Goal: Information Seeking & Learning: Find contact information

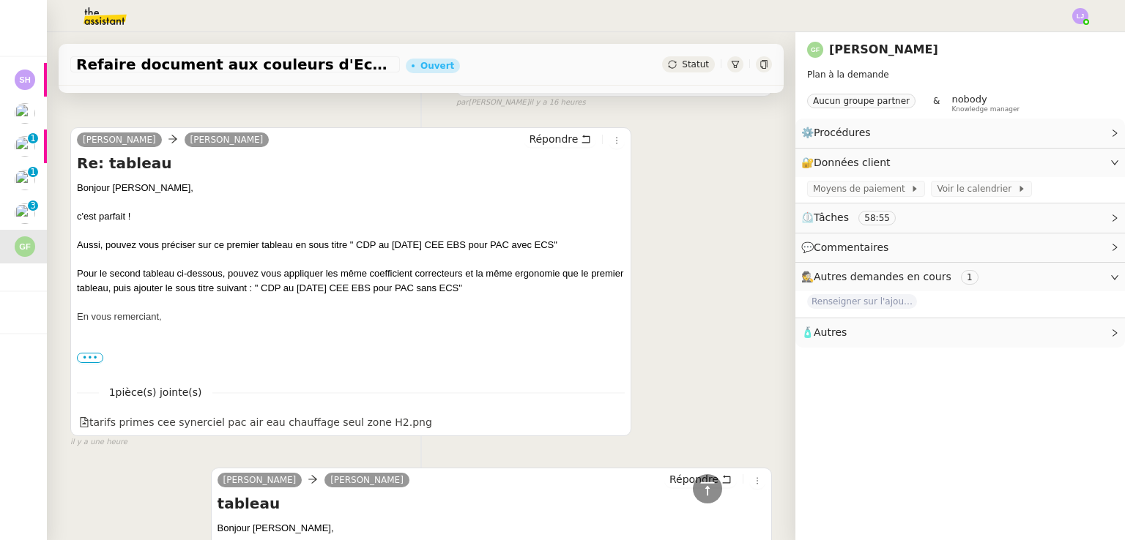
scroll to position [300, 0]
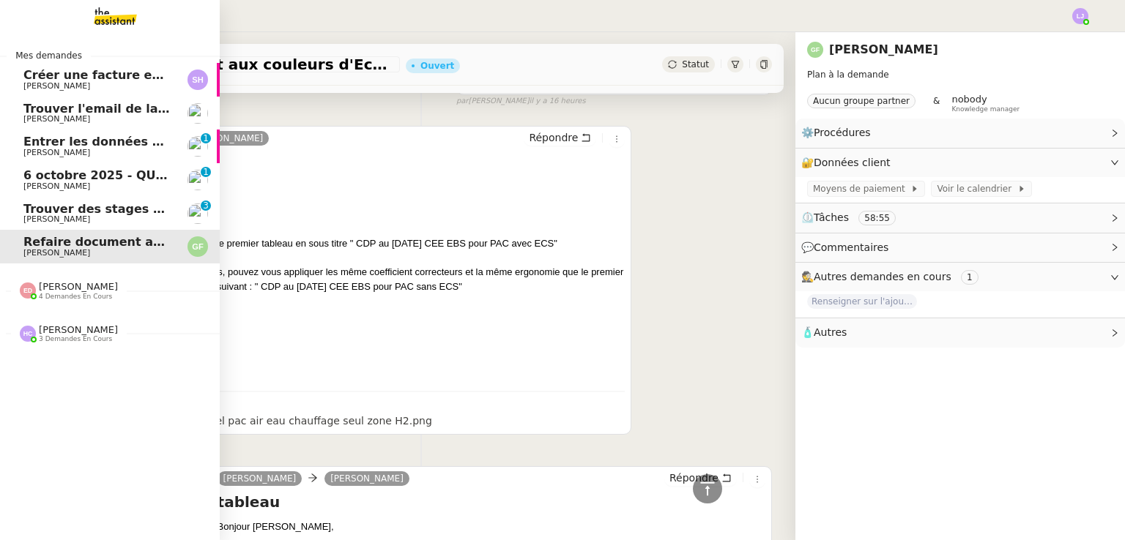
click at [106, 203] on span "Trouver des stages pour notre fils" at bounding box center [134, 209] width 223 height 14
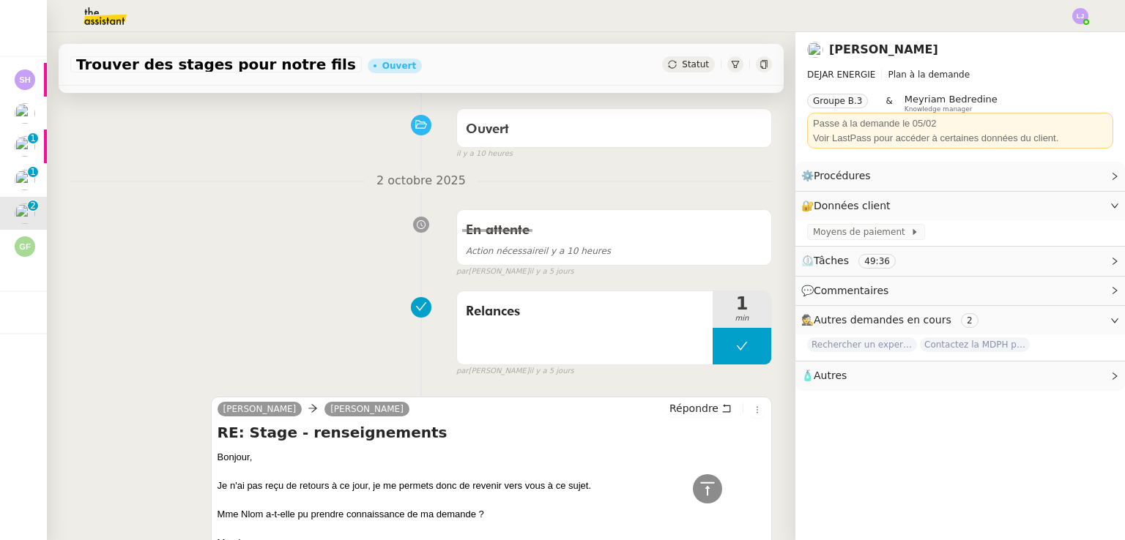
scroll to position [79, 0]
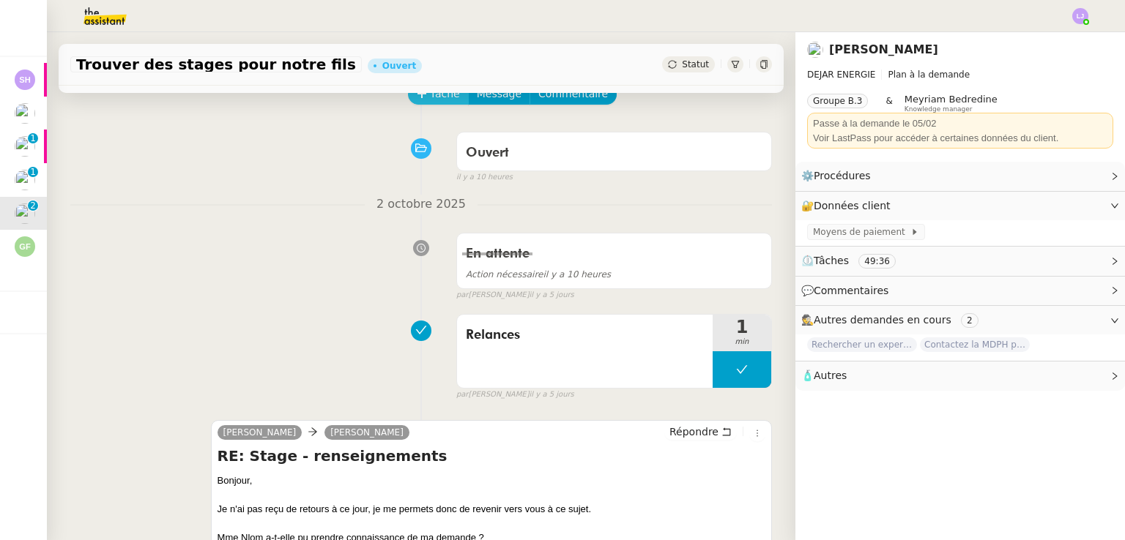
click at [444, 92] on span "Tâche" at bounding box center [445, 94] width 30 height 17
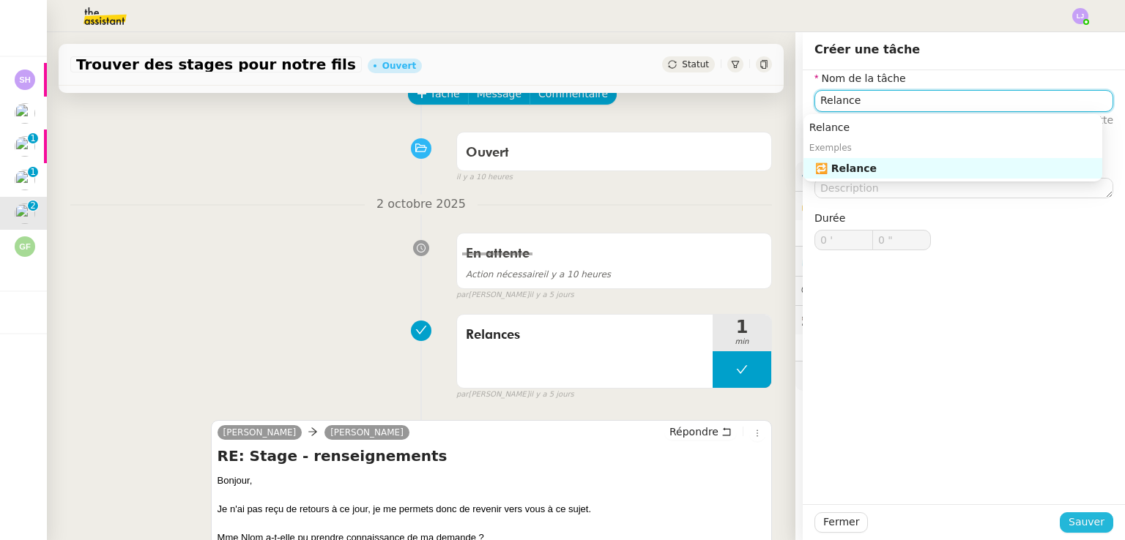
type input "Relance"
click at [1077, 515] on span "Sauver" at bounding box center [1086, 522] width 36 height 17
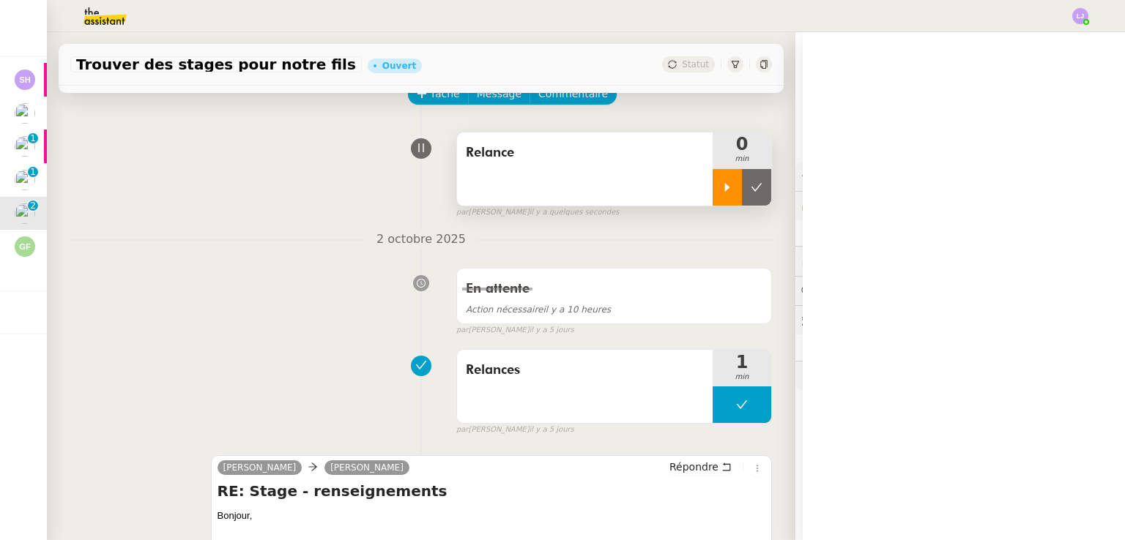
click at [721, 190] on icon at bounding box center [727, 188] width 12 height 12
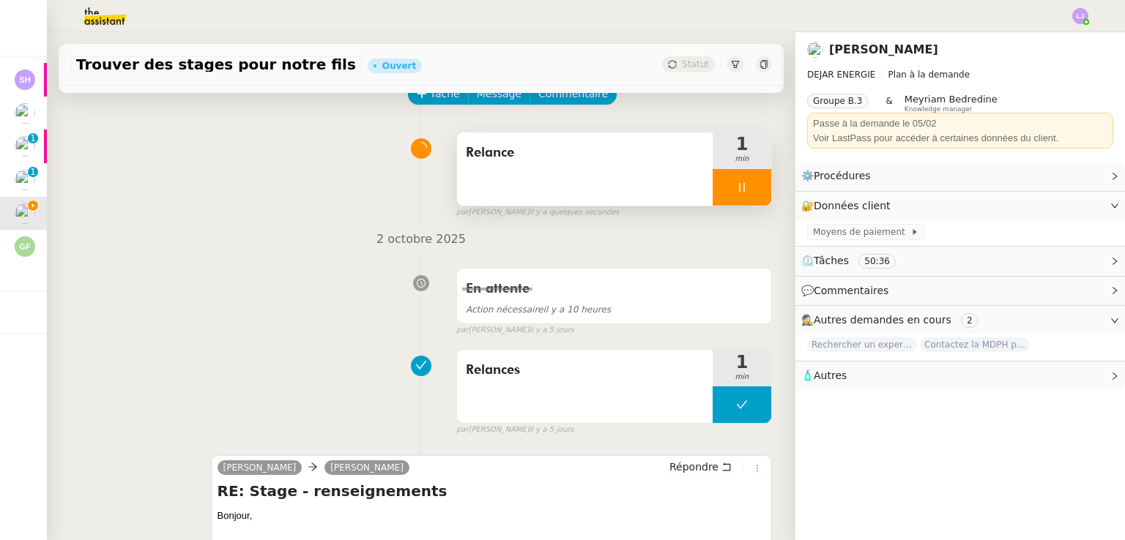
click at [103, 372] on div "Relances 1 min false par Léa J. il y a 5 jours" at bounding box center [420, 390] width 701 height 94
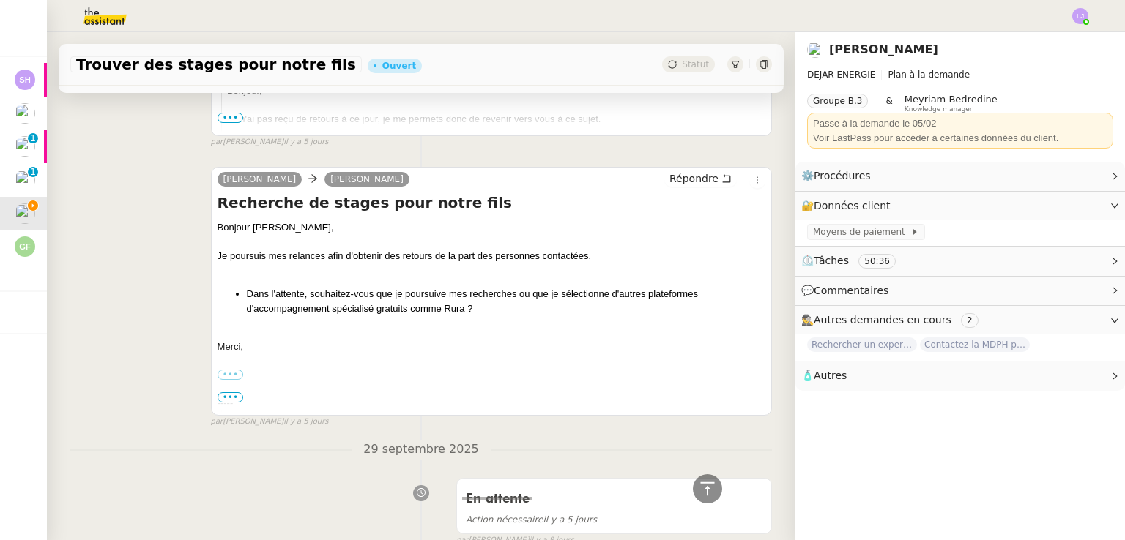
scroll to position [655, 0]
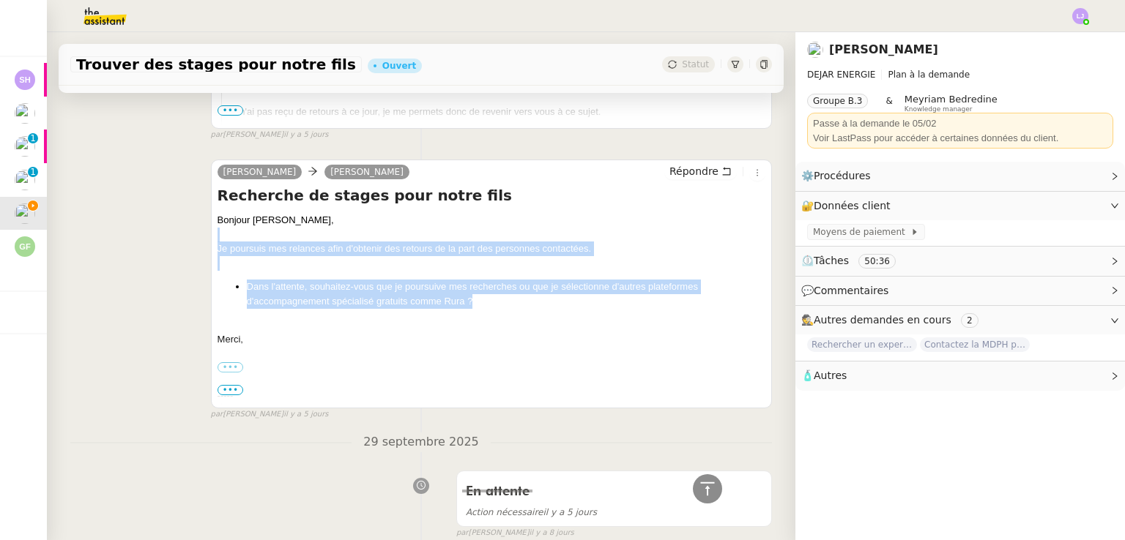
drag, startPoint x: 483, startPoint y: 301, endPoint x: 216, endPoint y: 238, distance: 273.9
copy div "Je poursuis mes relances afin d'obtenir des retours de la part des personnes co…"
click at [686, 171] on span "Répondre" at bounding box center [693, 171] width 49 height 15
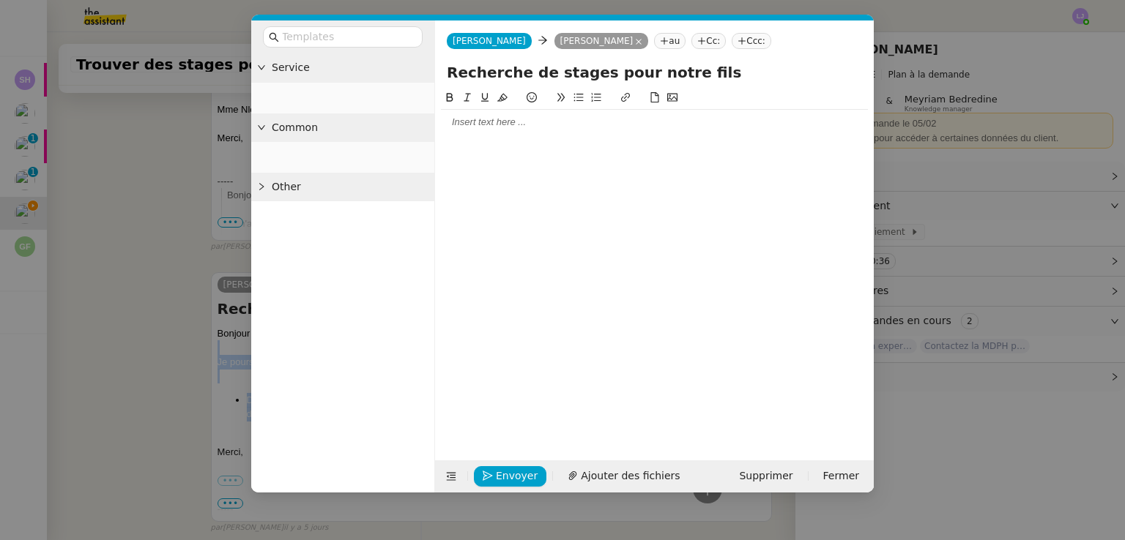
scroll to position [768, 0]
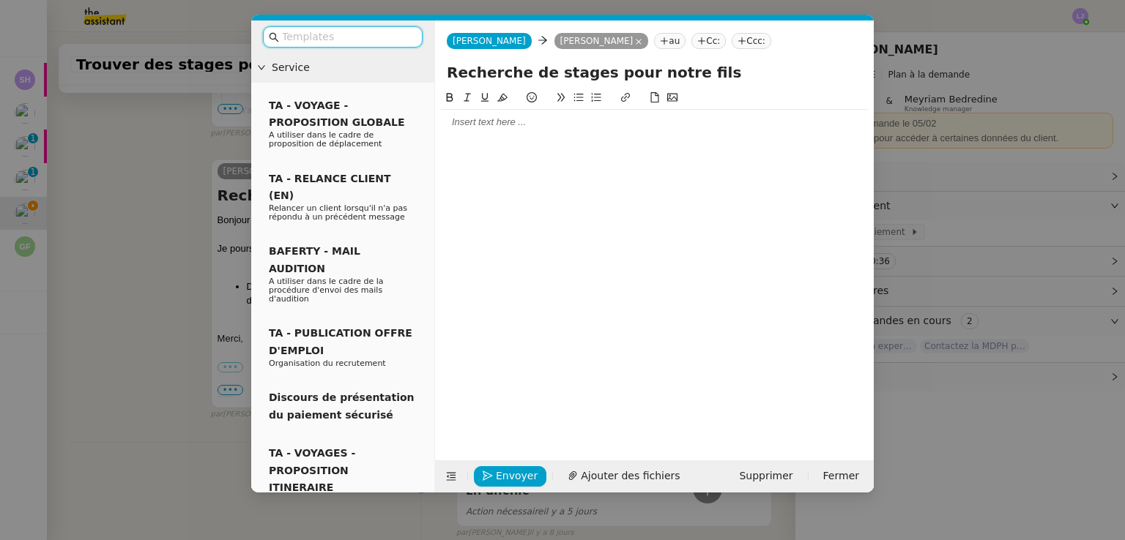
click at [375, 40] on input "text" at bounding box center [348, 37] width 132 height 17
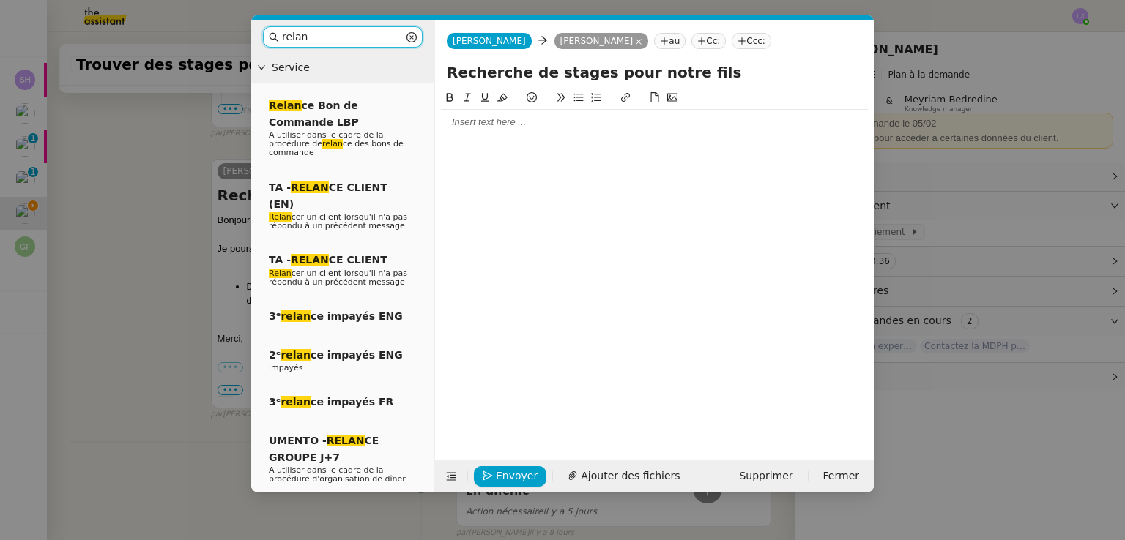
type input "relan"
click at [503, 116] on div at bounding box center [654, 122] width 427 height 13
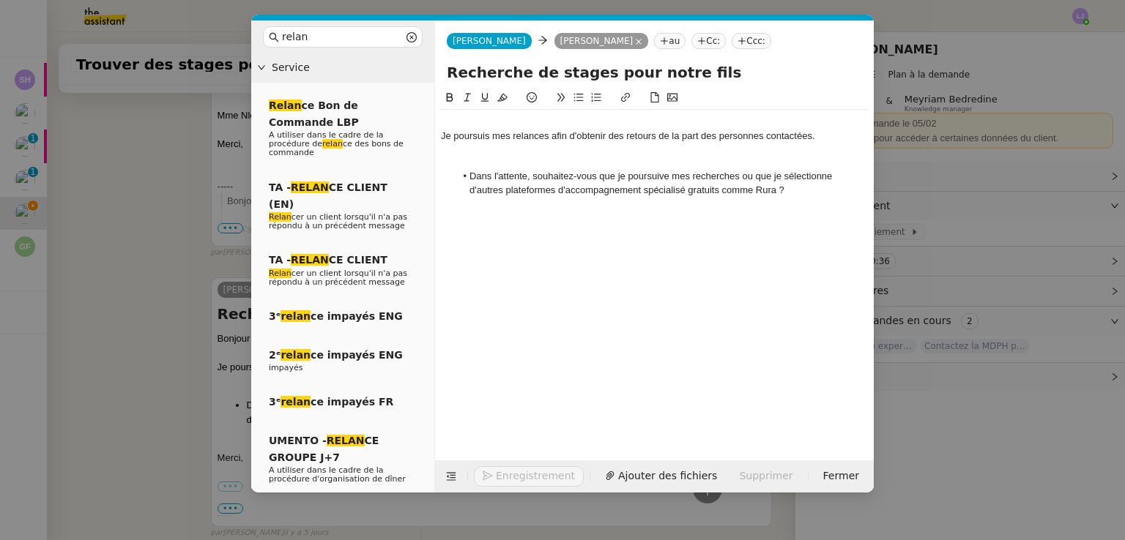
scroll to position [887, 0]
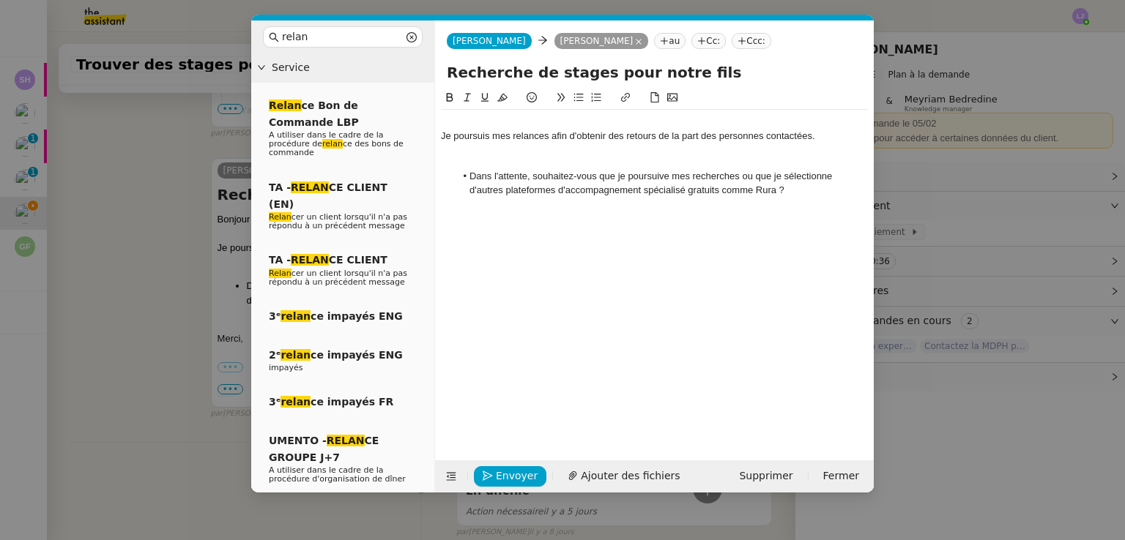
click at [485, 120] on div at bounding box center [654, 122] width 427 height 13
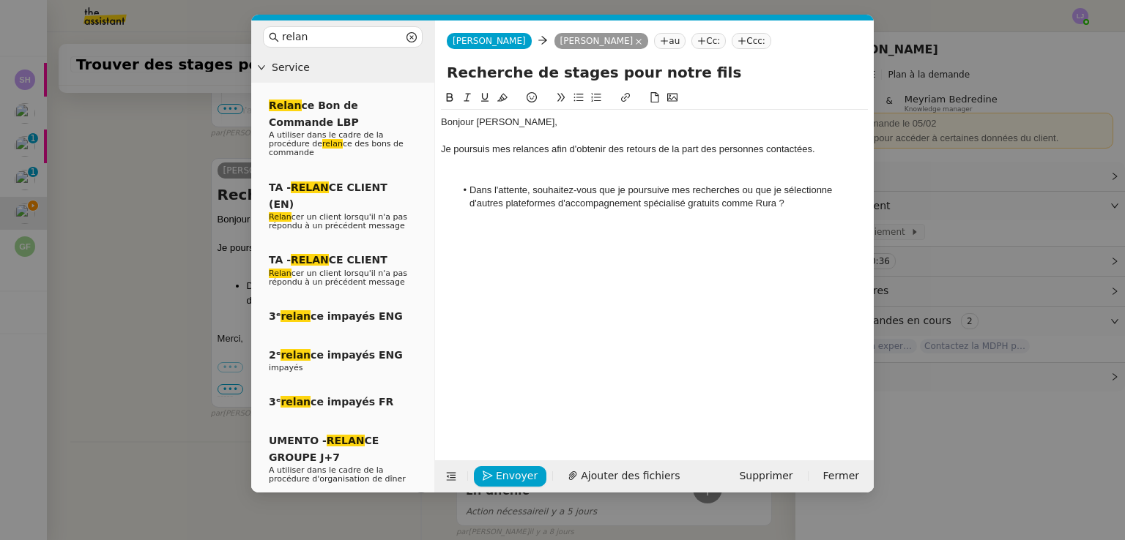
scroll to position [902, 0]
click at [504, 173] on div at bounding box center [654, 176] width 427 height 13
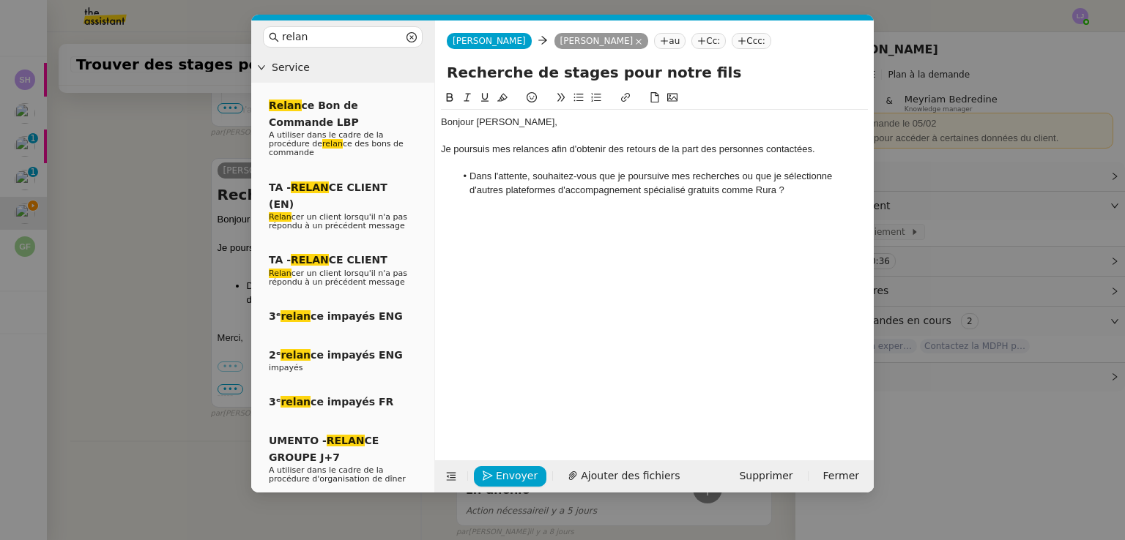
scroll to position [887, 0]
click at [481, 154] on div "Je poursuis mes relances afin d'obtenir des retours de la part des personnes co…" at bounding box center [654, 149] width 427 height 13
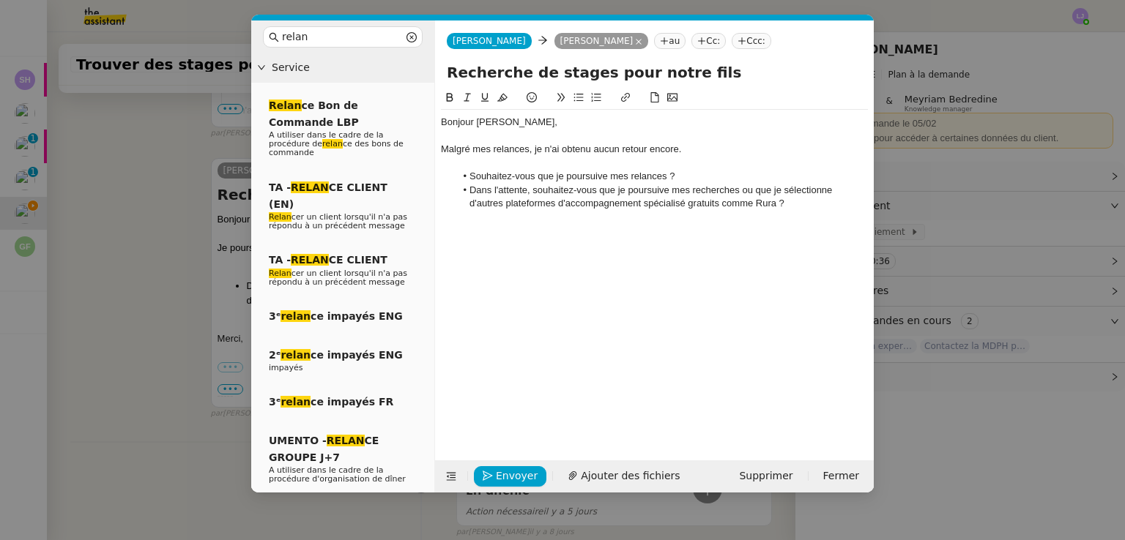
scroll to position [902, 0]
click at [598, 187] on li "Dans l'attente, souhaitez-vous que je poursuive mes recherches ou que je sélect…" at bounding box center [661, 197] width 413 height 27
drag, startPoint x: 539, startPoint y: 188, endPoint x: 473, endPoint y: 185, distance: 66.0
click at [473, 185] on li "Dans l'attente, souhaitez-vous également, que je poursuive mes recherches ou qu…" at bounding box center [661, 197] width 413 height 27
click at [838, 195] on li "Dans l'attente, souhaitez-vous également, que je poursuive mes recherches ou qu…" at bounding box center [661, 197] width 413 height 27
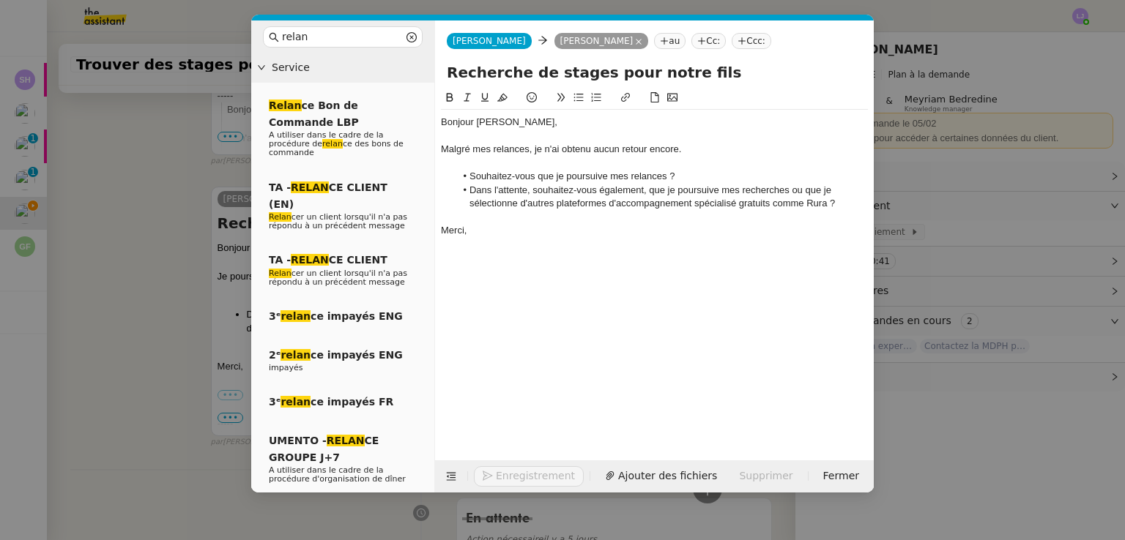
scroll to position [930, 0]
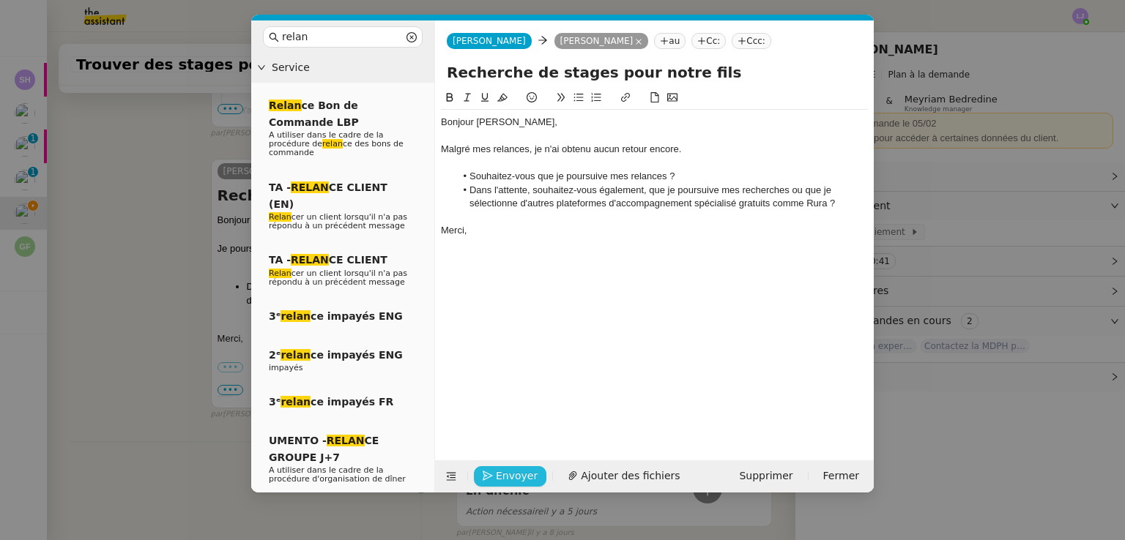
click at [524, 475] on span "Envoyer" at bounding box center [517, 476] width 42 height 17
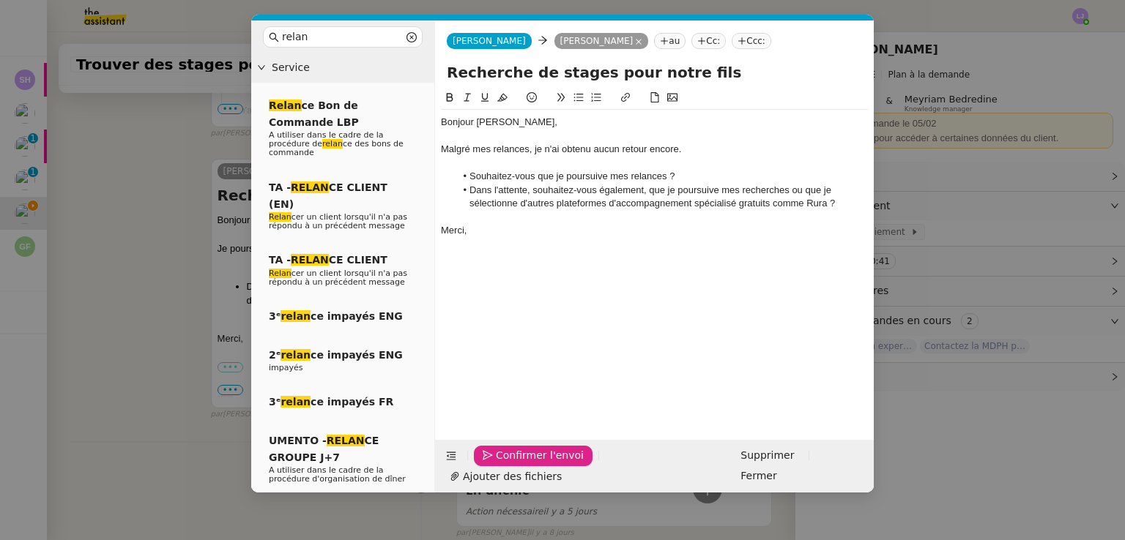
click at [524, 464] on span "Confirmer l'envoi" at bounding box center [540, 455] width 88 height 17
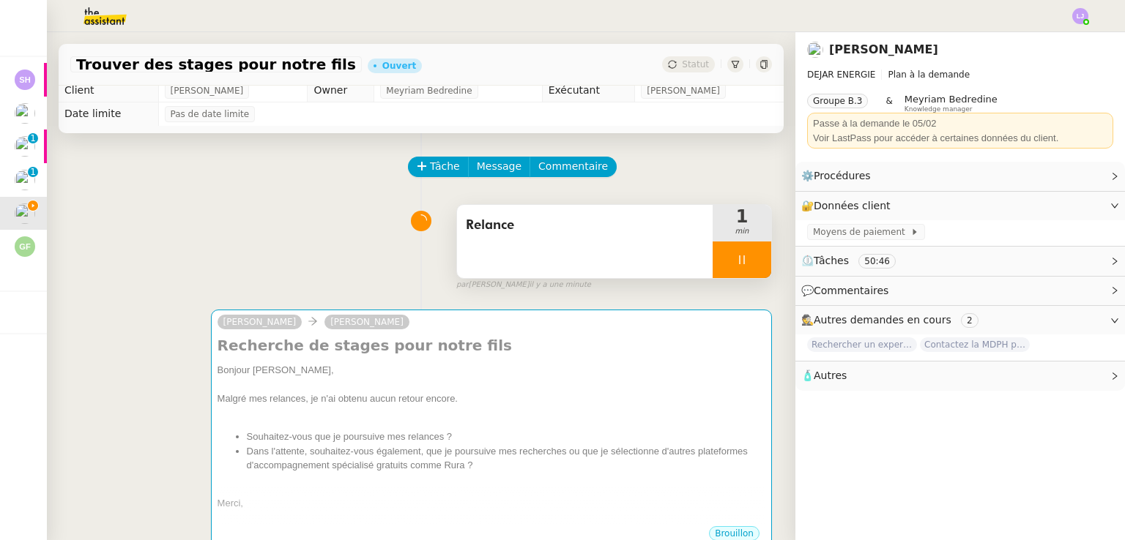
scroll to position [0, 0]
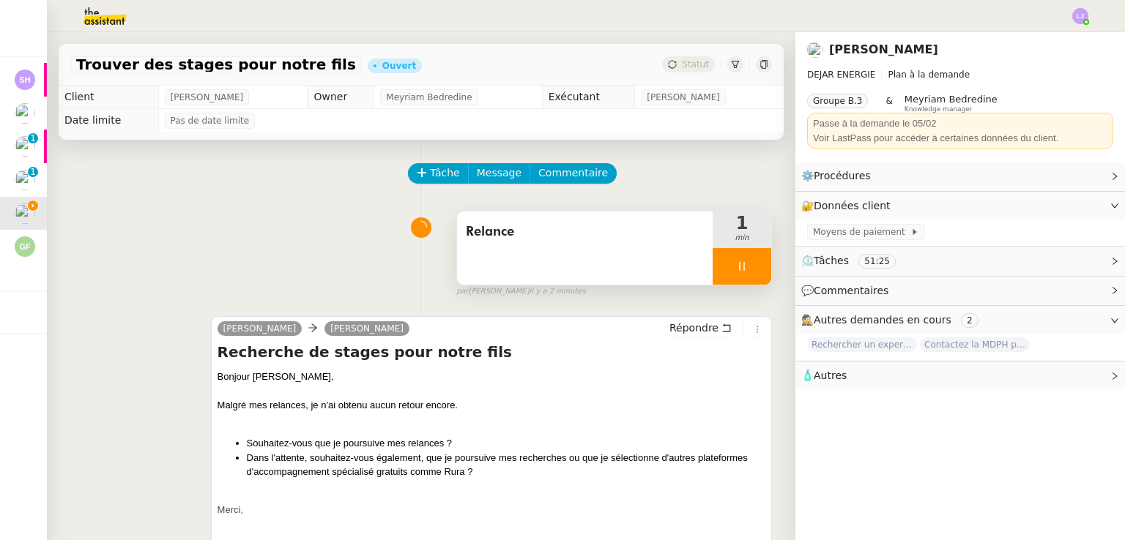
click at [729, 264] on div at bounding box center [741, 266] width 59 height 37
click at [742, 264] on button at bounding box center [756, 266] width 29 height 37
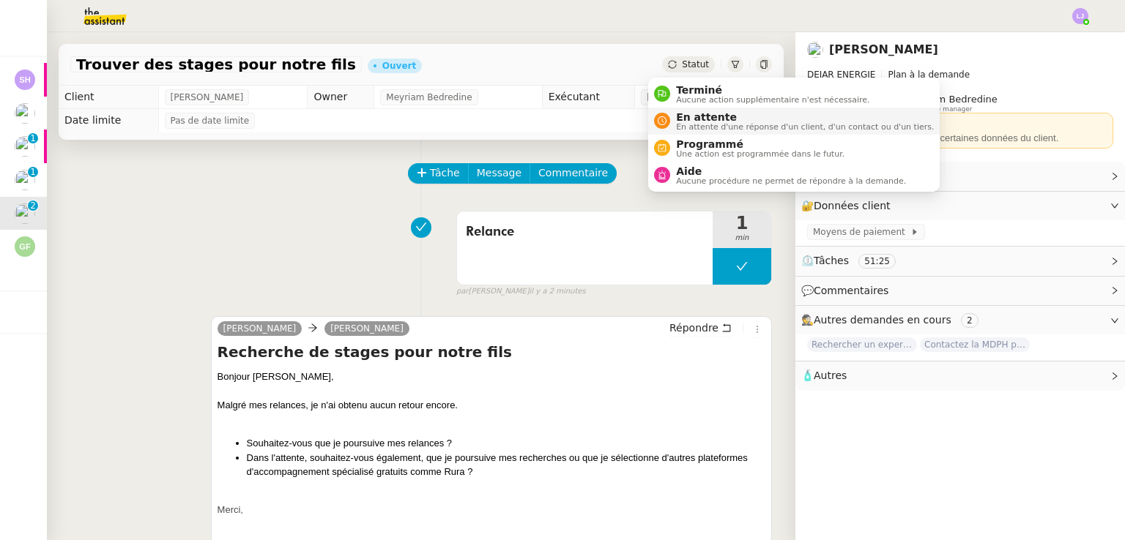
click at [709, 117] on span "En attente" at bounding box center [805, 117] width 258 height 12
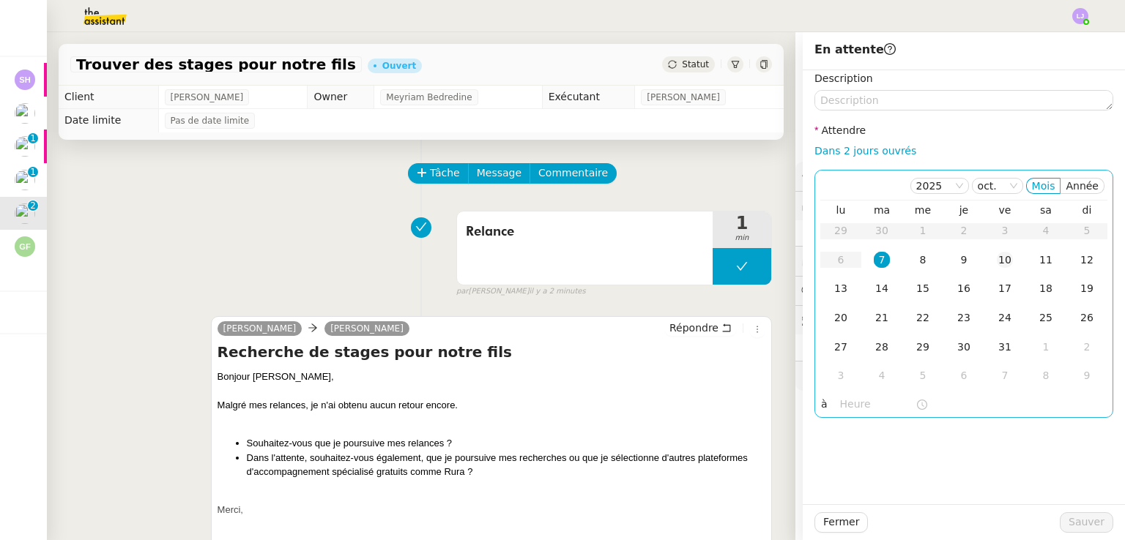
click at [987, 251] on td "10" at bounding box center [1004, 260] width 41 height 29
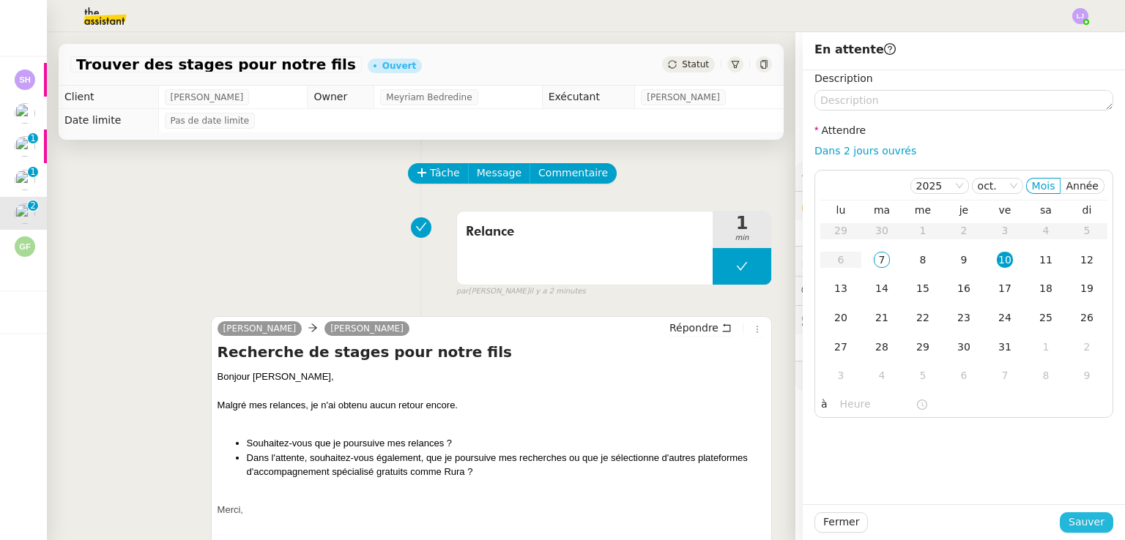
click at [1072, 522] on span "Sauver" at bounding box center [1086, 522] width 36 height 17
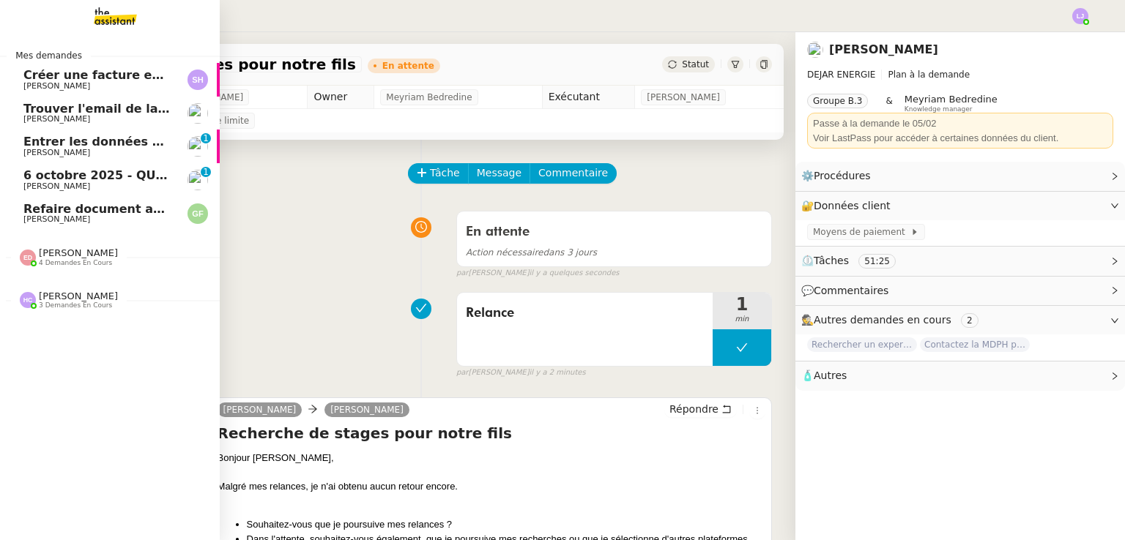
click at [105, 193] on link "6 octobre 2025 - QUOTIDIEN Gestion boite mail Accounting Fanny Eyraud 0 1 2 3 4…" at bounding box center [110, 180] width 220 height 34
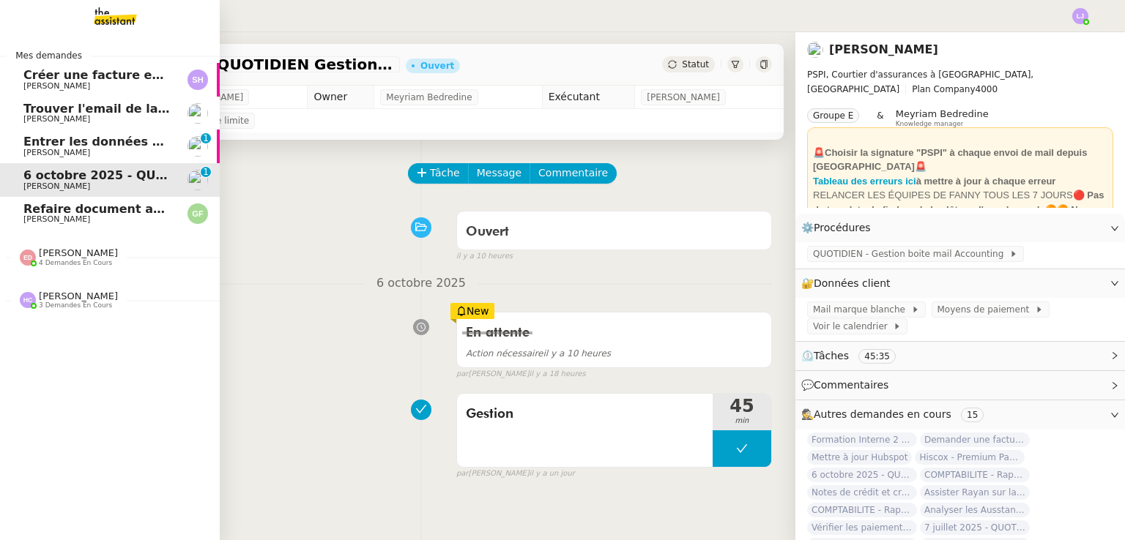
click at [134, 153] on span "[PERSON_NAME]" at bounding box center [97, 153] width 148 height 9
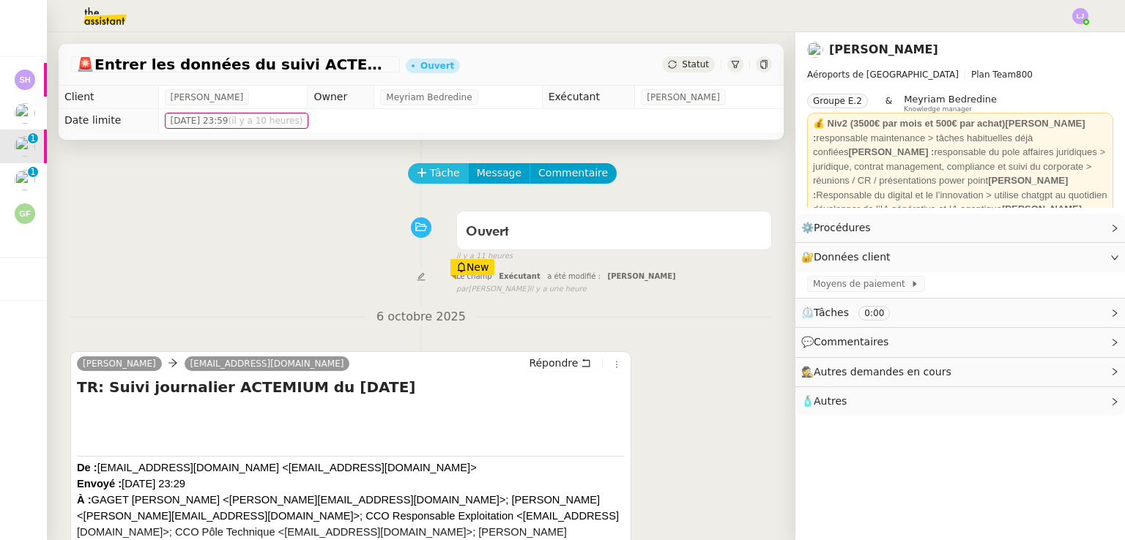
click at [430, 171] on span "Tâche" at bounding box center [445, 173] width 30 height 17
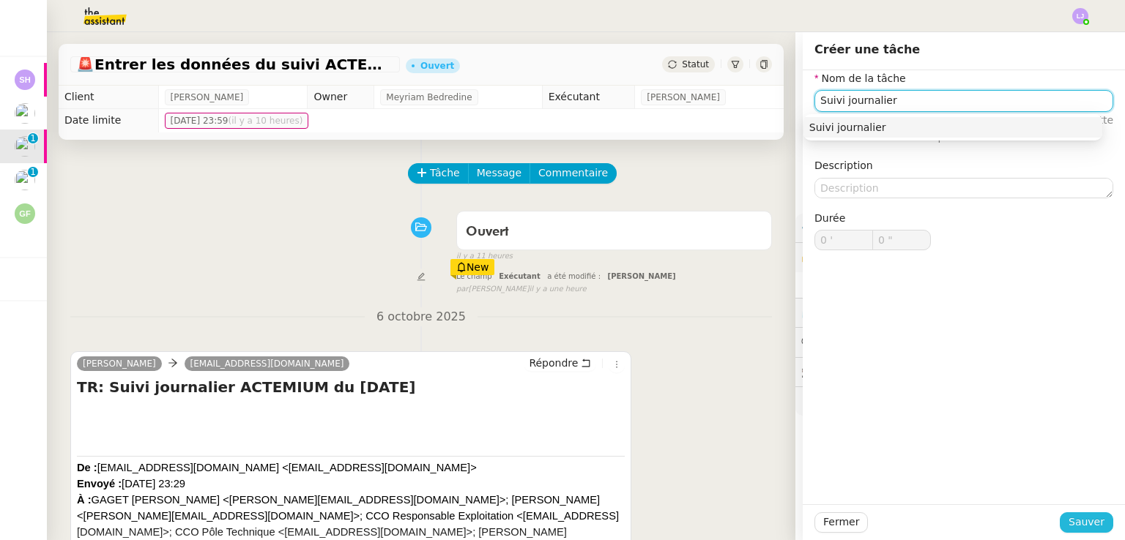
type input "Suivi journalier"
click at [1090, 526] on span "Sauver" at bounding box center [1086, 522] width 36 height 17
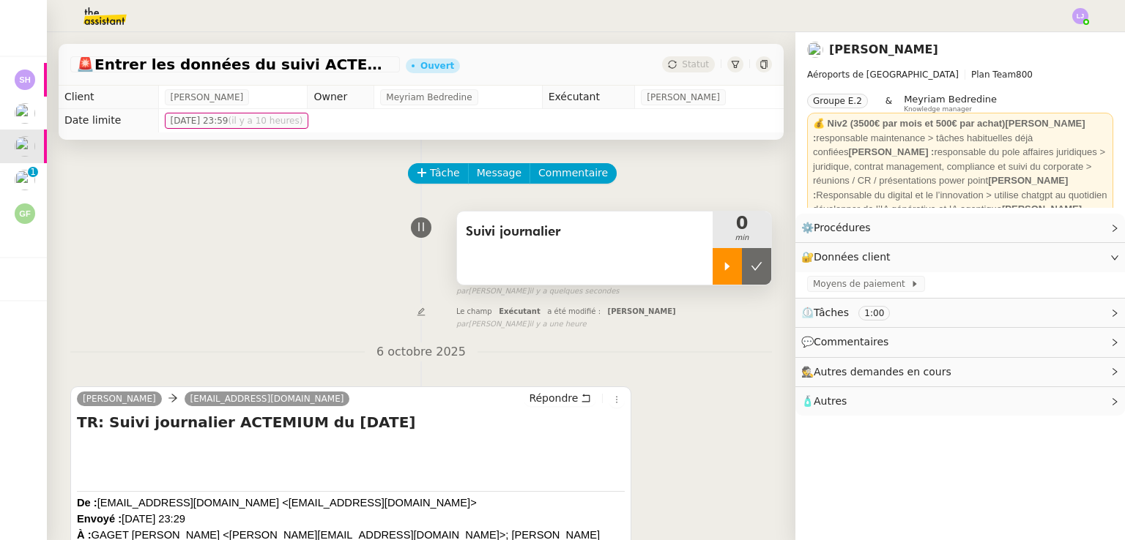
click at [725, 269] on icon at bounding box center [727, 266] width 5 height 8
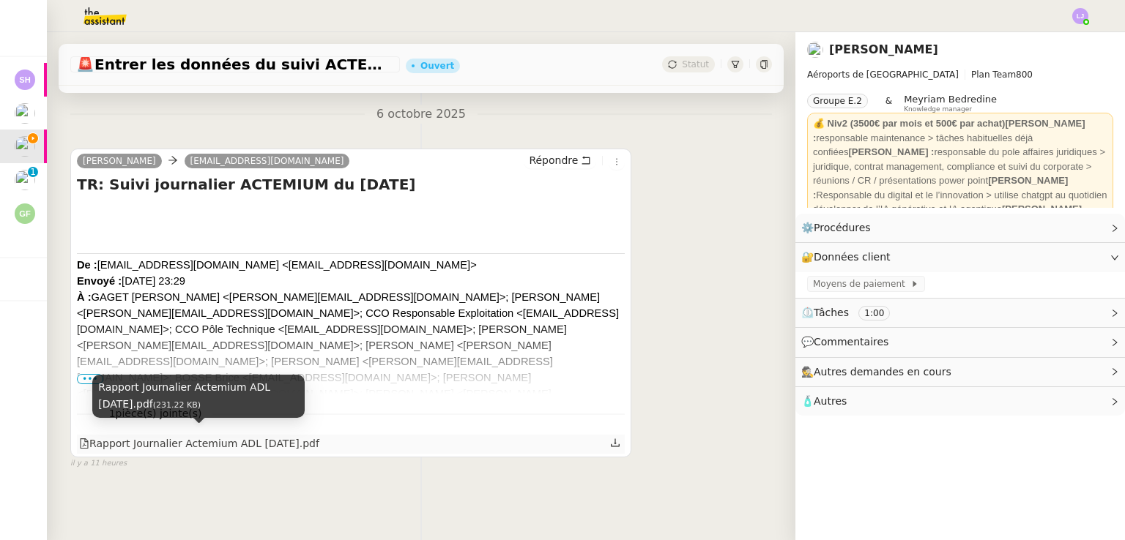
click at [299, 439] on div "Rapport Journalier Actemium ADL 06-10-2025.pdf" at bounding box center [199, 444] width 240 height 17
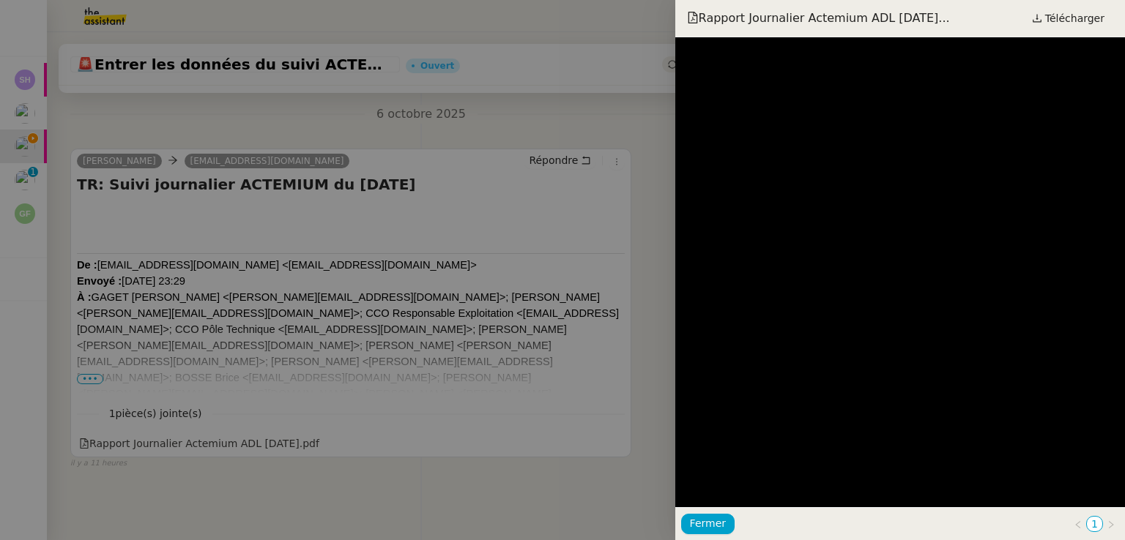
click at [518, 206] on div at bounding box center [562, 270] width 1125 height 540
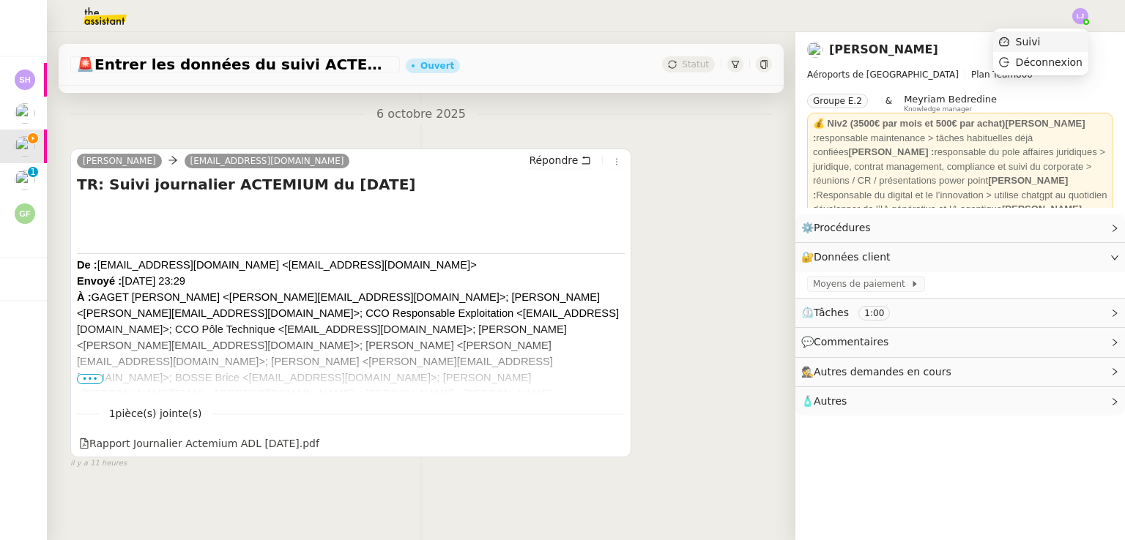
click at [1059, 36] on li "Suivi" at bounding box center [1040, 41] width 95 height 21
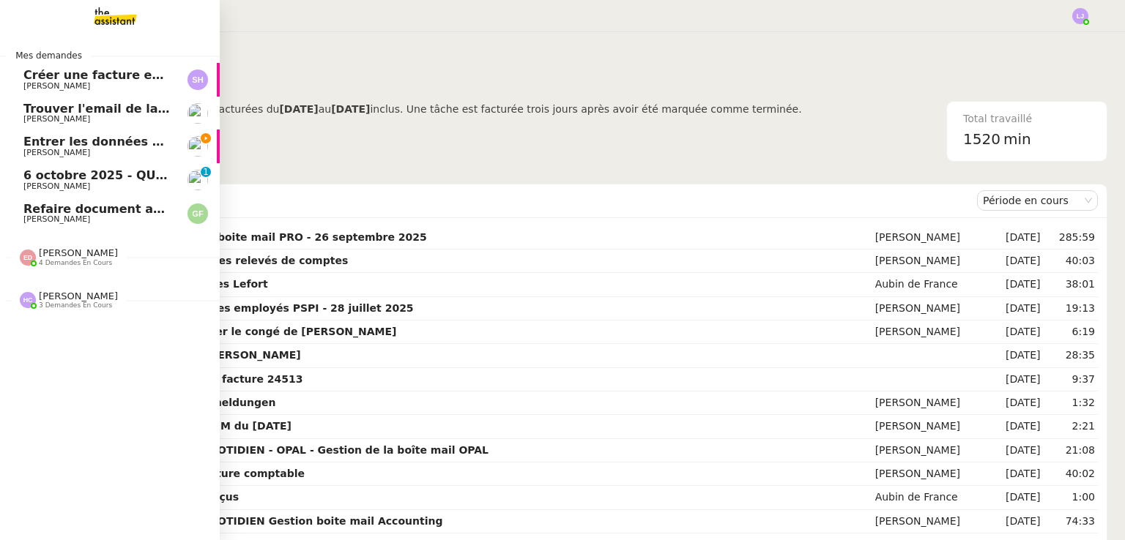
click at [88, 160] on link "Entrer les données du suivi ACTEMIUM Léna Buonomo" at bounding box center [110, 147] width 220 height 34
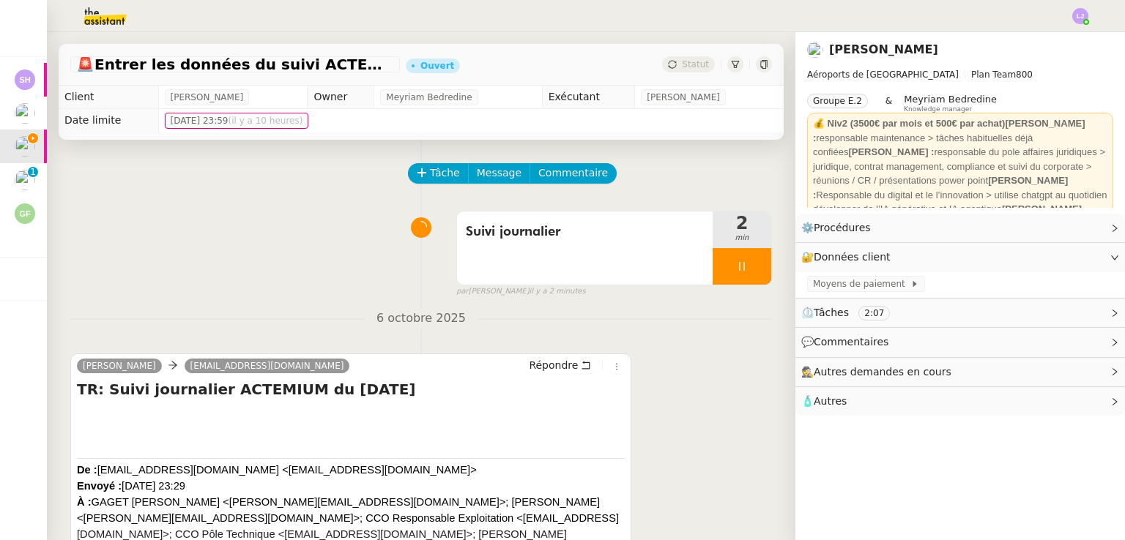
scroll to position [214, 0]
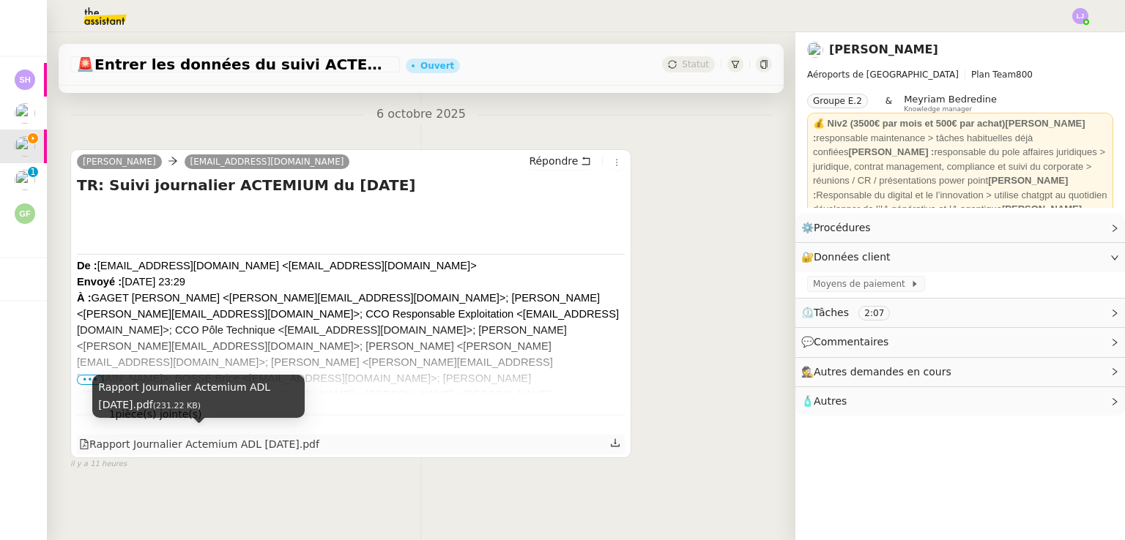
click at [312, 436] on div "Rapport Journalier Actemium ADL 06-10-2025.pdf" at bounding box center [199, 444] width 240 height 17
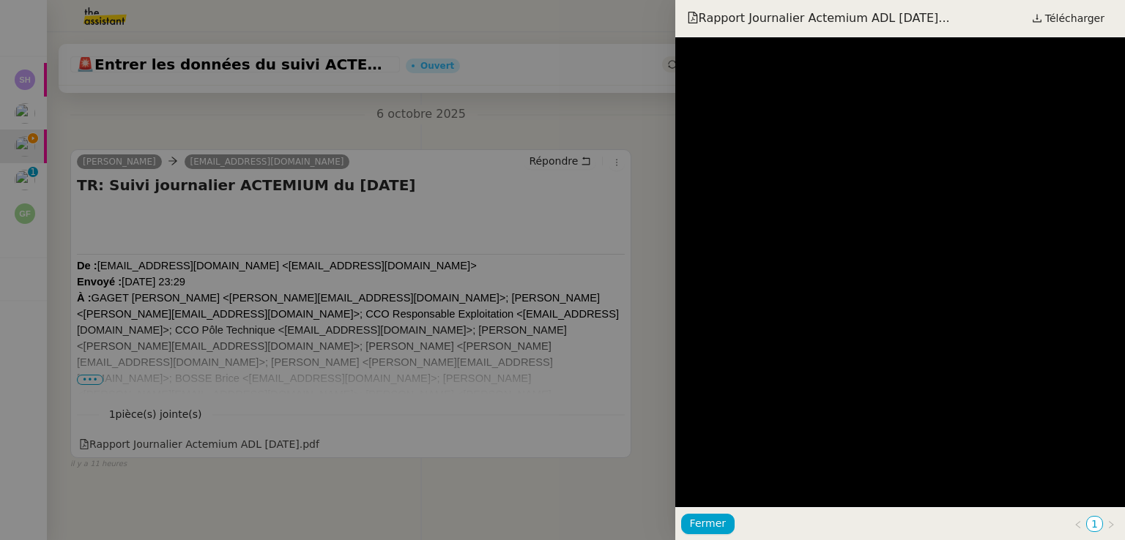
click at [483, 232] on div at bounding box center [562, 270] width 1125 height 540
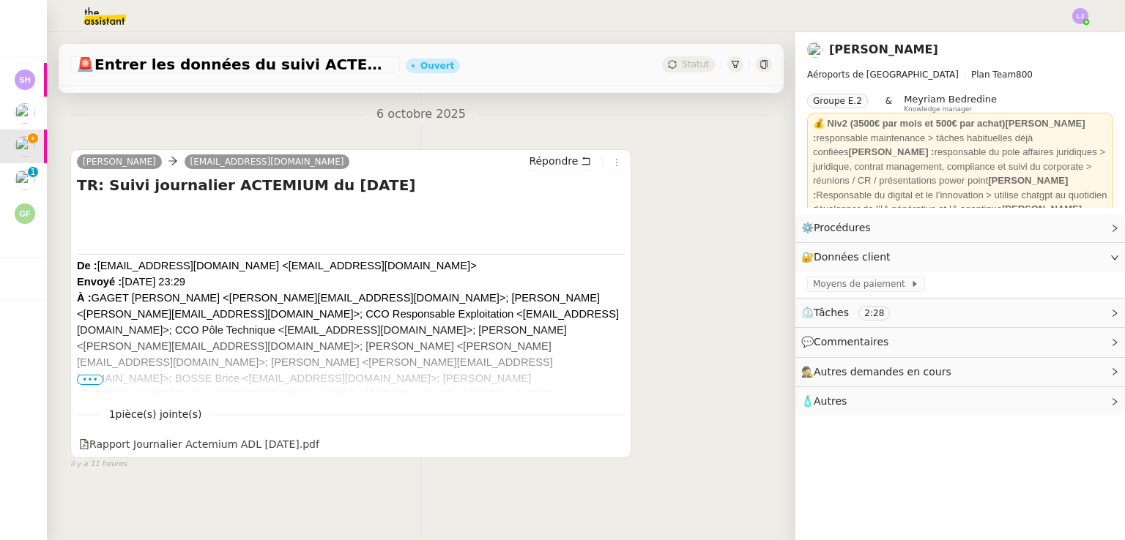
scroll to position [0, 0]
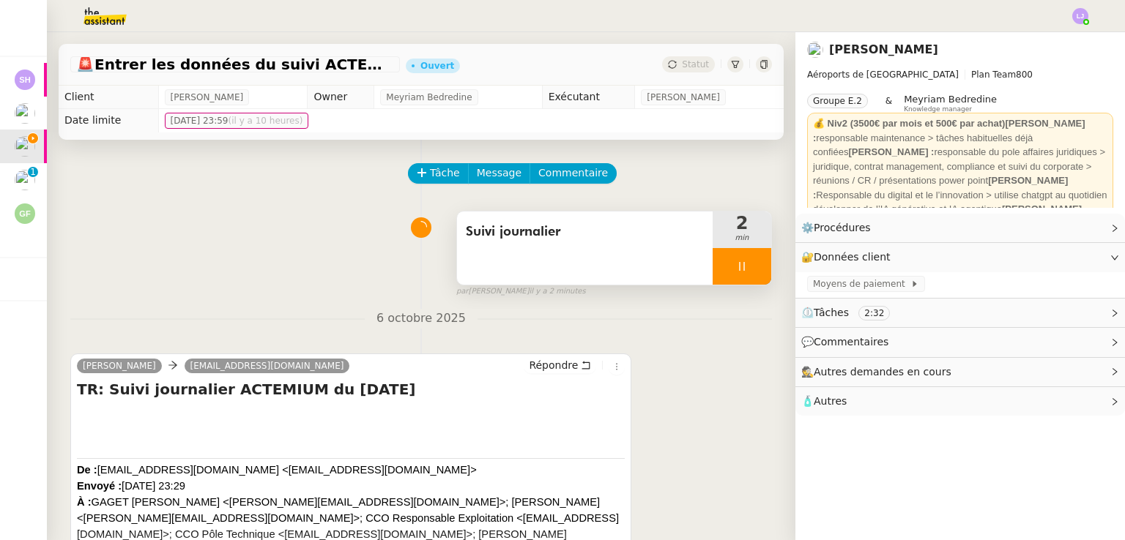
click at [734, 253] on div at bounding box center [741, 266] width 59 height 37
click at [742, 253] on button at bounding box center [756, 266] width 29 height 37
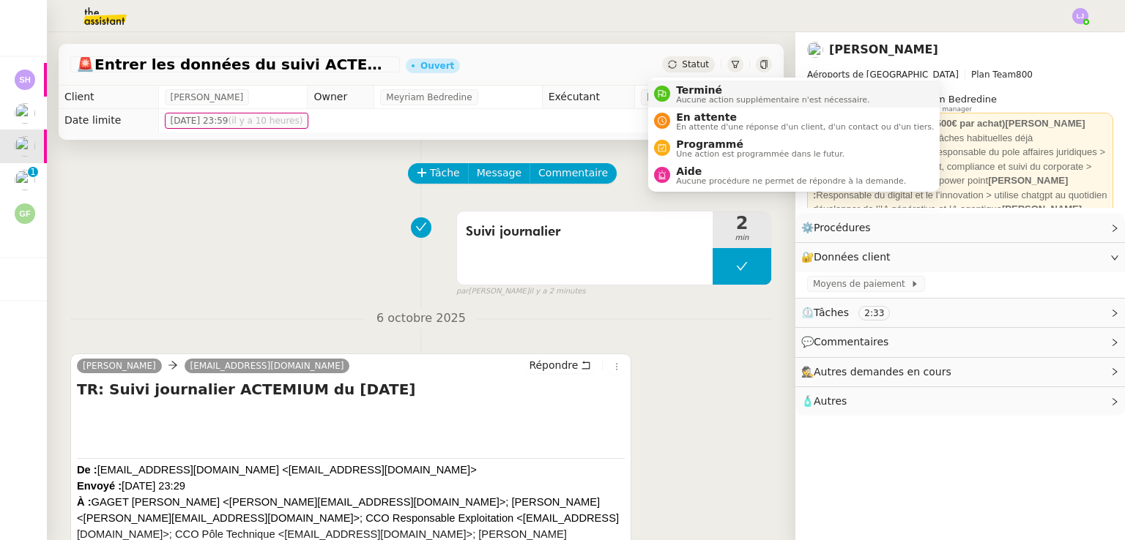
click at [680, 89] on span "Terminé" at bounding box center [772, 90] width 193 height 12
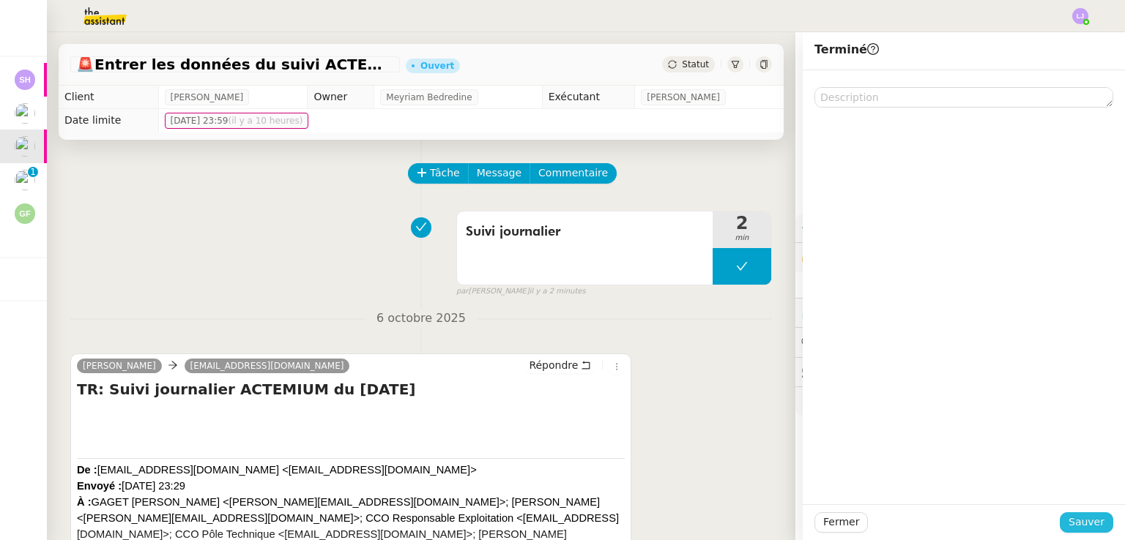
click at [1088, 523] on span "Sauver" at bounding box center [1086, 522] width 36 height 17
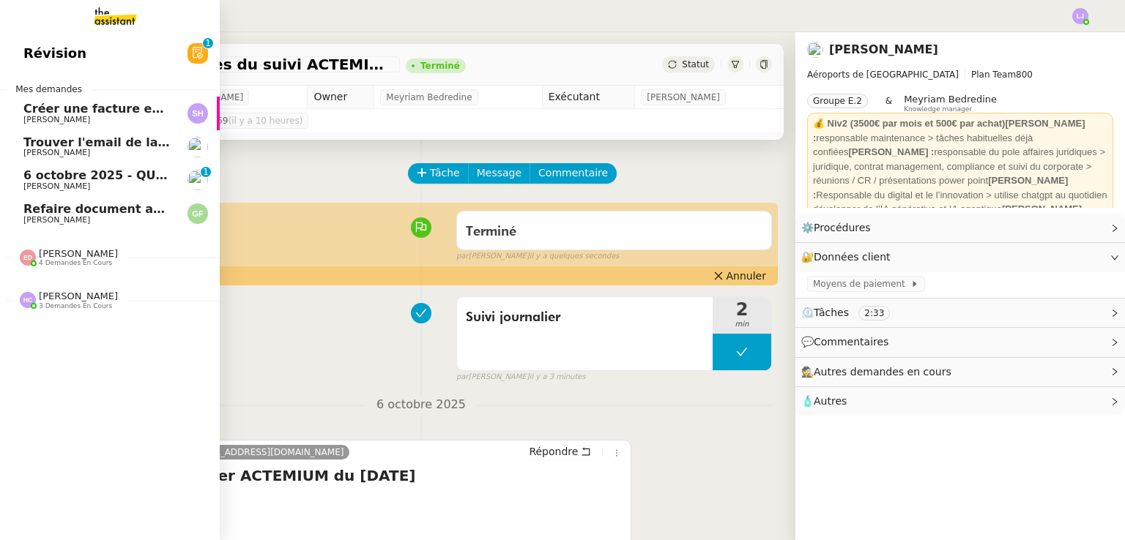
click at [76, 174] on span "6 octobre 2025 - QUOTIDIEN Gestion boite mail Accounting" at bounding box center [218, 175] width 390 height 14
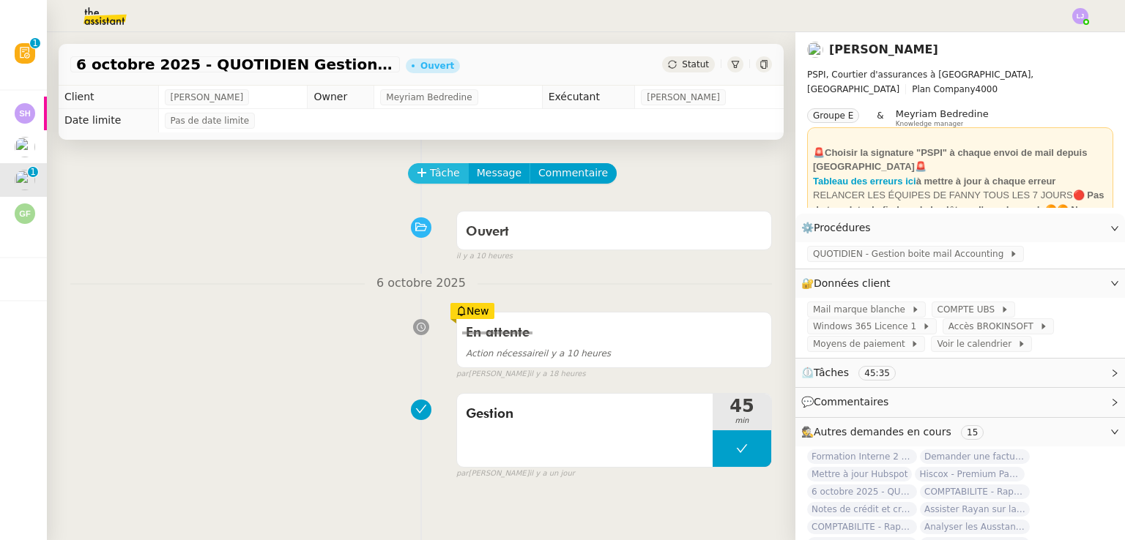
click at [430, 178] on span "Tâche" at bounding box center [445, 173] width 30 height 17
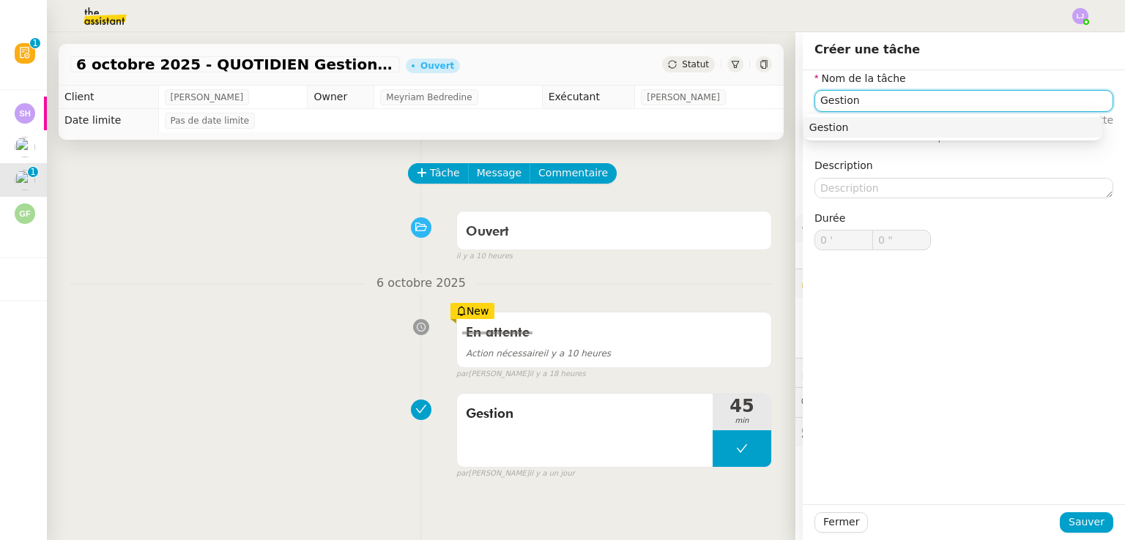
type input "Gestion"
click at [1084, 535] on div "Fermer Sauver" at bounding box center [964, 523] width 322 height 36
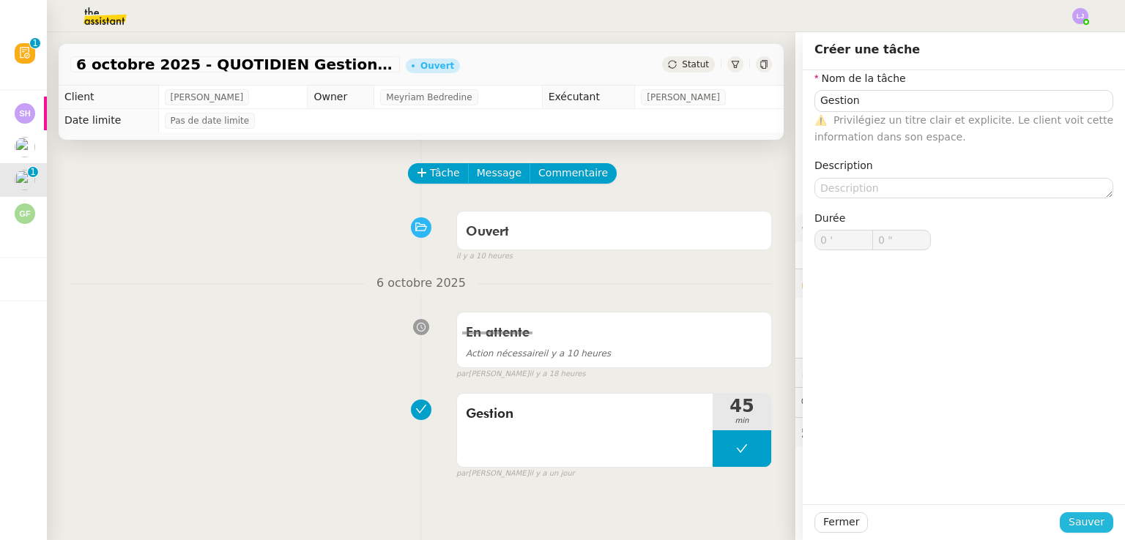
click at [1079, 528] on span "Sauver" at bounding box center [1086, 522] width 36 height 17
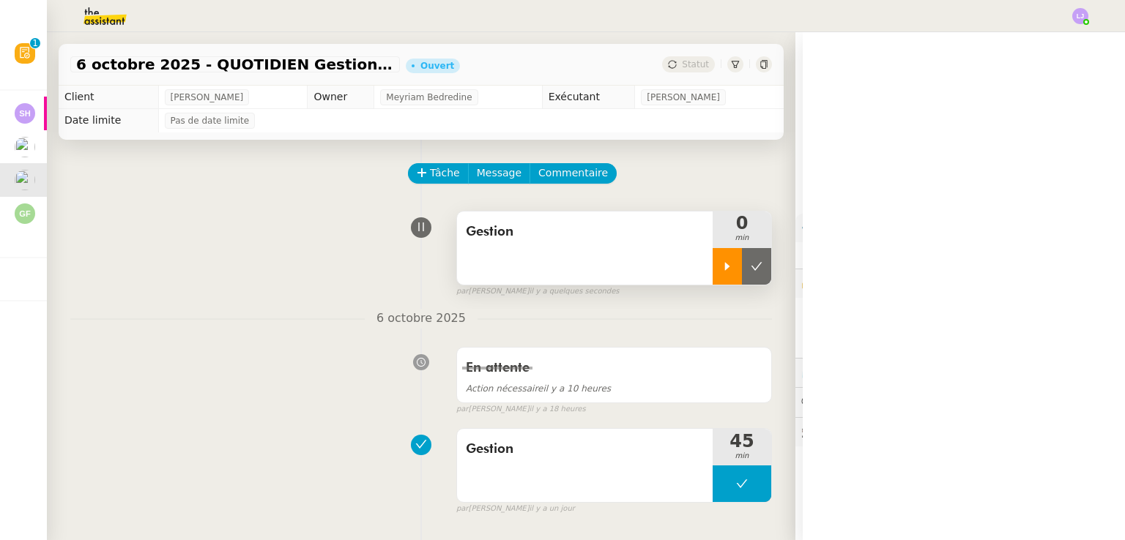
click at [712, 276] on div at bounding box center [726, 266] width 29 height 37
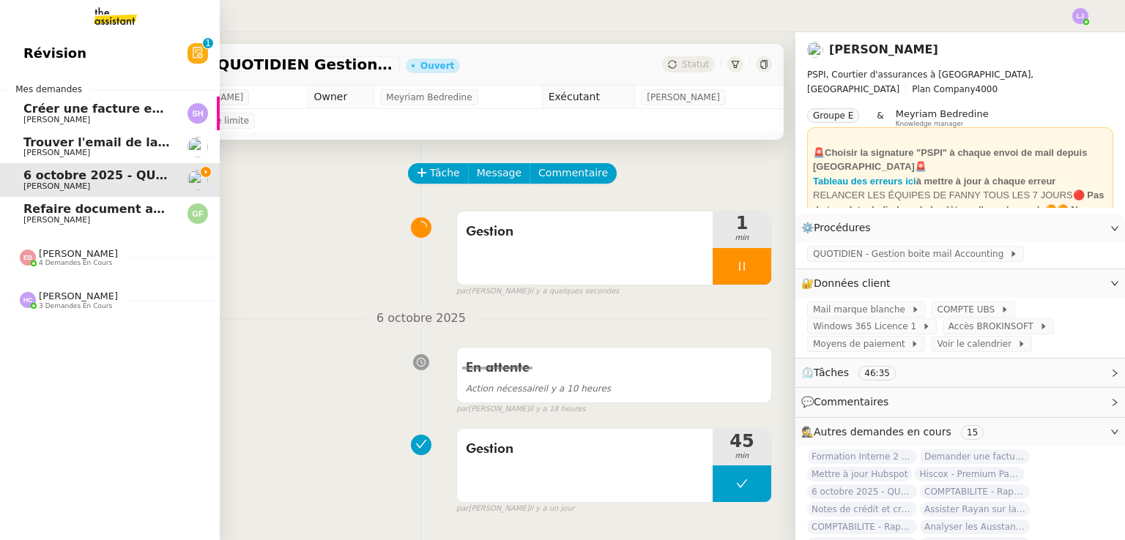
click at [152, 146] on span "Trouver l'email de la directrice de branche" at bounding box center [163, 142] width 280 height 14
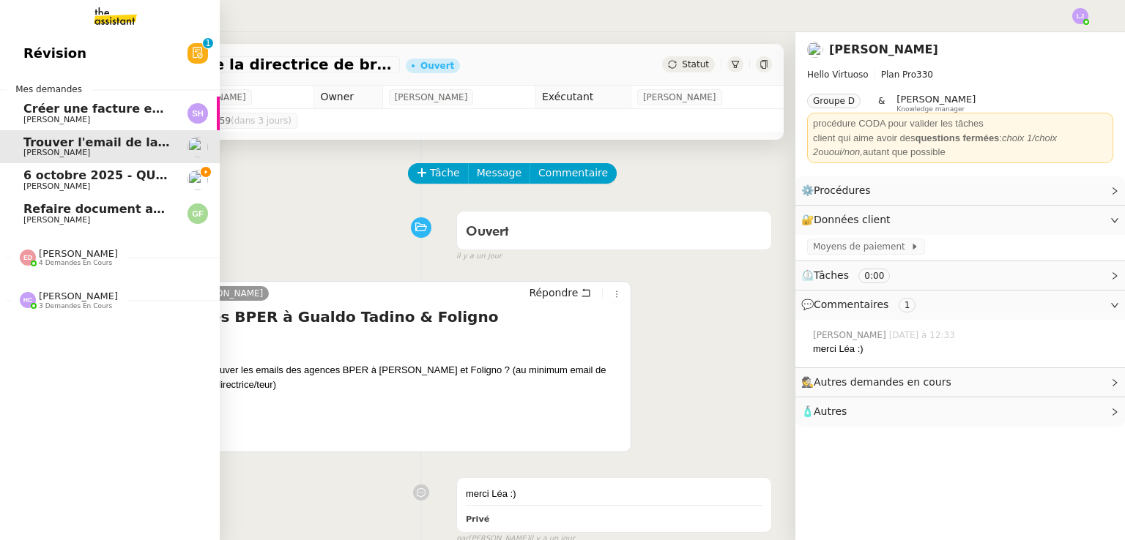
click at [97, 281] on span "Hannah Cassar 3 demandes en cours" at bounding box center [116, 294] width 220 height 31
click at [103, 260] on span "4 demandes en cours" at bounding box center [75, 263] width 73 height 8
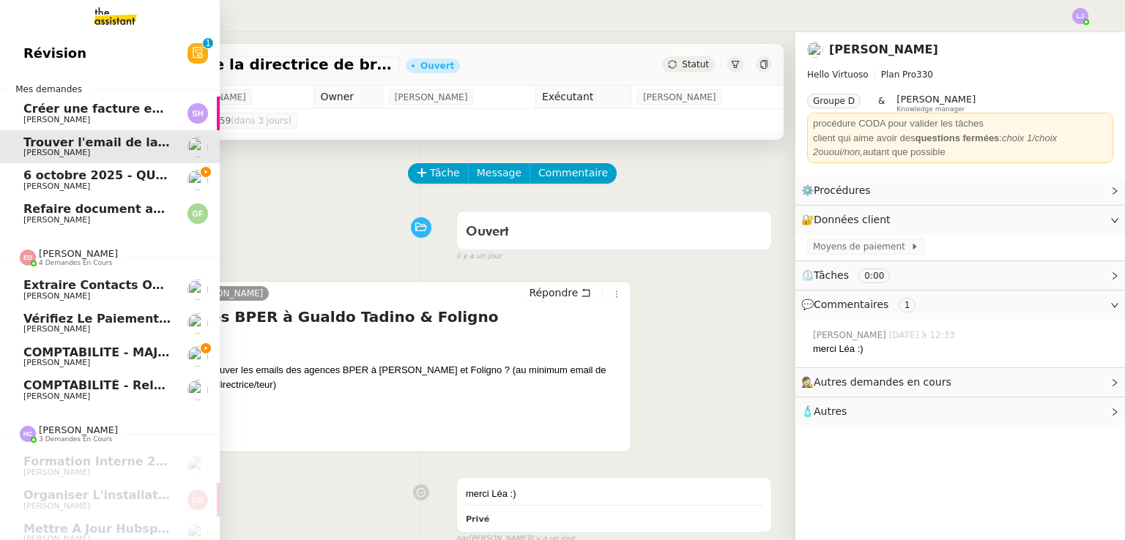
click at [143, 354] on span "COMPTABILITE - MAJ solde restant- septembre 2025" at bounding box center [197, 353] width 349 height 14
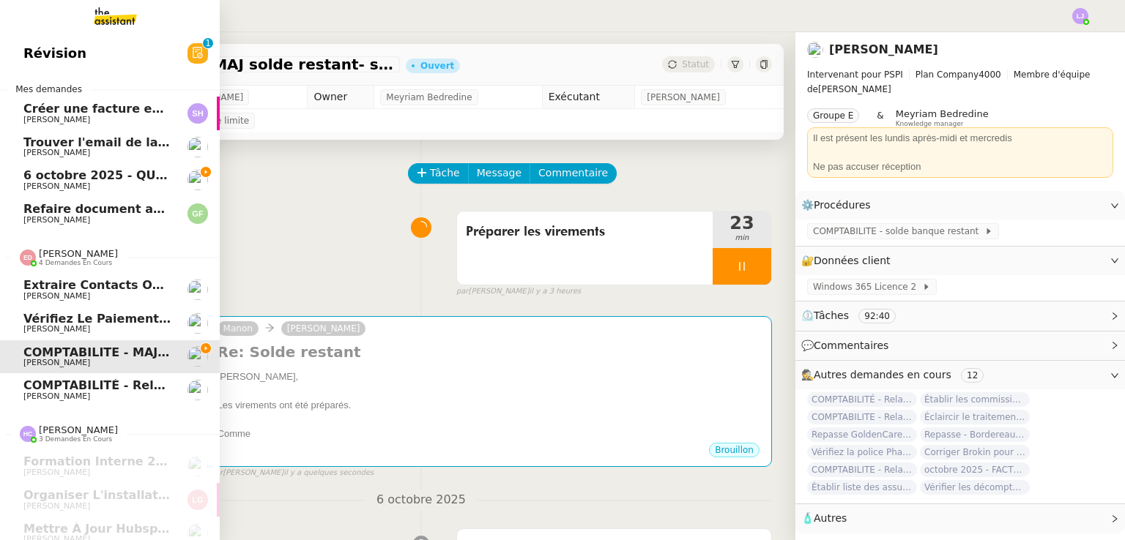
click at [91, 401] on link "COMPTABILITÉ - Relance des primes GoldenCare impayées- octobre 2025 Pierrick Mo…" at bounding box center [110, 390] width 220 height 34
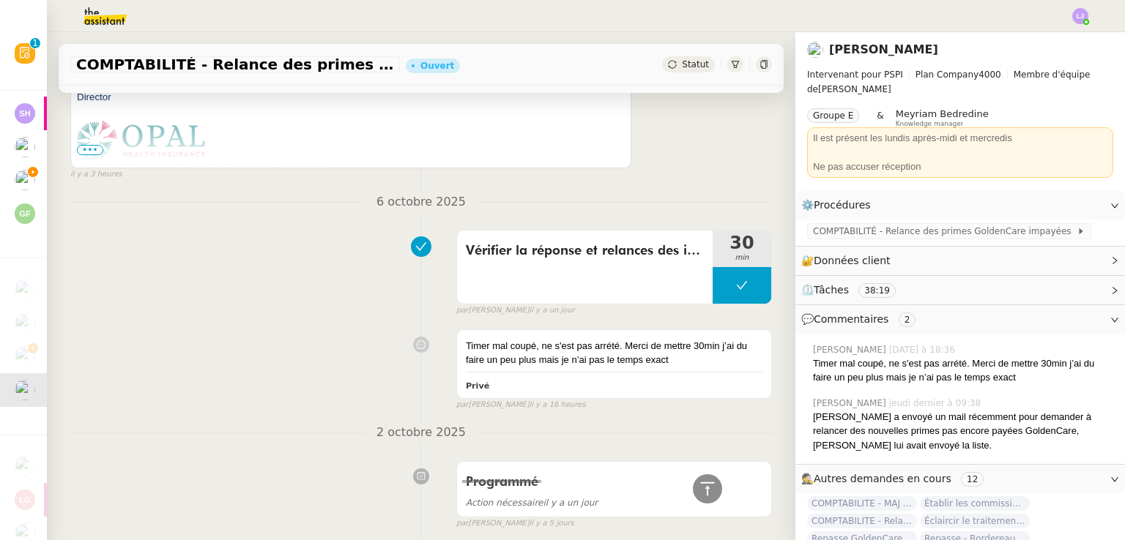
scroll to position [690, 0]
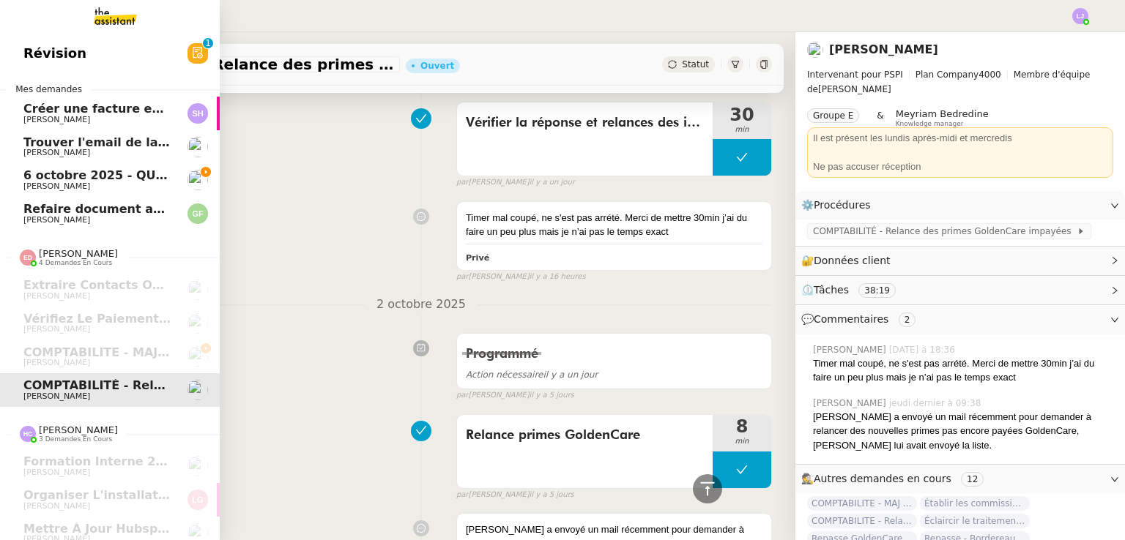
click at [50, 187] on span "[PERSON_NAME]" at bounding box center [56, 187] width 67 height 10
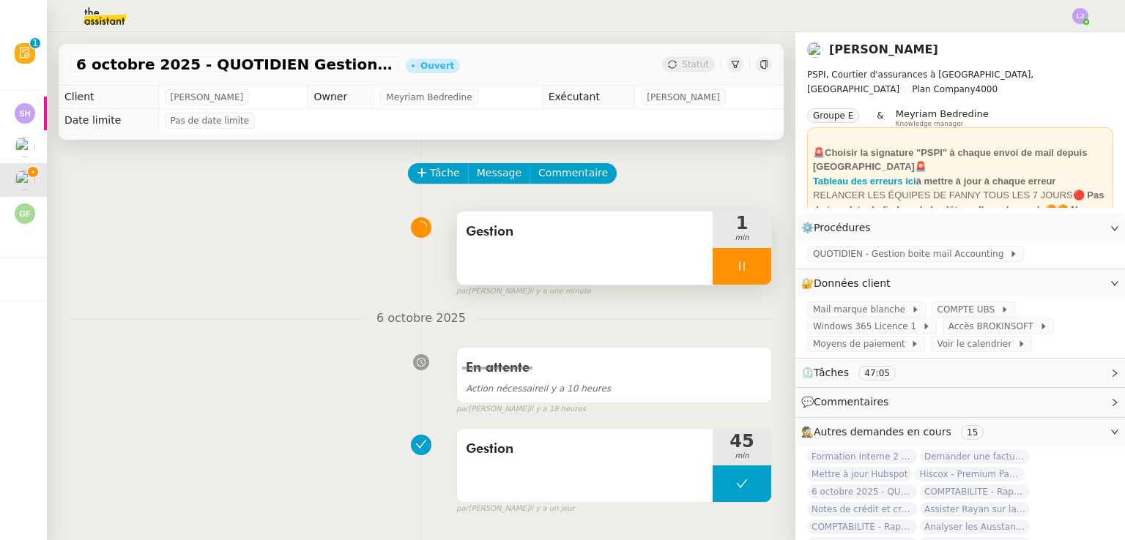
click at [736, 269] on icon at bounding box center [742, 267] width 12 height 12
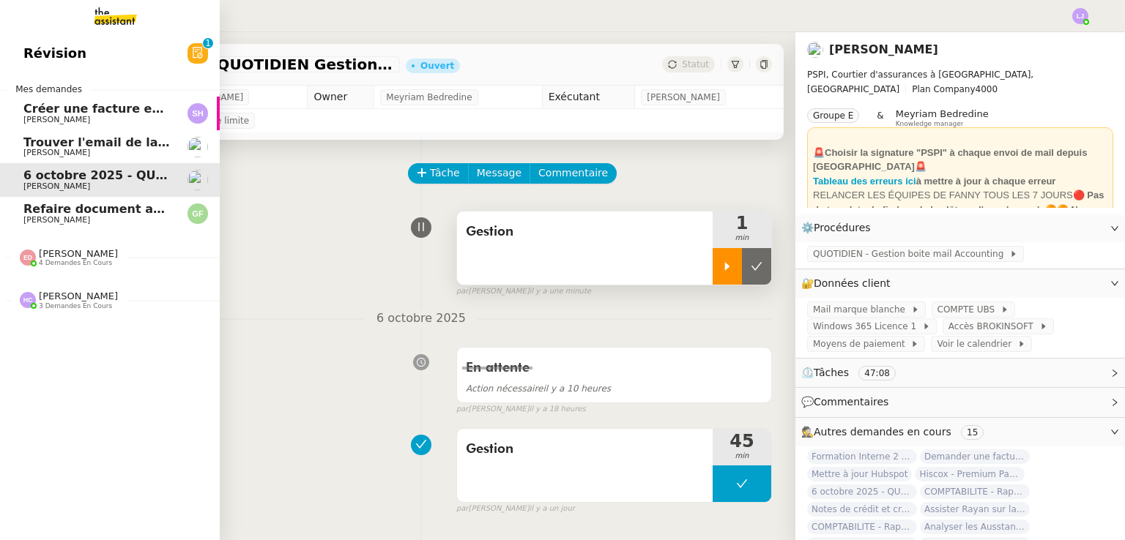
click at [127, 215] on span "Refaire document aux couleurs d'Econergie" at bounding box center [167, 209] width 288 height 14
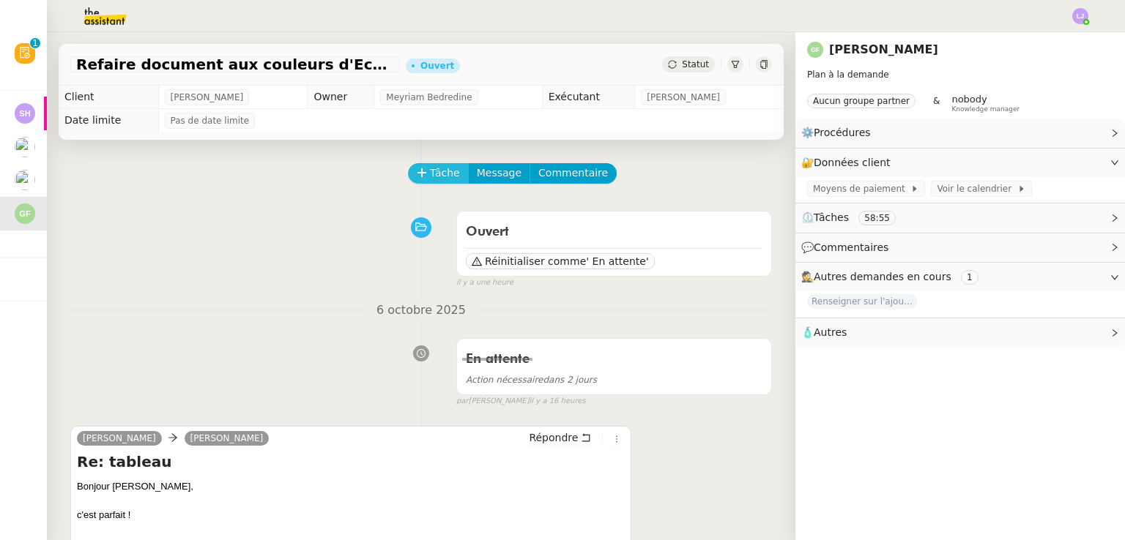
click at [430, 168] on span "Tâche" at bounding box center [445, 173] width 30 height 17
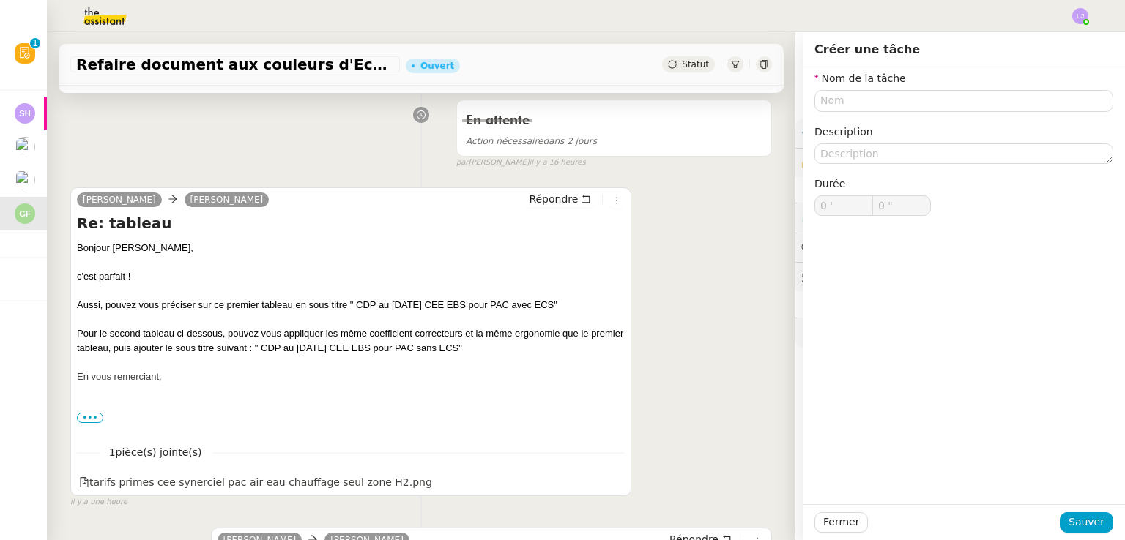
scroll to position [246, 0]
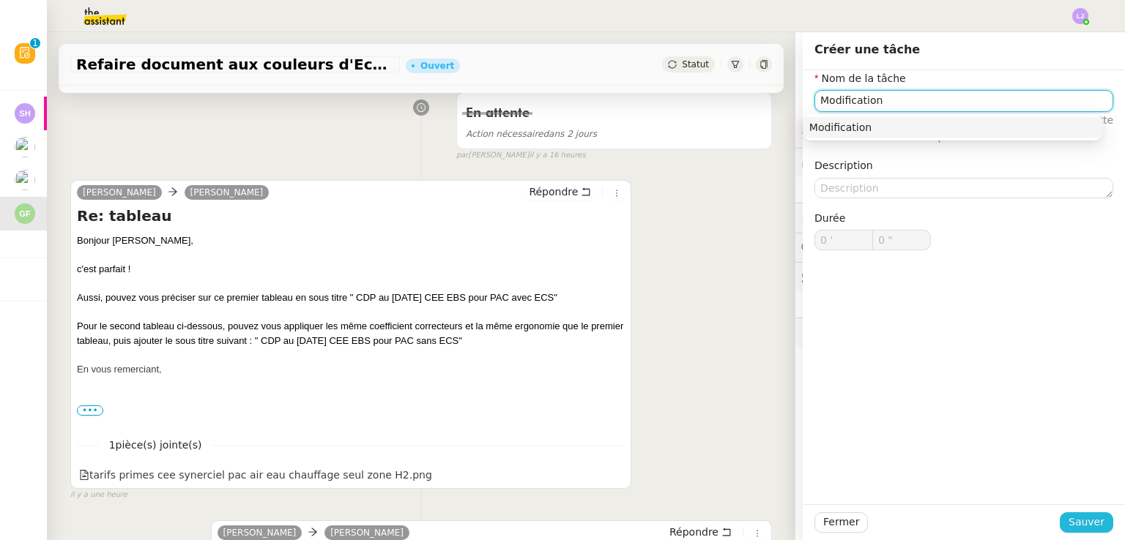
type input "Modification"
click at [1068, 521] on span "Sauver" at bounding box center [1086, 522] width 36 height 17
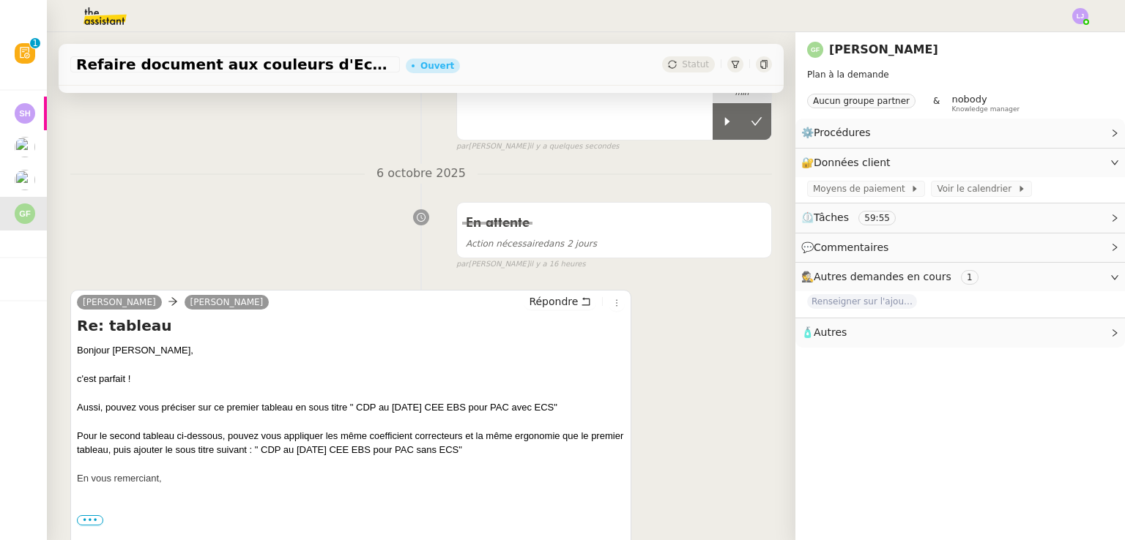
scroll to position [141, 0]
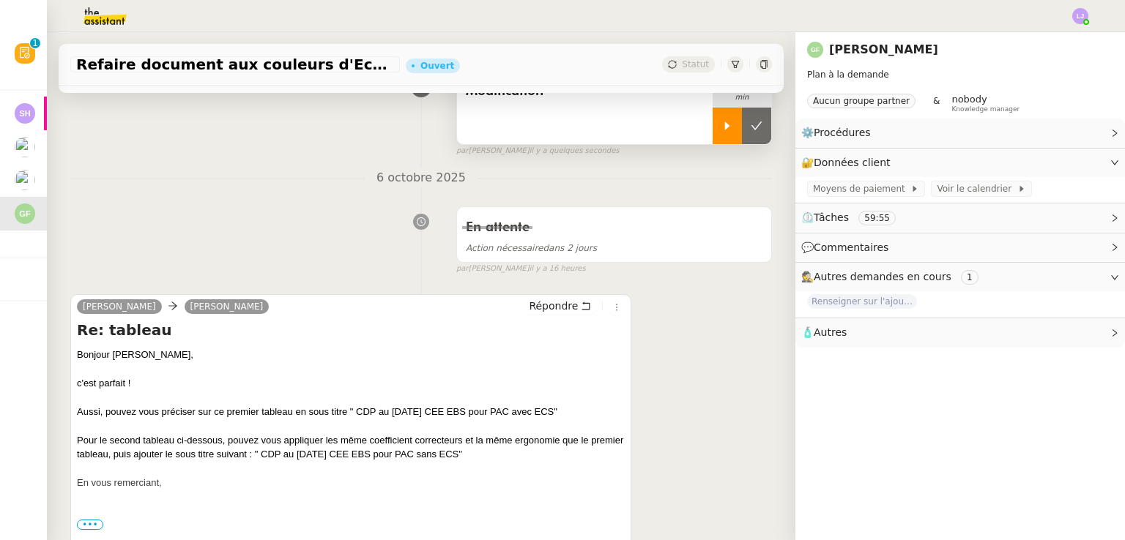
click at [715, 134] on div at bounding box center [726, 126] width 29 height 37
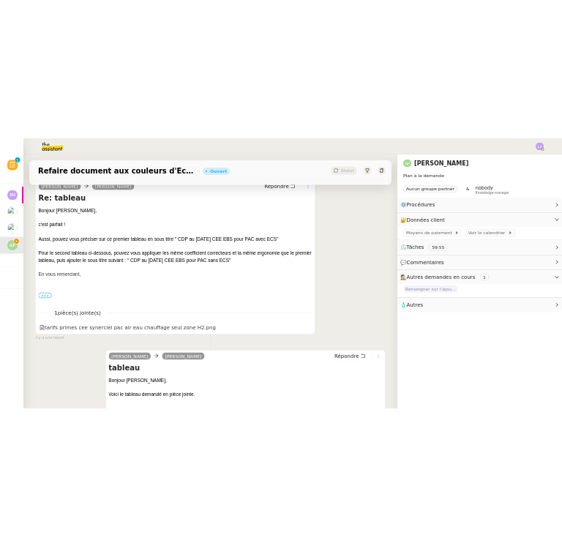
scroll to position [353, 0]
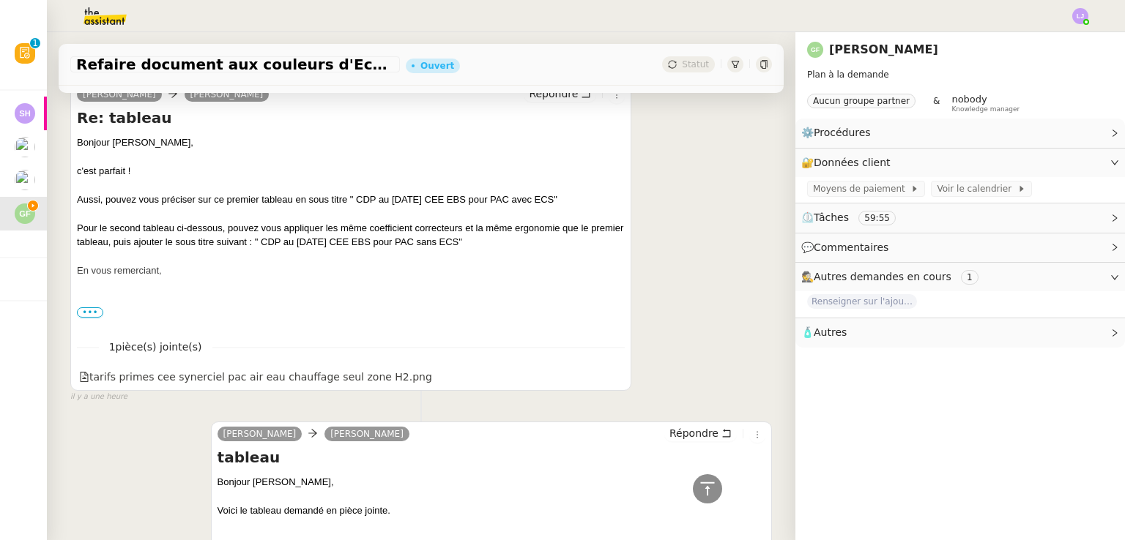
drag, startPoint x: 360, startPoint y: 200, endPoint x: 559, endPoint y: 203, distance: 199.2
click at [559, 203] on div "Aussi, pouvez vous préciser sur ce premier tableau en sous titre " CDP au [DATE…" at bounding box center [351, 200] width 548 height 15
copy div "DP au 01/10/25 CEE EBS pour PAC avec ECS"
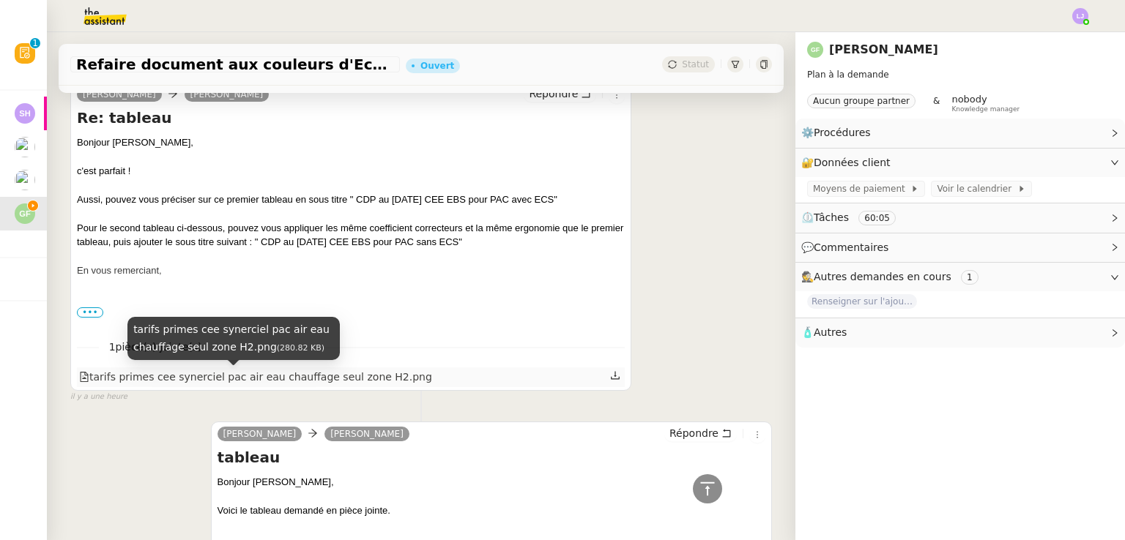
click at [284, 385] on div "tarifs primes cee synerciel pac air eau chauffage seul zone H2.png" at bounding box center [255, 377] width 353 height 17
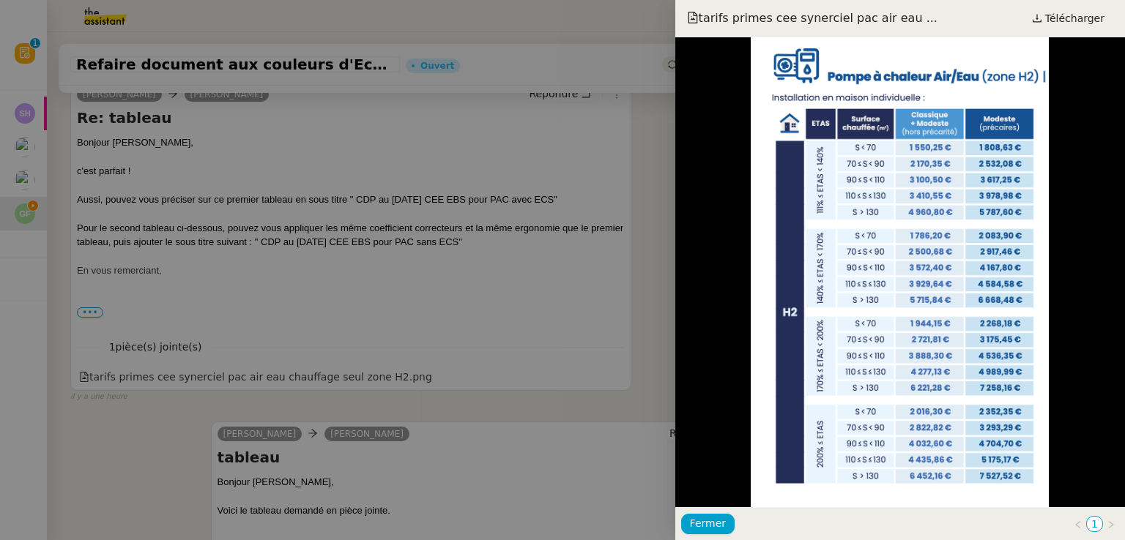
click at [428, 324] on div at bounding box center [562, 270] width 1125 height 540
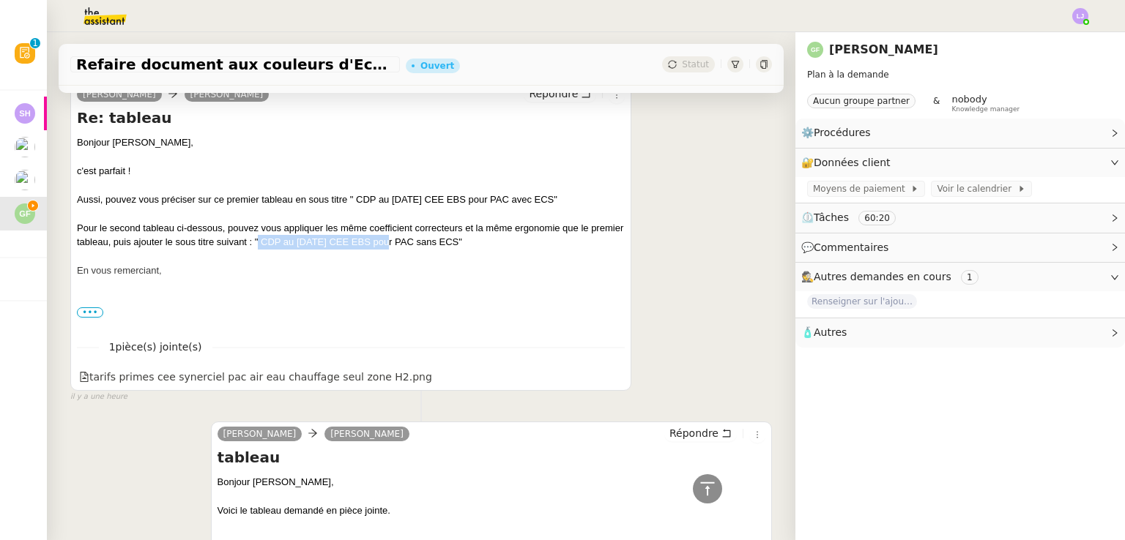
drag, startPoint x: 293, startPoint y: 242, endPoint x: 422, endPoint y: 242, distance: 128.9
click at [422, 242] on div "Pour le second tableau ci-dessous, pouvez vous appliquer les même coefficient c…" at bounding box center [351, 235] width 548 height 29
drag, startPoint x: 296, startPoint y: 243, endPoint x: 498, endPoint y: 245, distance: 202.1
click at [498, 245] on div "Pour le second tableau ci-dessous, pouvez vous appliquer les même coefficient c…" at bounding box center [351, 235] width 548 height 29
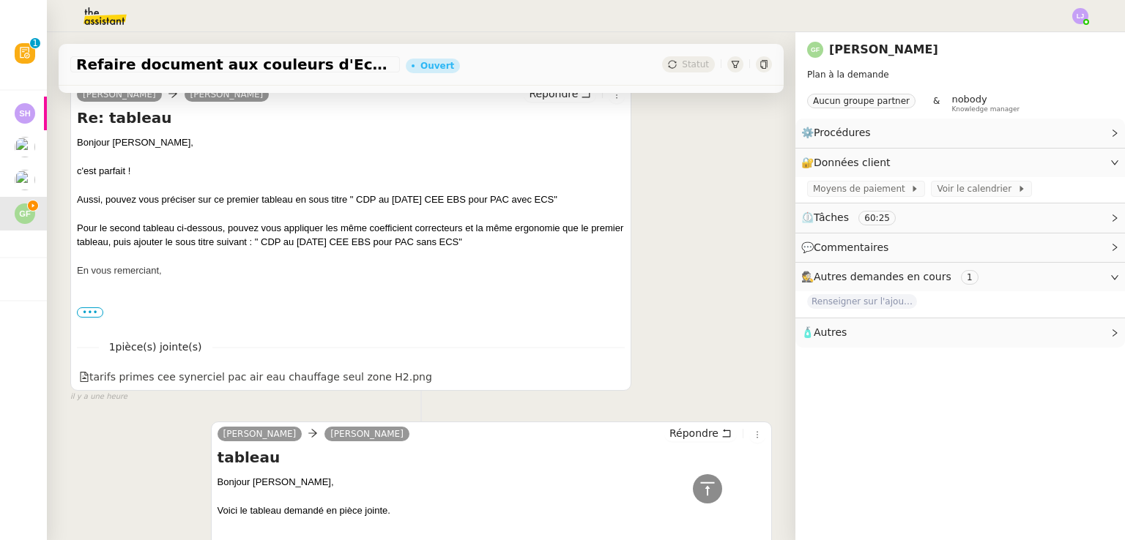
copy div "CDP au 01/10/25 CEE EBS pour PAC sans ECS"
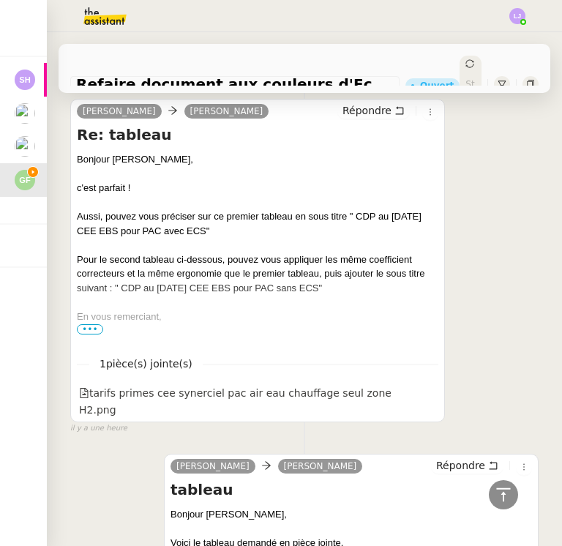
scroll to position [325, 0]
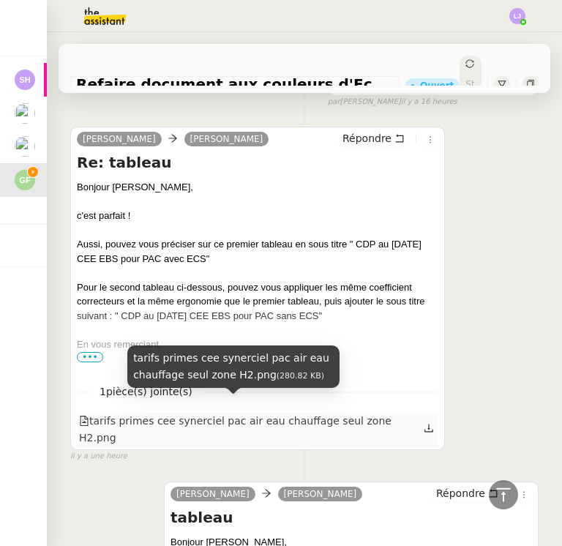
click at [237, 413] on div "tarifs primes cee synerciel pac air eau chauffage seul zone H2.png" at bounding box center [251, 430] width 345 height 34
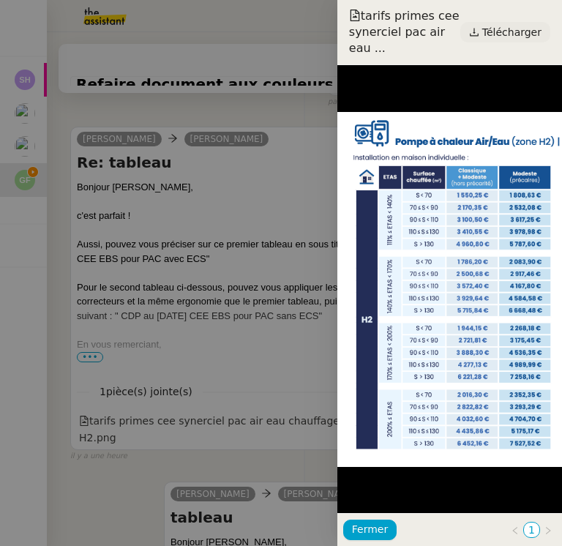
click at [521, 24] on span "Télécharger" at bounding box center [512, 32] width 59 height 19
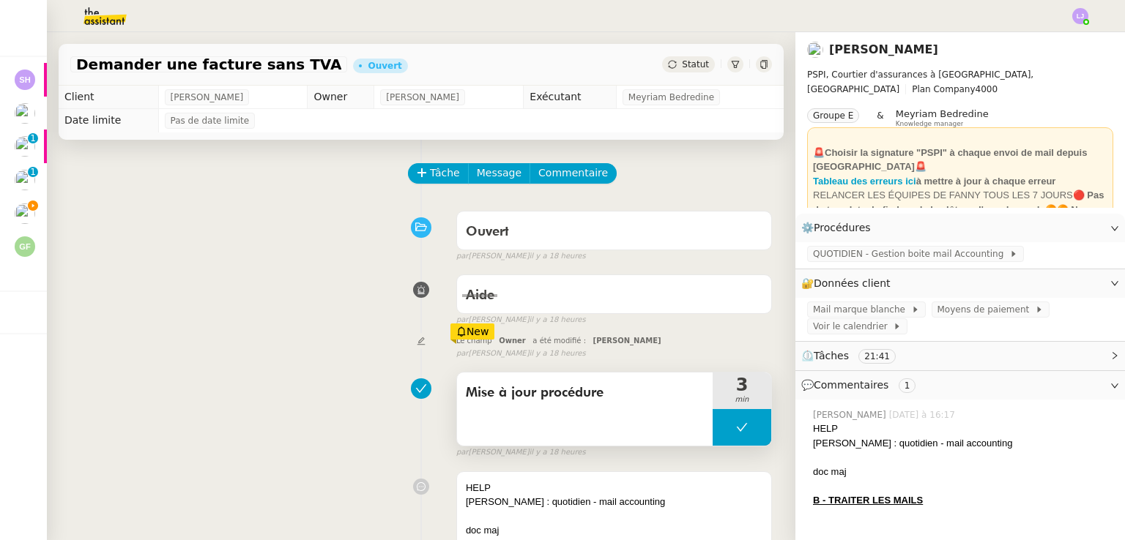
scroll to position [158, 0]
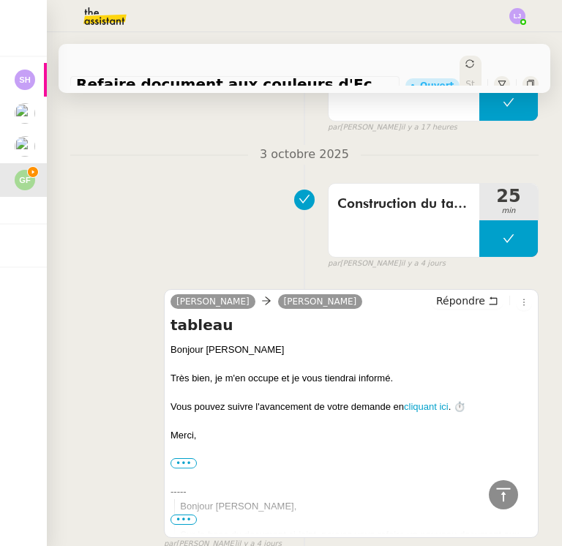
scroll to position [1622, 0]
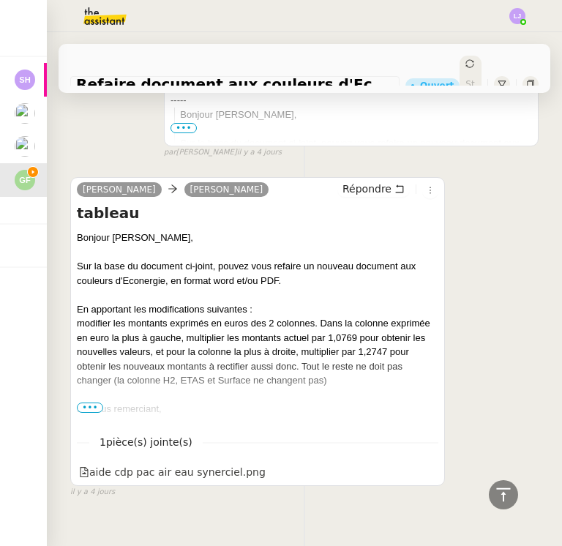
click at [88, 403] on span "•••" at bounding box center [90, 408] width 26 height 10
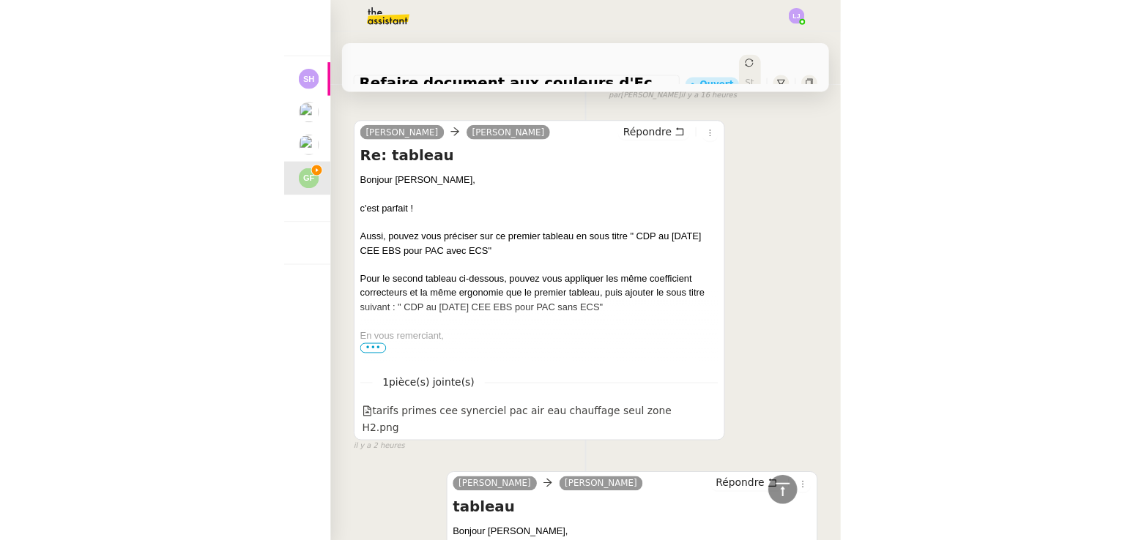
scroll to position [330, 0]
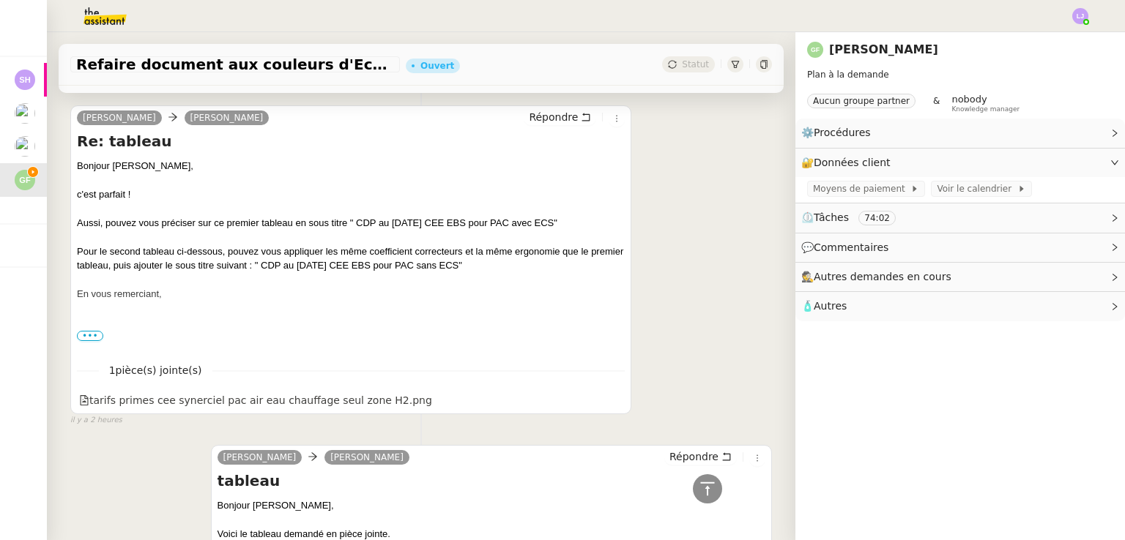
click at [562, 230] on div "⏲️ Tâches 74:02" at bounding box center [960, 218] width 330 height 29
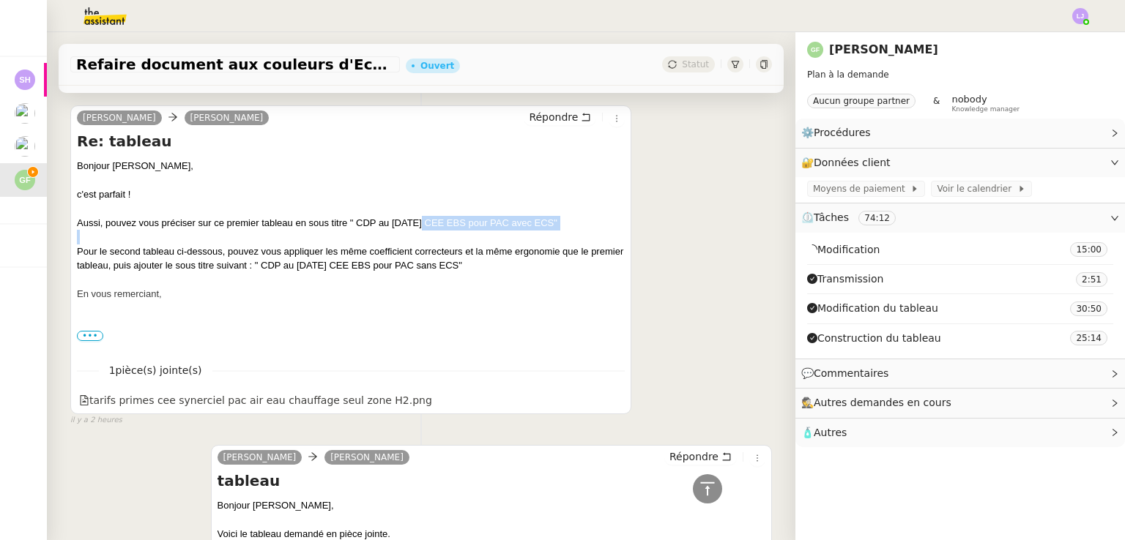
drag, startPoint x: 372, startPoint y: 238, endPoint x: 420, endPoint y: 228, distance: 49.4
click at [420, 228] on div "Bonjour [PERSON_NAME], c'est parfait ! Aussi, pouvez vous préciser sur ce premi…" at bounding box center [351, 259] width 548 height 200
click at [420, 228] on div "Aussi, pouvez vous préciser sur ce premier tableau en sous titre " CDP au [DATE…" at bounding box center [351, 223] width 548 height 15
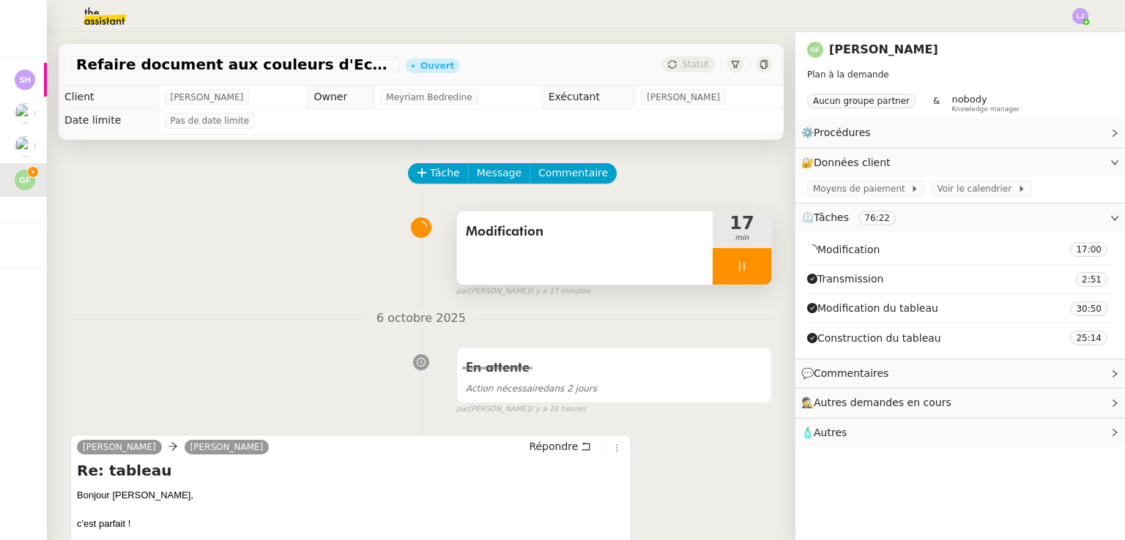
click at [562, 220] on div "Modification" at bounding box center [585, 248] width 256 height 73
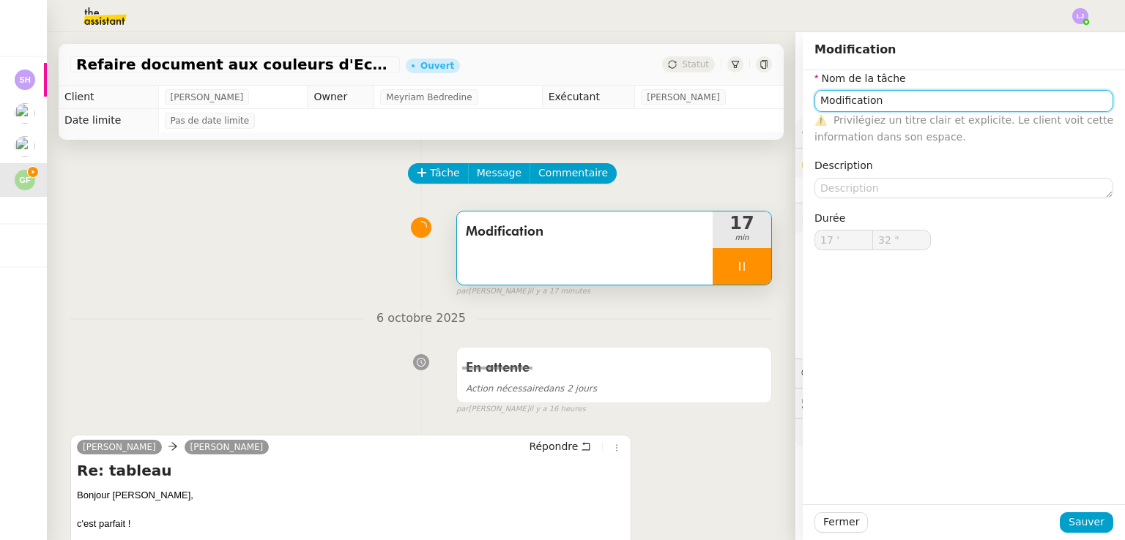
click at [562, 109] on input "Modification" at bounding box center [963, 100] width 299 height 21
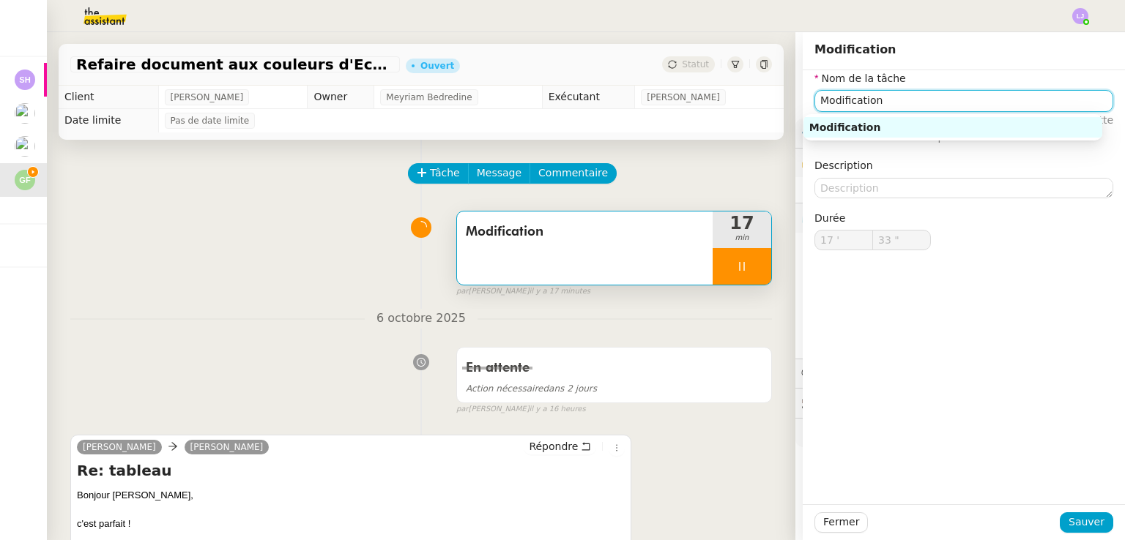
click at [562, 109] on input "Modification" at bounding box center [963, 100] width 299 height 21
type input "34 ""
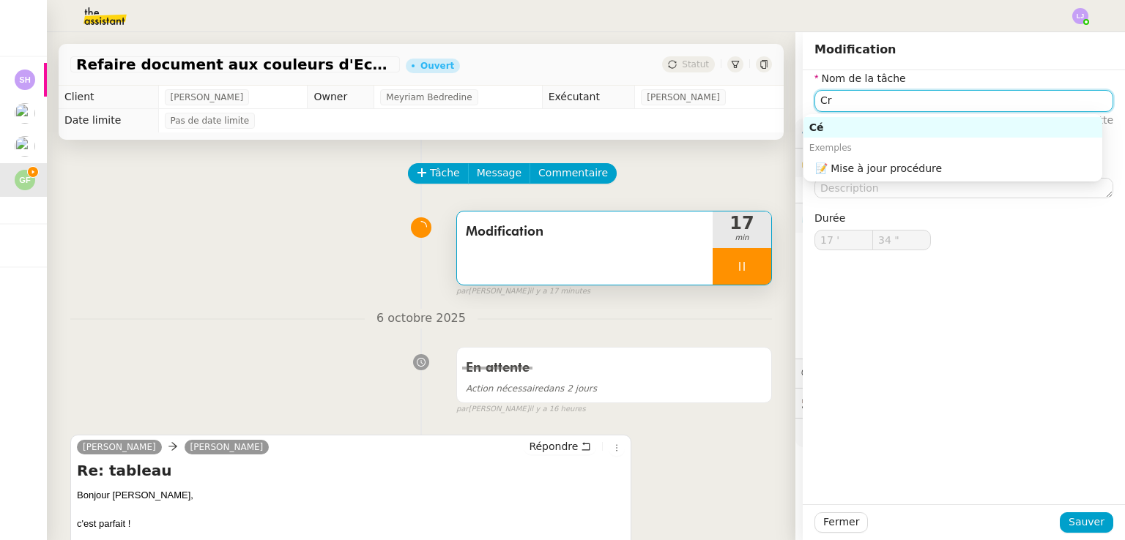
type input "Cré"
type input "35 ""
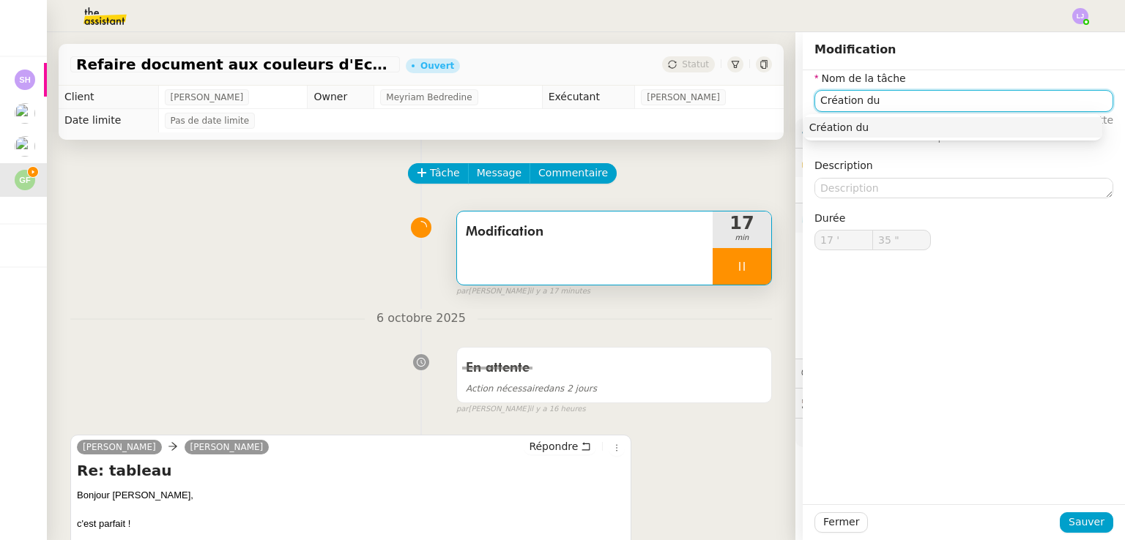
type input "Création du t"
type input "37 ""
type input "Création du sec"
type input "38 ""
type input "Création du second tabl"
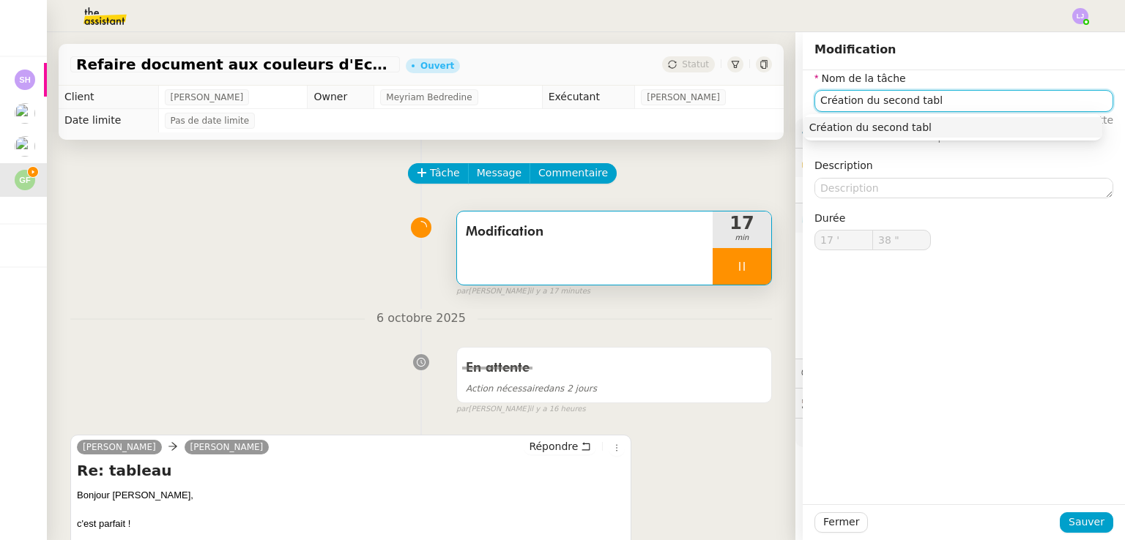
type input "39 ""
type input "Création du second tableau"
type input "40 ""
type input "Création du second tableau"
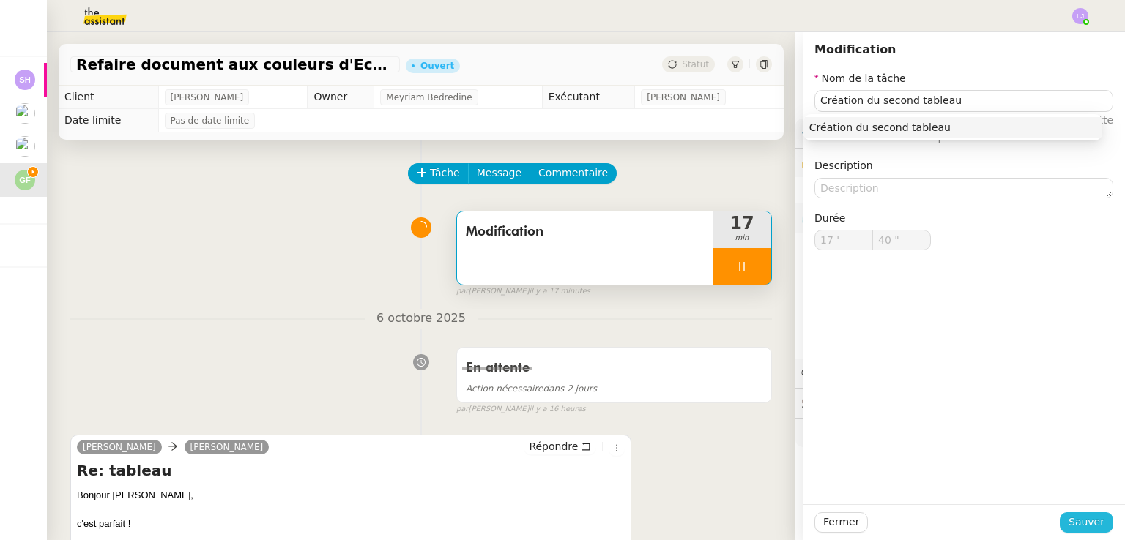
click at [562, 521] on span "Sauver" at bounding box center [1086, 522] width 36 height 17
type input "41 ""
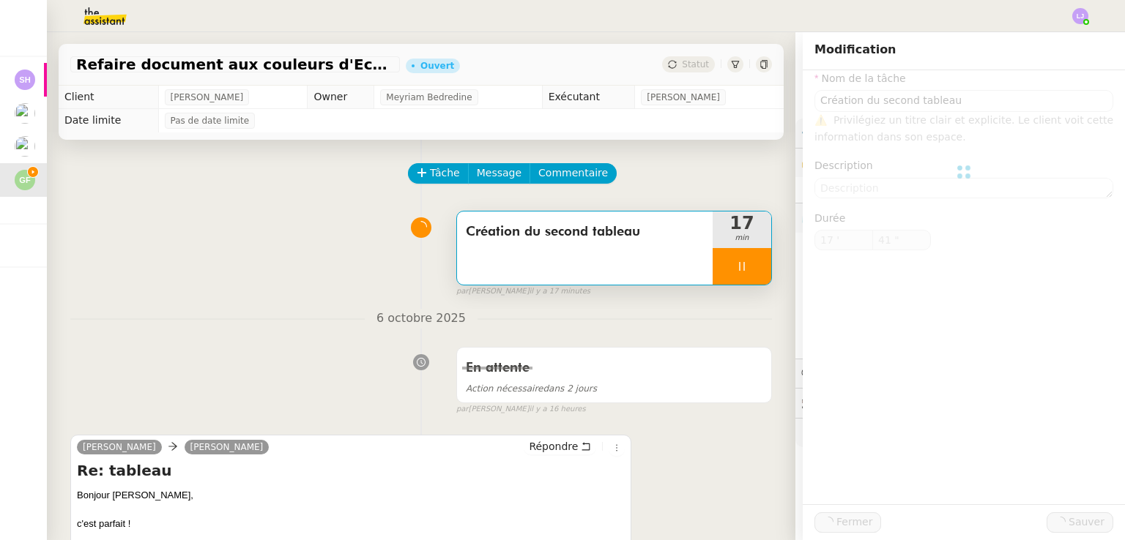
type input "Création du second tableau"
type input "17 '"
type input "42 ""
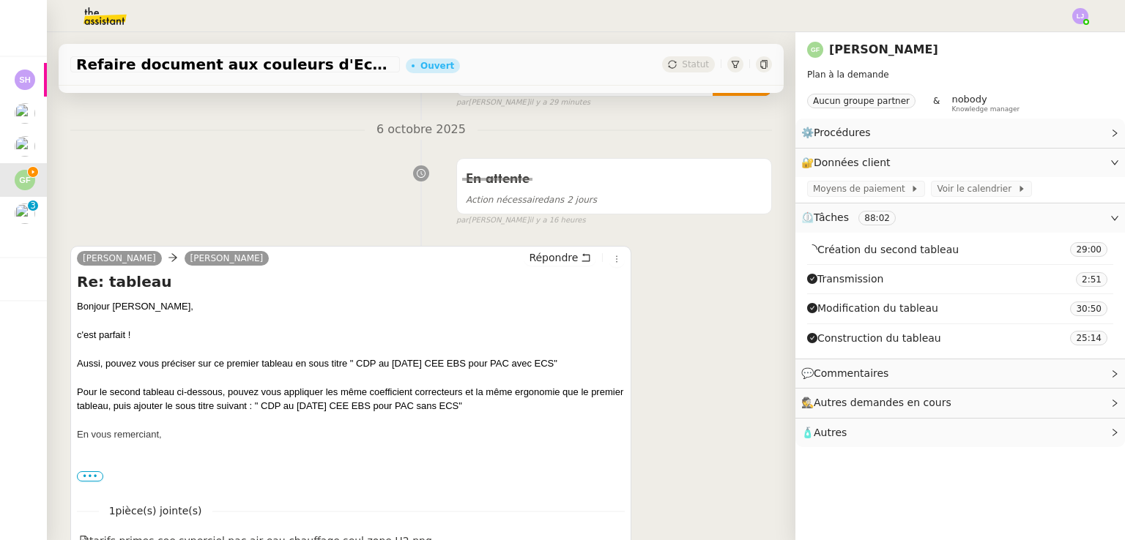
scroll to position [190, 0]
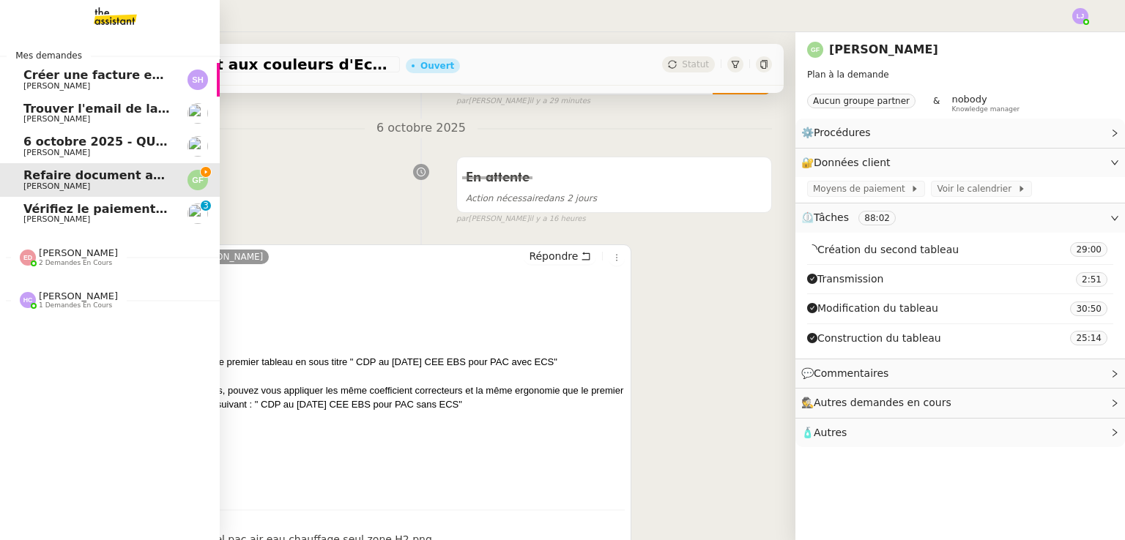
click at [64, 220] on span "[PERSON_NAME]" at bounding box center [56, 220] width 67 height 10
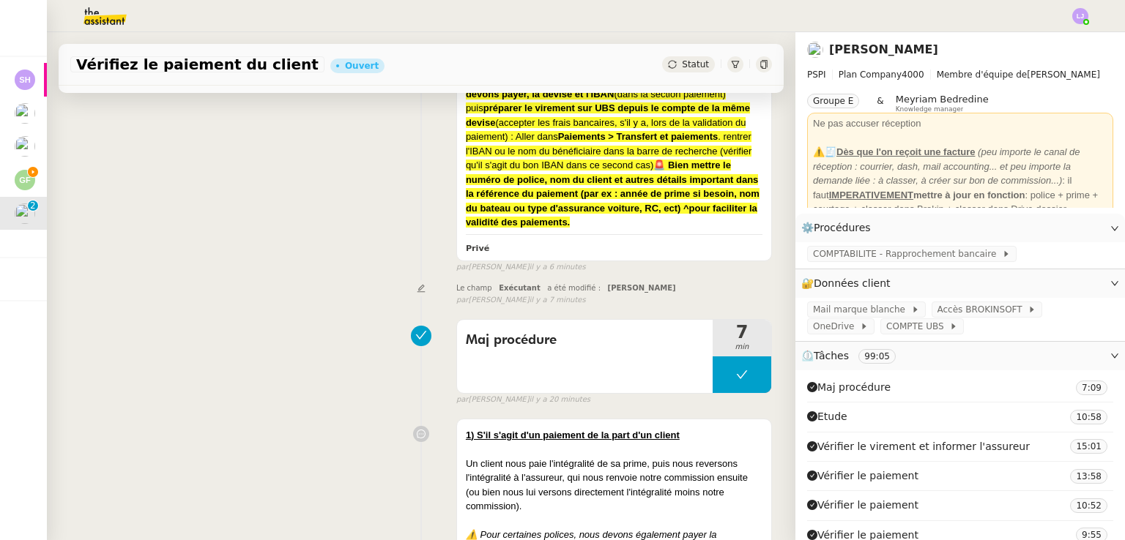
scroll to position [322, 0]
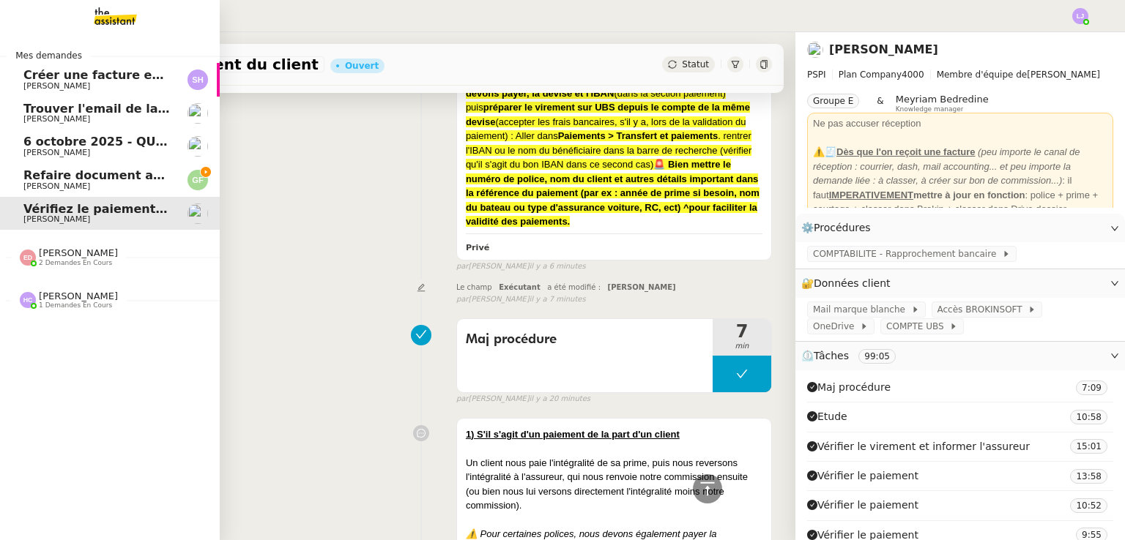
click at [148, 182] on span "[PERSON_NAME]" at bounding box center [97, 186] width 148 height 9
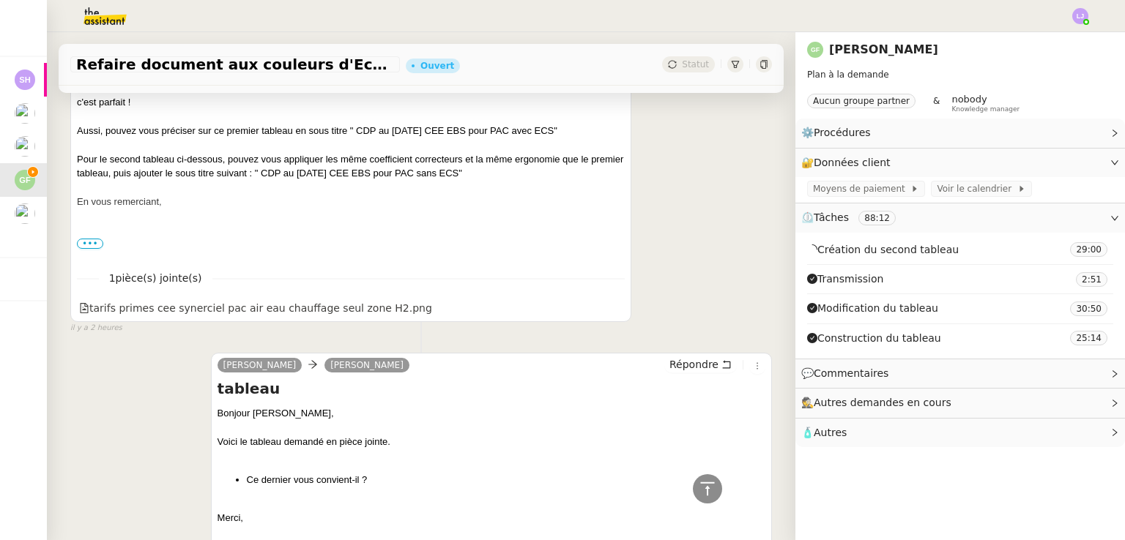
scroll to position [339, 0]
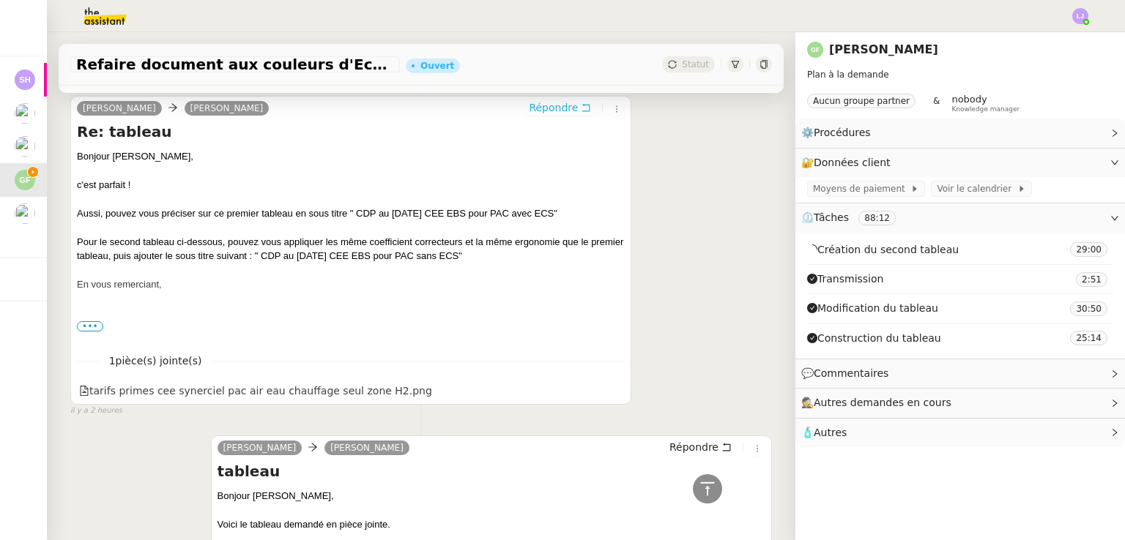
click at [554, 108] on span "Répondre" at bounding box center [553, 107] width 49 height 15
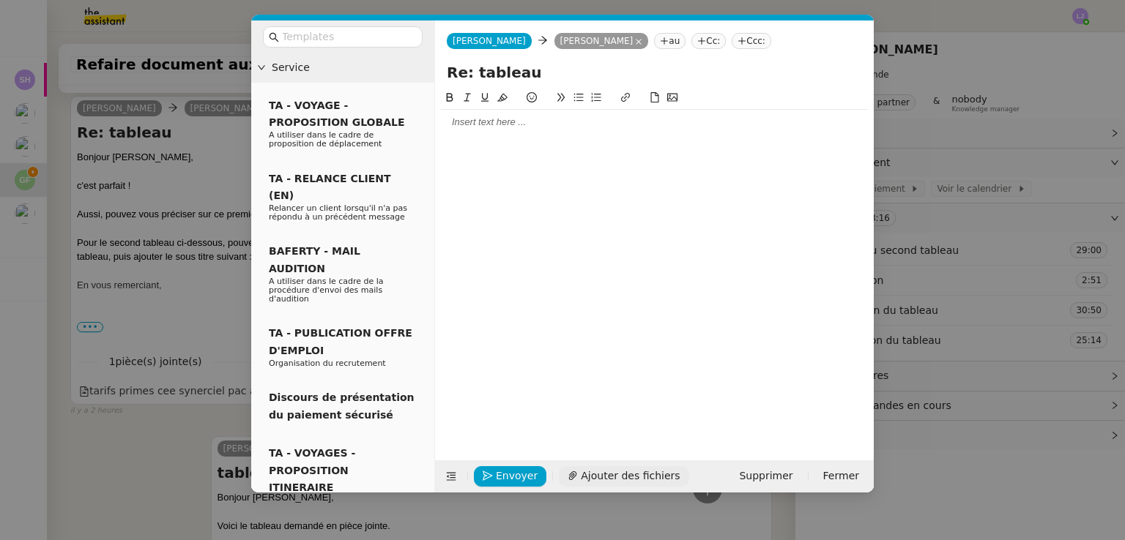
click at [562, 475] on span "Ajouter des fichiers" at bounding box center [630, 476] width 99 height 17
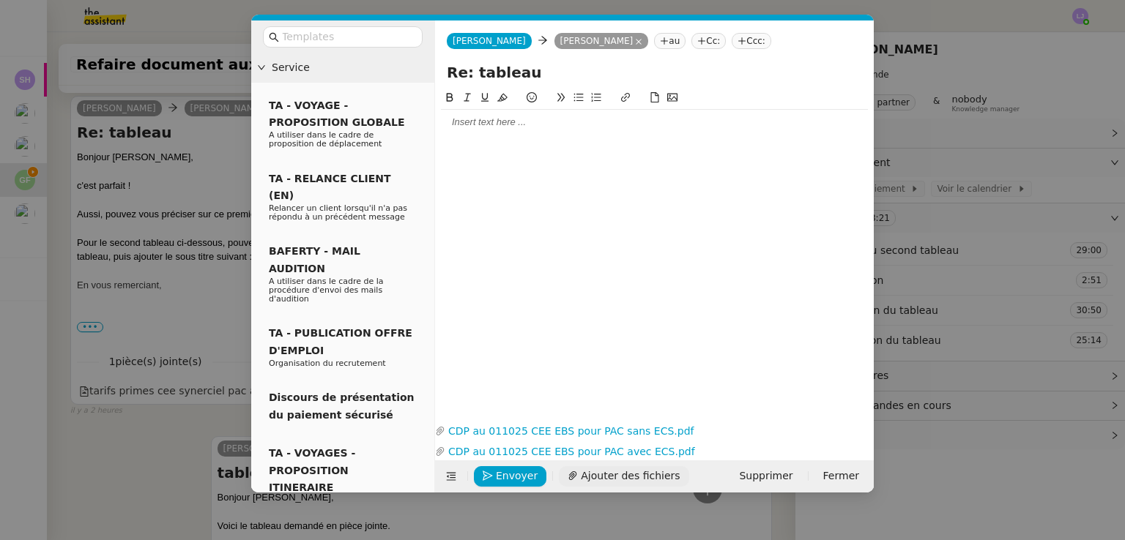
scroll to position [530, 0]
click at [516, 123] on div at bounding box center [654, 122] width 427 height 13
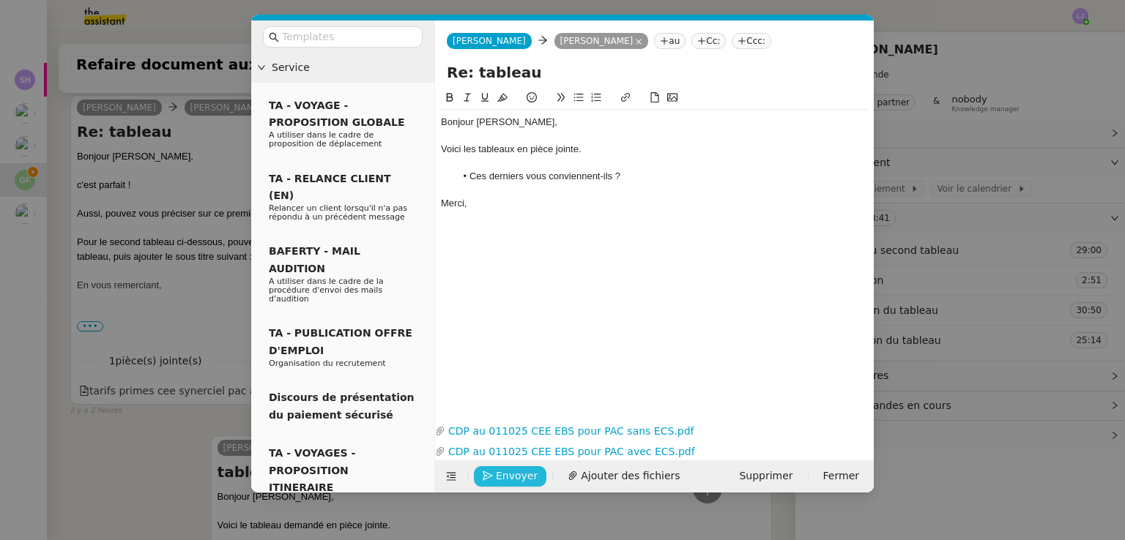
click at [493, 477] on button "Envoyer" at bounding box center [510, 476] width 72 height 21
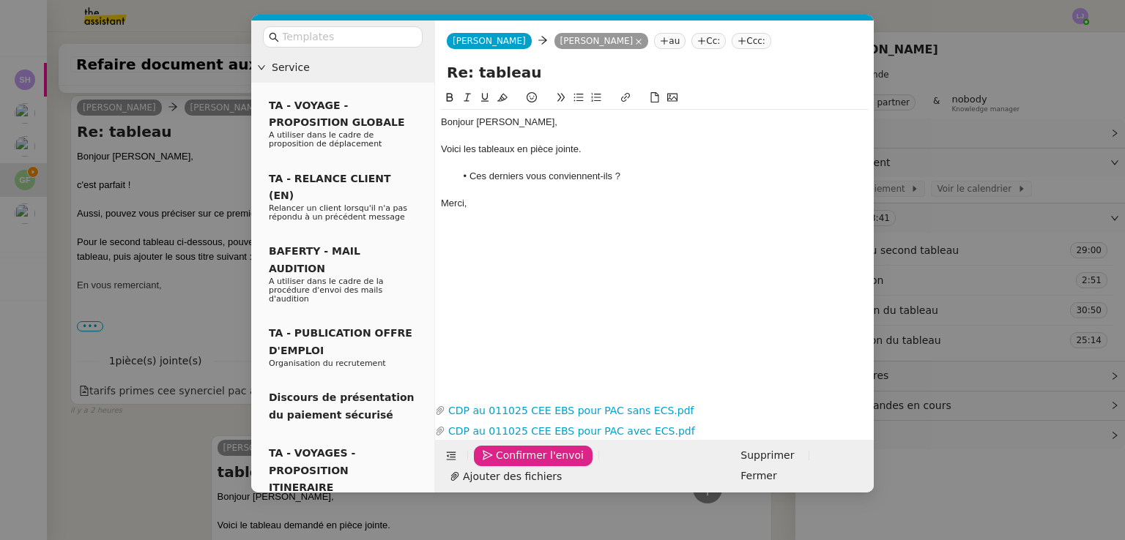
click at [493, 466] on button "Confirmer l'envoi" at bounding box center [533, 456] width 119 height 21
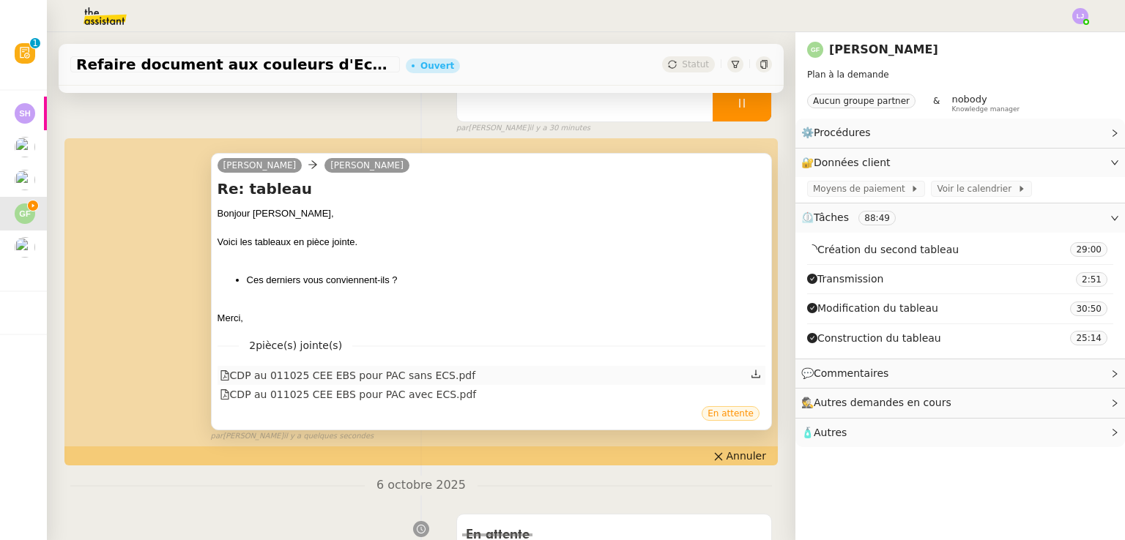
scroll to position [164, 0]
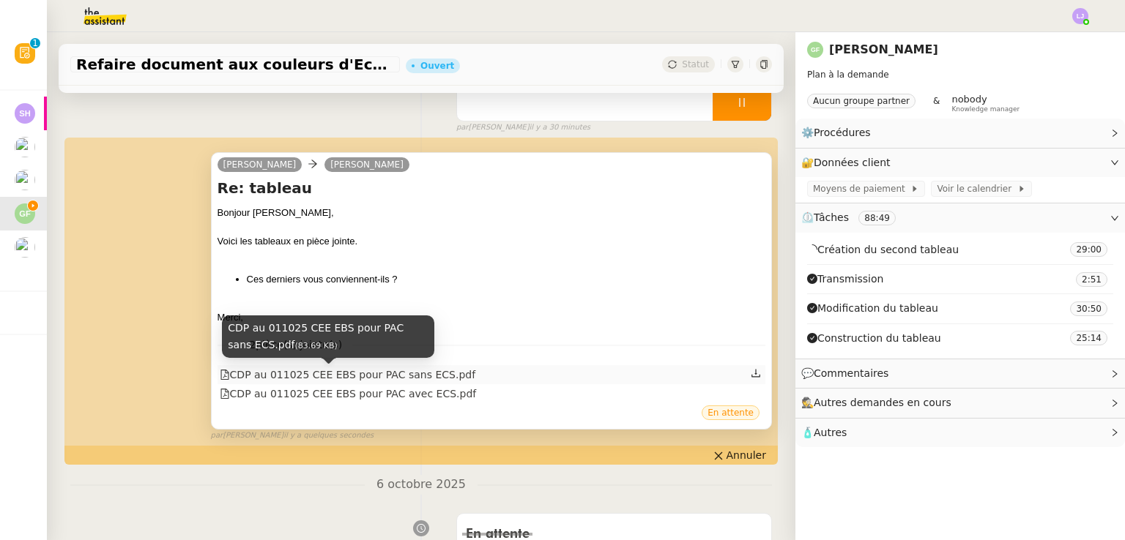
click at [364, 373] on div "CDP au 011025 CEE EBS pour PAC sans ECS.pdf" at bounding box center [348, 375] width 256 height 17
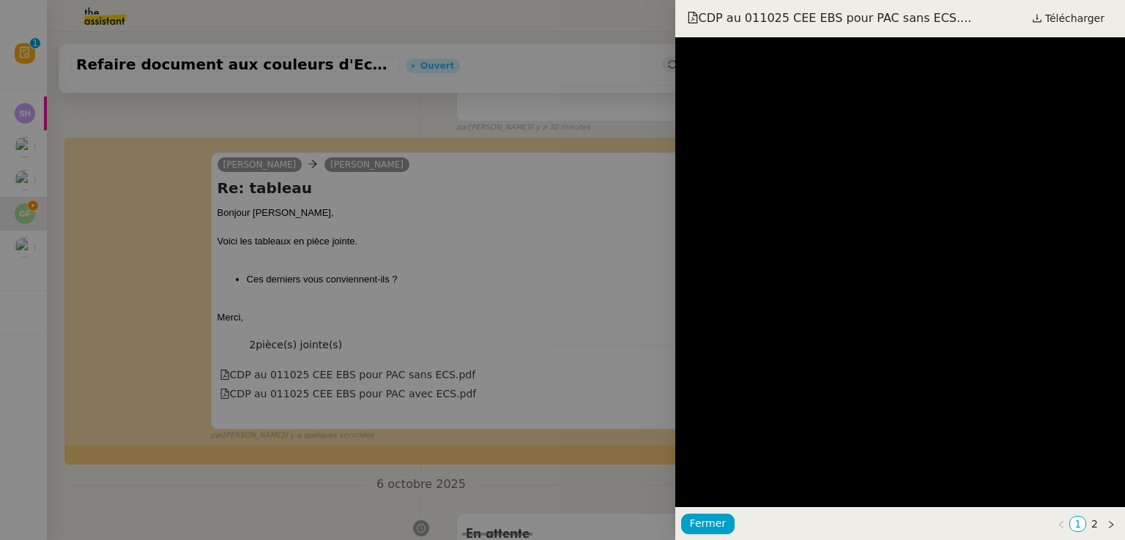
click at [541, 278] on div at bounding box center [562, 270] width 1125 height 540
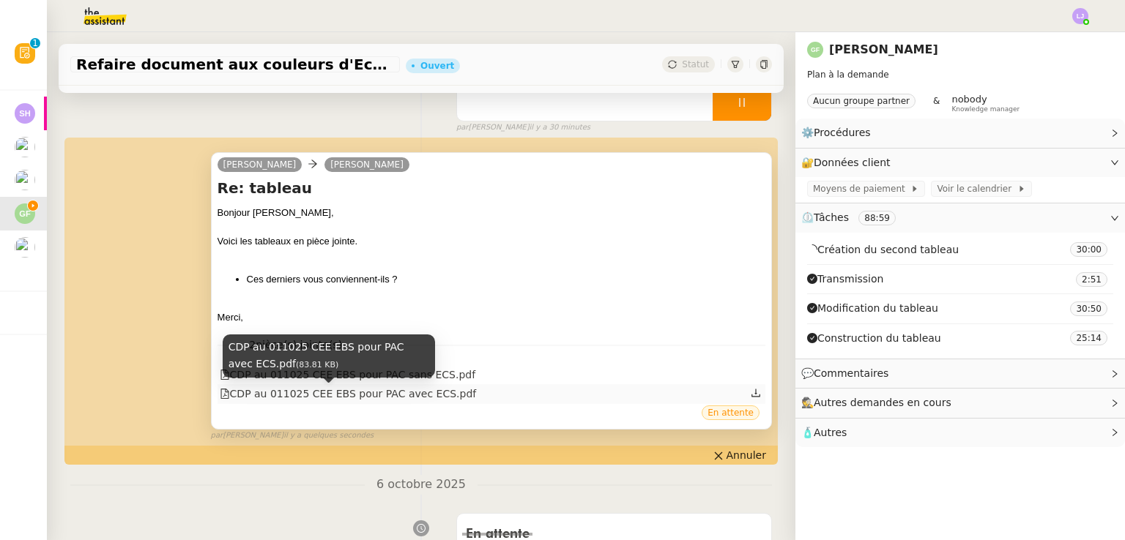
click at [373, 399] on div "CDP au 011025 CEE EBS pour PAC avec ECS.pdf" at bounding box center [348, 394] width 257 height 17
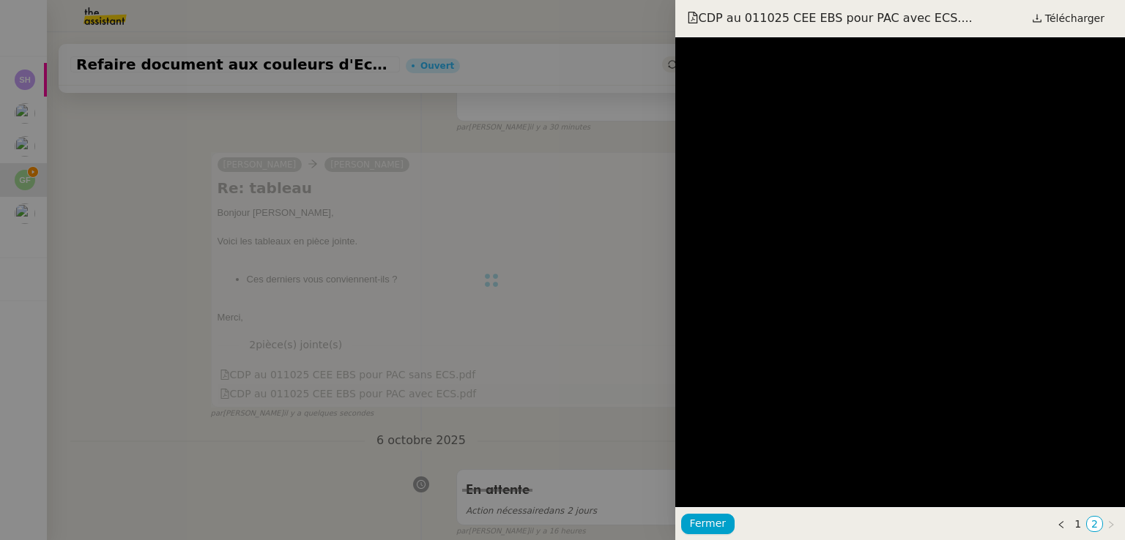
click at [373, 399] on div at bounding box center [562, 270] width 1125 height 540
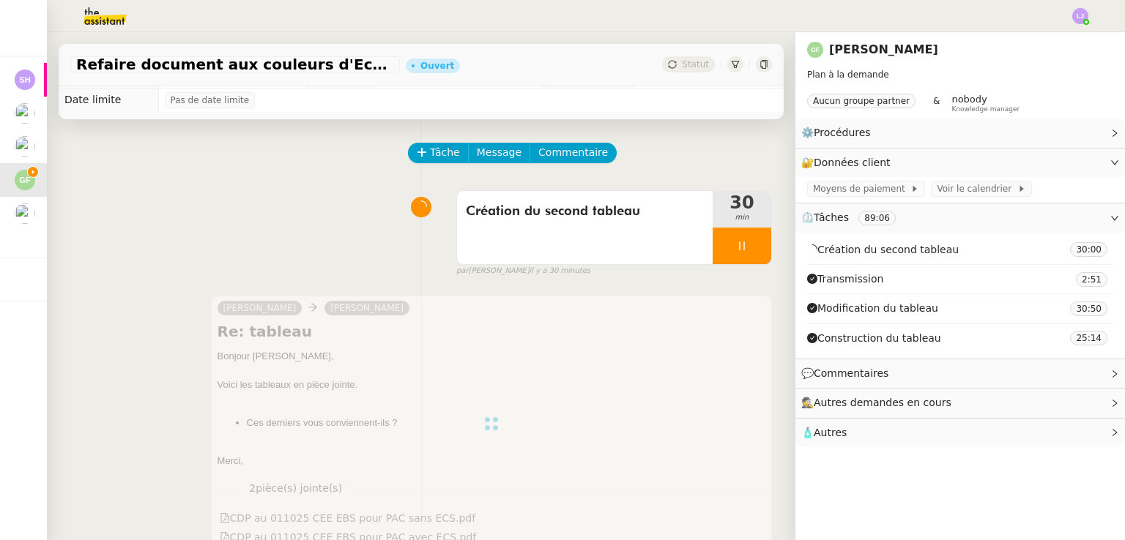
scroll to position [0, 0]
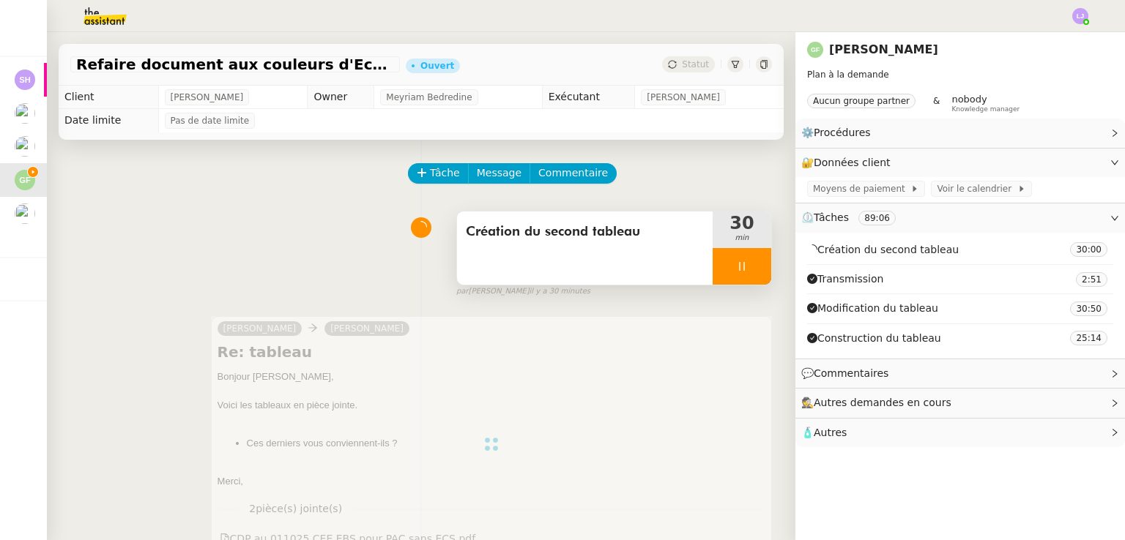
click at [562, 262] on div at bounding box center [741, 266] width 59 height 37
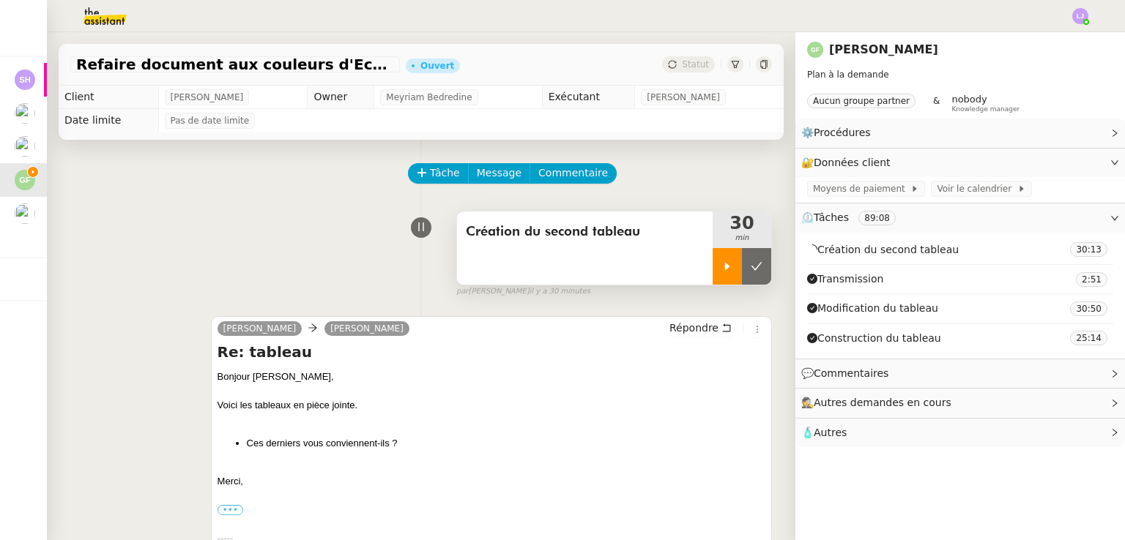
click at [562, 262] on icon at bounding box center [757, 267] width 12 height 12
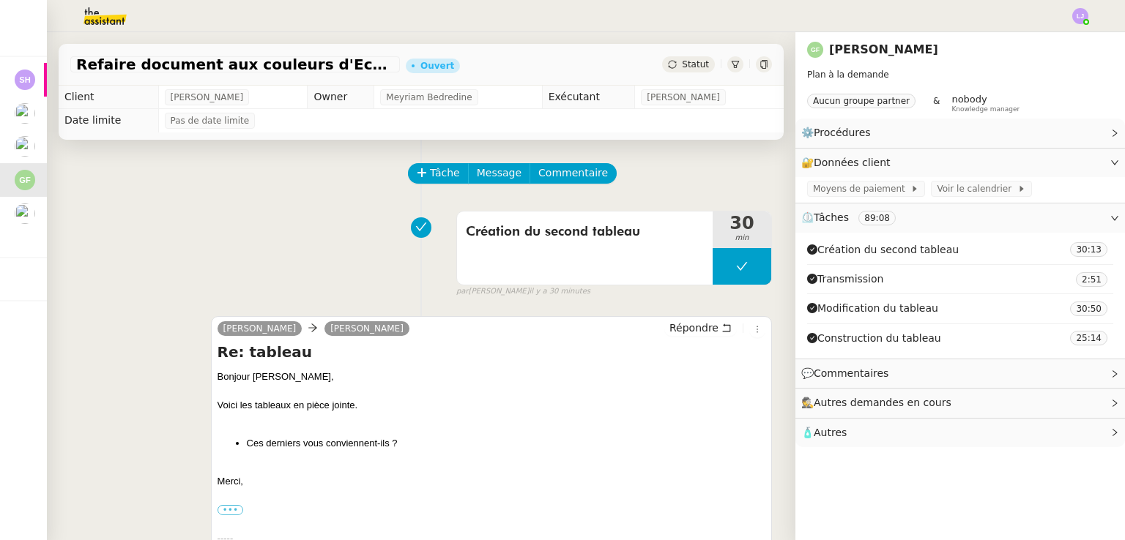
scroll to position [164, 0]
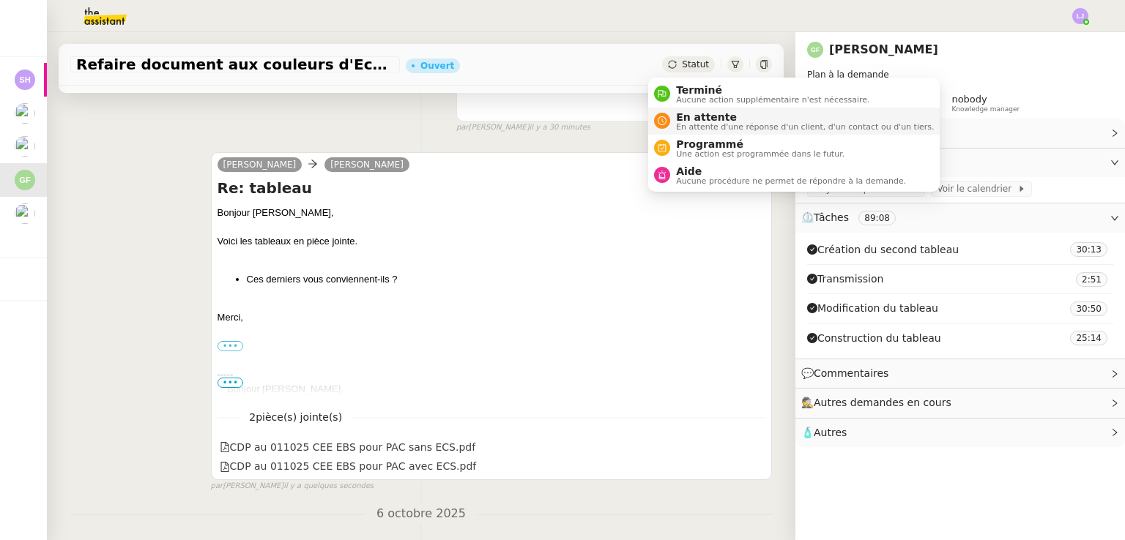
click at [562, 115] on span "En attente" at bounding box center [805, 117] width 258 height 12
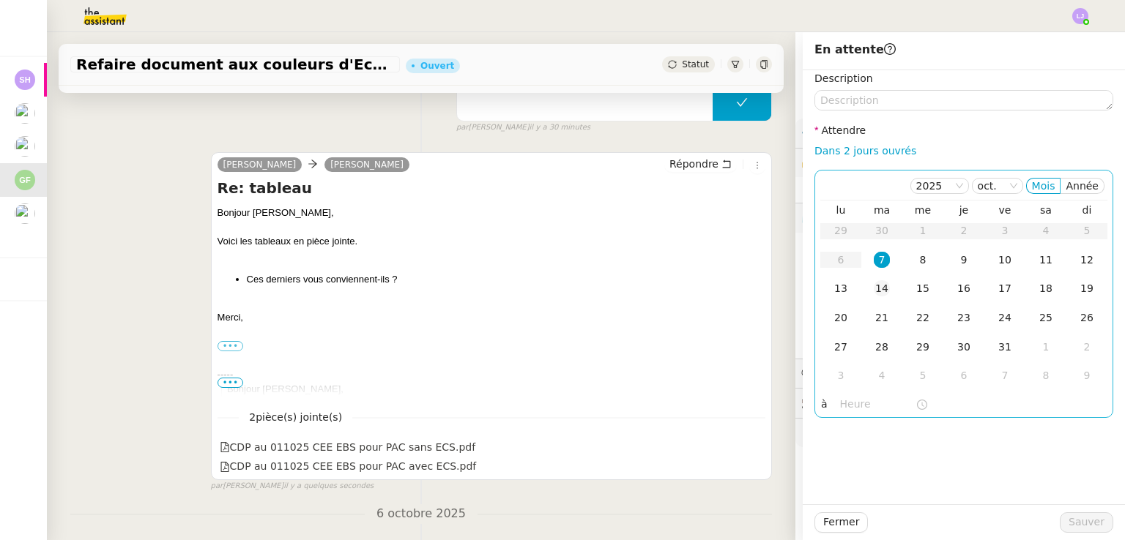
click at [562, 285] on div "14" at bounding box center [882, 288] width 16 height 16
click at [562, 255] on div "10" at bounding box center [1005, 260] width 16 height 16
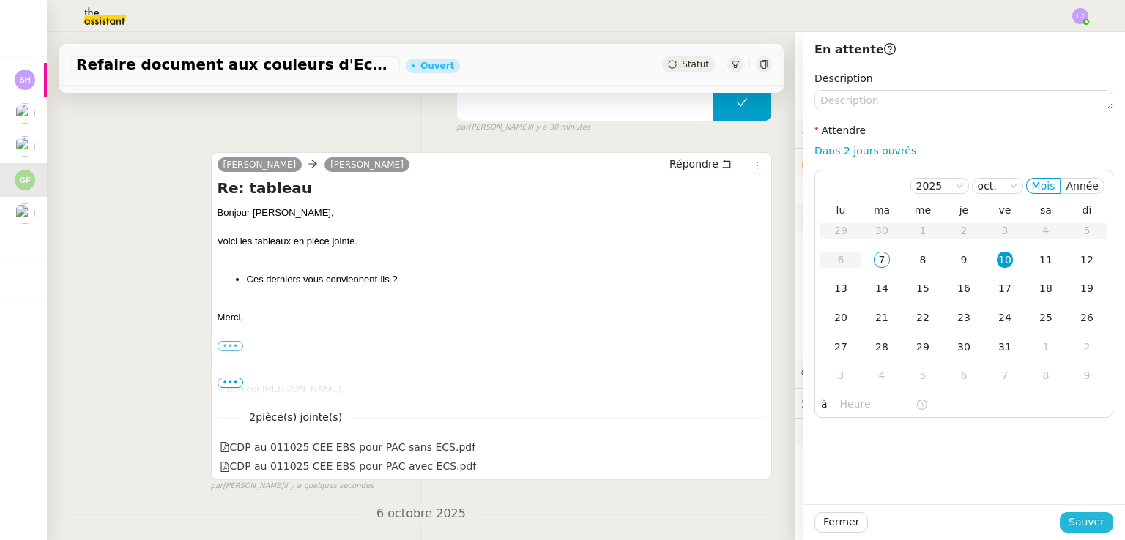
click at [562, 525] on span "Sauver" at bounding box center [1086, 522] width 36 height 17
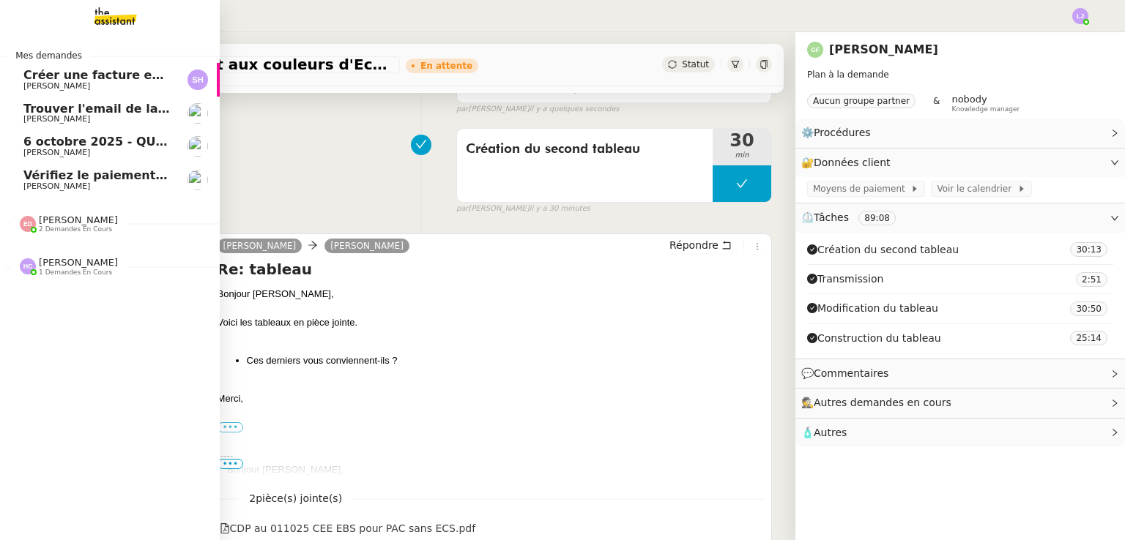
click at [138, 173] on span "Vérifiez le paiement du client" at bounding box center [120, 175] width 194 height 14
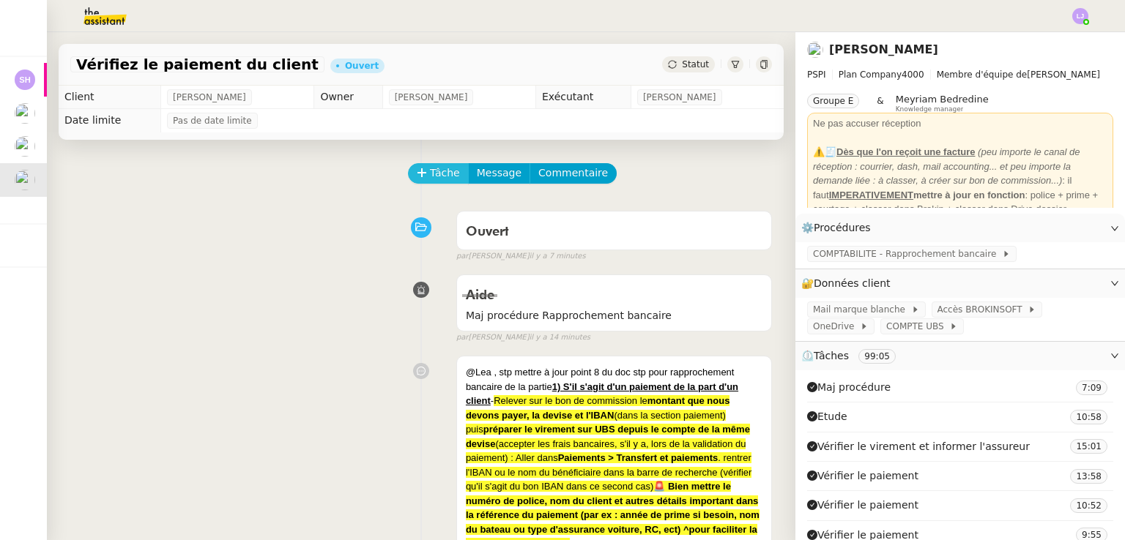
click at [417, 174] on icon at bounding box center [422, 173] width 10 height 10
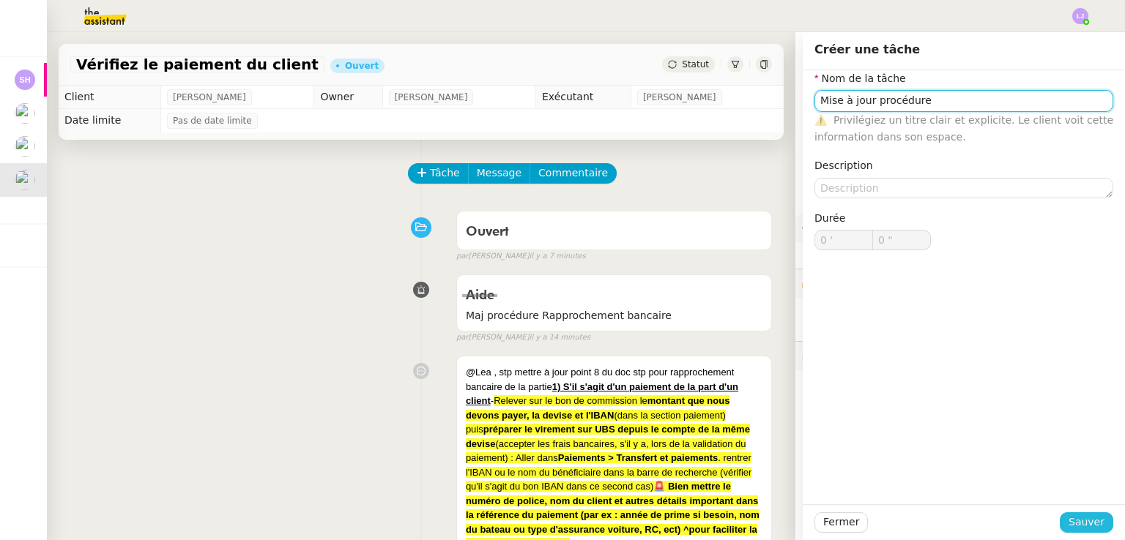
type input "Mise à jour procédure"
click at [562, 524] on span "Sauver" at bounding box center [1086, 522] width 36 height 17
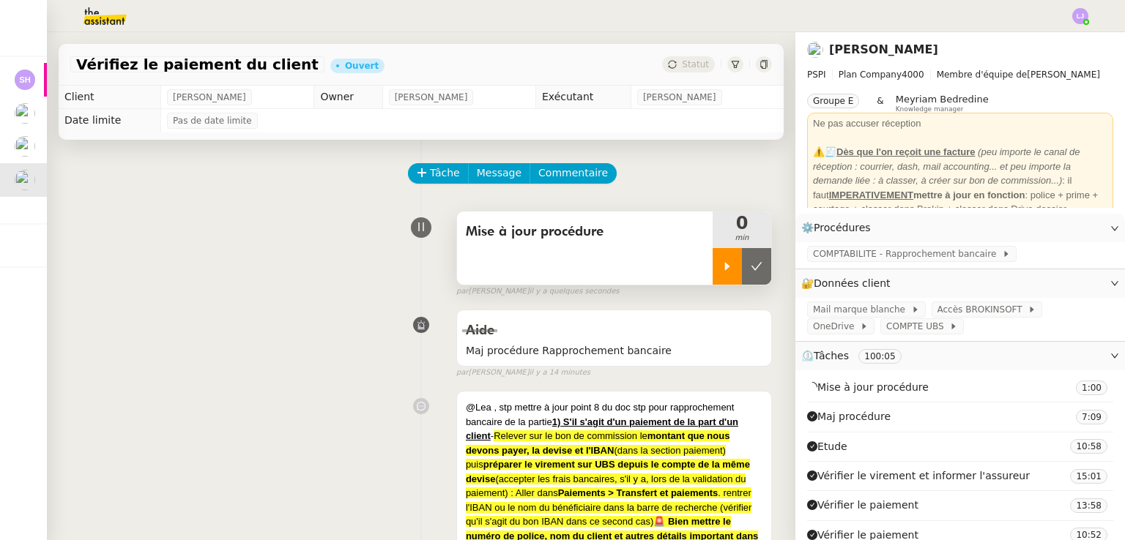
click at [562, 268] on div at bounding box center [726, 266] width 29 height 37
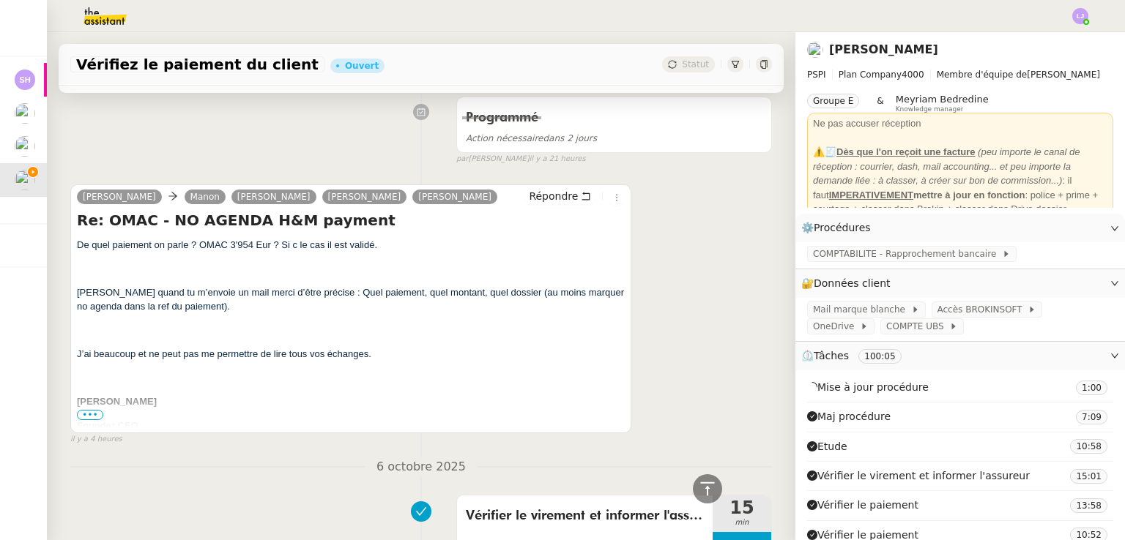
scroll to position [1786, 0]
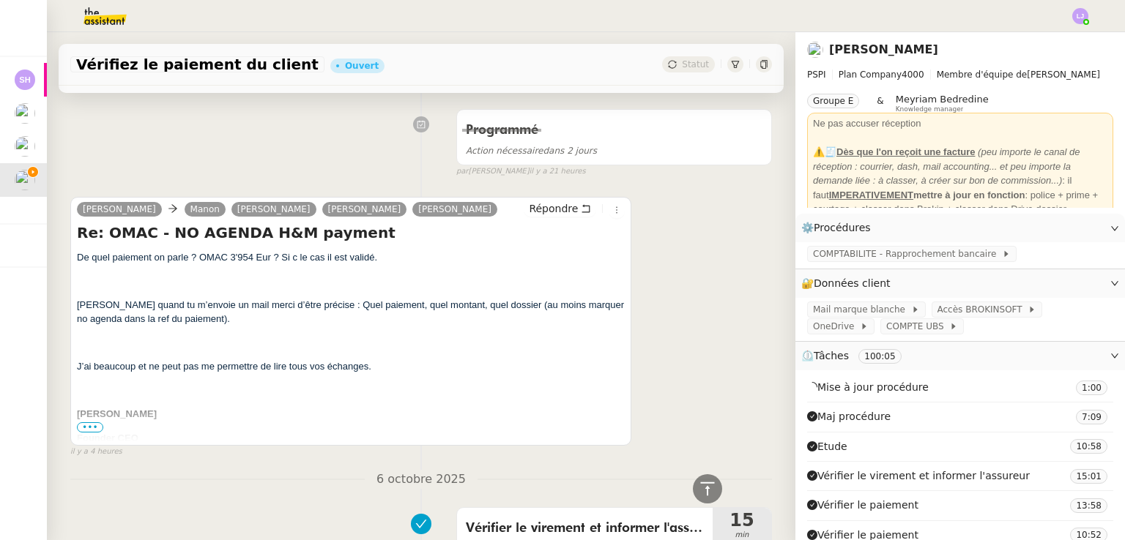
click at [92, 433] on span "•••" at bounding box center [90, 427] width 26 height 10
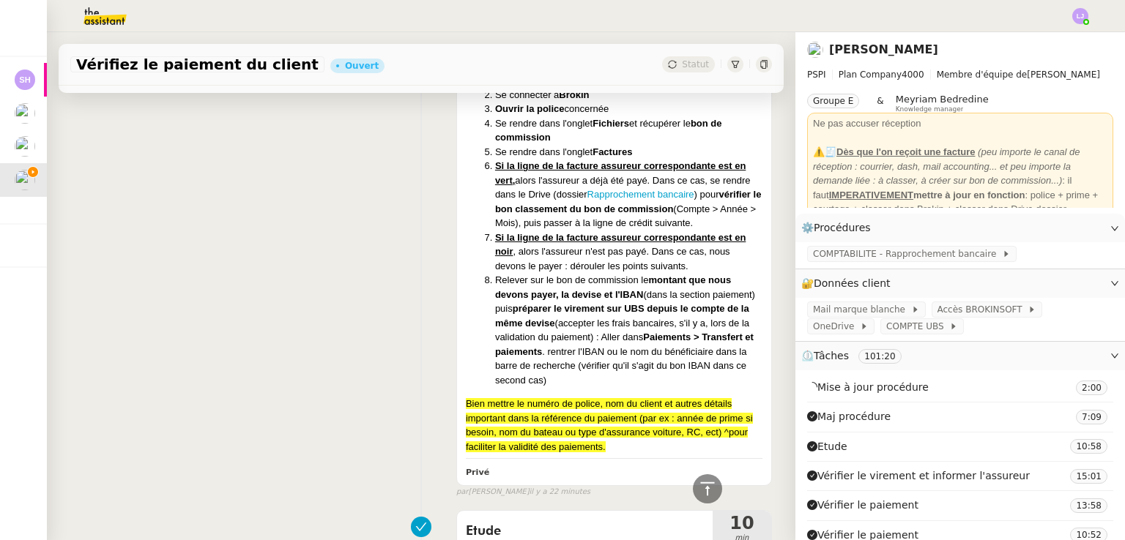
scroll to position [893, 0]
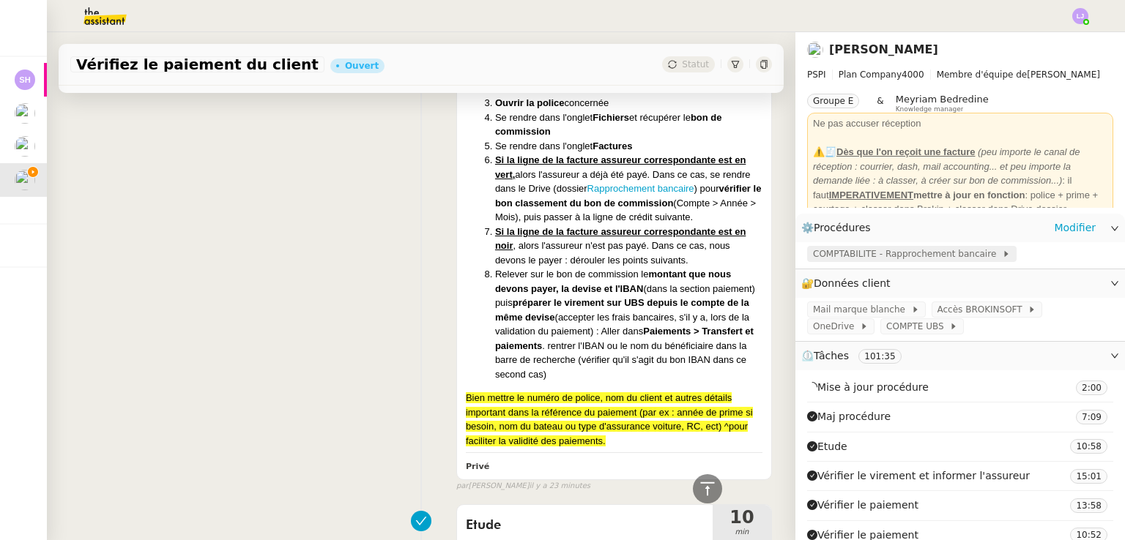
click at [562, 253] on span "COMPTABILITE - Rapprochement bancaire" at bounding box center [907, 254] width 189 height 15
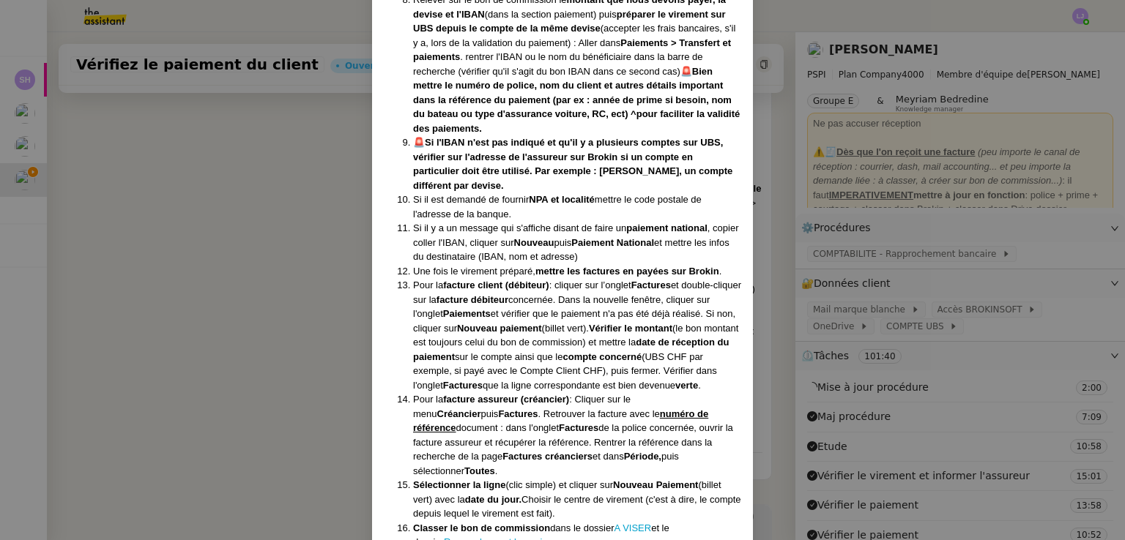
scroll to position [1423, 0]
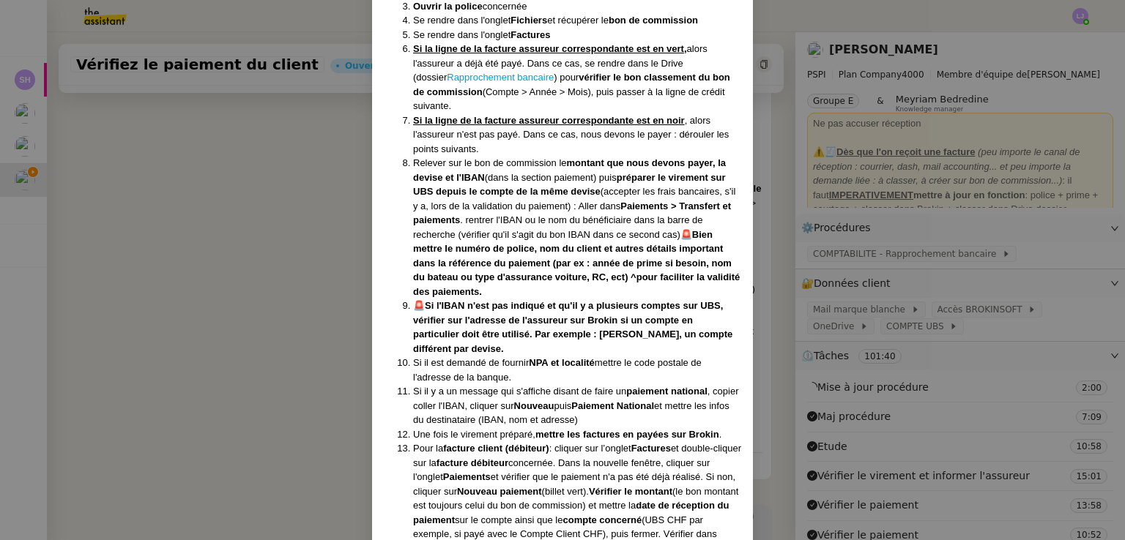
click at [183, 295] on nz-modal-container "Créée le [DATE] MAJ le [DATE] - [DATE] MAJ Procédure : rapprochement bancaire C…" at bounding box center [562, 270] width 1125 height 540
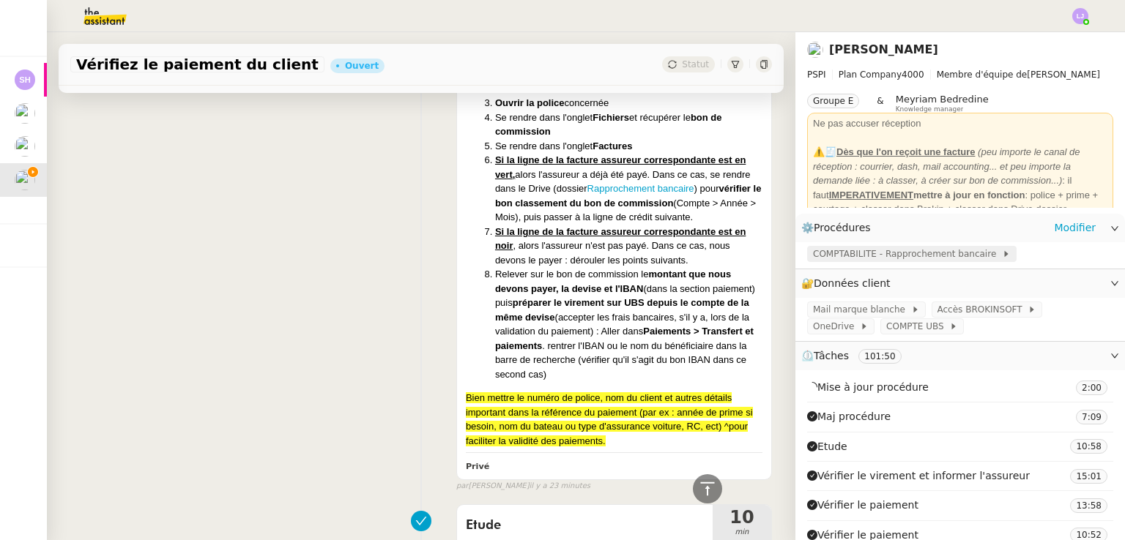
click at [562, 258] on span "COMPTABILITE - Rapprochement bancaire" at bounding box center [907, 254] width 189 height 15
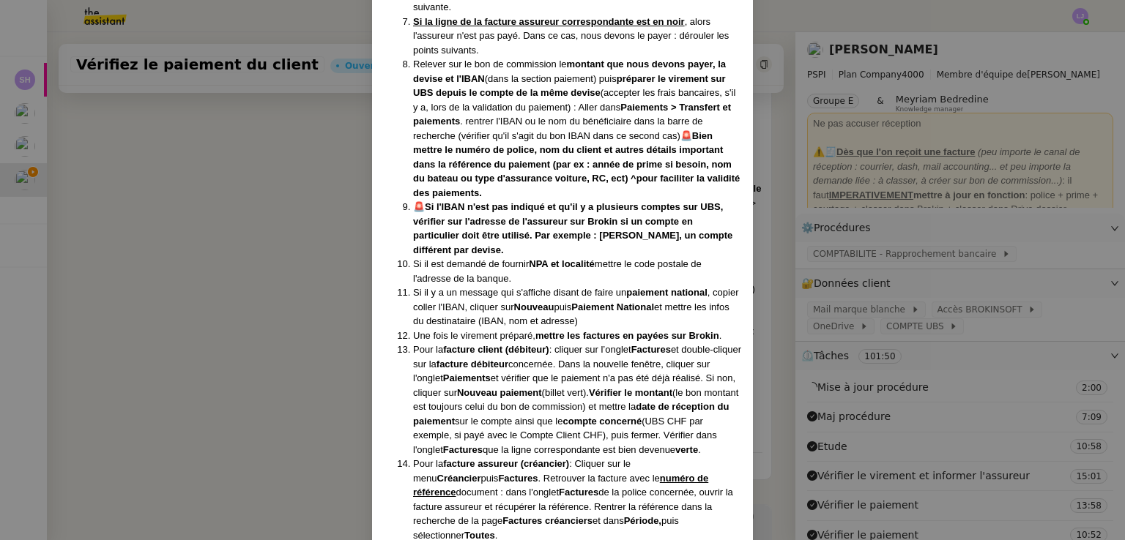
scroll to position [1514, 0]
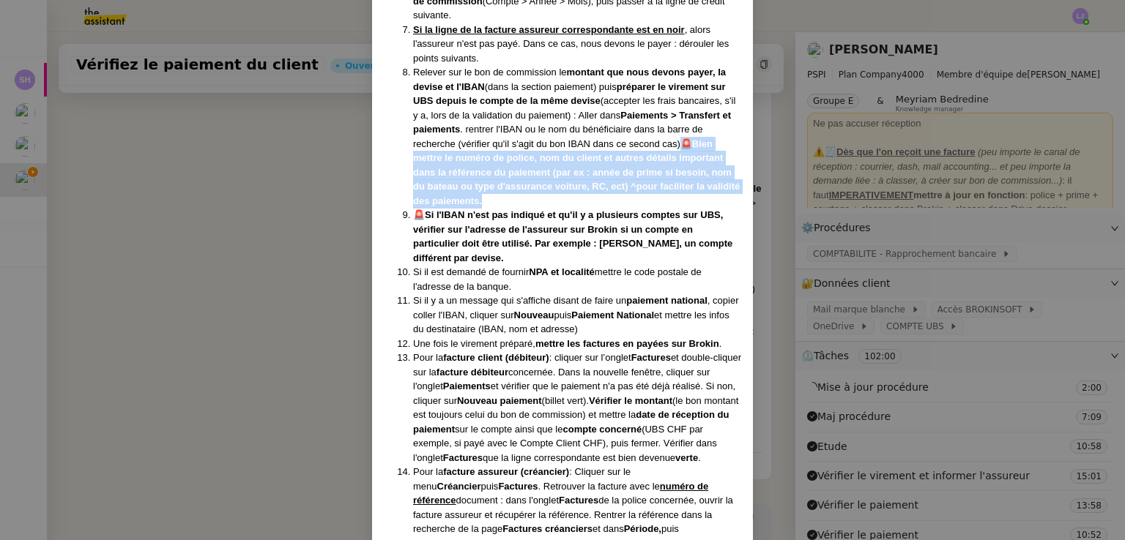
drag, startPoint x: 673, startPoint y: 195, endPoint x: 680, endPoint y: 139, distance: 56.1
click at [562, 139] on li "Relever sur le bon de commission le montant que nous devons payer, la devise et…" at bounding box center [577, 136] width 328 height 143
copy li "🚨 Bien mettre le numéro de police, nom du client et autres détails important da…"
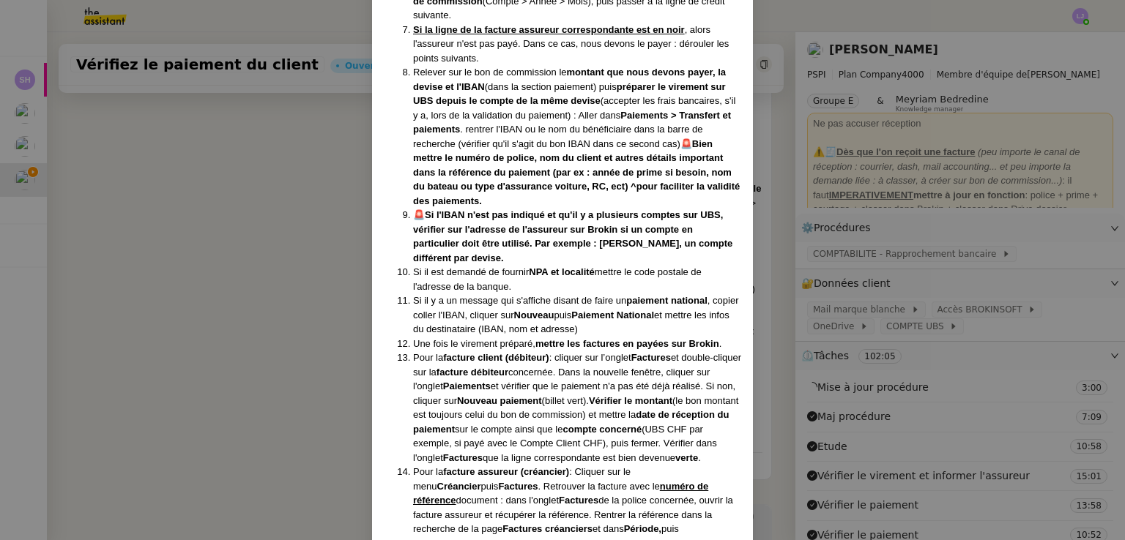
click at [258, 309] on nz-modal-container "Créée le [DATE] MAJ le [DATE] - [DATE] MAJ Procédure : rapprochement bancaire C…" at bounding box center [562, 270] width 1125 height 540
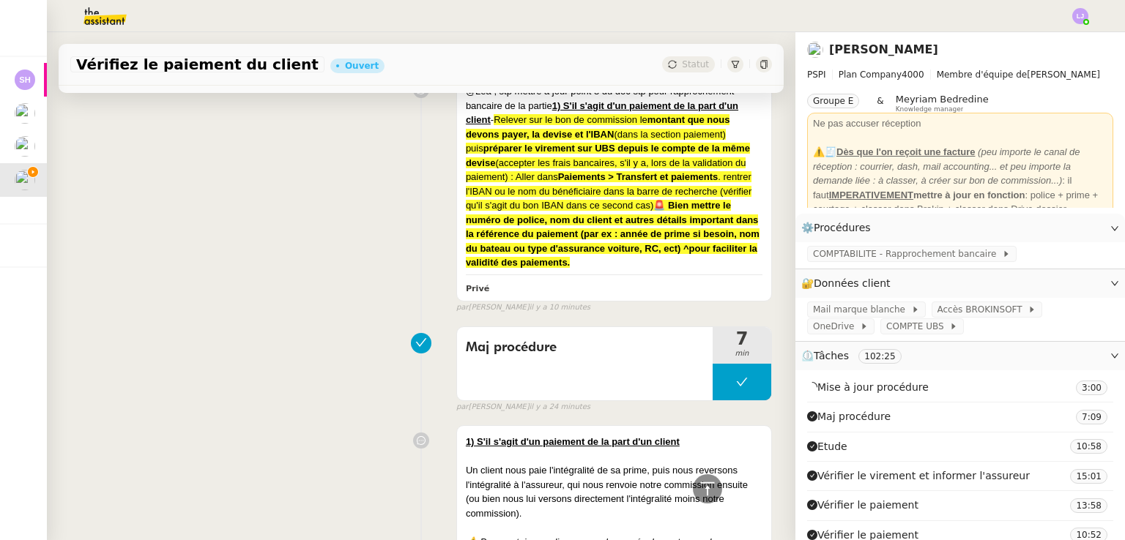
scroll to position [0, 0]
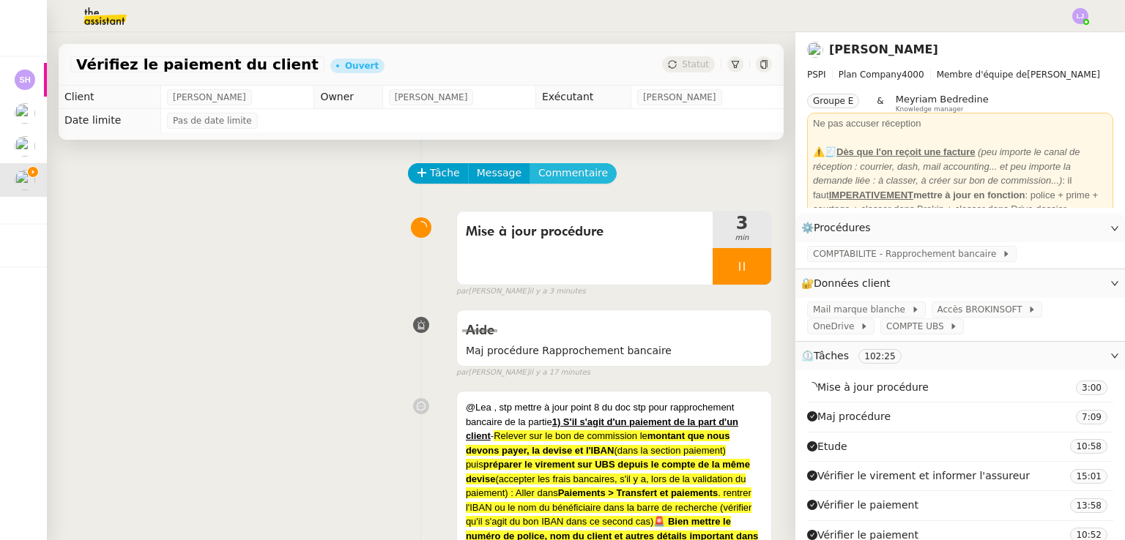
click at [548, 171] on span "Commentaire" at bounding box center [573, 173] width 70 height 17
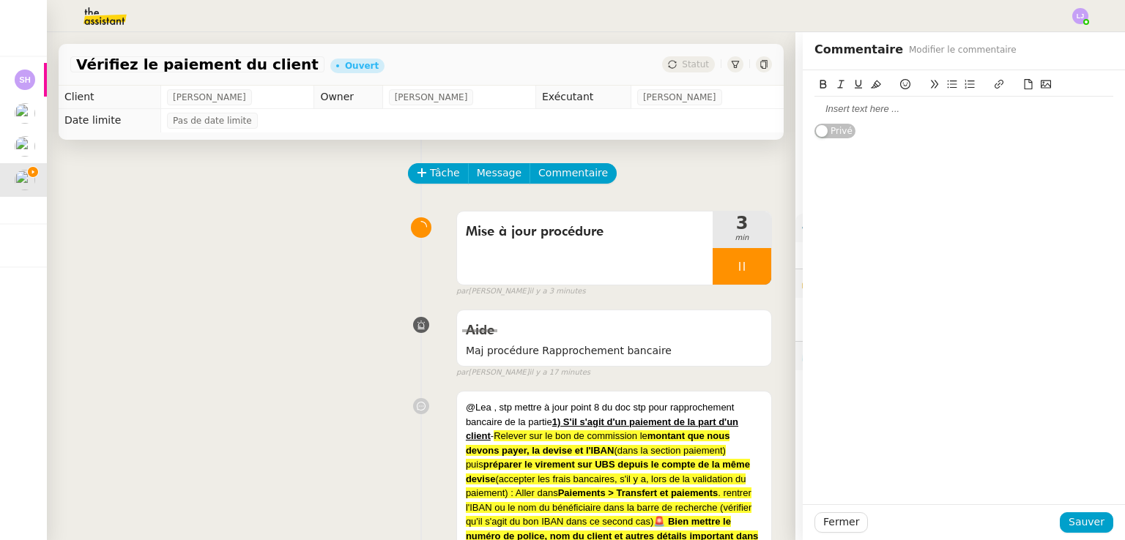
click at [562, 113] on div at bounding box center [963, 109] width 299 height 13
click at [562, 112] on div "@meyriam doc maj, par contre [PERSON_NAME] précise cela au sujet des mails qu'o…" at bounding box center [963, 116] width 299 height 27
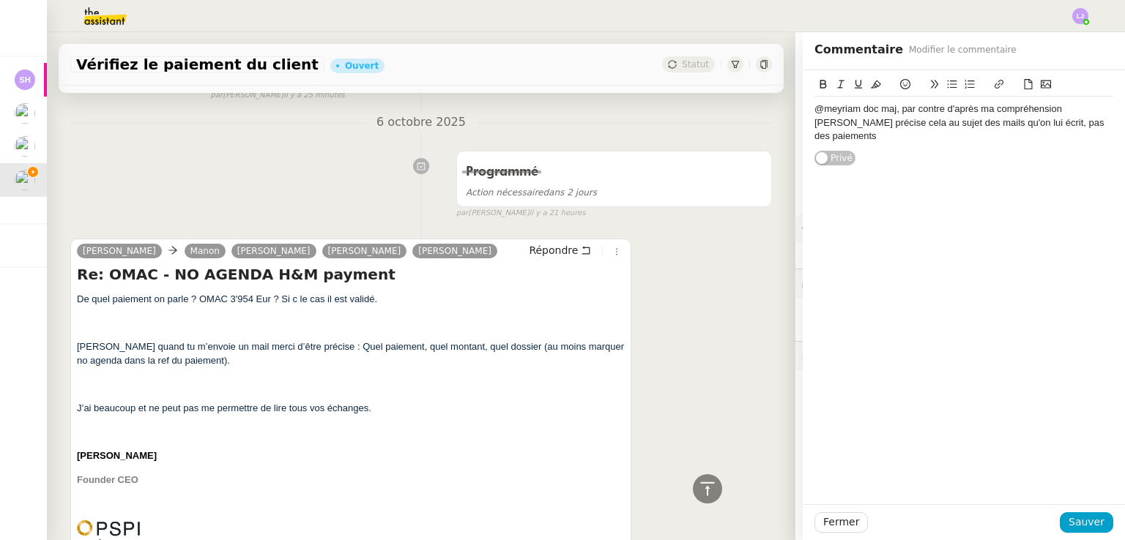
scroll to position [1745, 0]
click at [562, 119] on div "@meyriam doc maj, par contre d'après ma compréhension [PERSON_NAME] précise cel…" at bounding box center [963, 123] width 299 height 40
click at [562, 122] on div "@meyriam doc maj, par contre d'après ma compréhension [PERSON_NAME] précise cel…" at bounding box center [963, 123] width 299 height 40
click at [562, 138] on div "@meyriam doc maj, par contre d'après ma compréhension [PERSON_NAME] précise cel…" at bounding box center [963, 123] width 299 height 40
click at [562, 150] on div "@meyriam doc maj, par contre d'après ma compréhension [PERSON_NAME] précise cel…" at bounding box center [963, 130] width 299 height 54
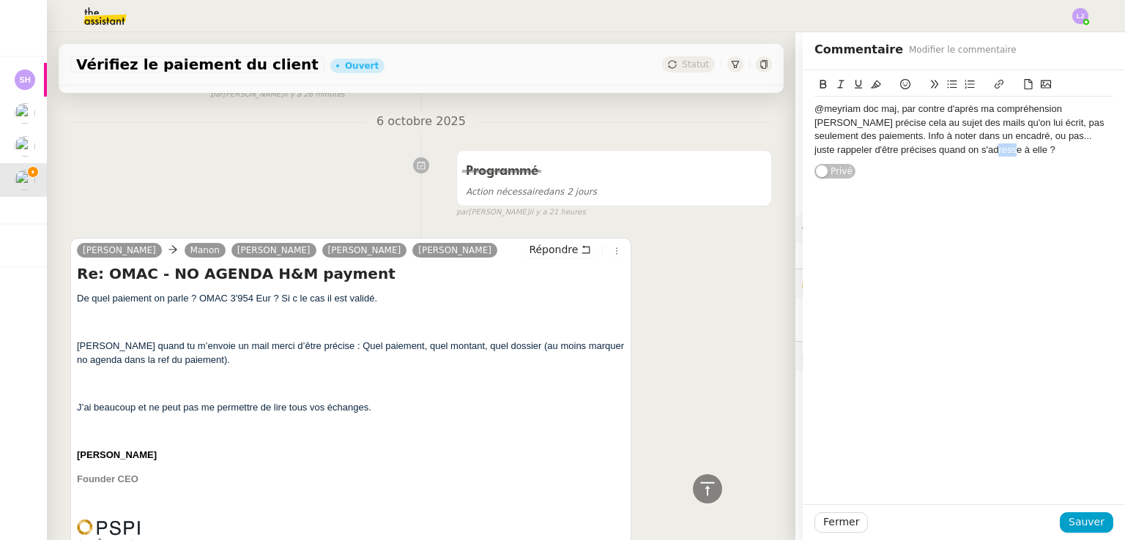
click at [562, 150] on div "@meyriam doc maj, par contre d'après ma compréhension [PERSON_NAME] précise cel…" at bounding box center [963, 130] width 299 height 54
click at [562, 151] on div "@meyriam doc maj, par contre d'après ma compréhension [PERSON_NAME] précise cel…" at bounding box center [963, 130] width 299 height 54
click at [562, 516] on span "Sauver" at bounding box center [1086, 522] width 36 height 17
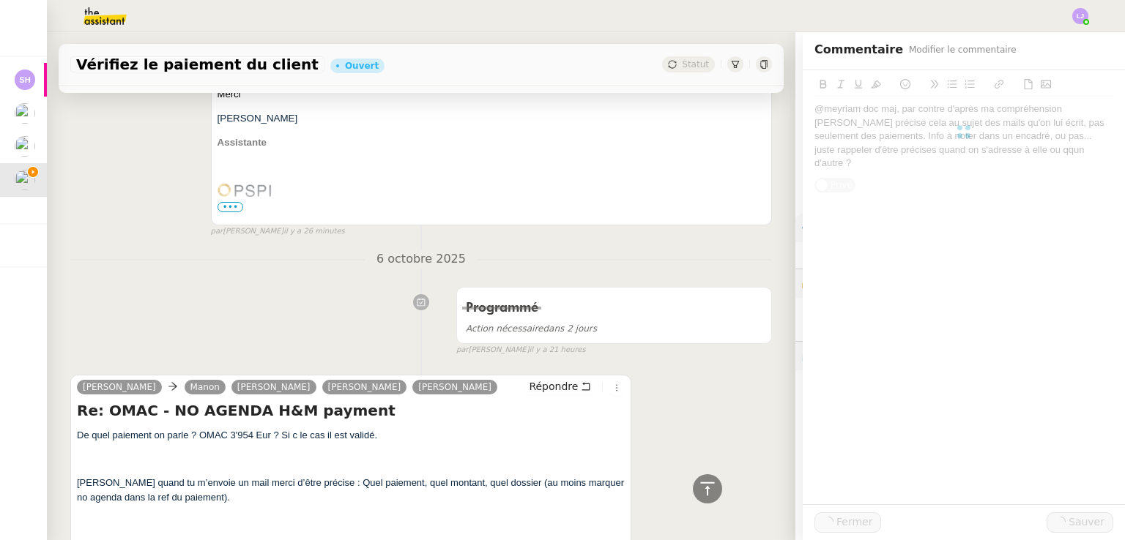
scroll to position [1867, 0]
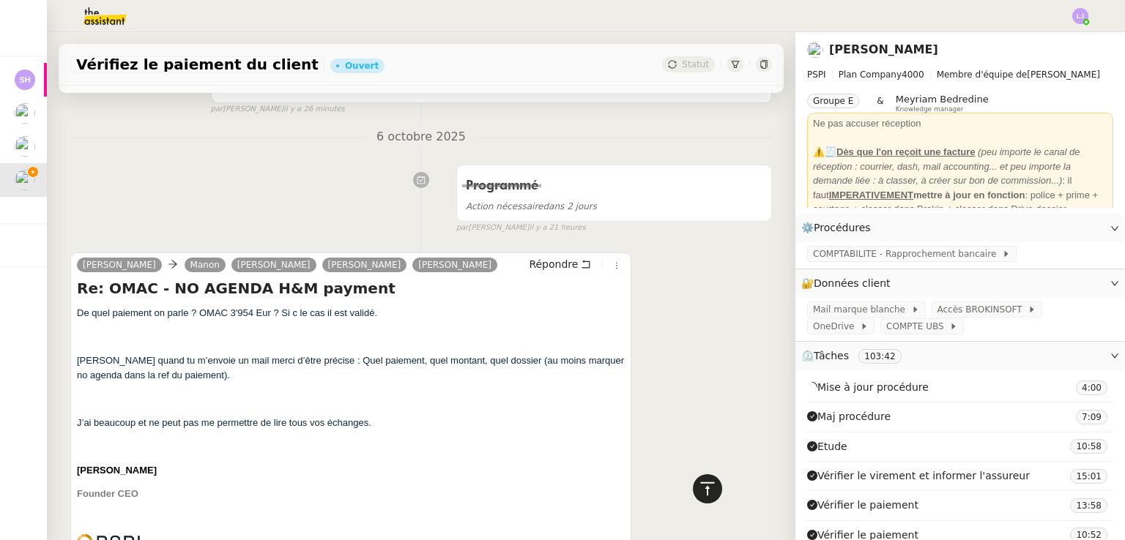
click at [562, 492] on icon at bounding box center [708, 489] width 18 height 18
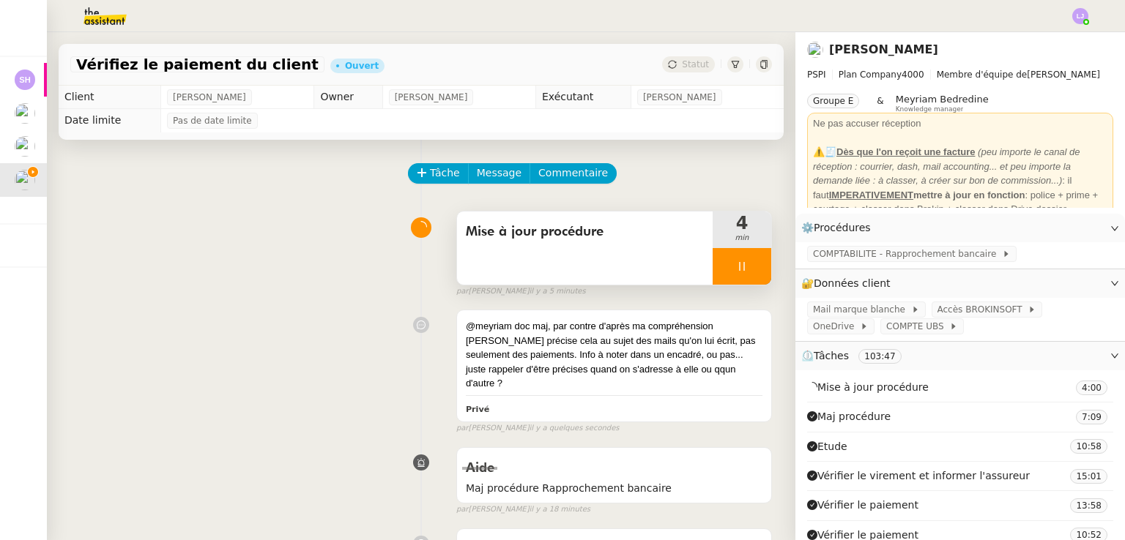
click at [562, 260] on div at bounding box center [741, 266] width 59 height 37
click at [562, 260] on button at bounding box center [756, 266] width 29 height 37
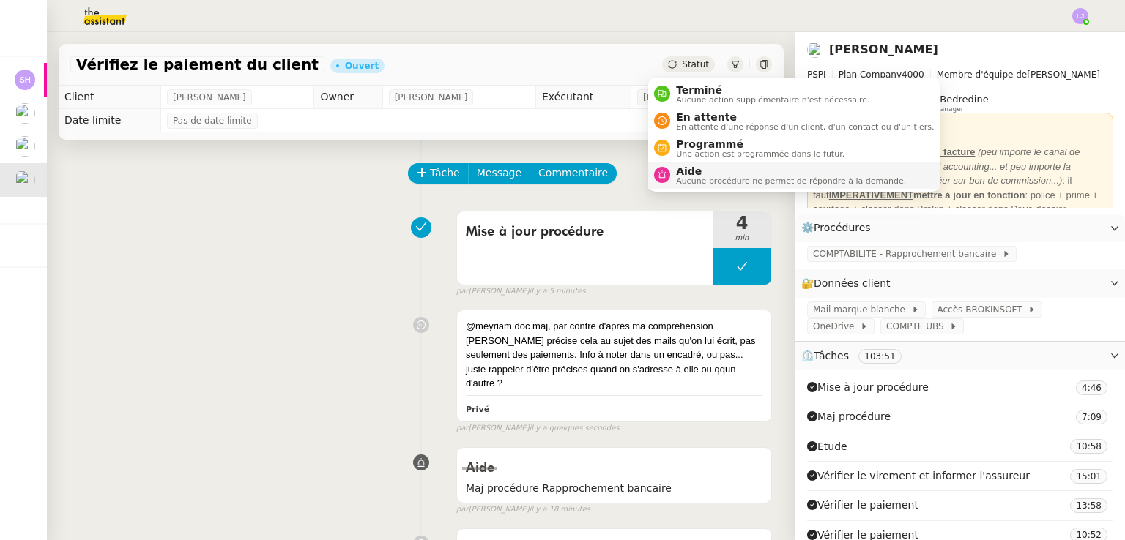
click at [562, 177] on span "Aucune procédure ne permet de répondre à la demande." at bounding box center [791, 181] width 230 height 8
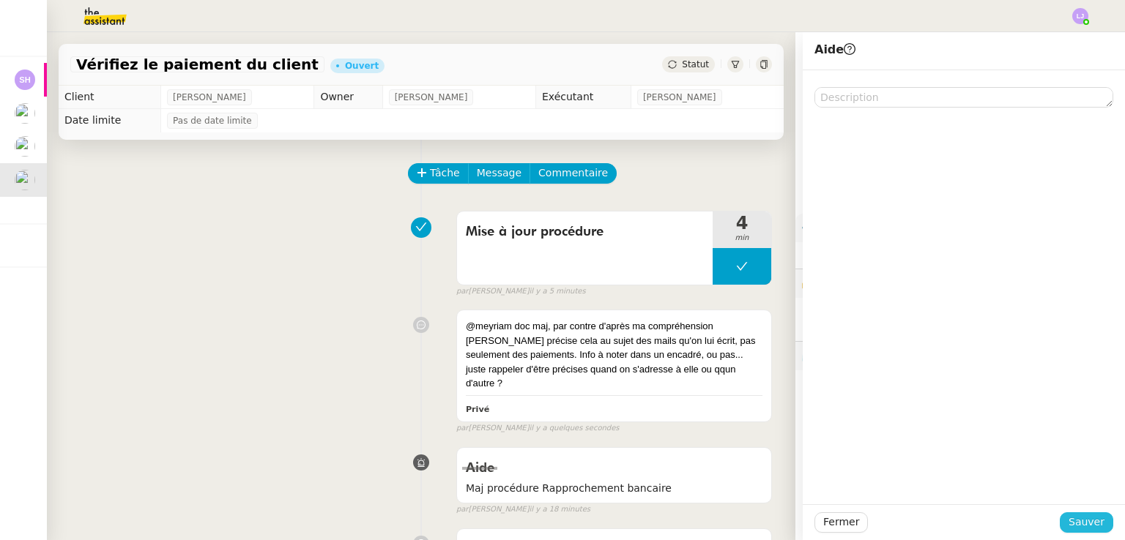
click at [562, 521] on span "Sauver" at bounding box center [1086, 522] width 36 height 17
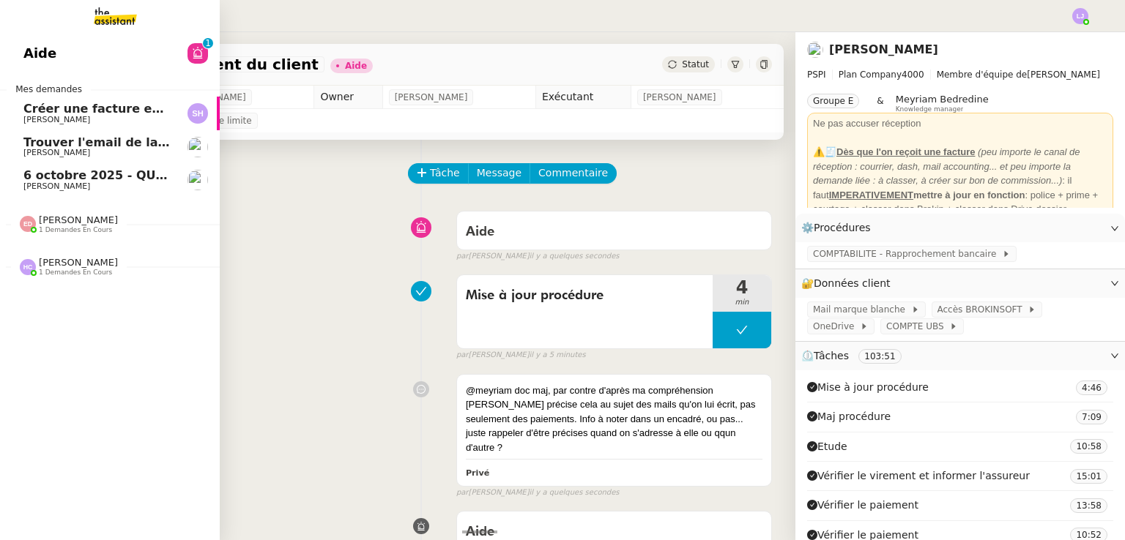
click at [177, 175] on link "[DATE] - QUOTIDIEN Gestion boite mail Accounting [PERSON_NAME]" at bounding box center [110, 180] width 220 height 34
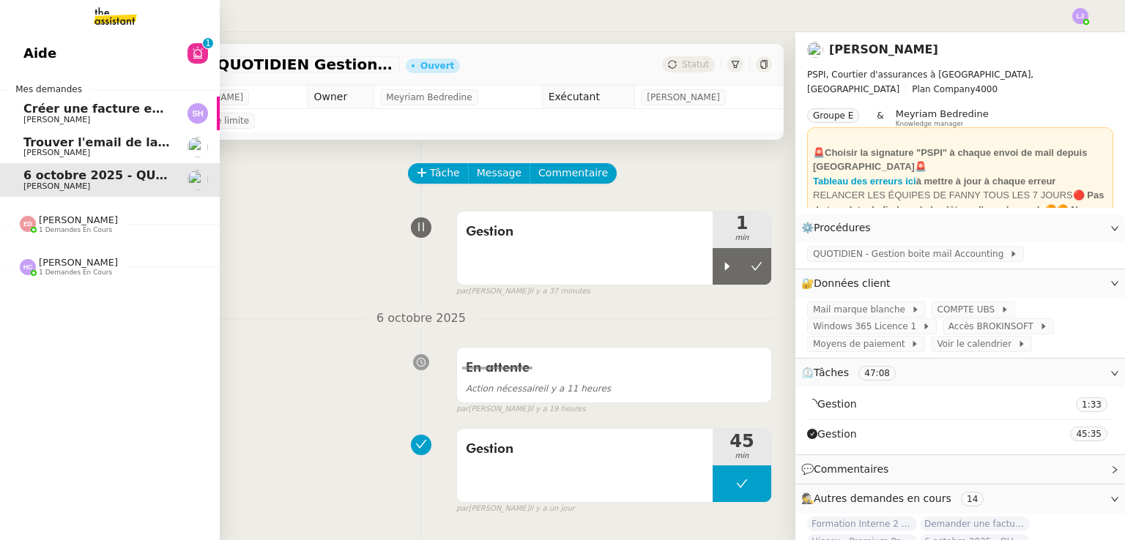
click at [152, 118] on span "[PERSON_NAME]" at bounding box center [97, 120] width 148 height 9
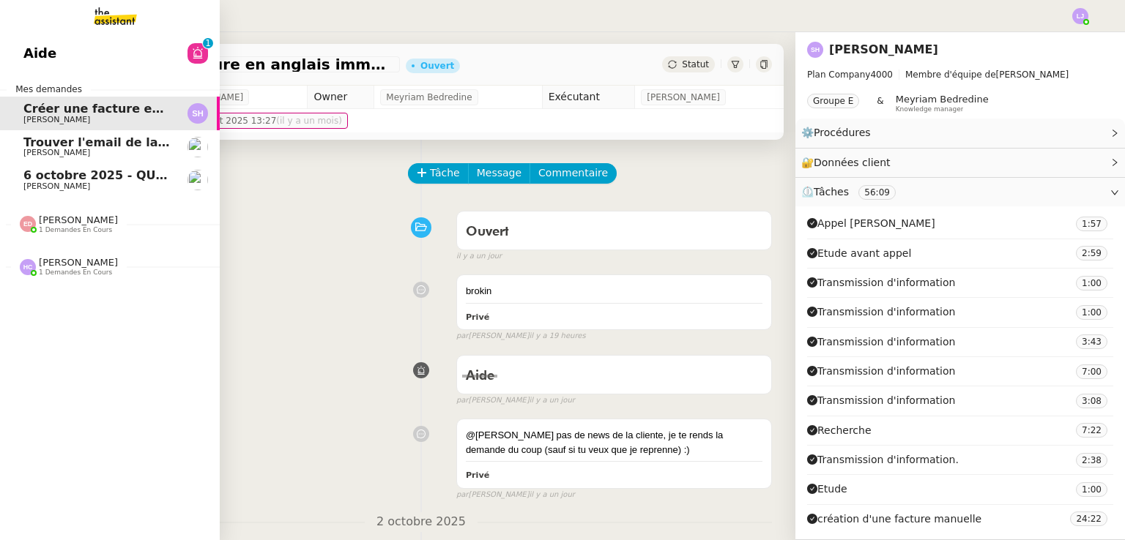
click at [104, 223] on span "[PERSON_NAME] 1 demandes en cours" at bounding box center [69, 224] width 116 height 19
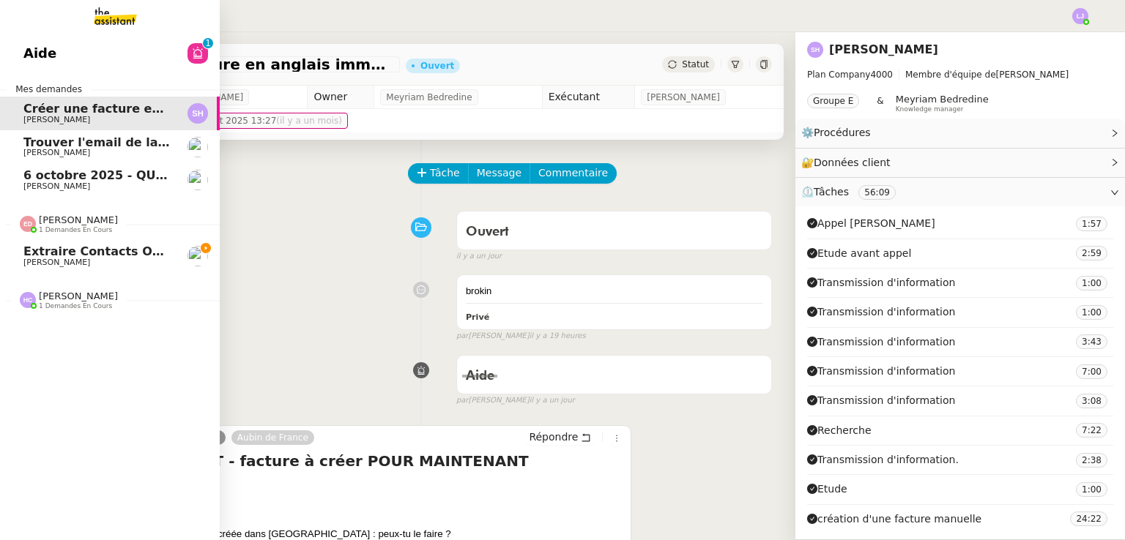
click at [168, 253] on span "Extraire contacts OPAL résidents [DEMOGRAPHIC_DATA]" at bounding box center [210, 252] width 375 height 14
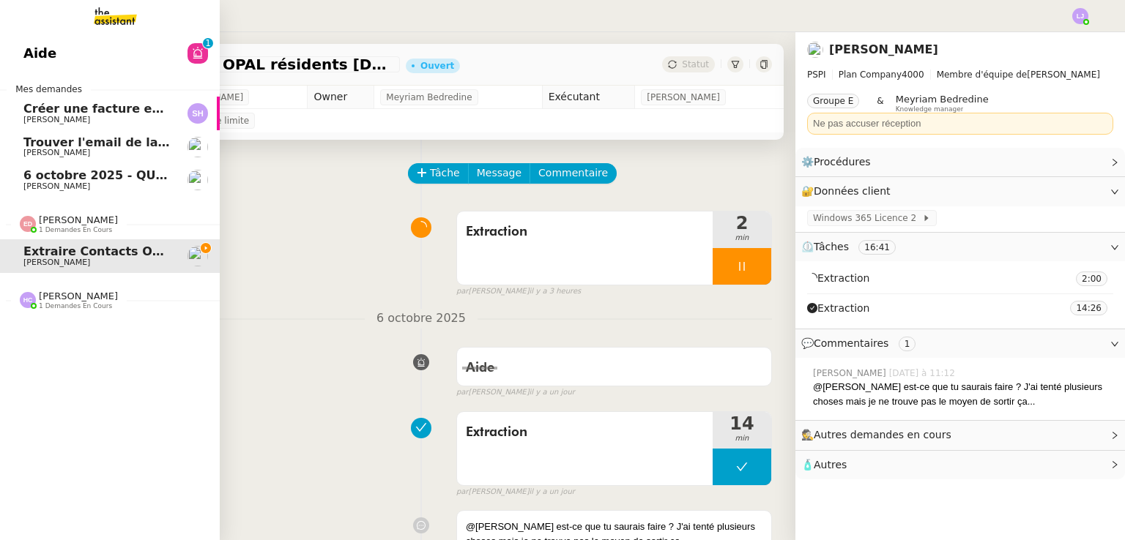
click at [116, 112] on span "Créer une facture en anglais immédiatement" at bounding box center [171, 109] width 297 height 14
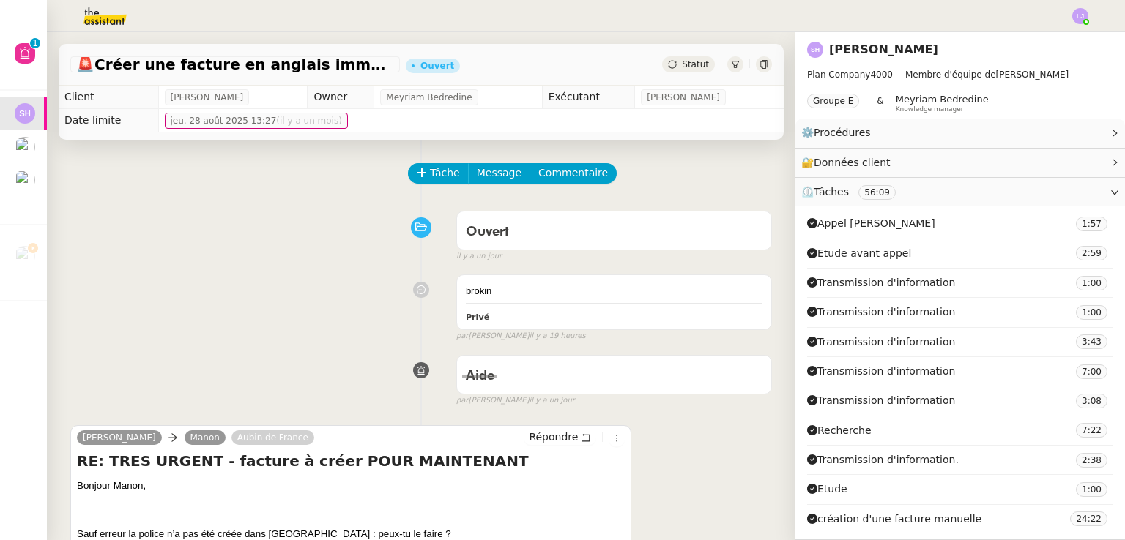
scroll to position [286, 0]
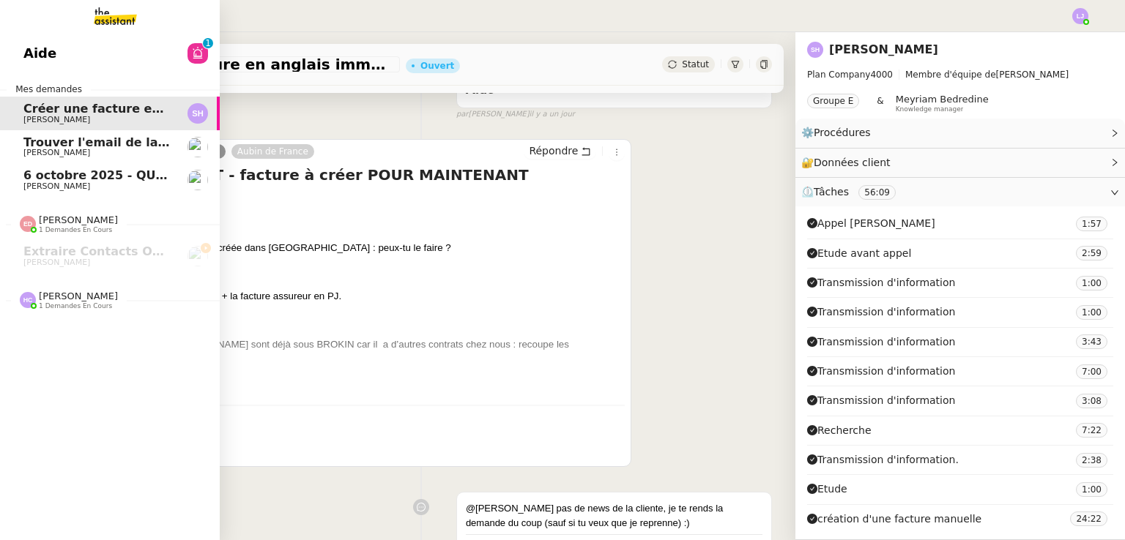
click at [0, 418] on div "Aide 0 1 2 3 4 5 6 7 8 9 Mes demandes Créer une facture en anglais immédiatemen…" at bounding box center [110, 286] width 220 height 508
click at [159, 297] on nz-divider "[PERSON_NAME] 1 demandes en cours" at bounding box center [116, 300] width 220 height 19
click at [180, 140] on link "Trouver l'email de la directrice de branche [PERSON_NAME]" at bounding box center [110, 147] width 220 height 34
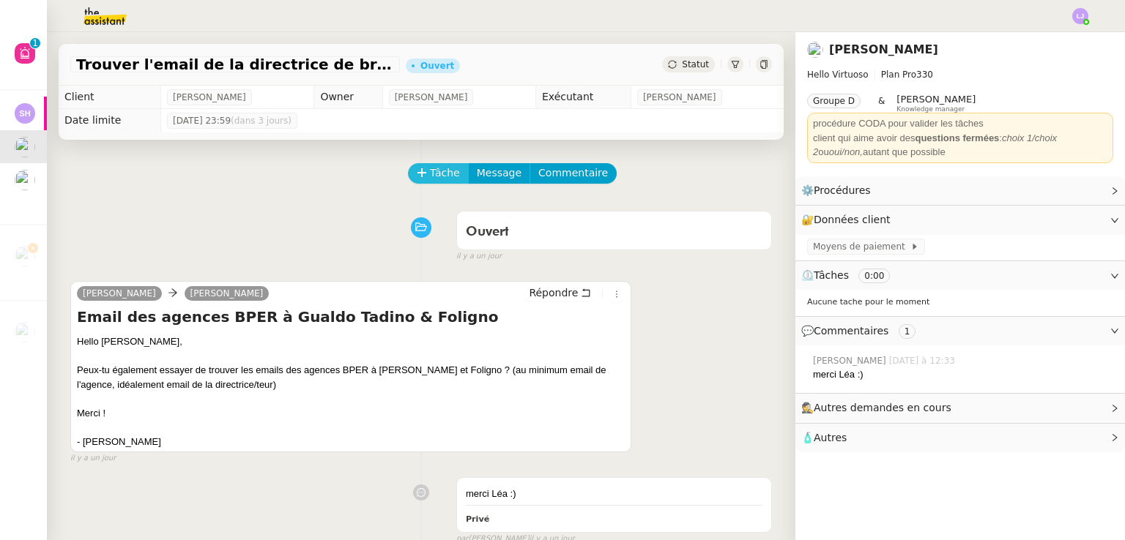
click at [417, 171] on button "Tâche" at bounding box center [438, 173] width 61 height 21
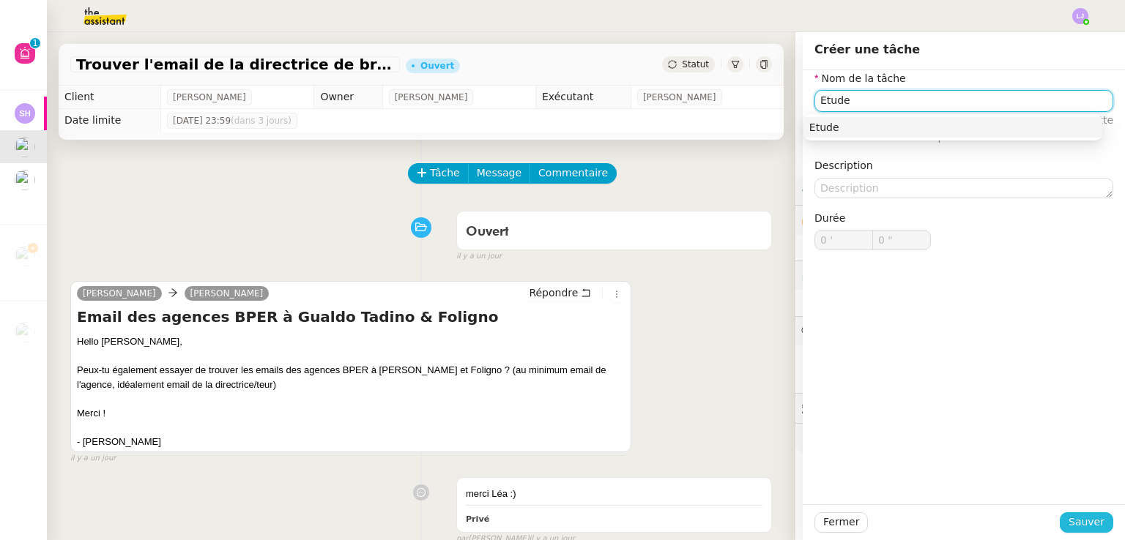
type input "Etude"
click at [562, 522] on button "Sauver" at bounding box center [1086, 523] width 53 height 21
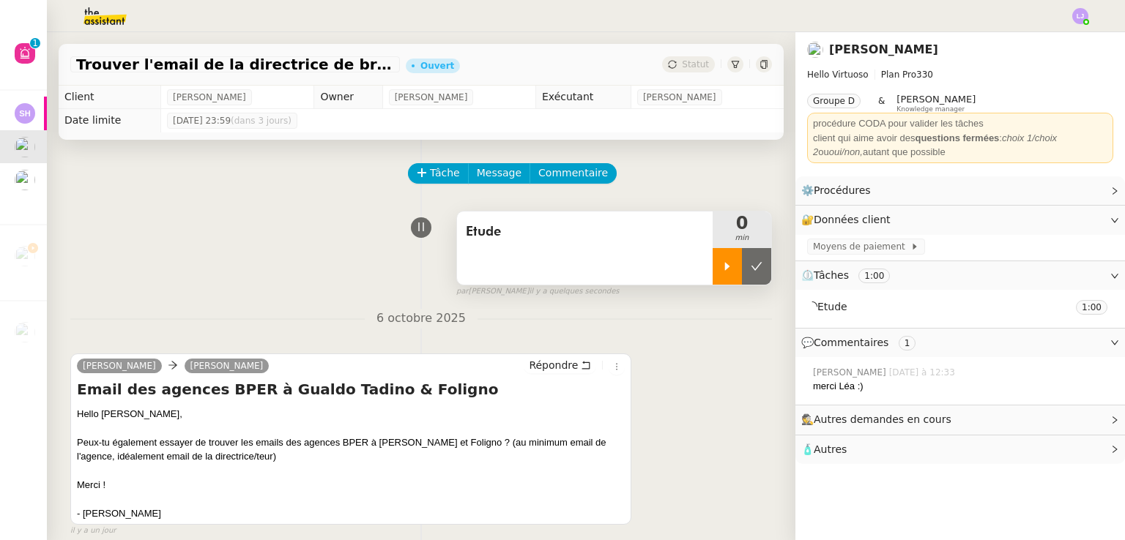
click at [562, 276] on div at bounding box center [726, 266] width 29 height 37
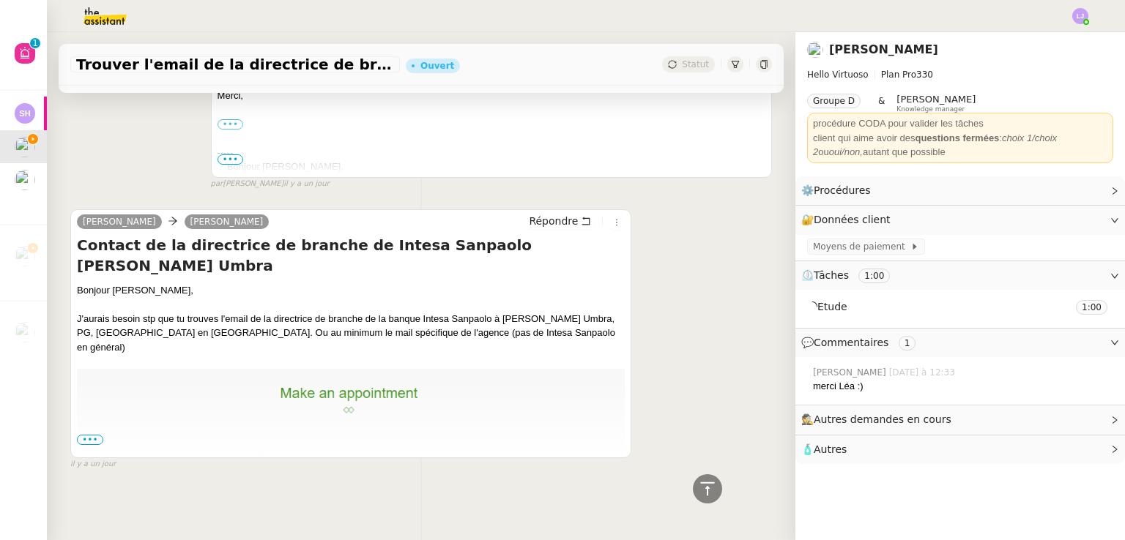
scroll to position [718, 0]
click at [83, 435] on span "•••" at bounding box center [90, 440] width 26 height 10
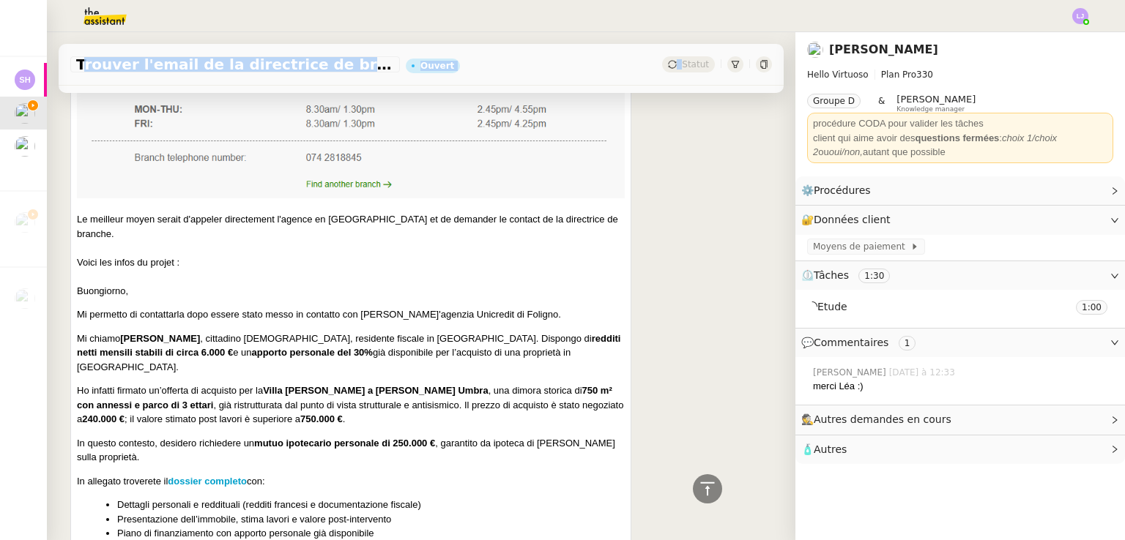
scroll to position [1416, 0]
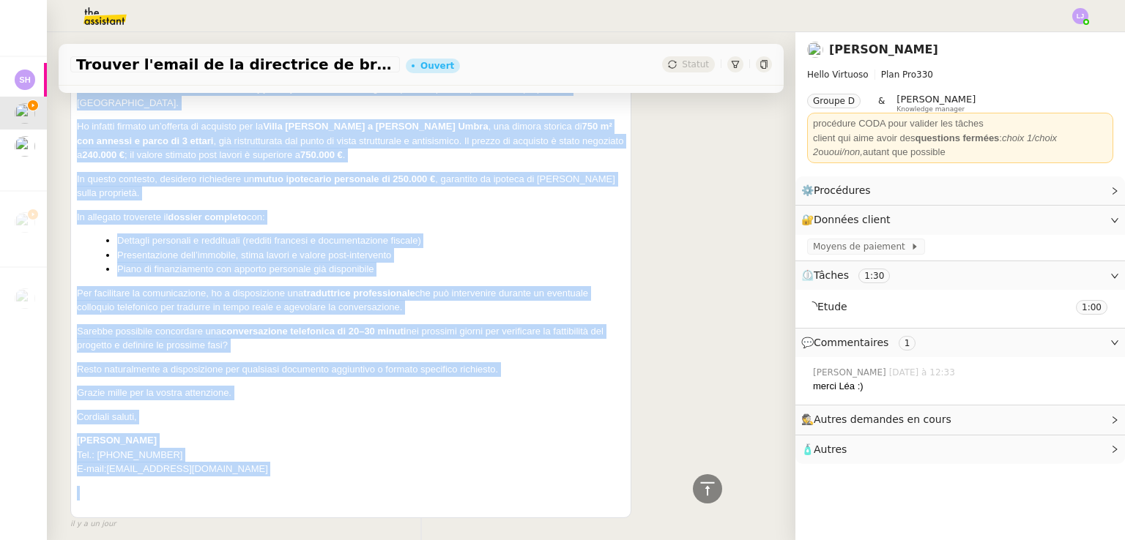
drag, startPoint x: 85, startPoint y: 287, endPoint x: 416, endPoint y: 416, distance: 355.2
click at [416, 416] on div "Bonjour [PERSON_NAME], J'aurais besoin stp que tu trouves l'email de la directr…" at bounding box center [351, 45] width 548 height 940
copy div "L'ipsumd sitame con adi el seddoei t'incid ut la etdolorema al enimadm ve qu no…"
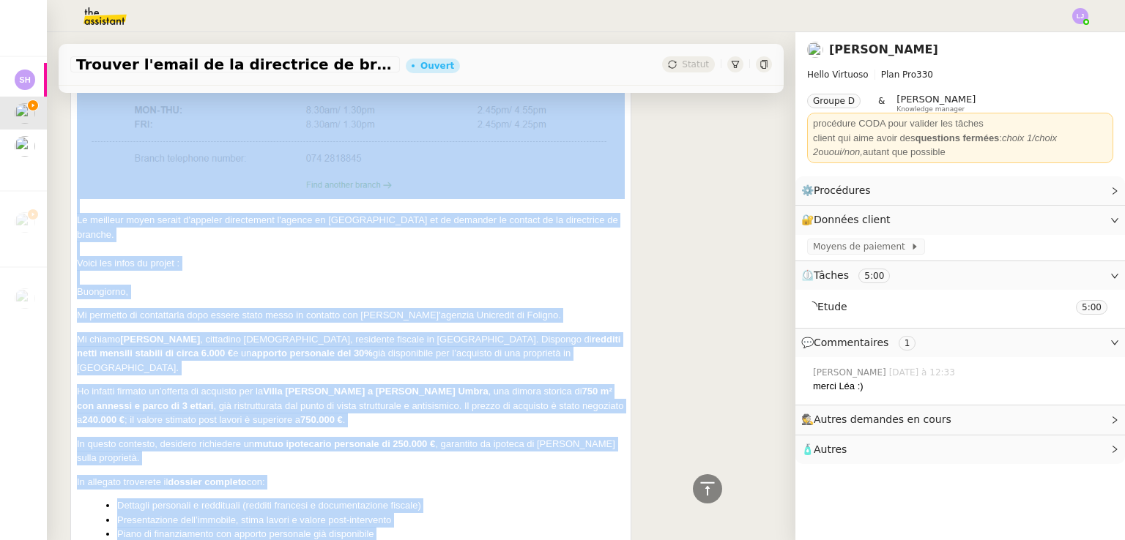
scroll to position [1150, 0]
click at [384, 385] on p "Ho infatti firmato un’offerta di acquisto per la Villa [PERSON_NAME] a [PERSON_…" at bounding box center [351, 406] width 548 height 43
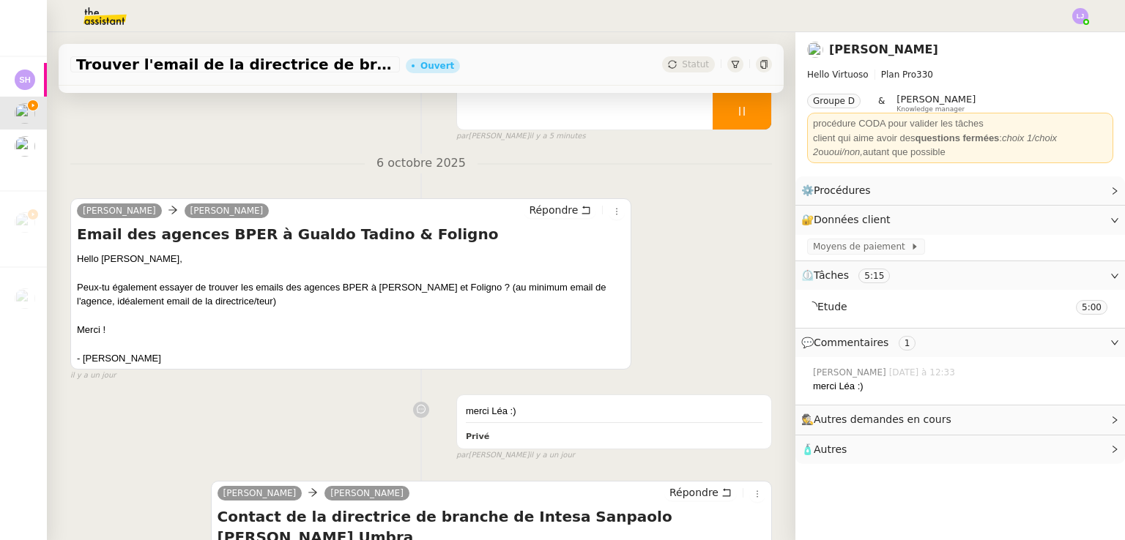
scroll to position [155, 0]
click at [349, 288] on div "Peux-tu également essayer de trouver les emails des agences BPER à [PERSON_NAME…" at bounding box center [351, 294] width 548 height 29
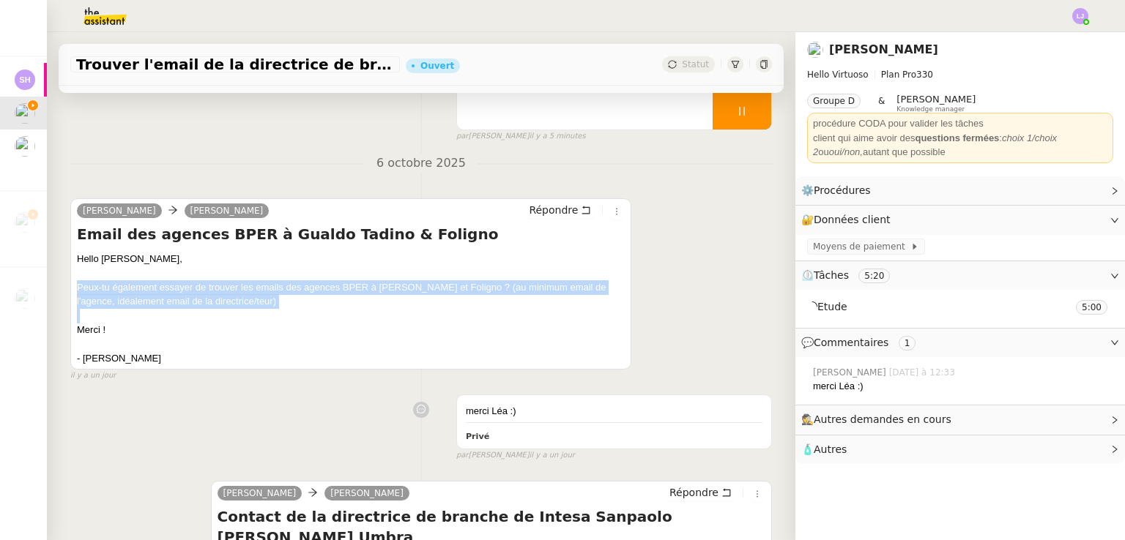
click at [349, 288] on div "Peux-tu également essayer de trouver les emails des agences BPER à [PERSON_NAME…" at bounding box center [351, 294] width 548 height 29
copy div "Peux-tu également essayer de trouver les emails des agences BPER à [PERSON_NAME…"
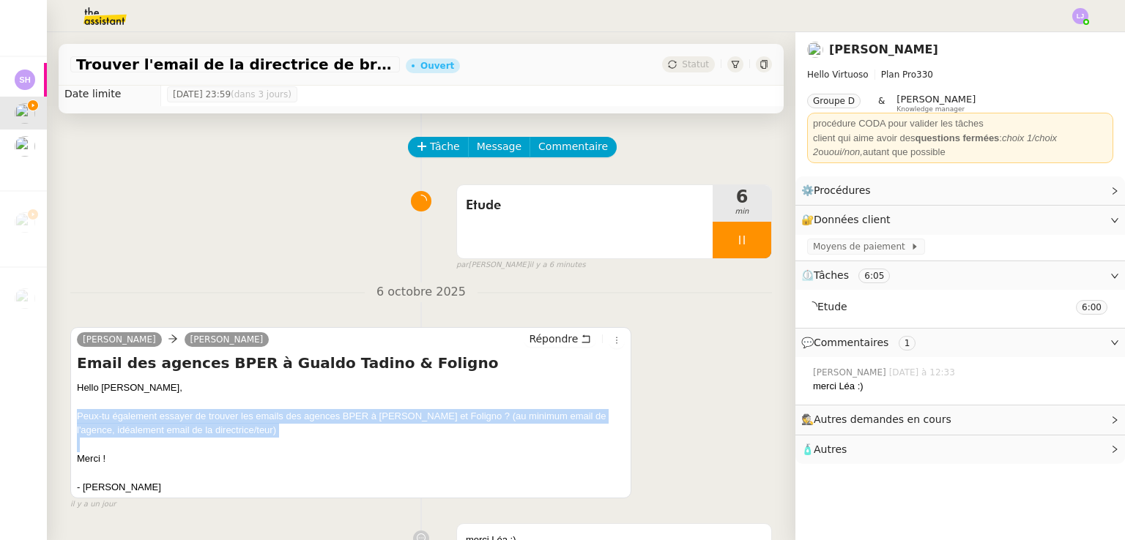
scroll to position [0, 0]
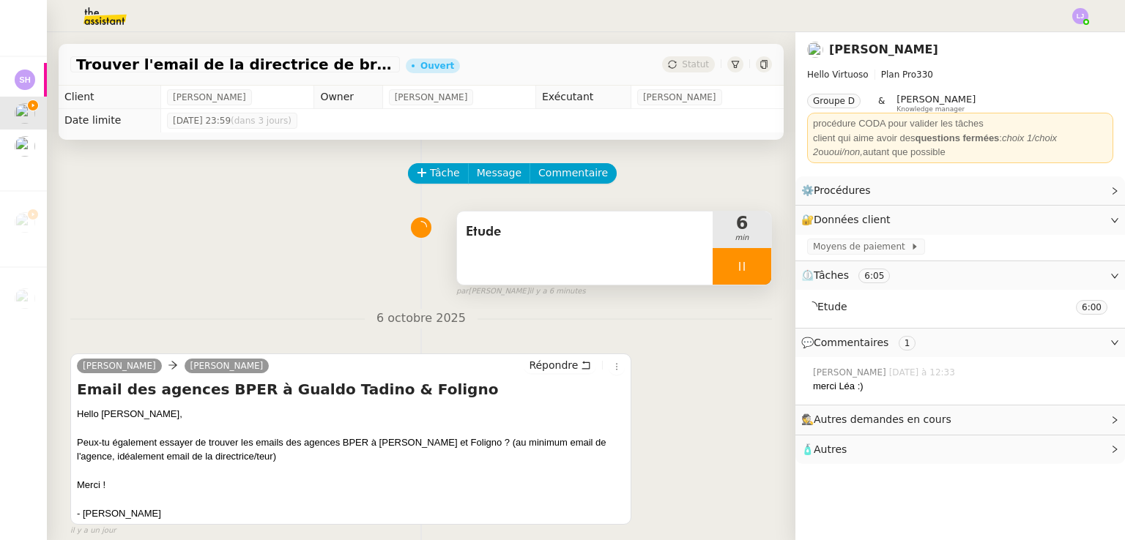
click at [562, 226] on span "Etude" at bounding box center [585, 232] width 238 height 22
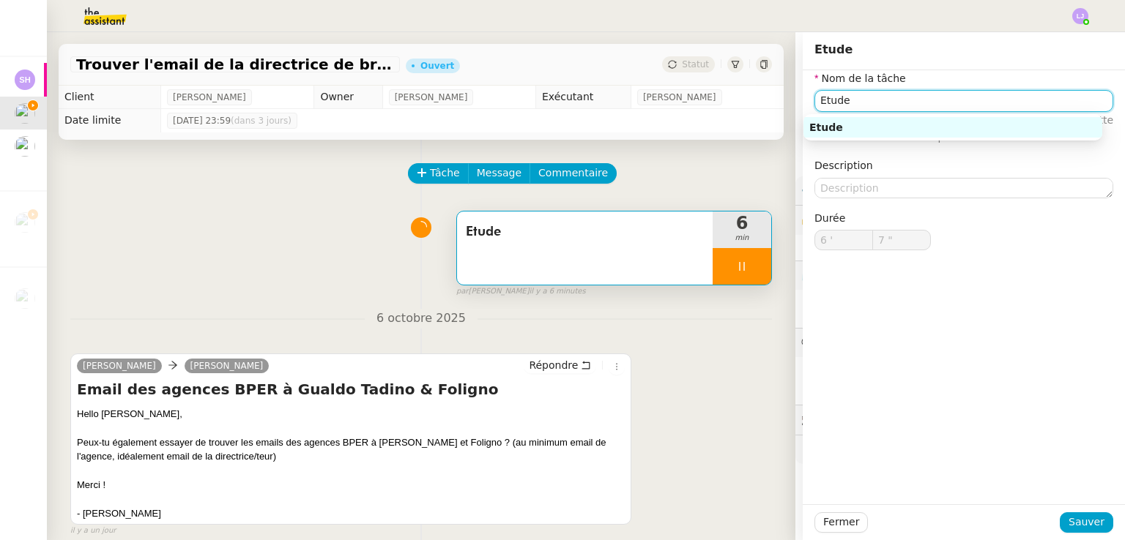
click at [562, 102] on input "Etude" at bounding box center [963, 100] width 299 height 21
type input "8 ""
click at [562, 102] on input "Etude" at bounding box center [963, 100] width 299 height 21
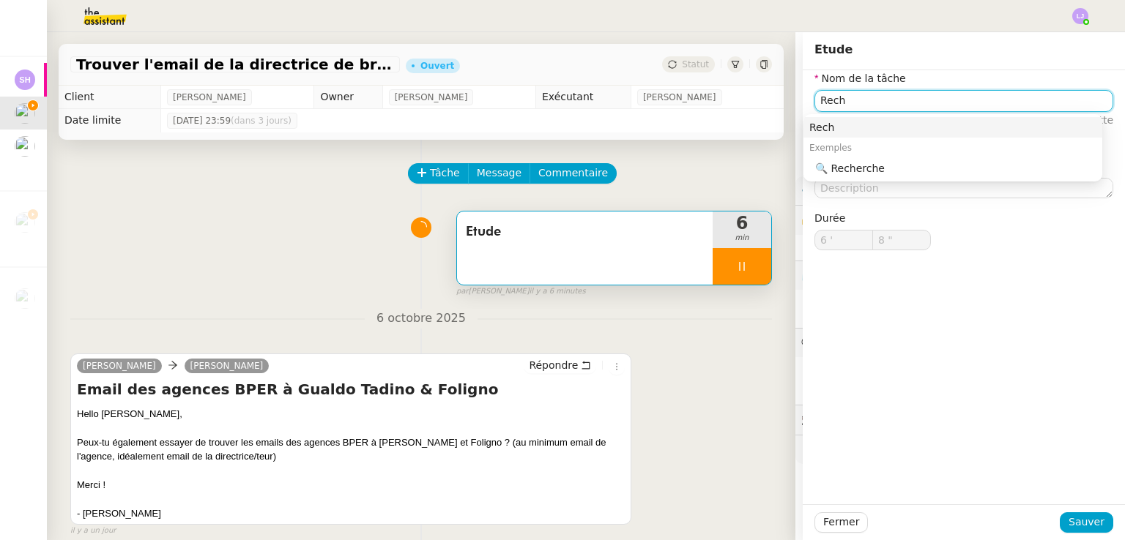
type input "Reche"
type input "9 ""
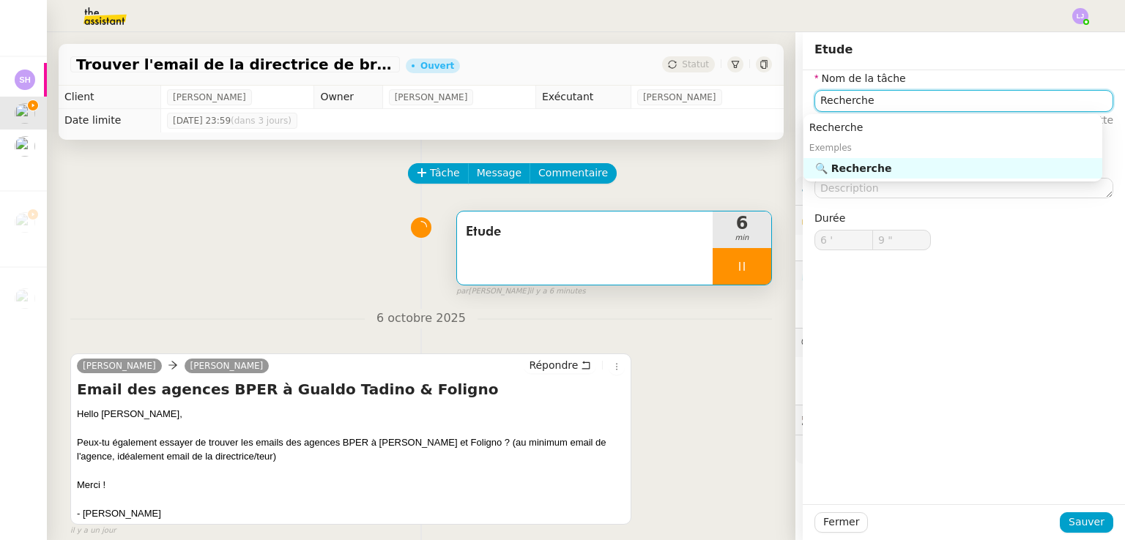
type input "Recherches"
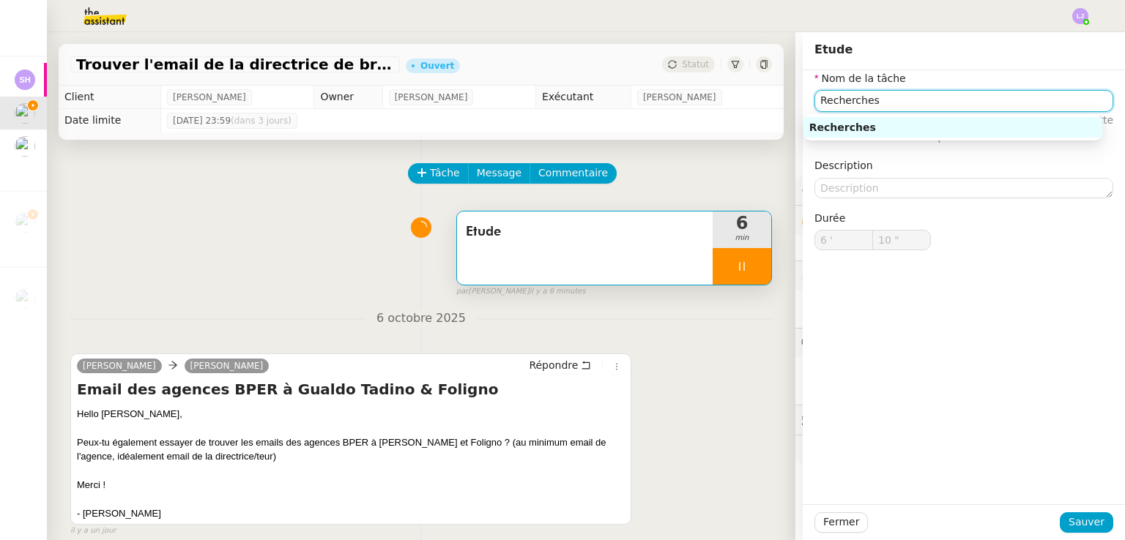
type input "11 ""
type input "Recherches"
click at [562, 525] on span "Sauver" at bounding box center [1086, 522] width 36 height 17
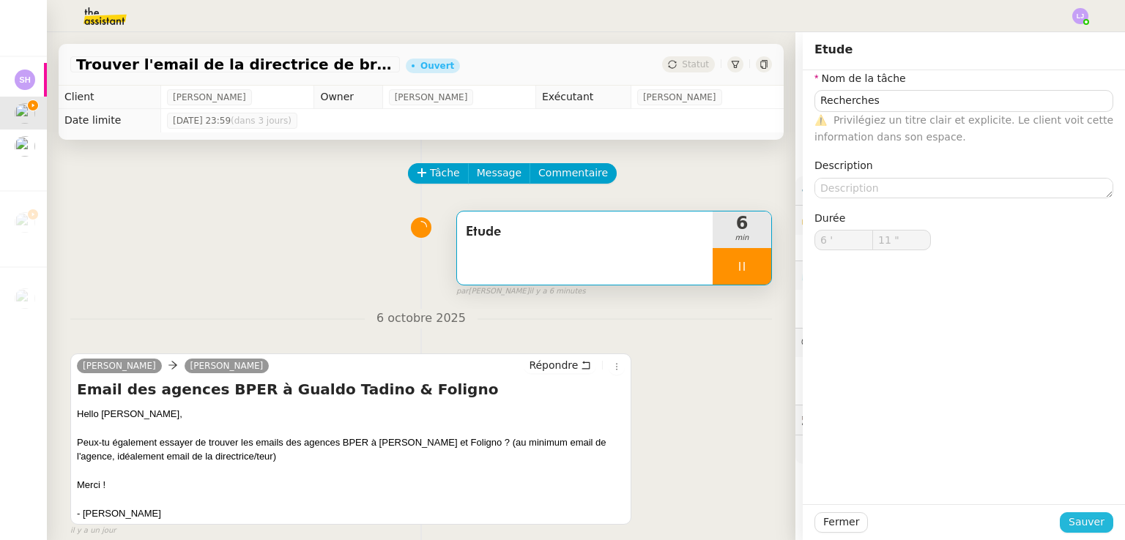
type input "12 ""
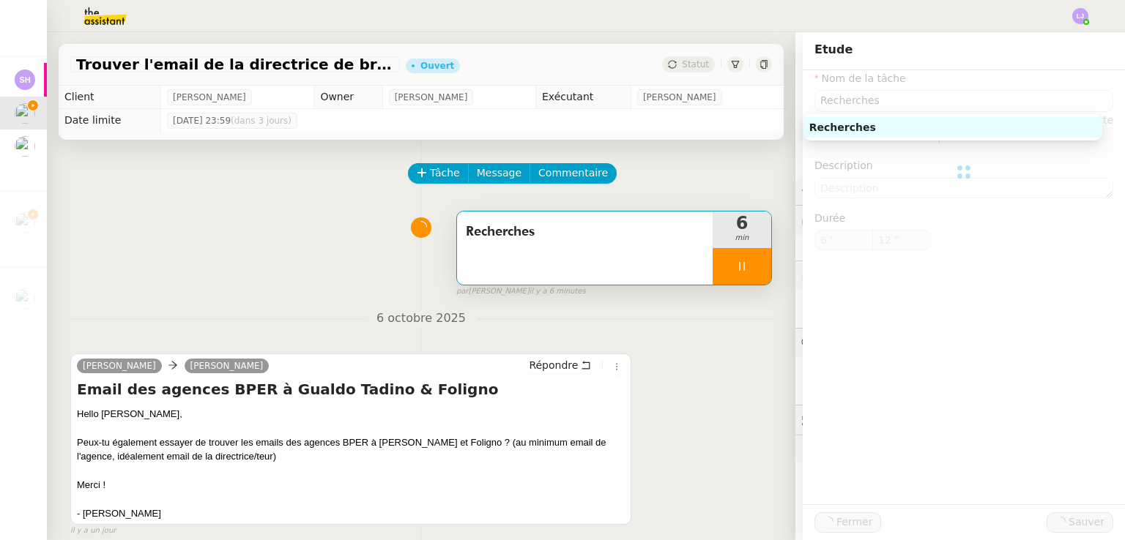
type input "Recherches"
type input "6 '"
type input "12 ""
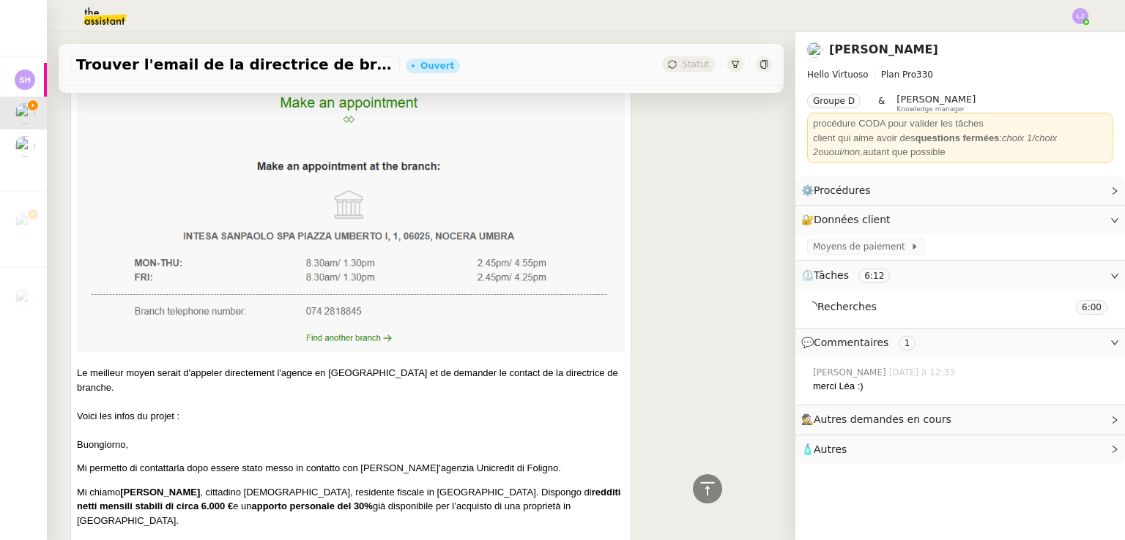
scroll to position [797, 0]
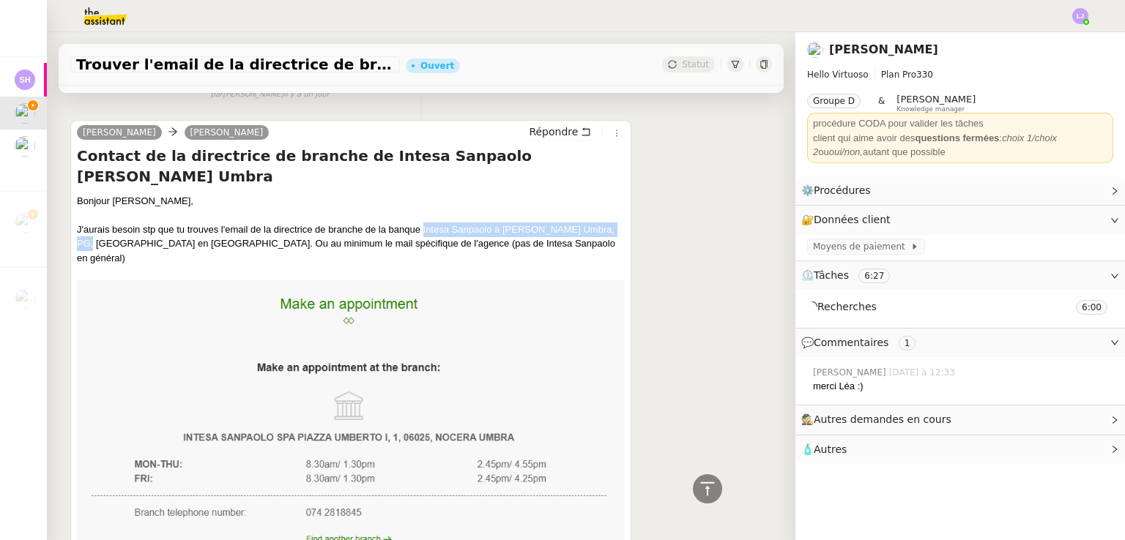
drag, startPoint x: 422, startPoint y: 206, endPoint x: 107, endPoint y: 226, distance: 315.5
click at [107, 226] on div "J'aurais besoin stp que tu trouves l'email de la directrice de branche de la ba…" at bounding box center [351, 244] width 548 height 43
copy div "Intesa Sanpaolo à [GEOGRAPHIC_DATA] Umbra, [GEOGRAPHIC_DATA], [GEOGRAPHIC_DATA]"
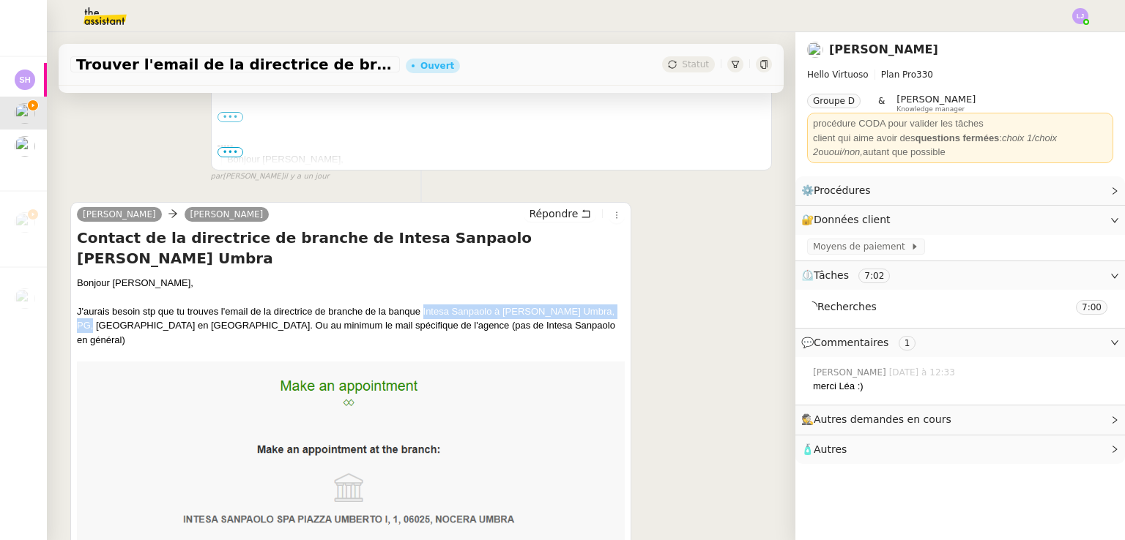
scroll to position [734, 0]
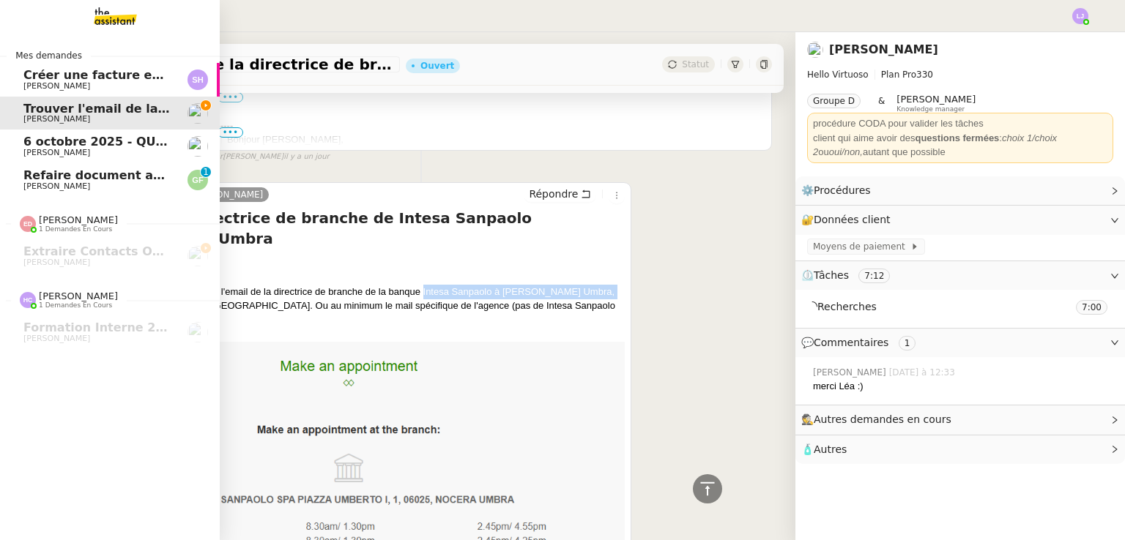
click at [160, 183] on span "[PERSON_NAME]" at bounding box center [97, 186] width 148 height 9
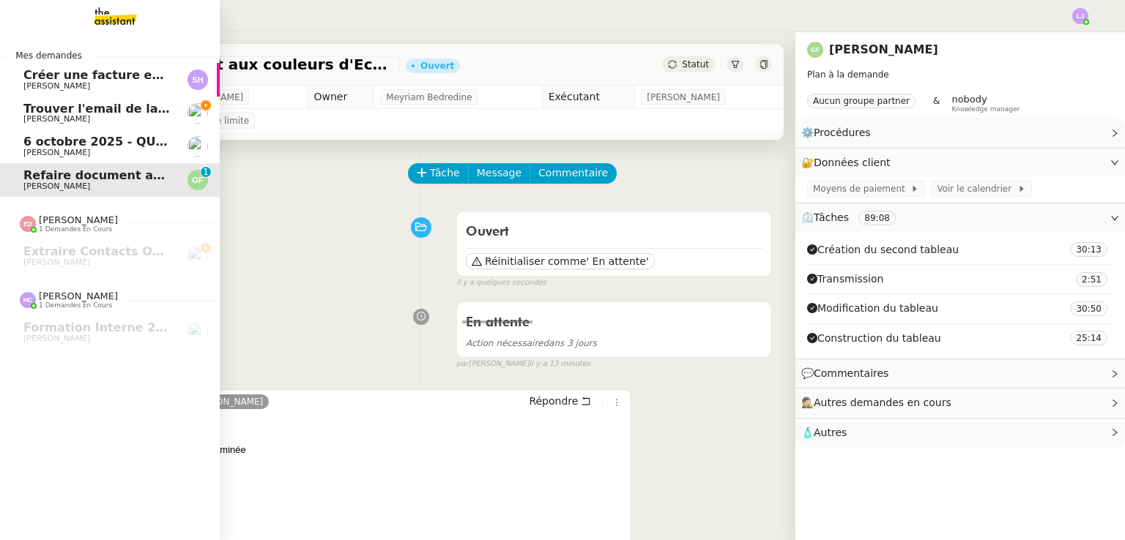
click at [145, 106] on span "Trouver l'email de la directrice de branche" at bounding box center [163, 109] width 280 height 14
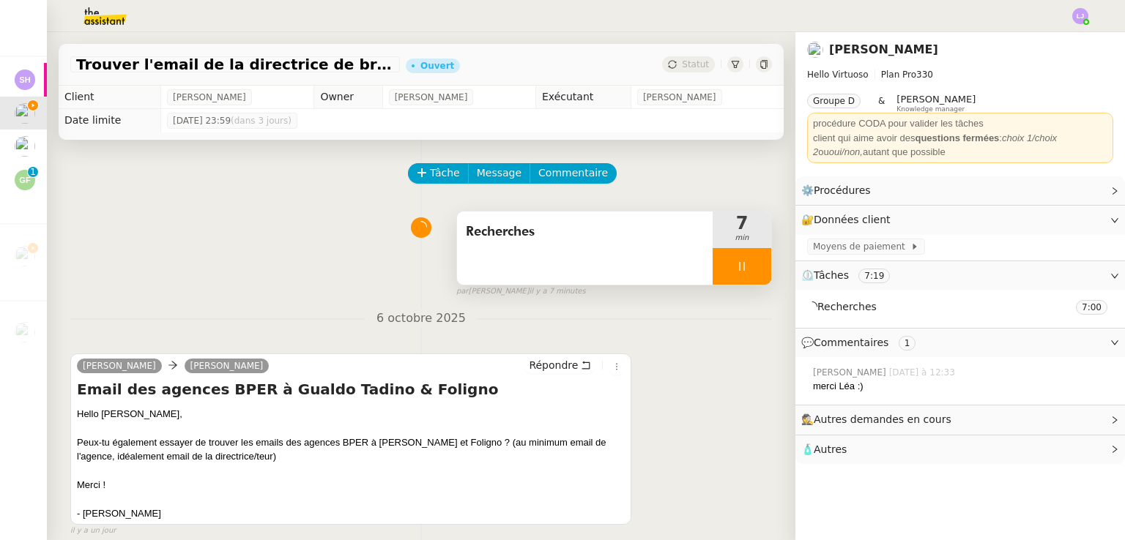
click at [562, 257] on div at bounding box center [741, 266] width 59 height 37
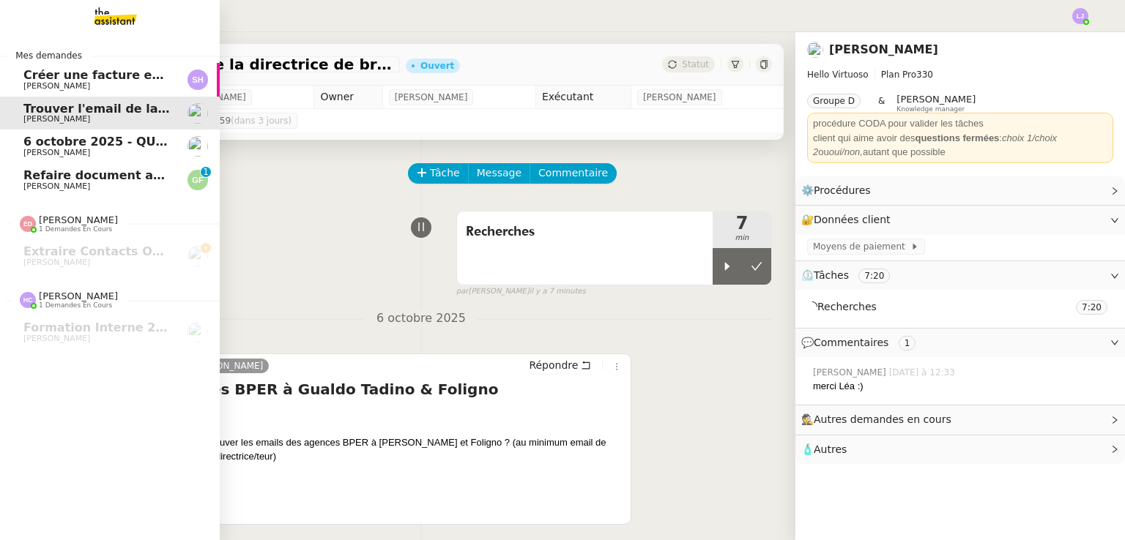
click at [67, 186] on span "[PERSON_NAME]" at bounding box center [56, 187] width 67 height 10
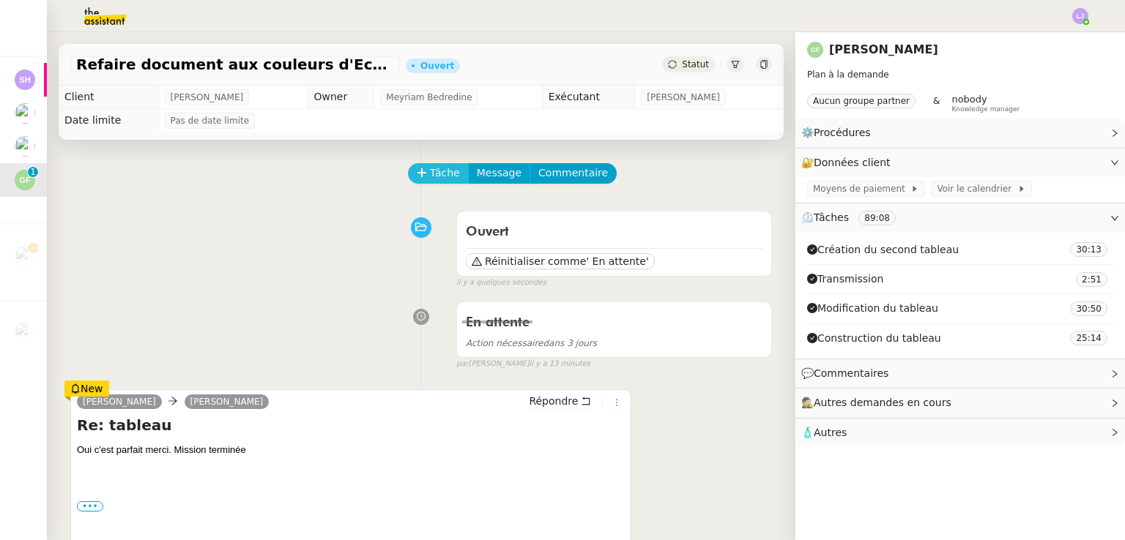
click at [430, 181] on span "Tâche" at bounding box center [445, 173] width 30 height 17
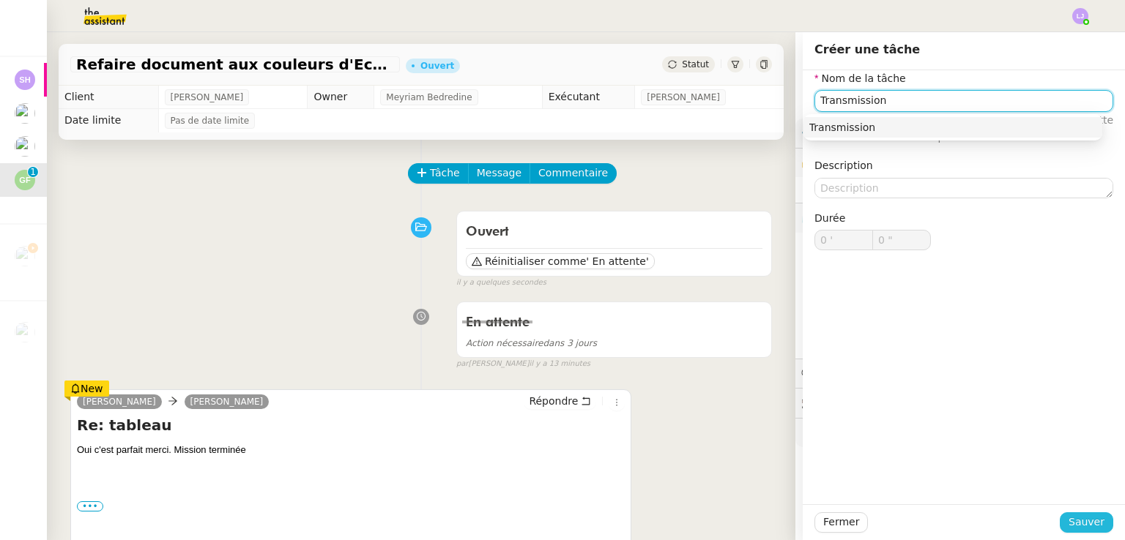
type input "Transmission"
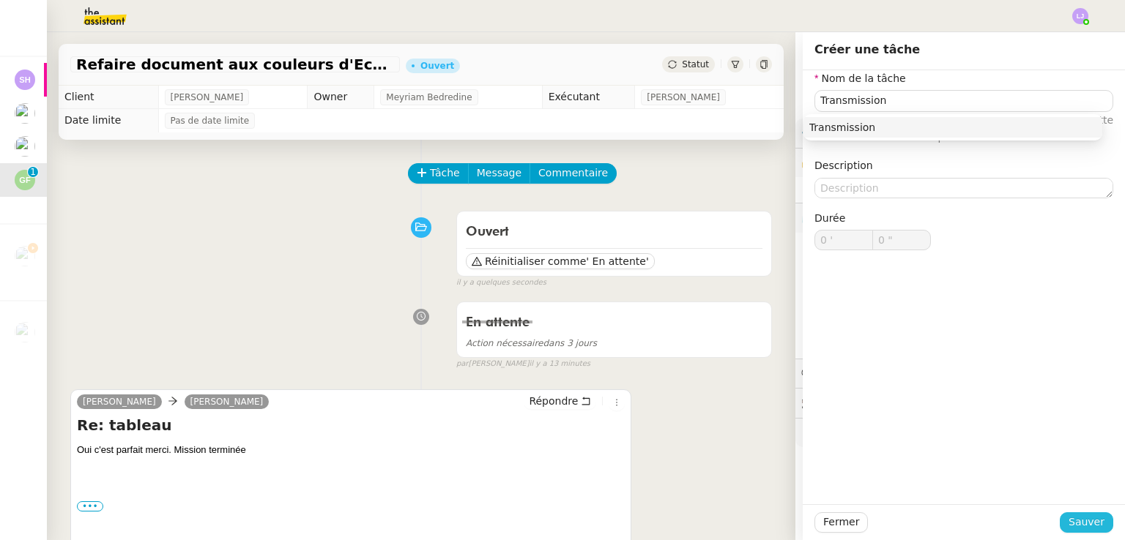
click at [562, 519] on span "Sauver" at bounding box center [1086, 522] width 36 height 17
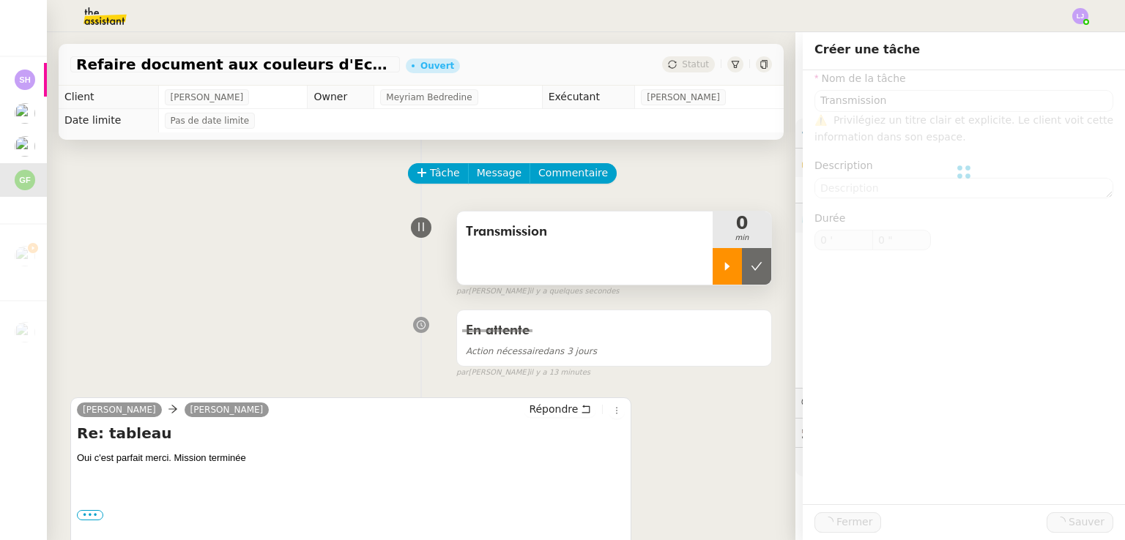
click at [562, 265] on icon at bounding box center [727, 267] width 12 height 12
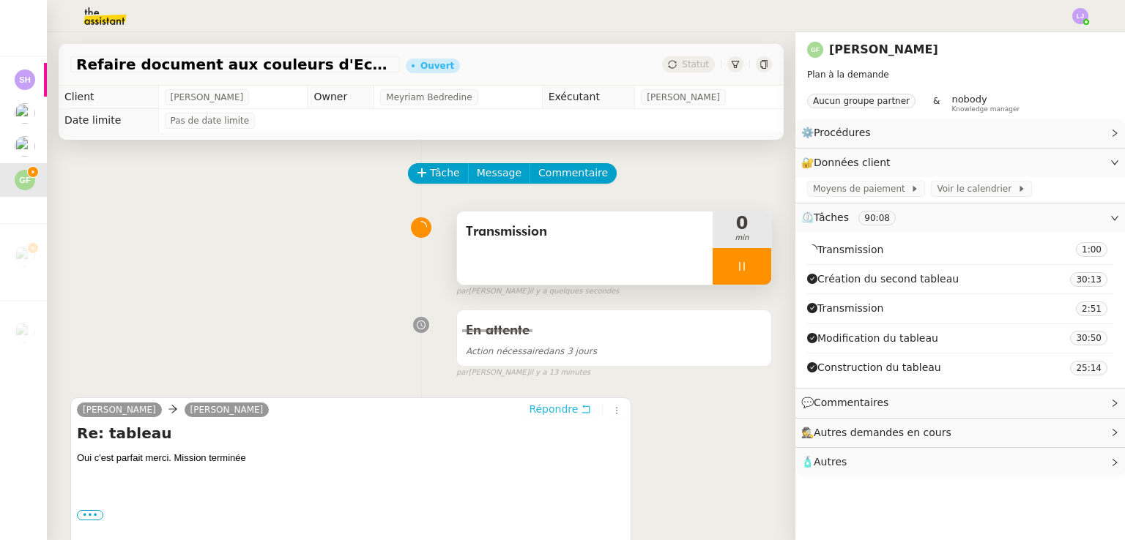
click at [554, 417] on span "Répondre" at bounding box center [553, 409] width 49 height 15
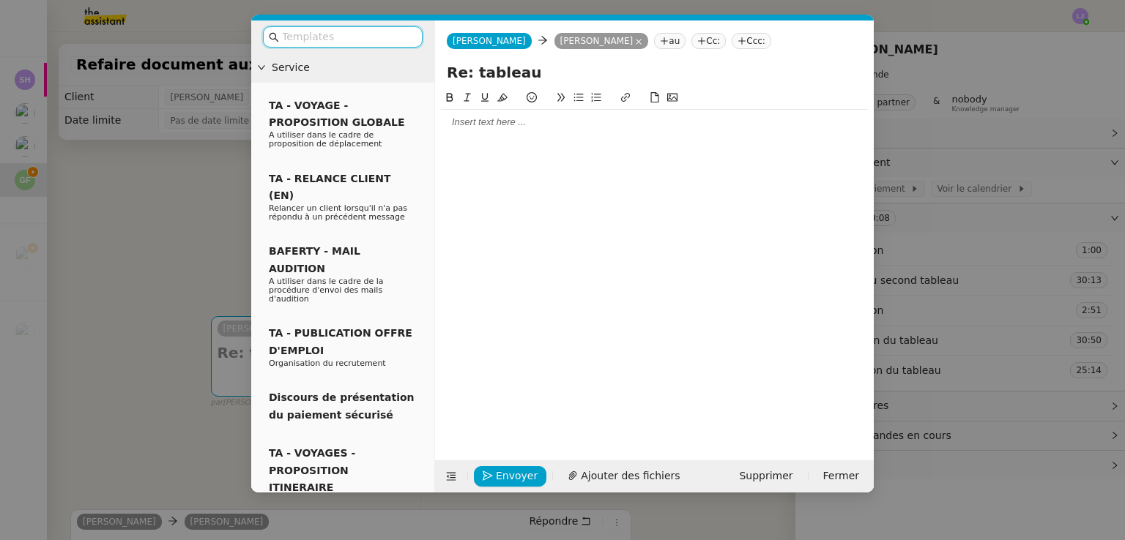
click at [330, 38] on input "text" at bounding box center [348, 37] width 132 height 17
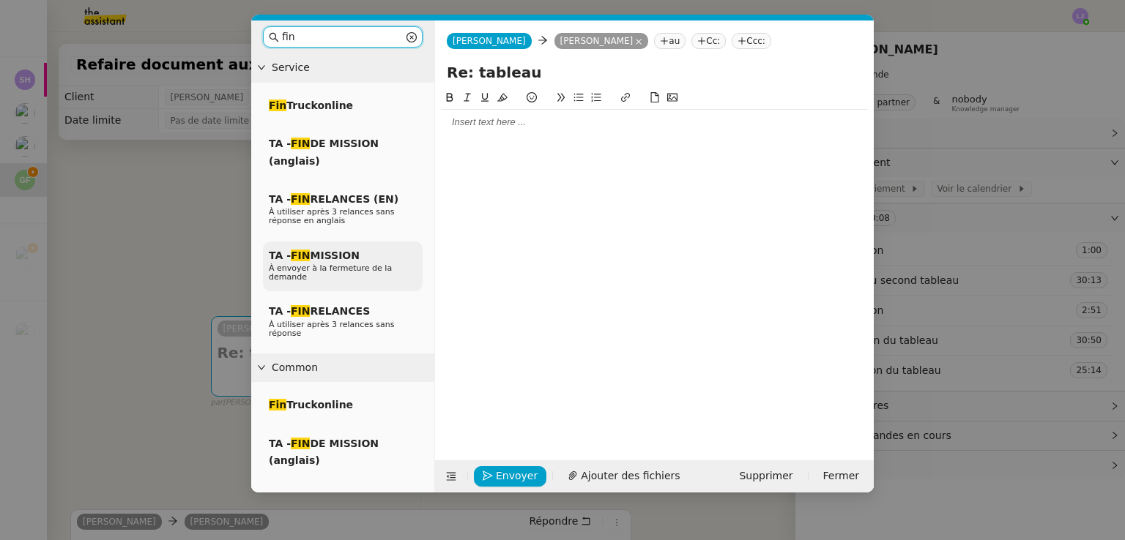
type input "fin"
click at [378, 264] on span "À envoyer à la fermeture de la demande" at bounding box center [330, 273] width 123 height 18
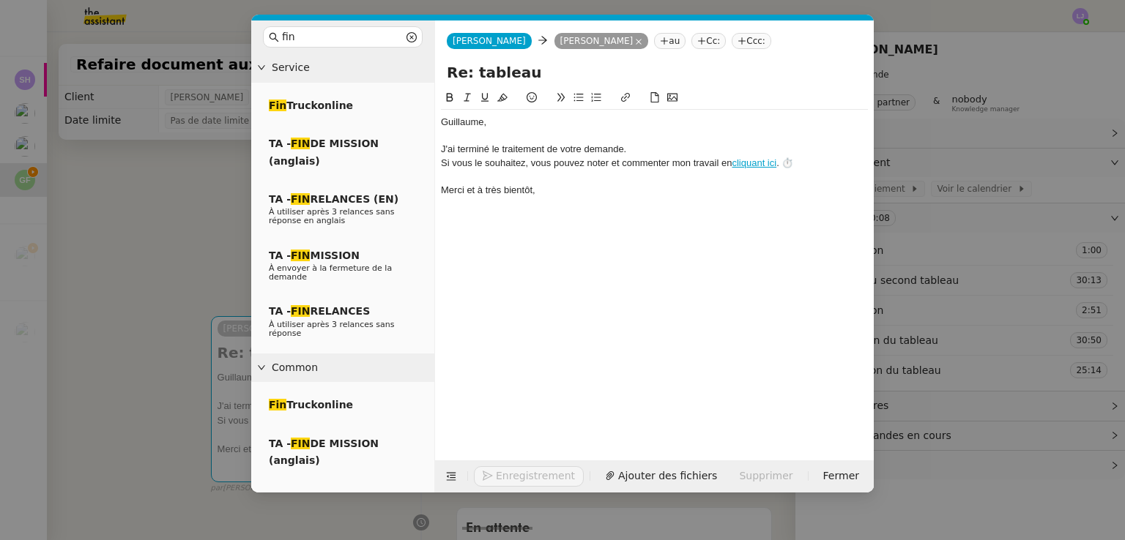
click at [530, 124] on div "﻿[PERSON_NAME]," at bounding box center [654, 122] width 427 height 13
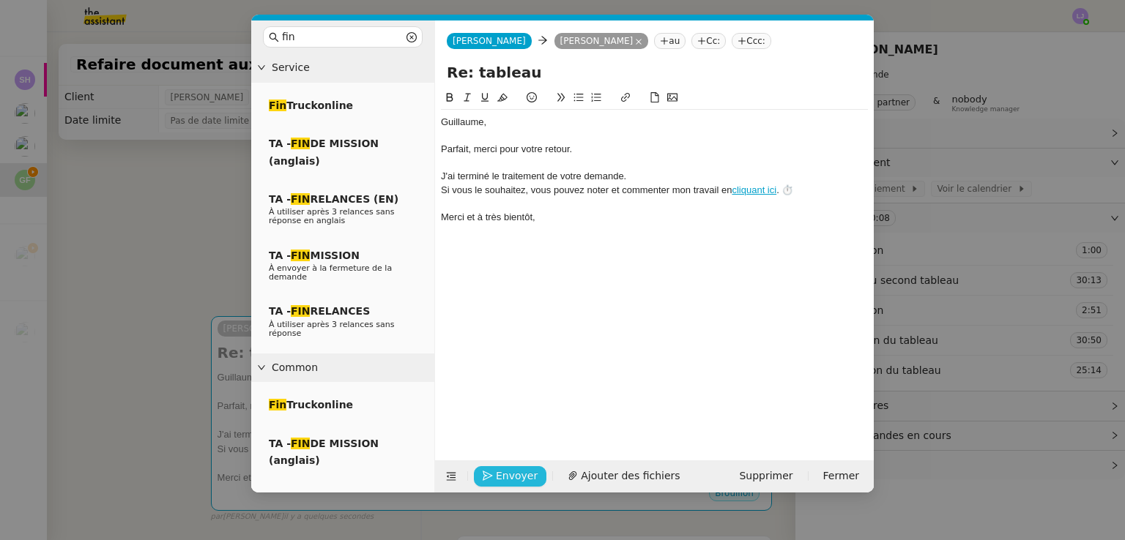
click at [521, 469] on span "Envoyer" at bounding box center [517, 476] width 42 height 17
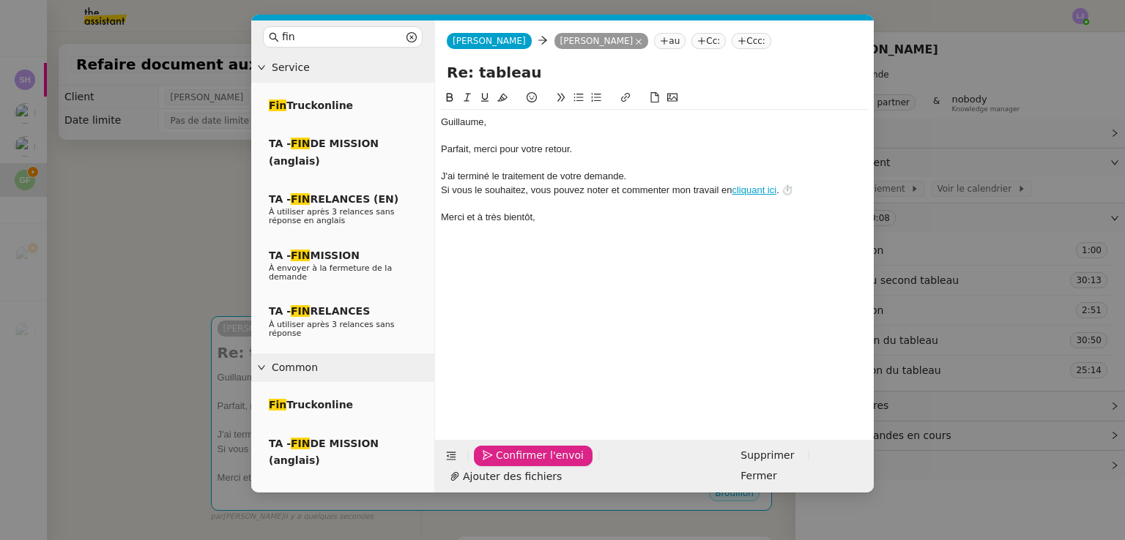
click at [521, 464] on span "Confirmer l'envoi" at bounding box center [540, 455] width 88 height 17
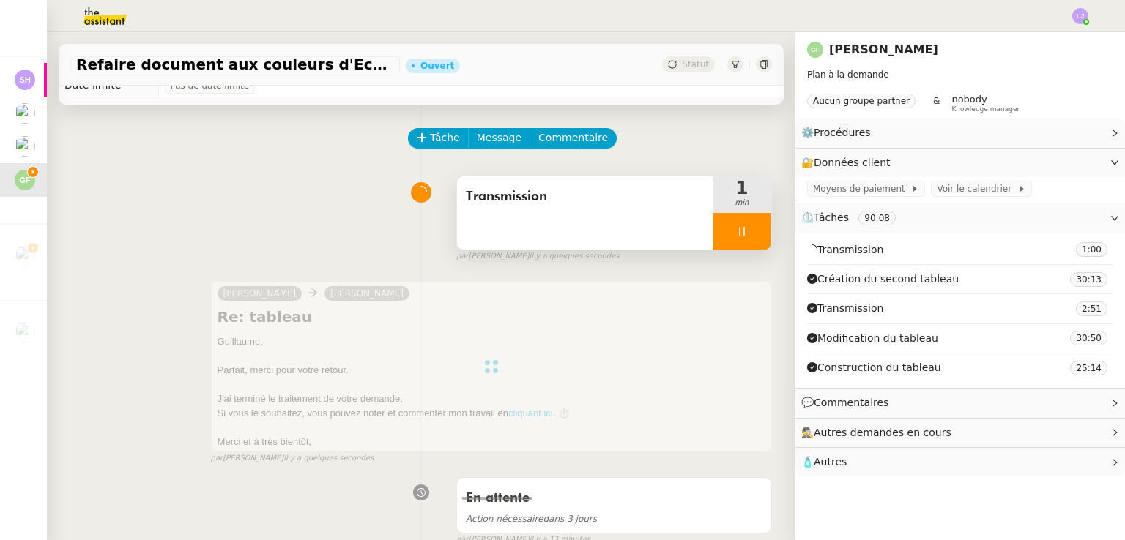
scroll to position [18, 0]
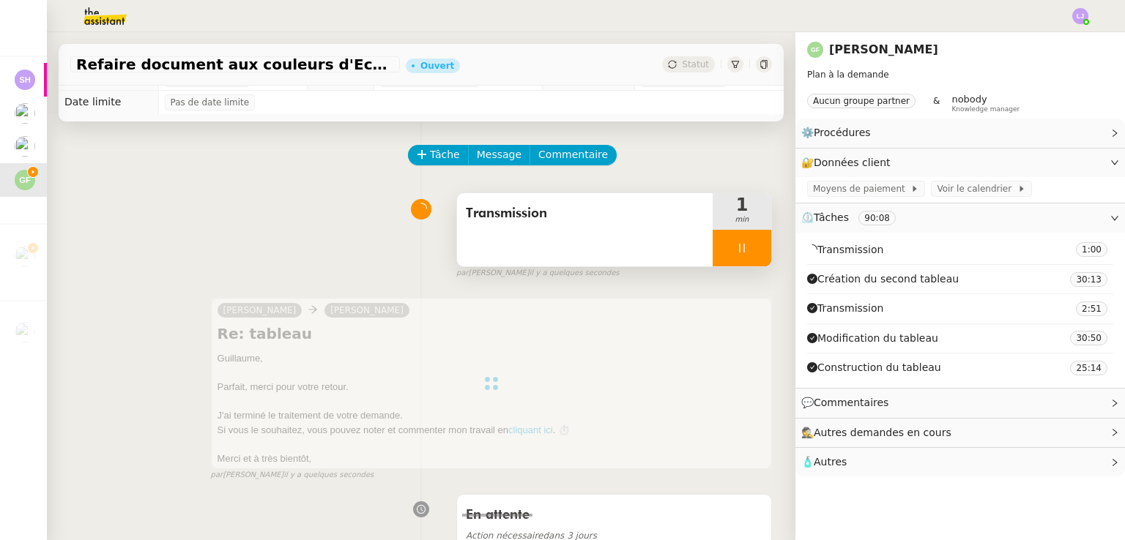
click at [562, 246] on div at bounding box center [741, 248] width 59 height 37
click at [562, 246] on icon at bounding box center [757, 248] width 12 height 12
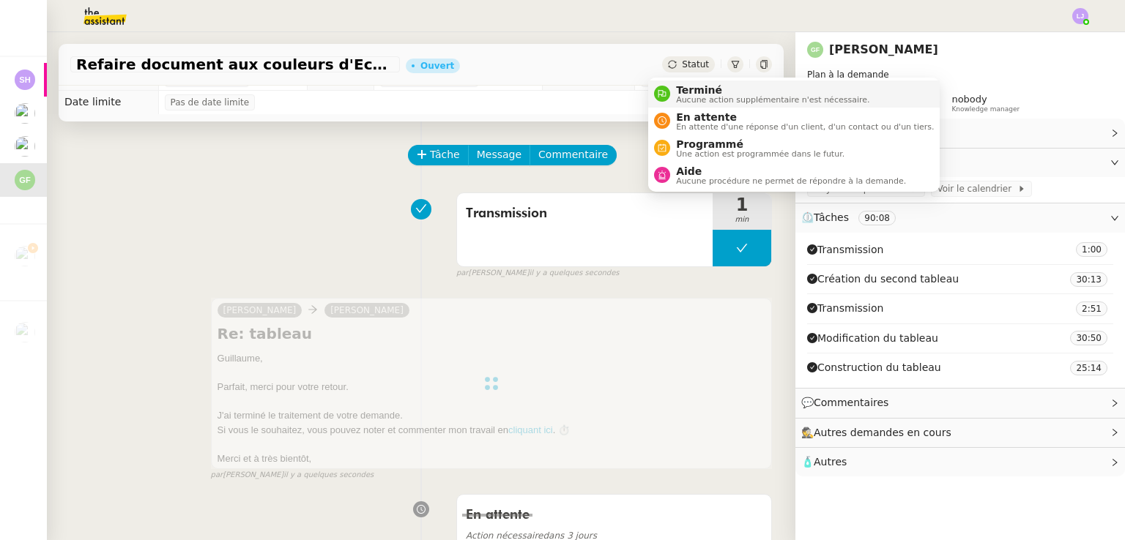
click at [562, 91] on span "Terminé" at bounding box center [772, 90] width 193 height 12
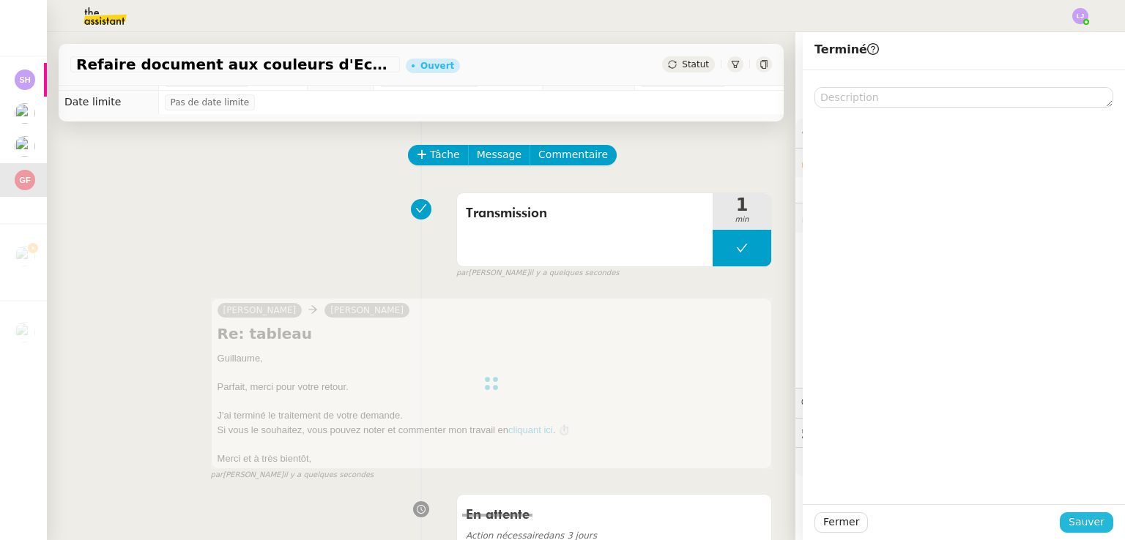
click at [562, 514] on span "Sauver" at bounding box center [1086, 522] width 36 height 17
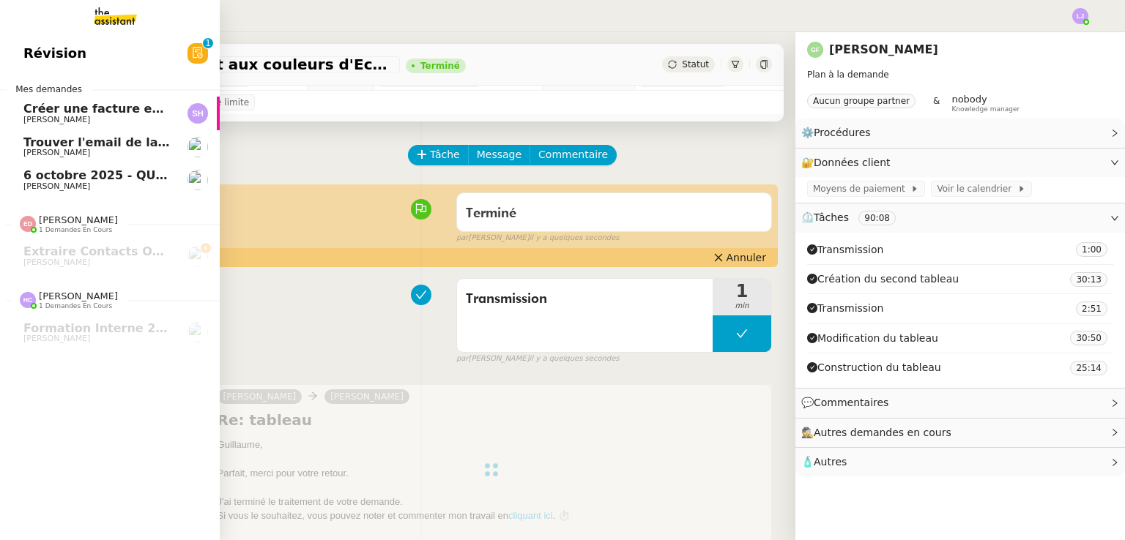
click at [103, 182] on span "6 octobre 2025 - QUOTIDIEN Gestion boite mail Accounting" at bounding box center [218, 175] width 390 height 14
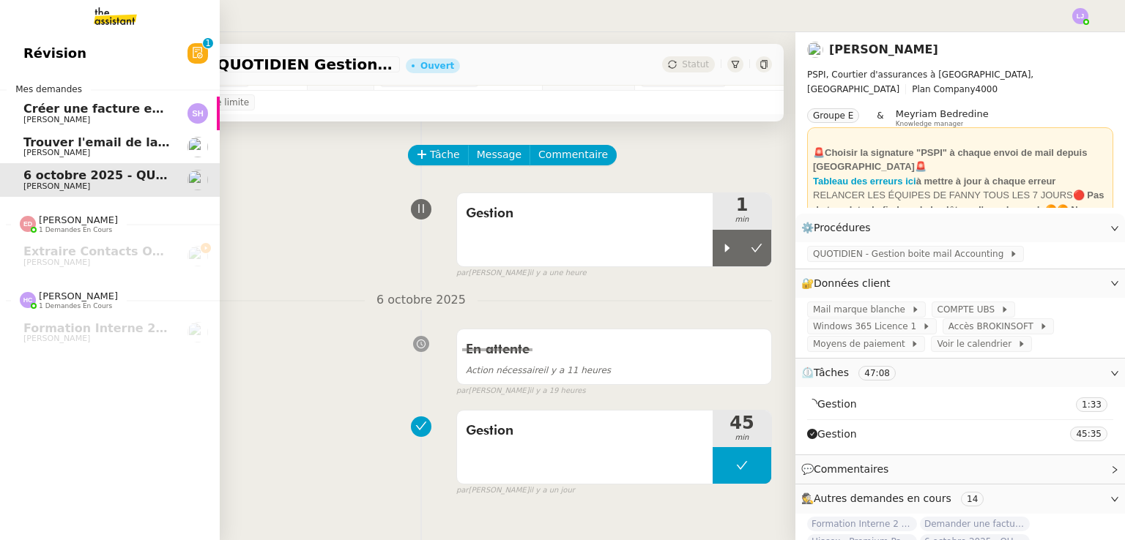
click at [165, 142] on span "Trouver l'email de la directrice de branche" at bounding box center [163, 142] width 280 height 14
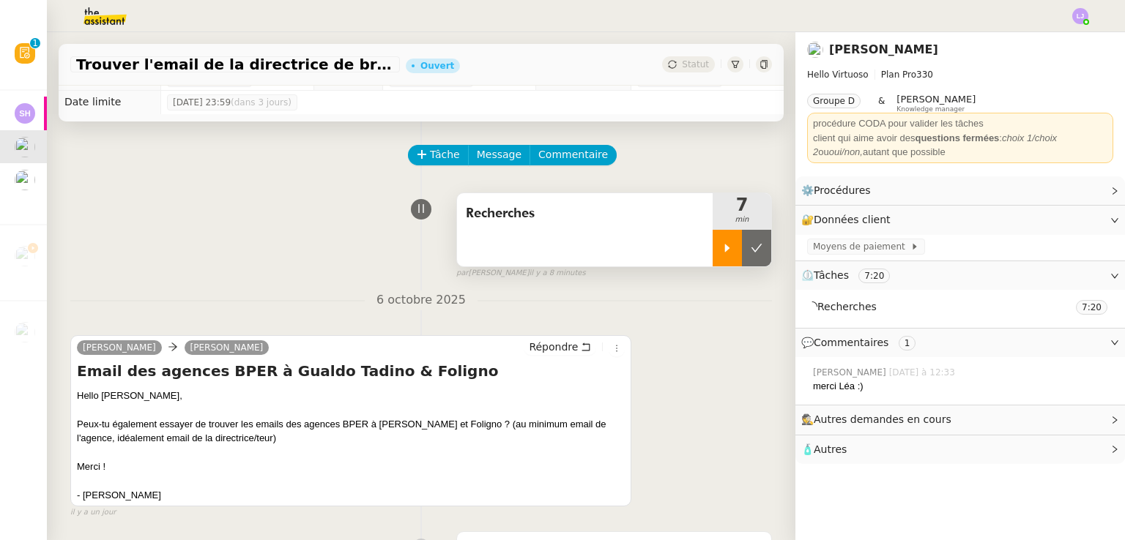
click at [562, 242] on div at bounding box center [726, 248] width 29 height 37
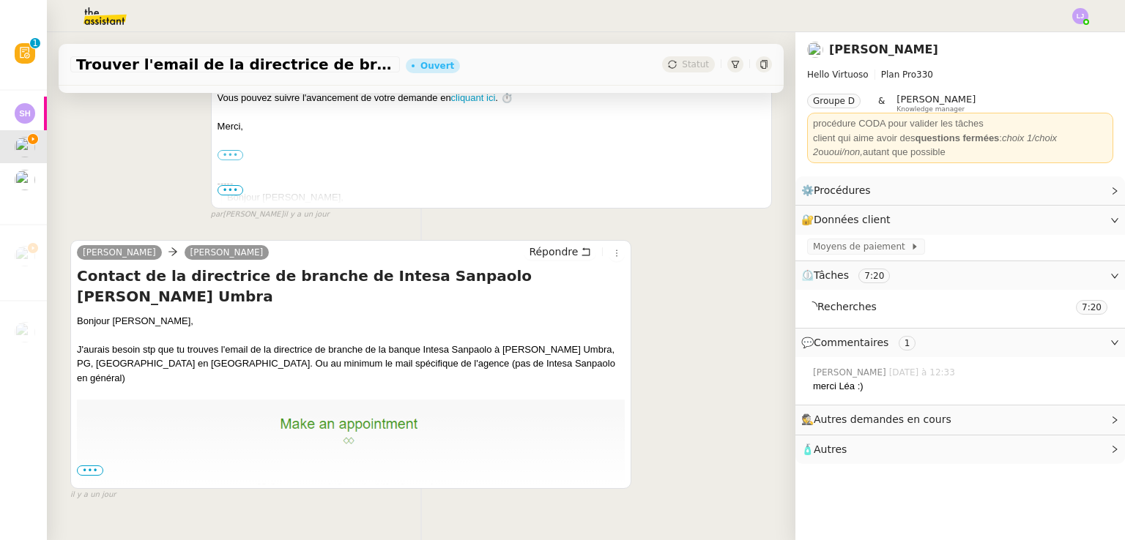
scroll to position [718, 0]
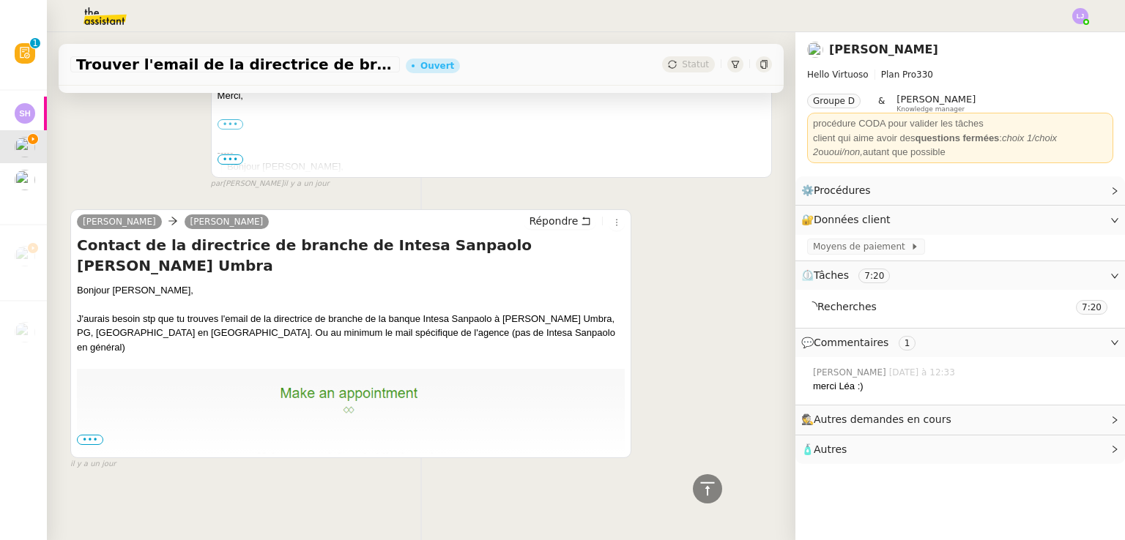
click at [84, 435] on span "•••" at bounding box center [90, 440] width 26 height 10
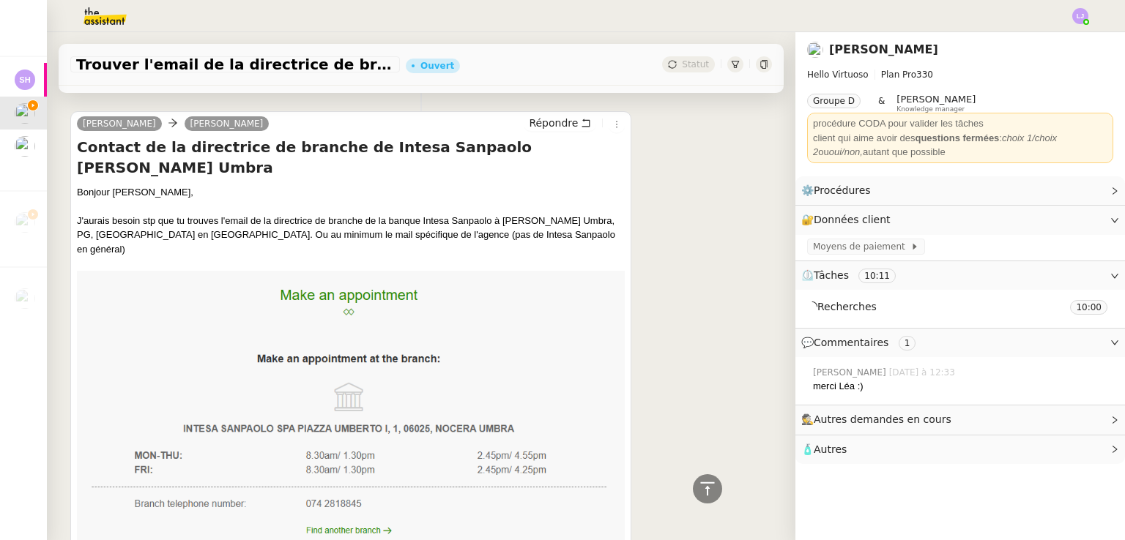
scroll to position [844, 0]
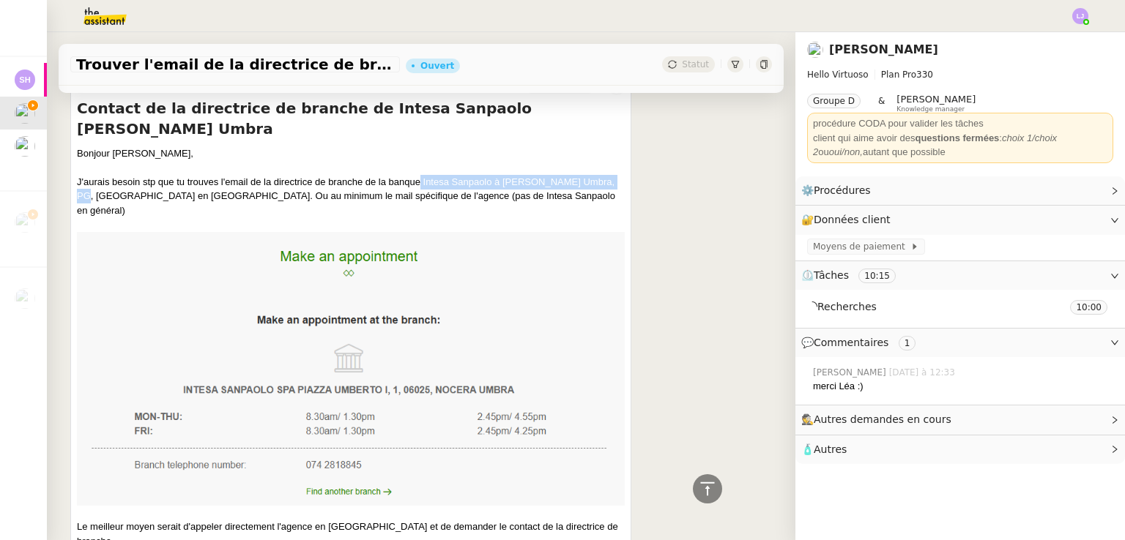
drag, startPoint x: 421, startPoint y: 159, endPoint x: 103, endPoint y: 171, distance: 318.7
click at [103, 175] on div "J'aurais besoin stp que tu trouves l'email de la directrice de branche de la ba…" at bounding box center [351, 196] width 548 height 43
copy div "Intesa Sanpaolo à [PERSON_NAME] Umbra, PG, Umbri"
click at [562, 445] on span "🧴 Autres" at bounding box center [948, 450] width 294 height 17
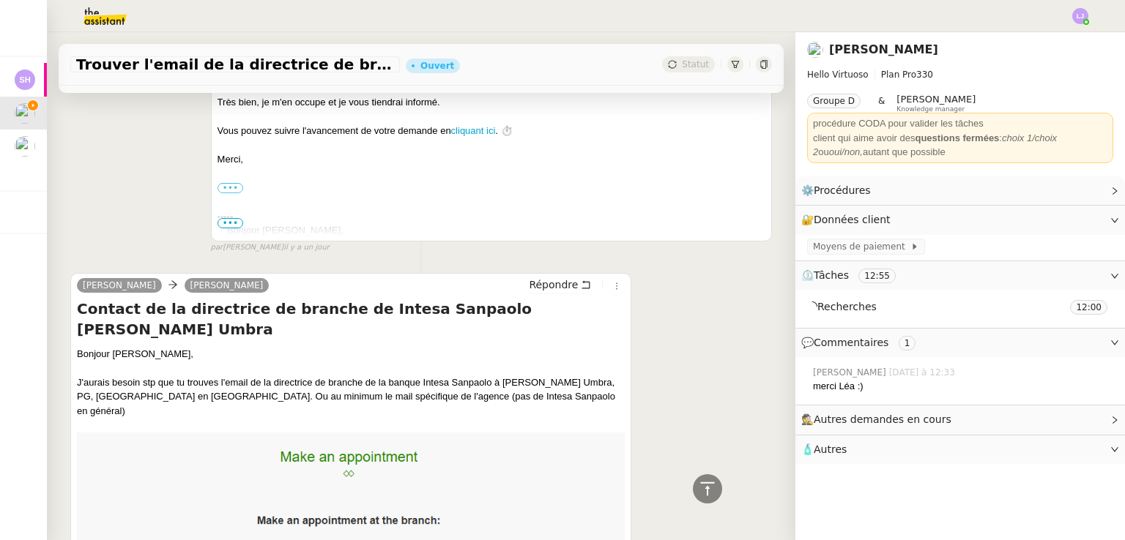
scroll to position [639, 0]
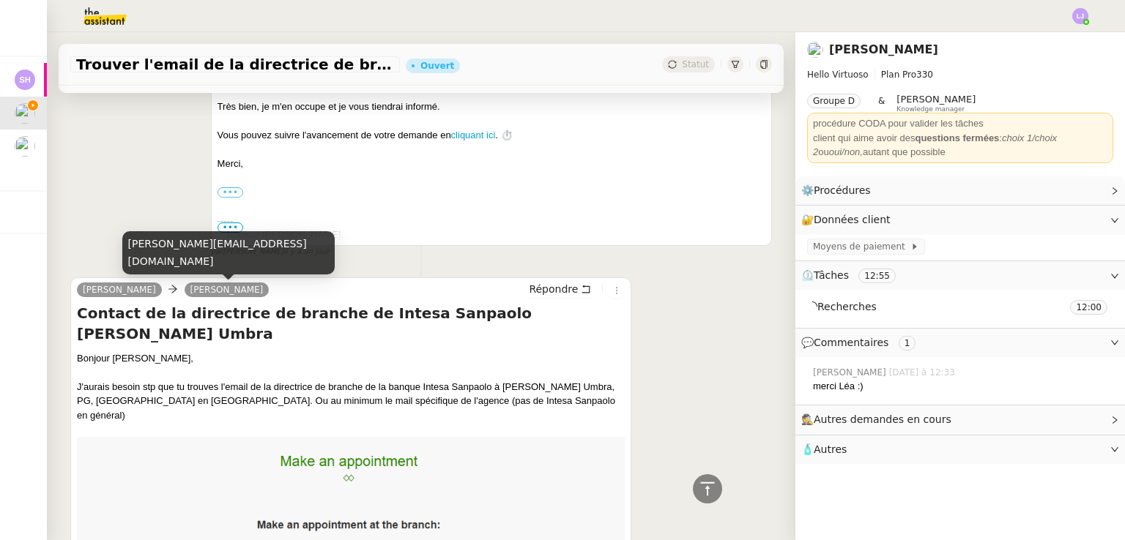
click at [196, 286] on link "[PERSON_NAME]" at bounding box center [227, 289] width 85 height 13
click at [186, 262] on div "[PERSON_NAME][EMAIL_ADDRESS][DOMAIN_NAME]" at bounding box center [228, 252] width 212 height 43
copy div "[PERSON_NAME][EMAIL_ADDRESS][DOMAIN_NAME]"
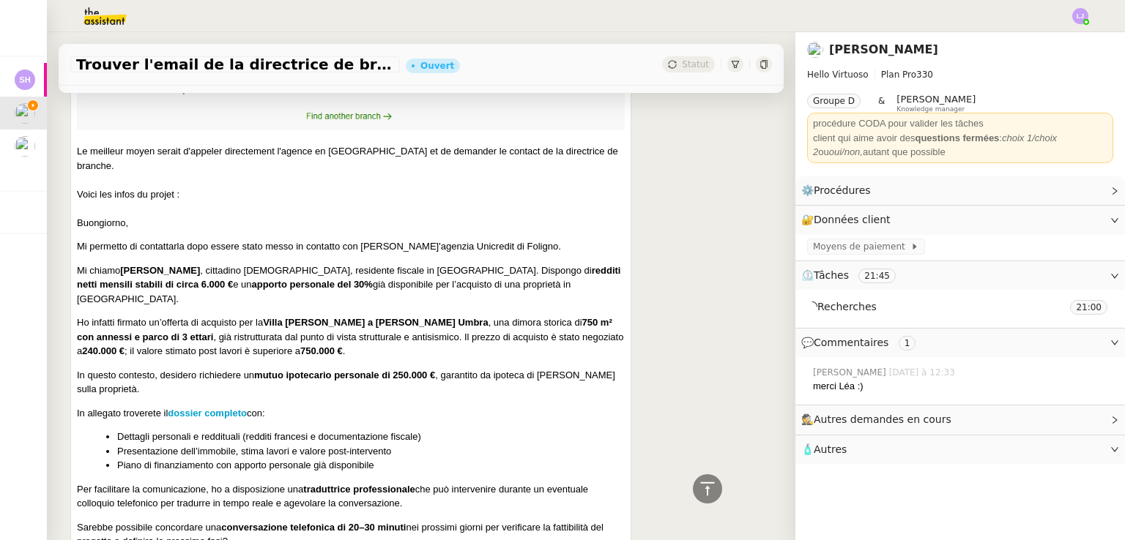
scroll to position [1219, 0]
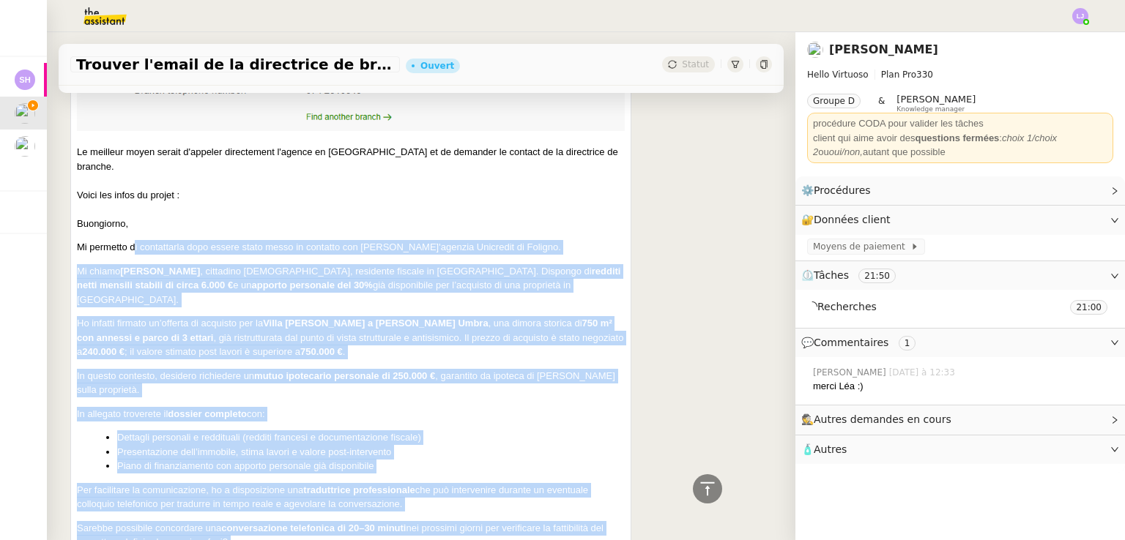
drag, startPoint x: 133, startPoint y: 179, endPoint x: 622, endPoint y: 513, distance: 592.6
click at [562, 513] on div "[PERSON_NAME] [PERSON_NAME] Contact de la directrice de branche de Intesa Sanpa…" at bounding box center [420, 205] width 701 height 1043
copy div "l ipsumdolors amet consec adipi elits do eiusmodt inc utl etdo'magnaal Enimadmi…"
click at [526, 369] on p "In questo contesto, desidero richiedere un mutuo ipotecario personale di 250.00…" at bounding box center [351, 383] width 548 height 29
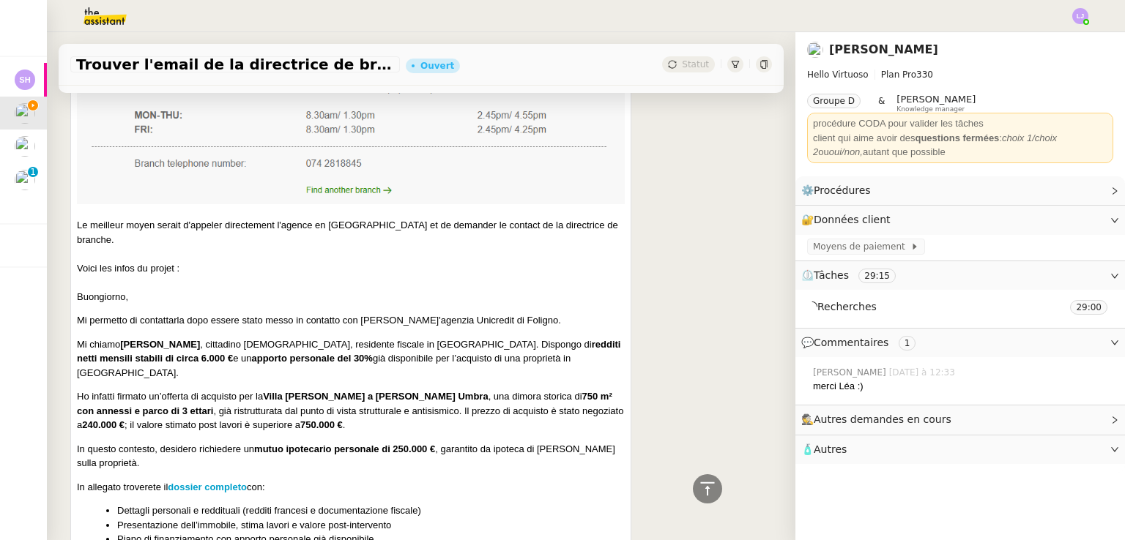
scroll to position [1145, 0]
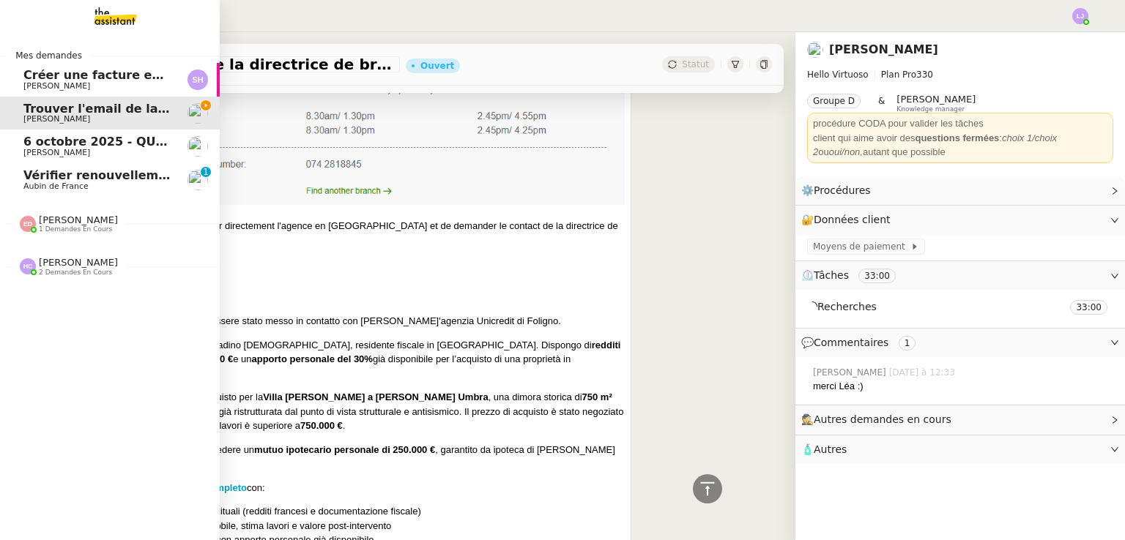
click at [56, 176] on span "Vérifier renouvellements Capital Vision" at bounding box center [152, 175] width 258 height 14
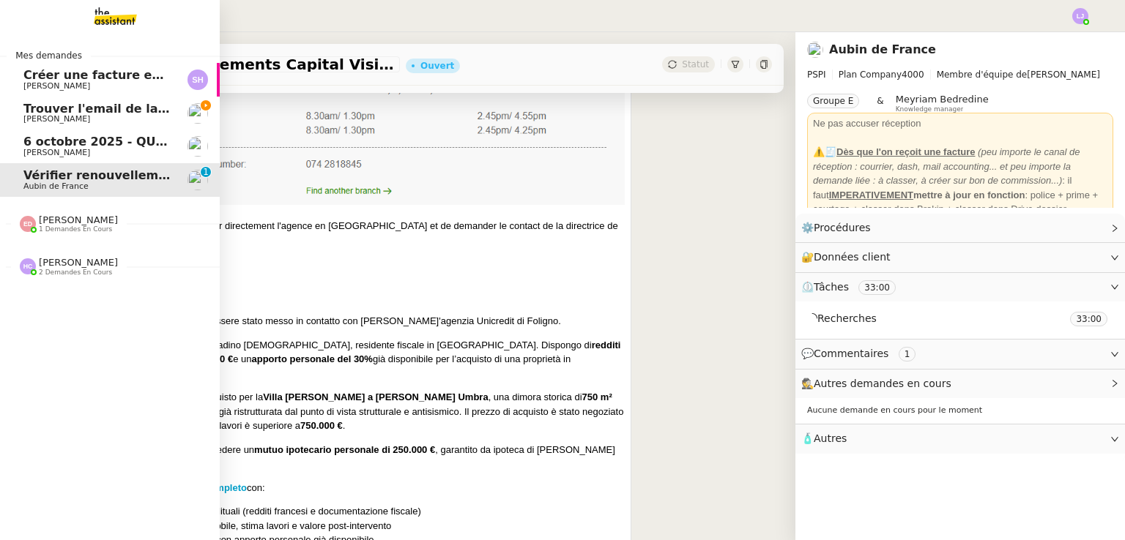
scroll to position [196, 0]
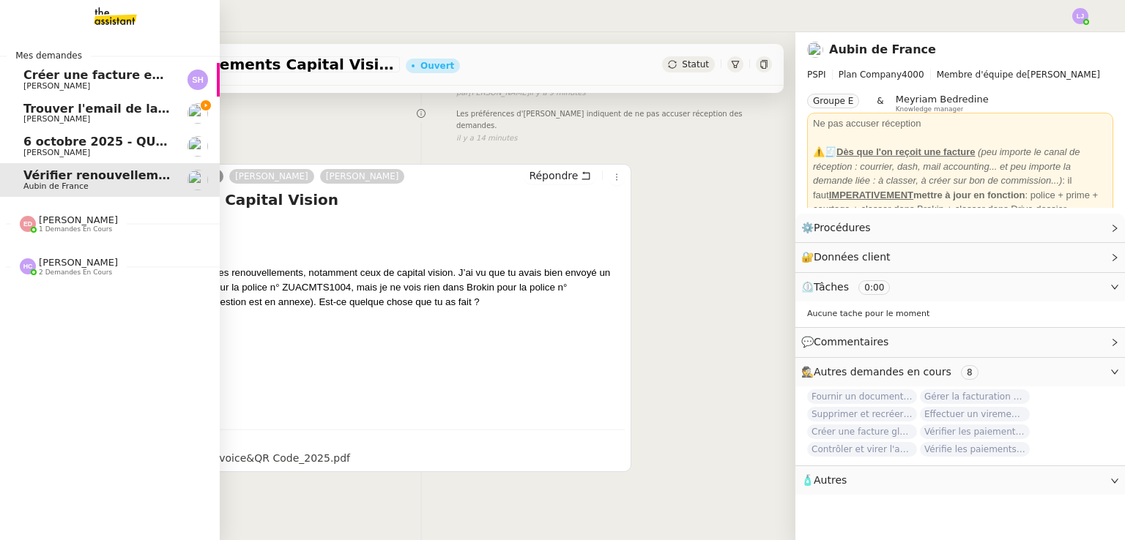
click at [109, 106] on span "Trouver l'email de la directrice de branche" at bounding box center [163, 109] width 280 height 14
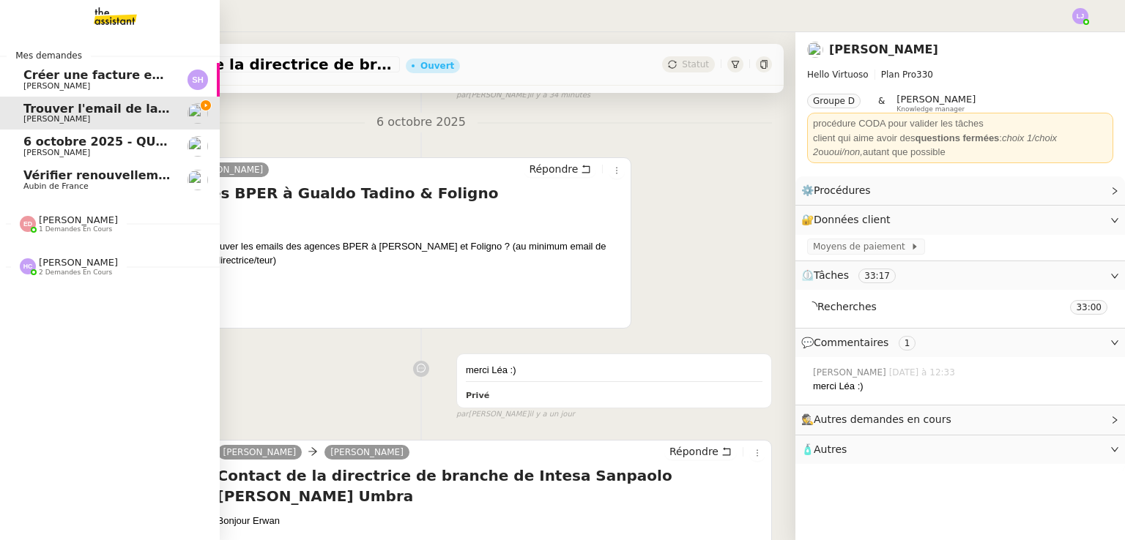
click at [109, 106] on span "Trouver l'email de la directrice de branche" at bounding box center [163, 109] width 280 height 14
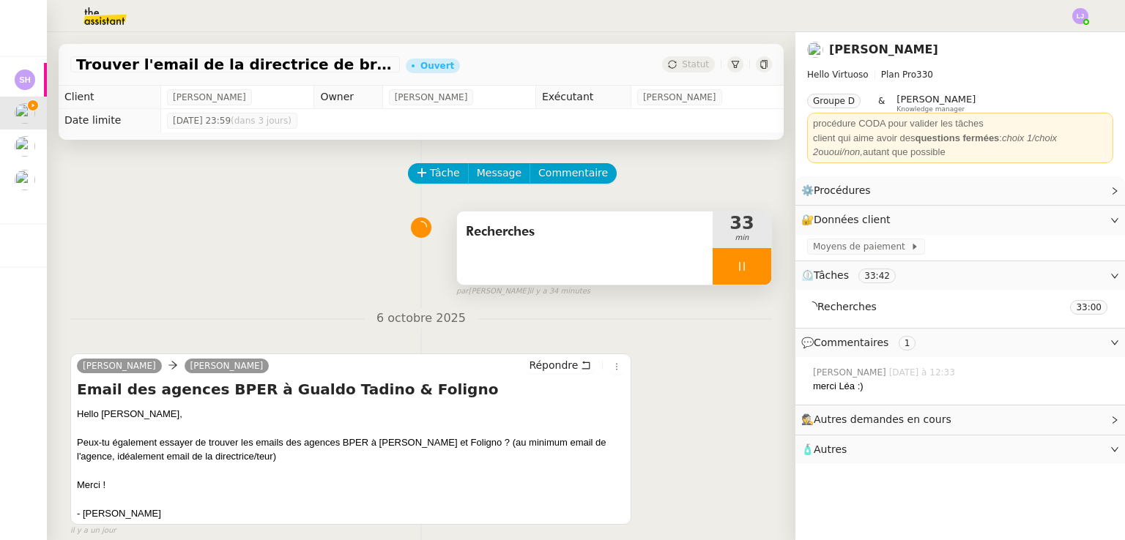
click at [562, 243] on span "Recherches" at bounding box center [585, 232] width 238 height 22
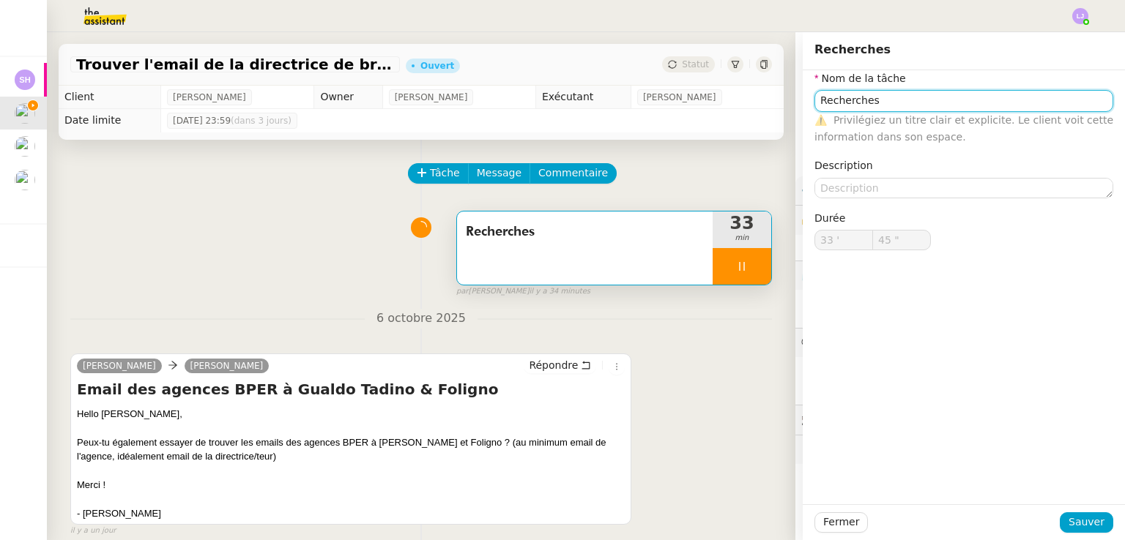
type input "46 ""
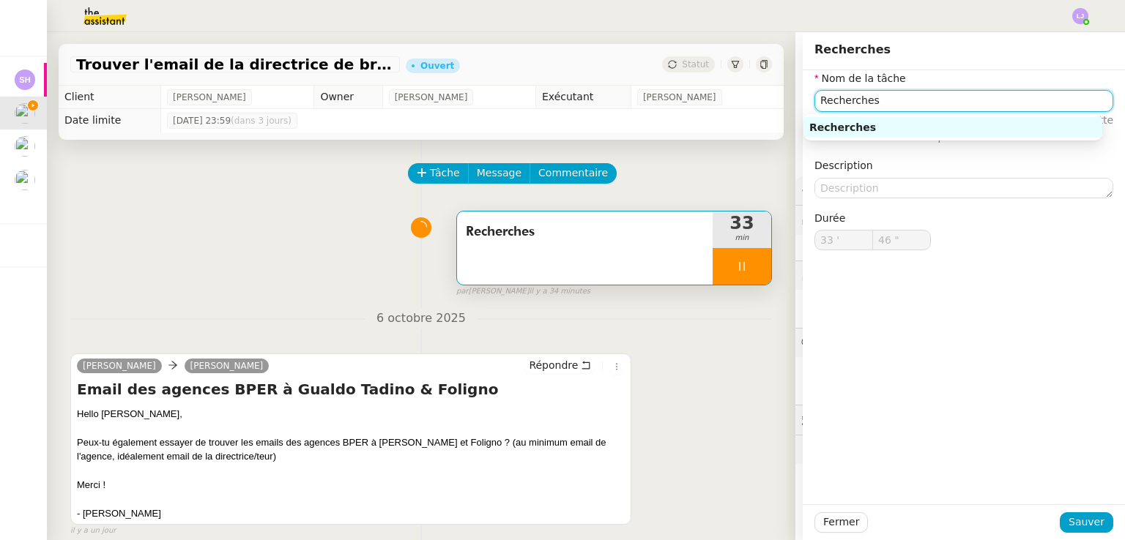
click at [562, 98] on input "Recherches" at bounding box center [963, 100] width 299 height 21
type input "Recherches et appe"
type input "47 ""
type input "Recherches et appel"
type input "48 ""
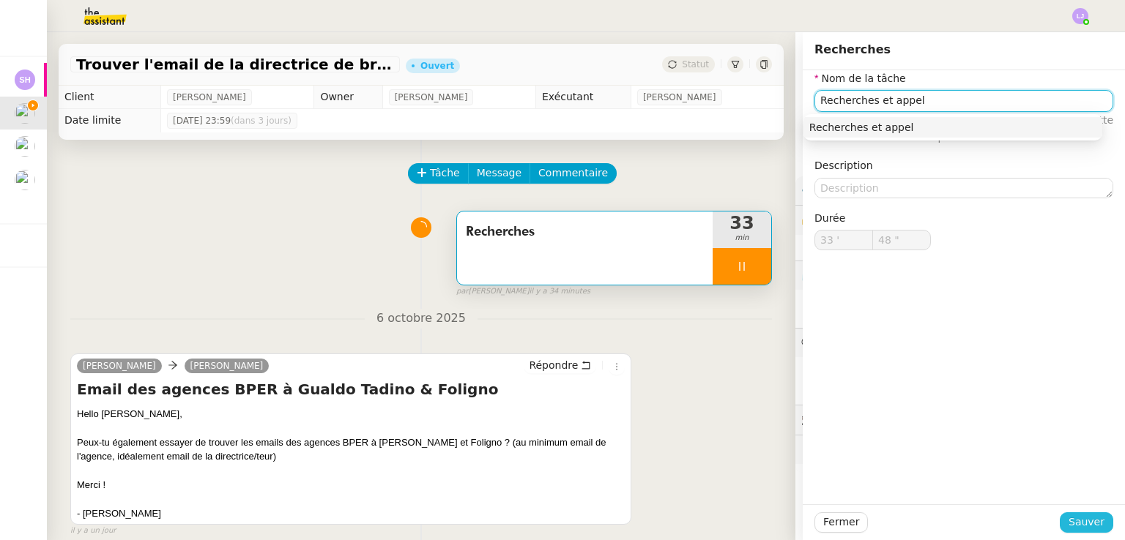
type input "Recherches et appel"
click at [562, 515] on span "Sauver" at bounding box center [1086, 522] width 36 height 17
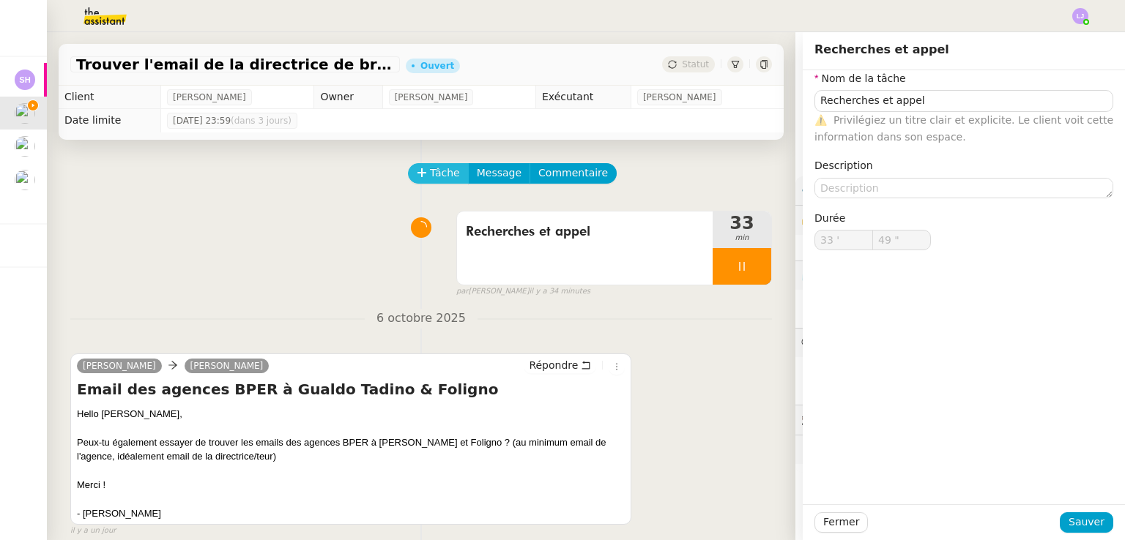
click at [430, 174] on span "Tâche" at bounding box center [445, 173] width 30 height 17
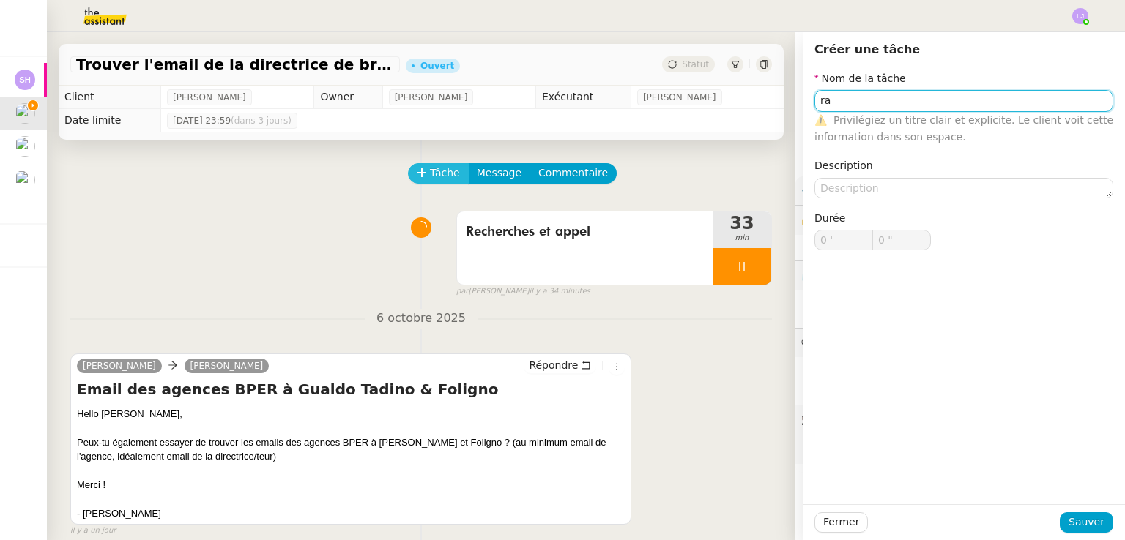
type input "r"
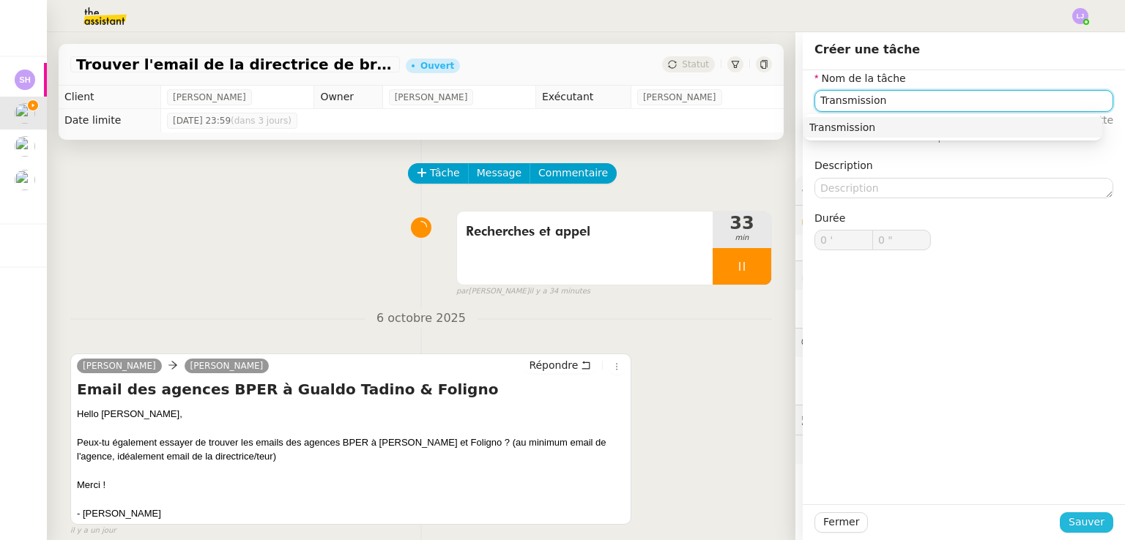
type input "Transmission"
click at [562, 518] on span "Sauver" at bounding box center [1086, 522] width 36 height 17
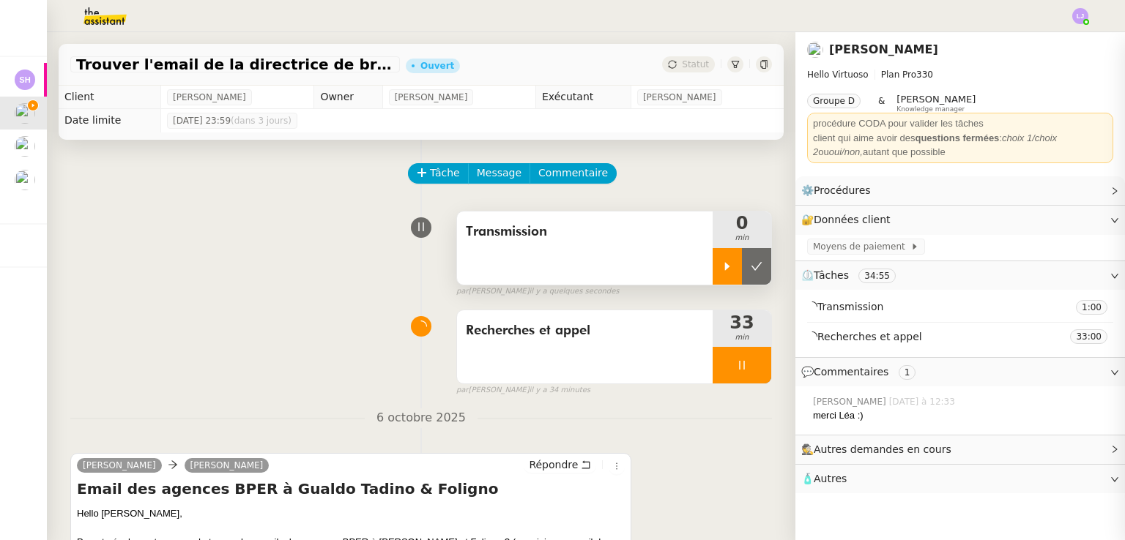
click at [562, 271] on icon at bounding box center [727, 267] width 12 height 12
click at [562, 372] on div at bounding box center [741, 365] width 59 height 37
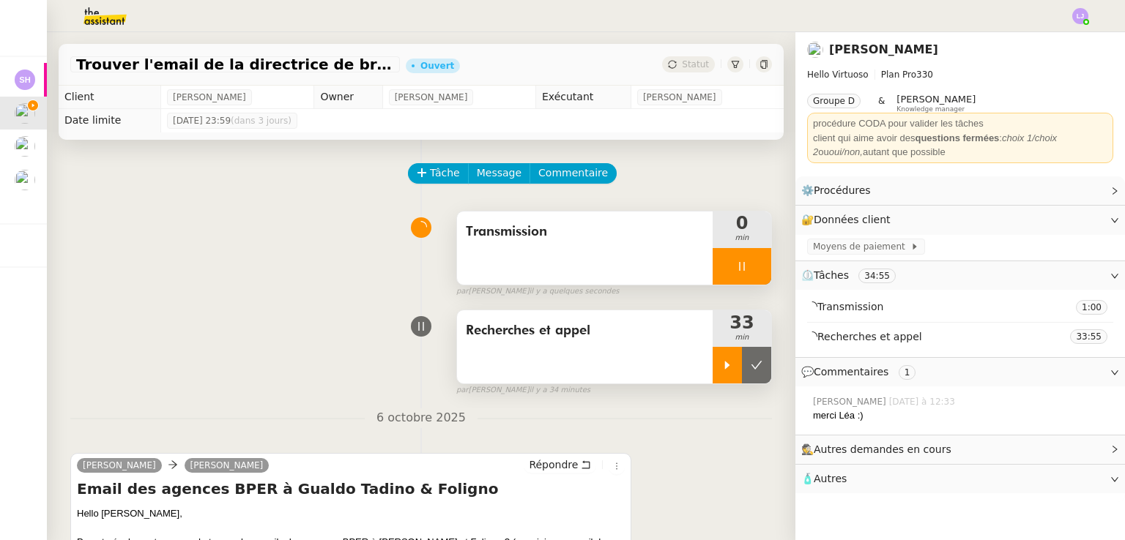
click at [562, 371] on icon at bounding box center [757, 366] width 12 height 12
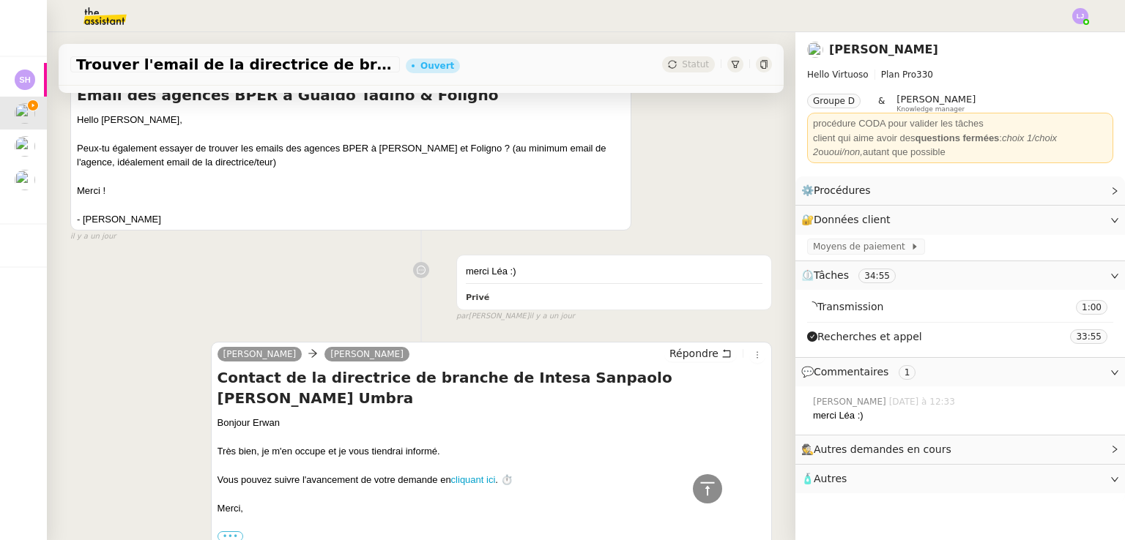
scroll to position [817, 0]
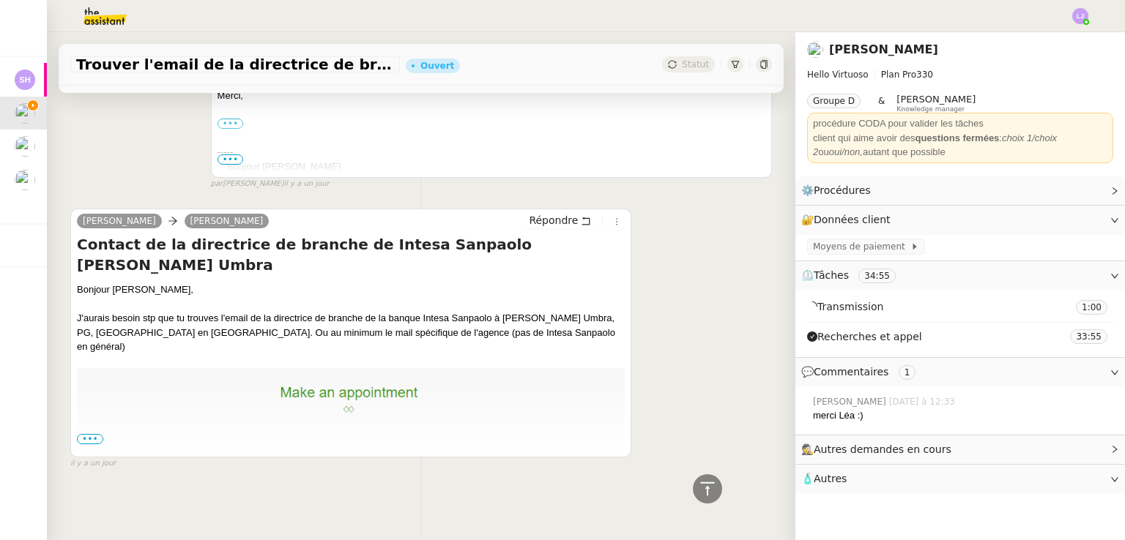
click at [82, 434] on span "•••" at bounding box center [90, 439] width 26 height 10
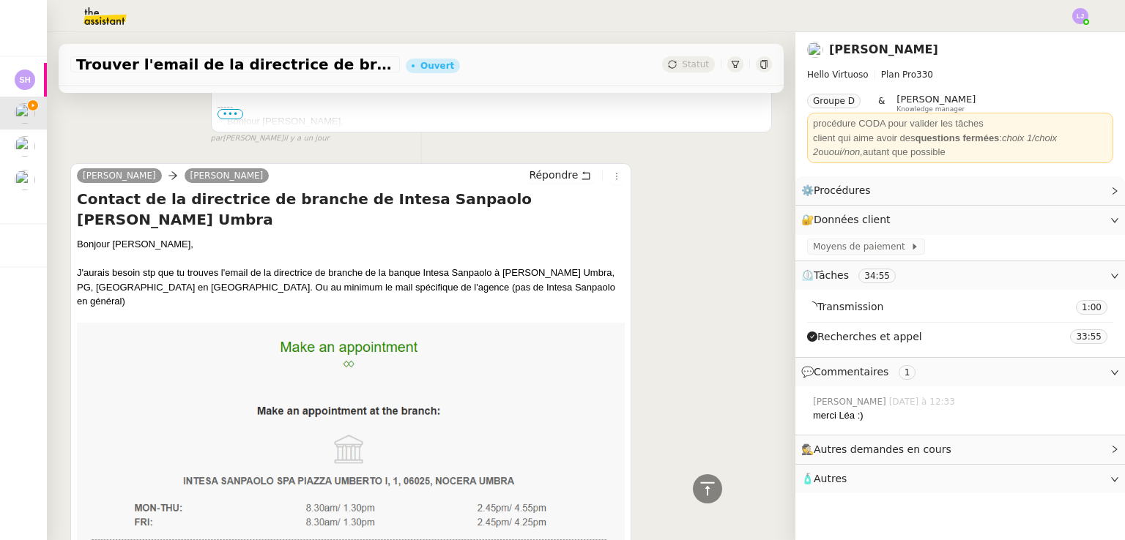
scroll to position [848, 0]
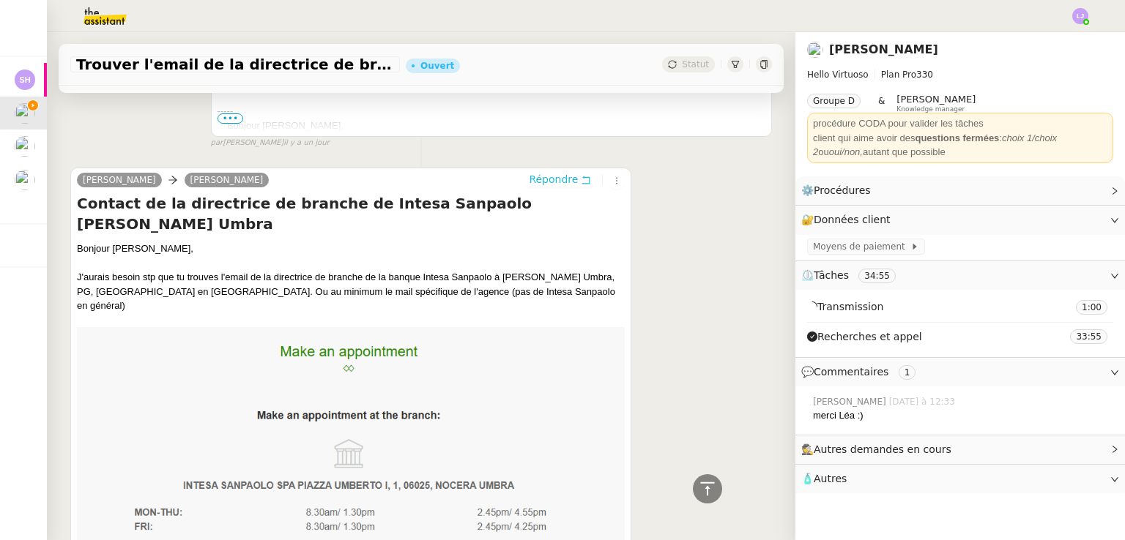
click at [533, 174] on span "Répondre" at bounding box center [553, 179] width 49 height 15
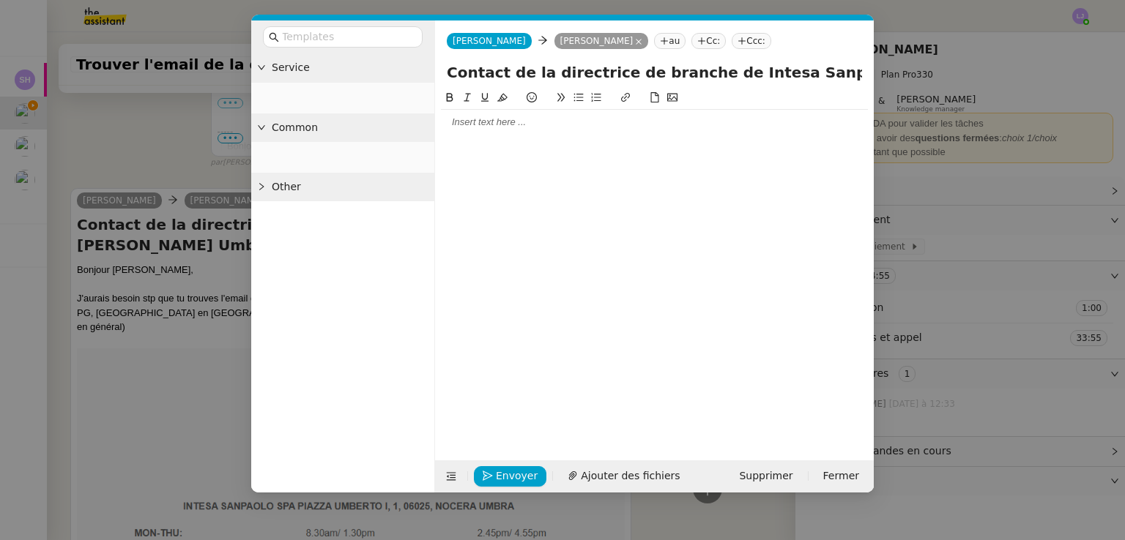
scroll to position [962, 0]
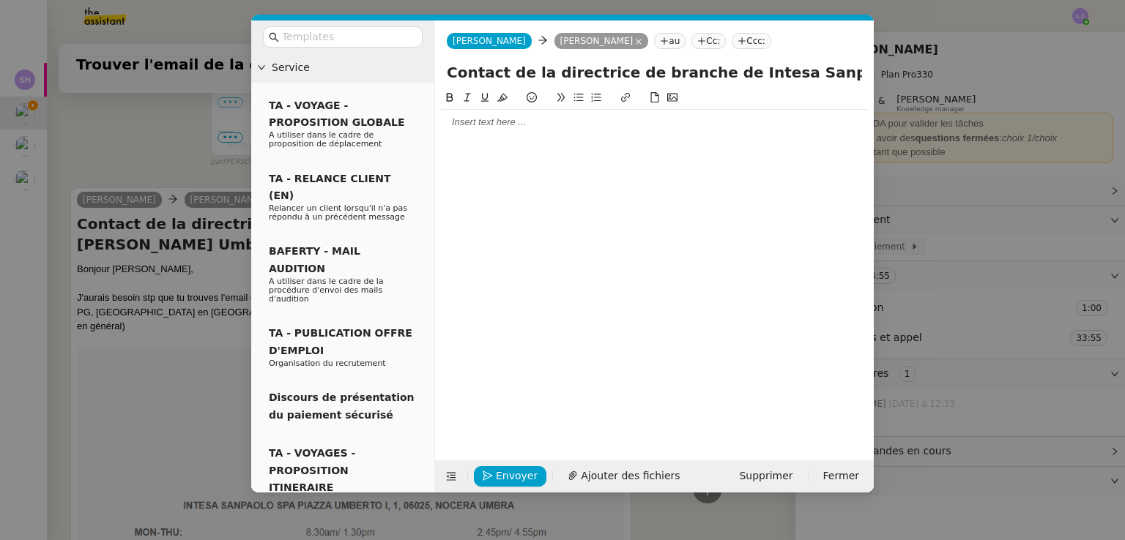
click at [524, 126] on div at bounding box center [654, 122] width 427 height 13
click at [135, 282] on nz-modal-container "Service TA - VOYAGE - PROPOSITION GLOBALE A utiliser dans le cadre de propositi…" at bounding box center [562, 270] width 1125 height 540
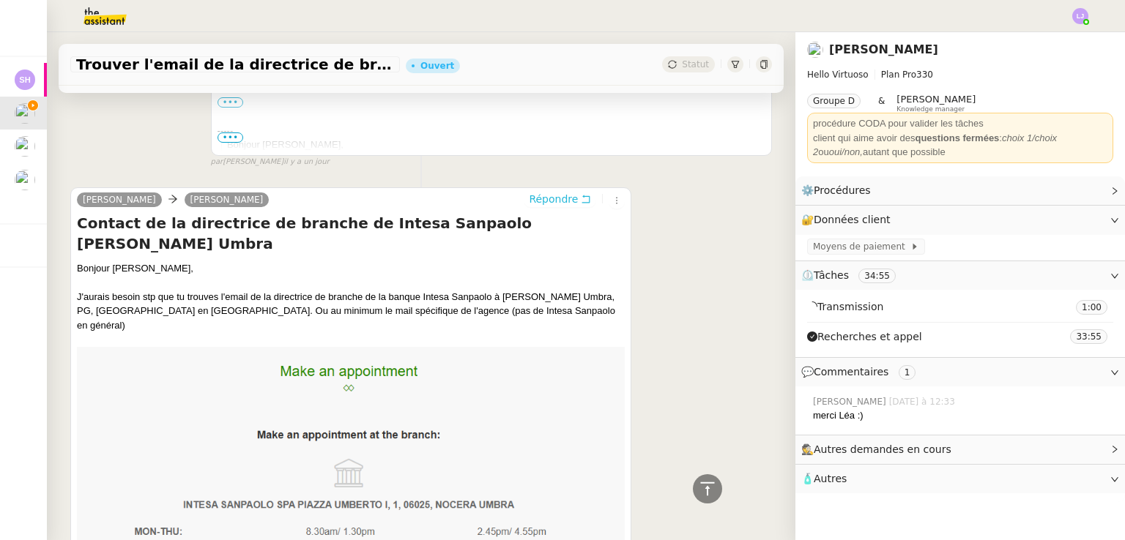
scroll to position [1031, 0]
click at [398, 347] on img at bounding box center [351, 484] width 548 height 274
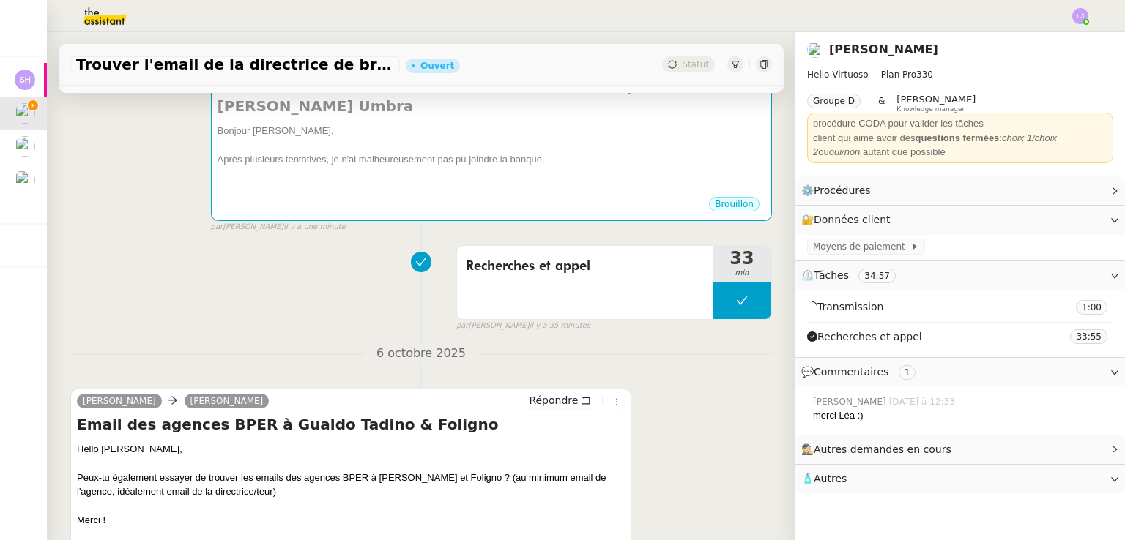
scroll to position [267, 0]
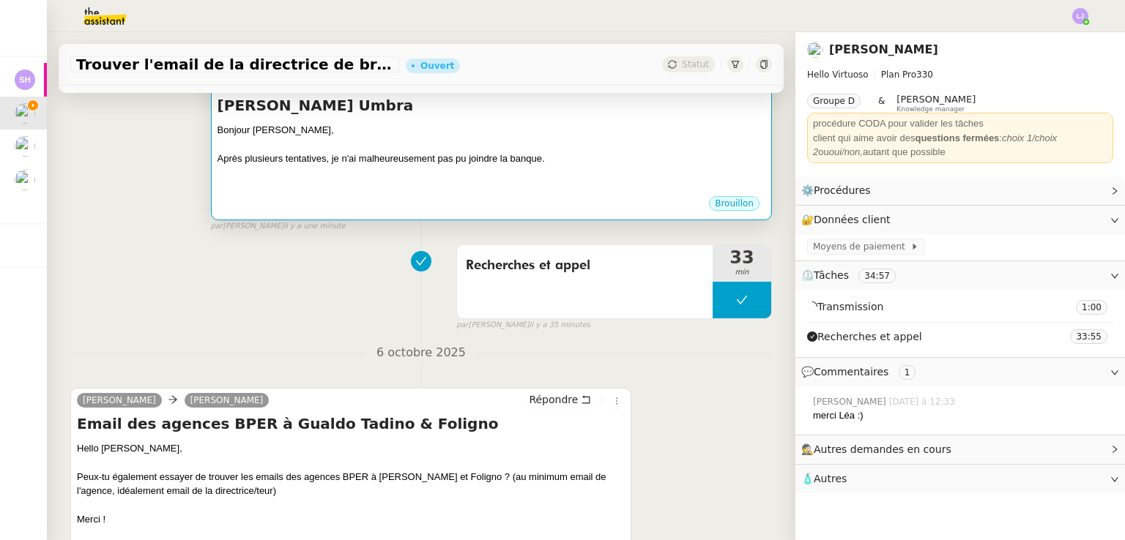
click at [538, 180] on div at bounding box center [491, 187] width 548 height 15
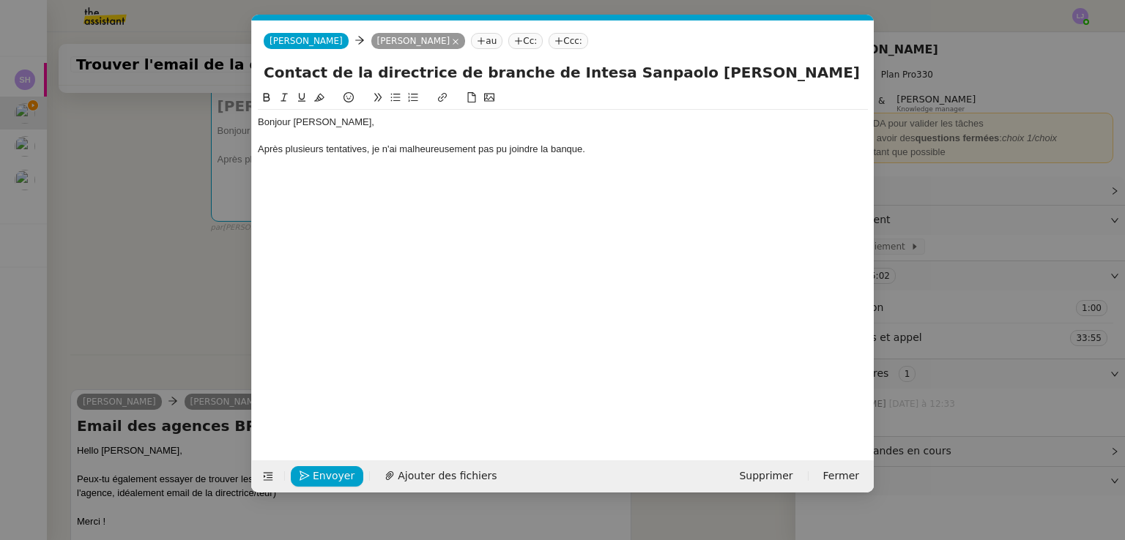
scroll to position [0, 31]
click at [562, 152] on div "Après plusieurs tentatives, je n'ai malheureusement pas pu joindre la banque." at bounding box center [563, 149] width 610 height 13
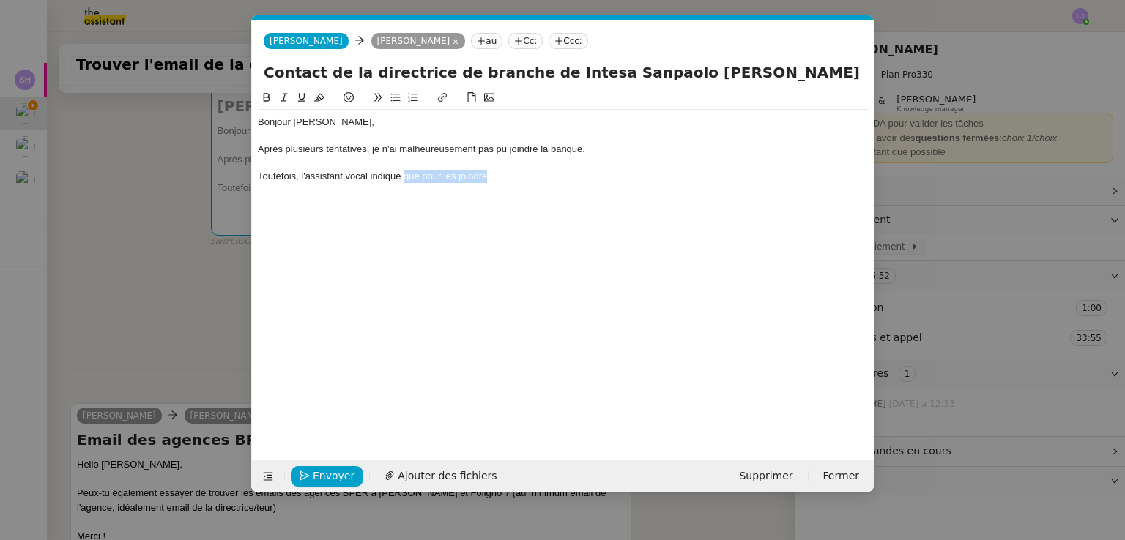
drag, startPoint x: 489, startPoint y: 176, endPoint x: 403, endPoint y: 182, distance: 85.9
click at [403, 182] on div "Toutefois, l'assistant vocal indique que pour les joindre" at bounding box center [563, 176] width 610 height 13
click at [562, 151] on div "Après plusieurs tentatives, je n'ai malheureusement pas pu joindre la banque." at bounding box center [563, 149] width 610 height 13
click at [365, 154] on div "Après plusieurs tentatives, je n'ai malheureusement pas pu joindre la banque." at bounding box center [563, 149] width 610 height 13
click at [41, 444] on nz-modal-container "Service TA - VOYAGE - PROPOSITION GLOBALE A utiliser dans le cadre de propositi…" at bounding box center [562, 270] width 1125 height 540
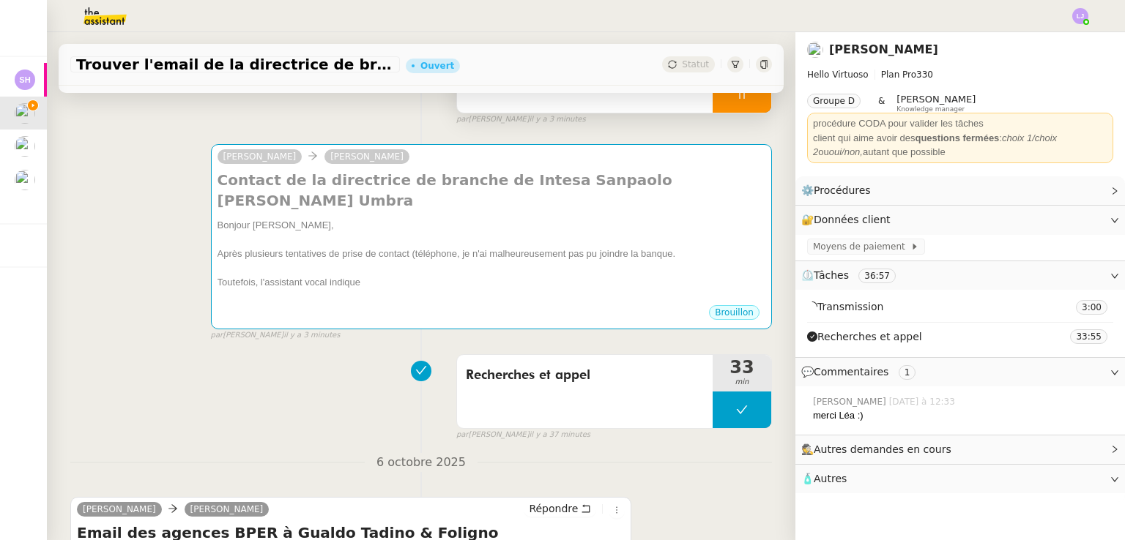
scroll to position [171, 0]
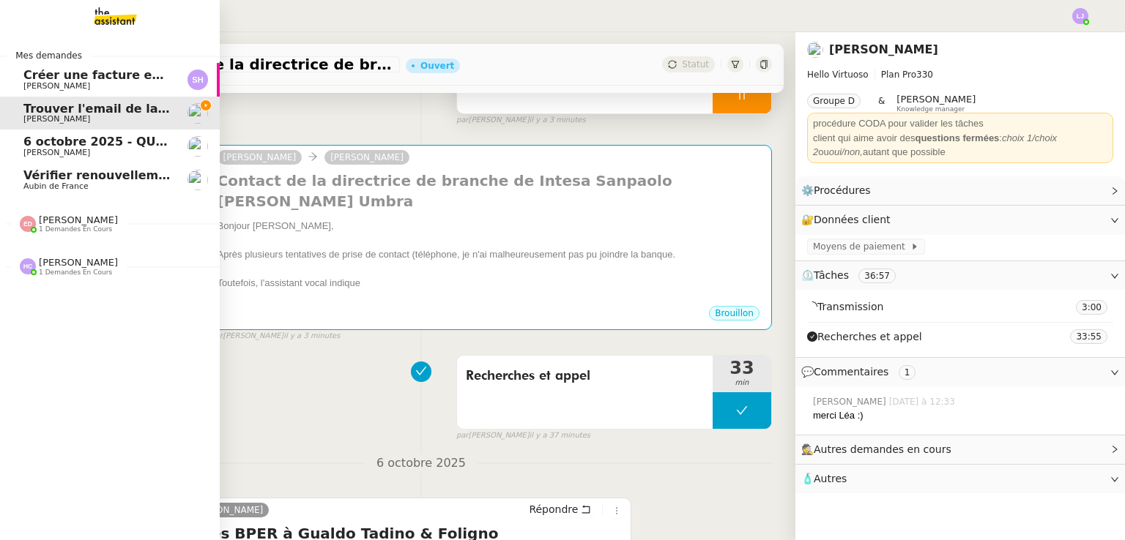
click at [88, 234] on div "[PERSON_NAME] 1 demandes en cours" at bounding box center [110, 218] width 220 height 42
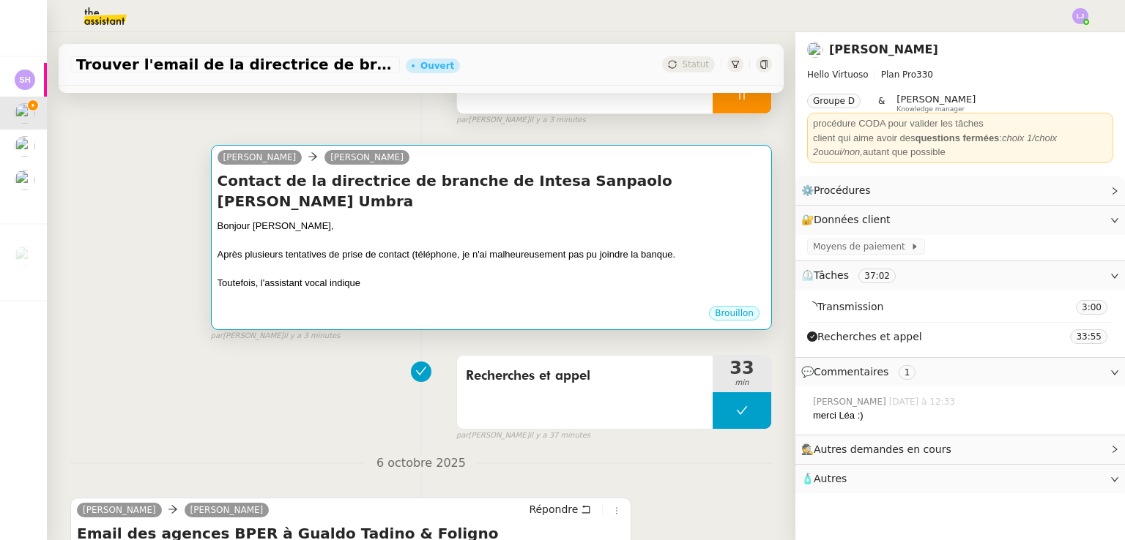
click at [432, 234] on div at bounding box center [491, 241] width 548 height 15
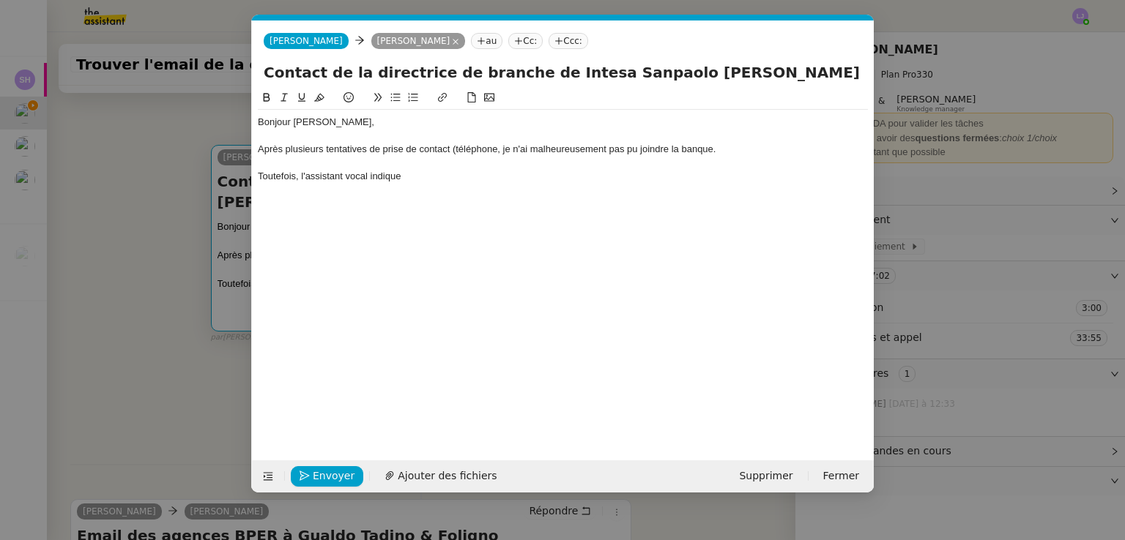
scroll to position [0, 31]
click at [502, 139] on div at bounding box center [563, 136] width 610 height 13
click at [502, 146] on div "Après plusieurs tentatives de prise de contact (téléphone, je n'ai malheureusem…" at bounding box center [563, 149] width 610 height 13
click at [562, 152] on div "Après plusieurs tentatives de prise de contact (téléphone, email, chat en ligne…" at bounding box center [563, 149] width 610 height 13
click at [428, 182] on div "Toutefois, l'assistant vocal indique" at bounding box center [563, 176] width 610 height 13
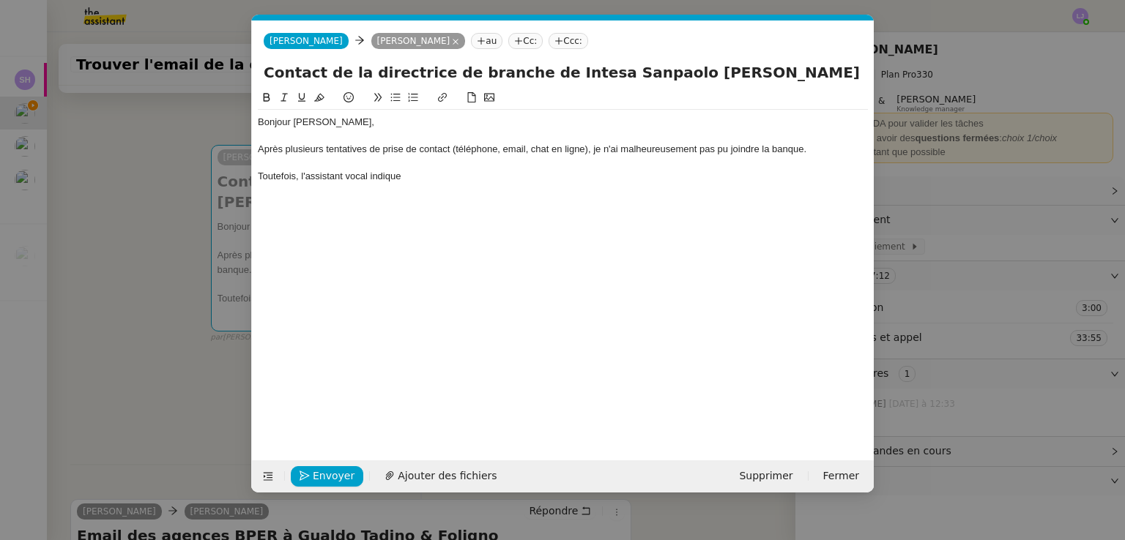
click at [428, 182] on div "Toutefois, l'assistant vocal indique" at bounding box center [563, 176] width 610 height 13
click at [368, 175] on div "Toutefois, l'assistant vocal indique" at bounding box center [563, 176] width 610 height 13
click at [410, 176] on div "Toutefois, l'assistant vocal indique" at bounding box center [563, 176] width 610 height 13
click at [298, 177] on div "Toutefois, l'assistant vocal indique" at bounding box center [563, 176] width 610 height 13
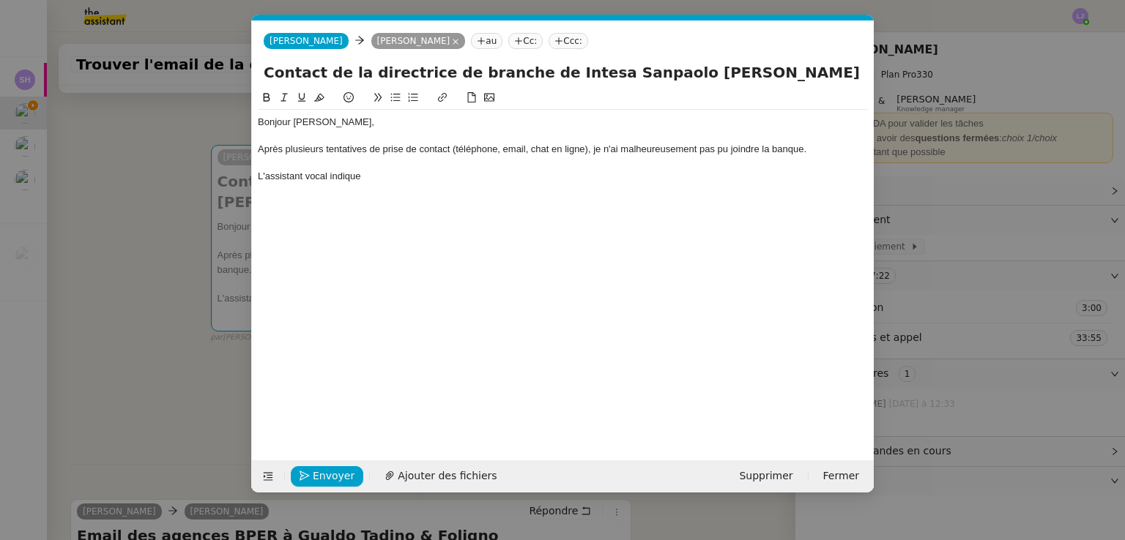
click at [372, 179] on div "L'assistant vocal indique" at bounding box center [563, 176] width 610 height 13
click at [526, 174] on div "L'assistant vocal indique qu'il est possible de les contacter via l'application." at bounding box center [563, 176] width 610 height 13
click at [562, 176] on div "L'assistant vocal indique qu'il est possible de les contacter via leur applicat…" at bounding box center [563, 176] width 610 height 13
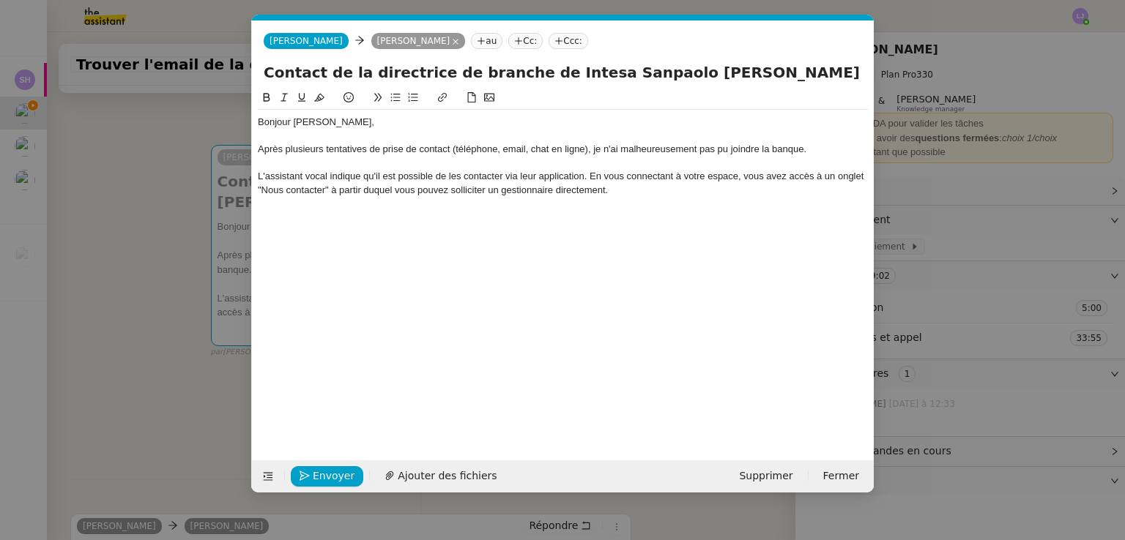
click at [562, 176] on div "L'assistant vocal indique qu'il est possible de les contacter via leur applicat…" at bounding box center [563, 183] width 610 height 27
click at [562, 194] on div "L'assistant vocal indique qu'il est possible de les contacter via leur applicat…" at bounding box center [563, 183] width 610 height 27
click at [508, 179] on div "L'assistant vocal indique qu'il est possible de les contacter via leur applicat…" at bounding box center [563, 183] width 610 height 27
click at [562, 177] on div "L'assistant vocal indique qu'il est possible de les contacter directement via l…" at bounding box center [563, 183] width 610 height 27
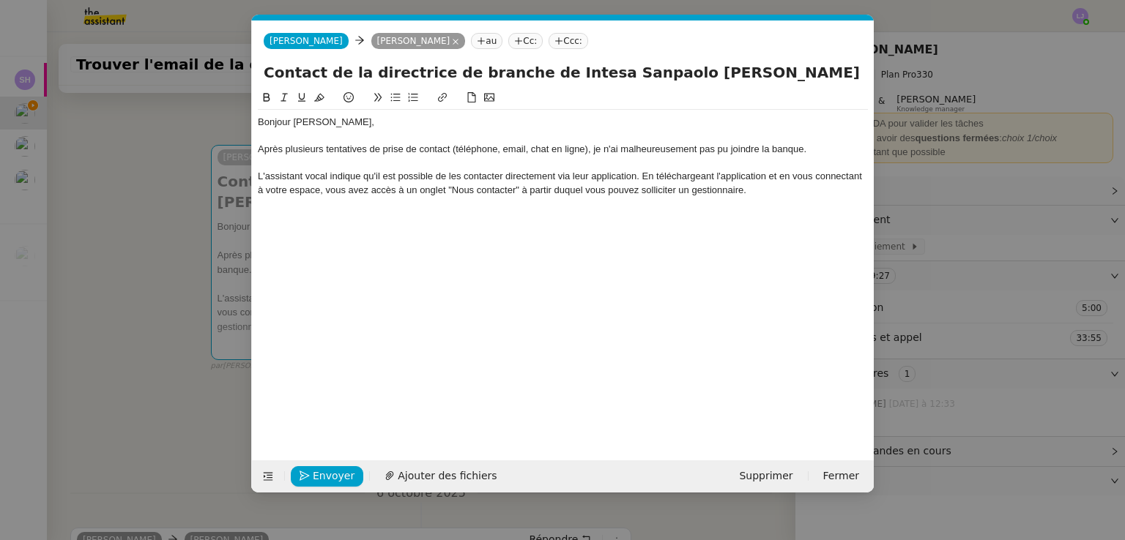
click at [562, 193] on div "L'assistant vocal indique qu'il est possible de les contacter directement via l…" at bounding box center [563, 183] width 610 height 27
click at [562, 220] on nz-modal-container "Service TA - VOYAGE - PROPOSITION GLOBALE A utiliser dans le cadre de propositi…" at bounding box center [562, 270] width 1125 height 540
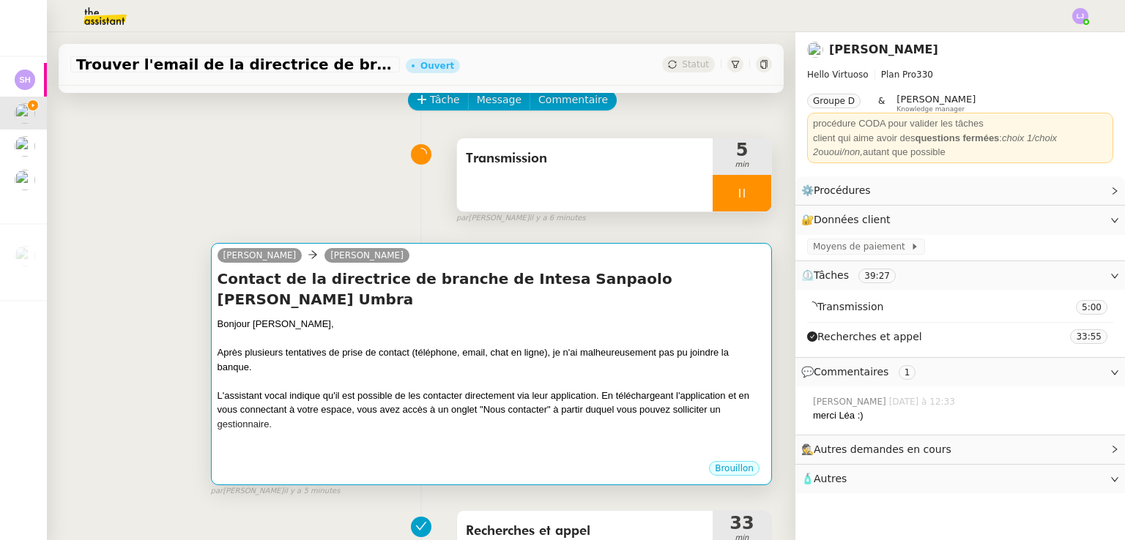
scroll to position [72, 0]
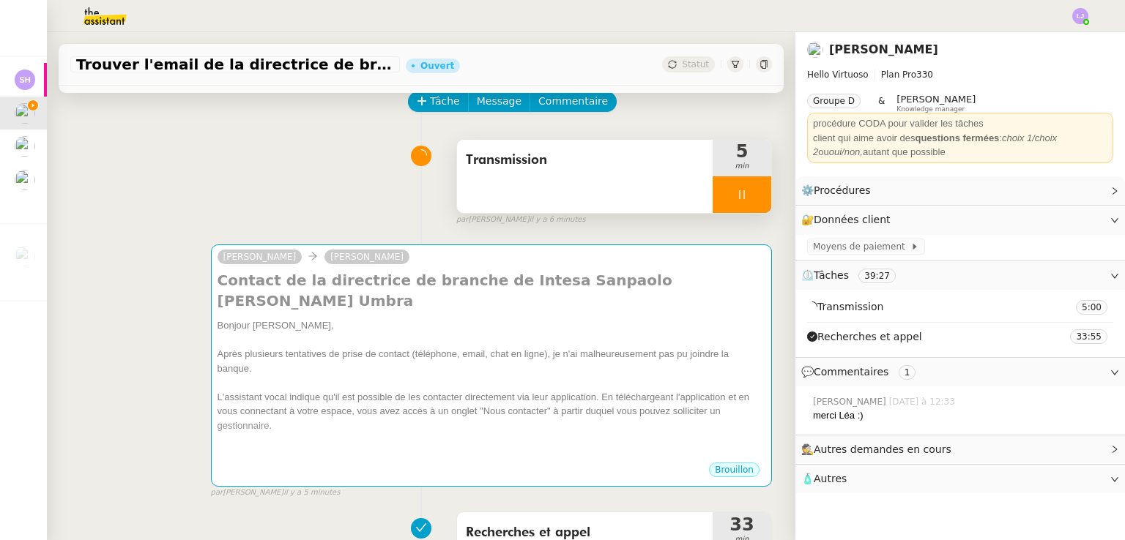
click at [562, 196] on div at bounding box center [741, 194] width 59 height 37
click at [562, 196] on button at bounding box center [756, 194] width 29 height 37
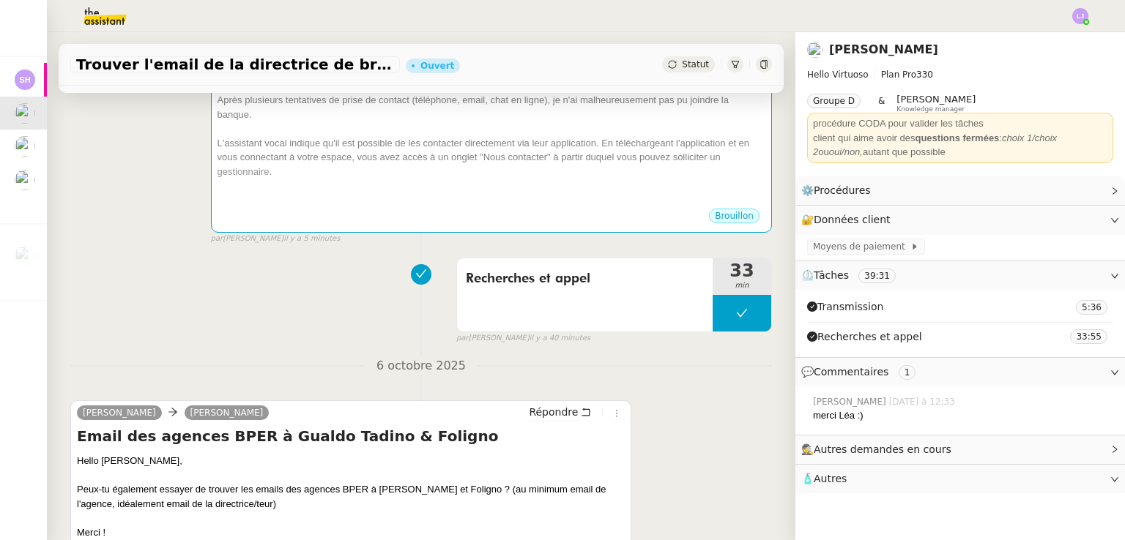
scroll to position [327, 0]
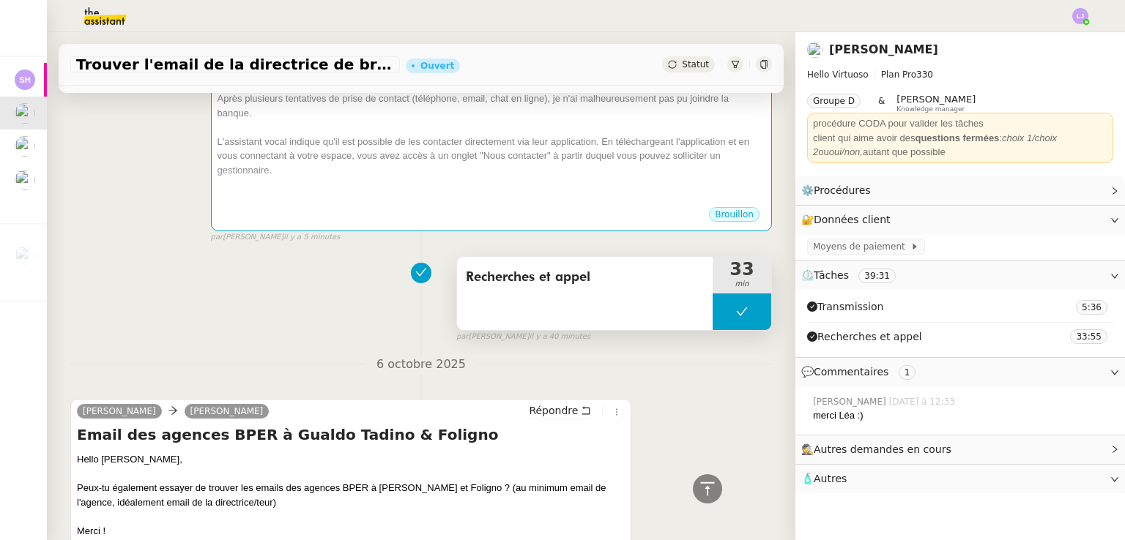
click at [562, 299] on button at bounding box center [741, 312] width 59 height 37
click at [562, 306] on icon at bounding box center [727, 312] width 12 height 12
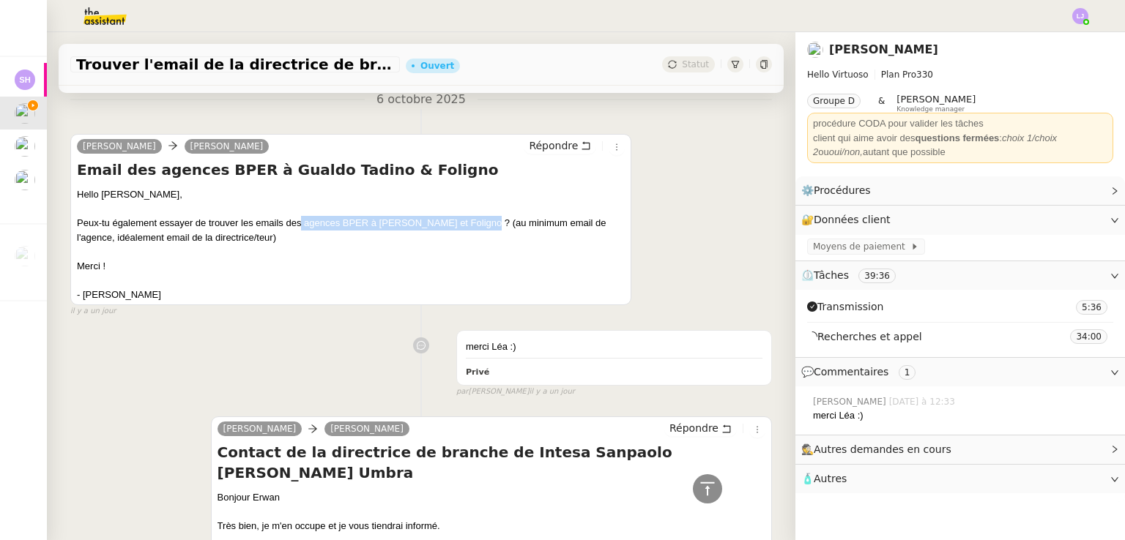
drag, startPoint x: 302, startPoint y: 205, endPoint x: 483, endPoint y: 201, distance: 180.9
click at [483, 216] on div "Peux-tu également essayer de trouver les emails des agences BPER à [PERSON_NAME…" at bounding box center [351, 230] width 548 height 29
copy div "agences BPER à [PERSON_NAME] et Foligno"
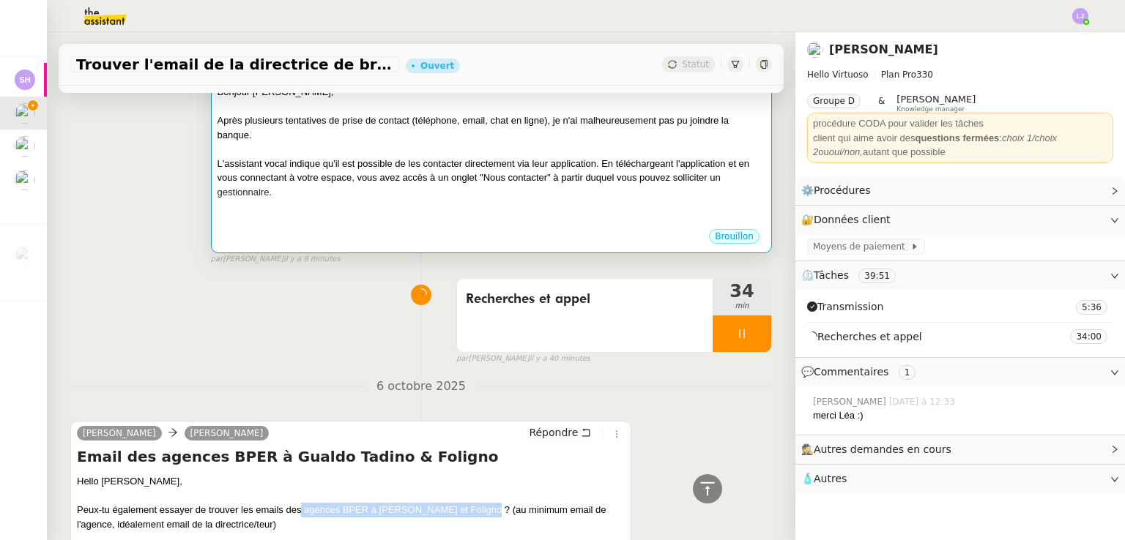
scroll to position [291, 0]
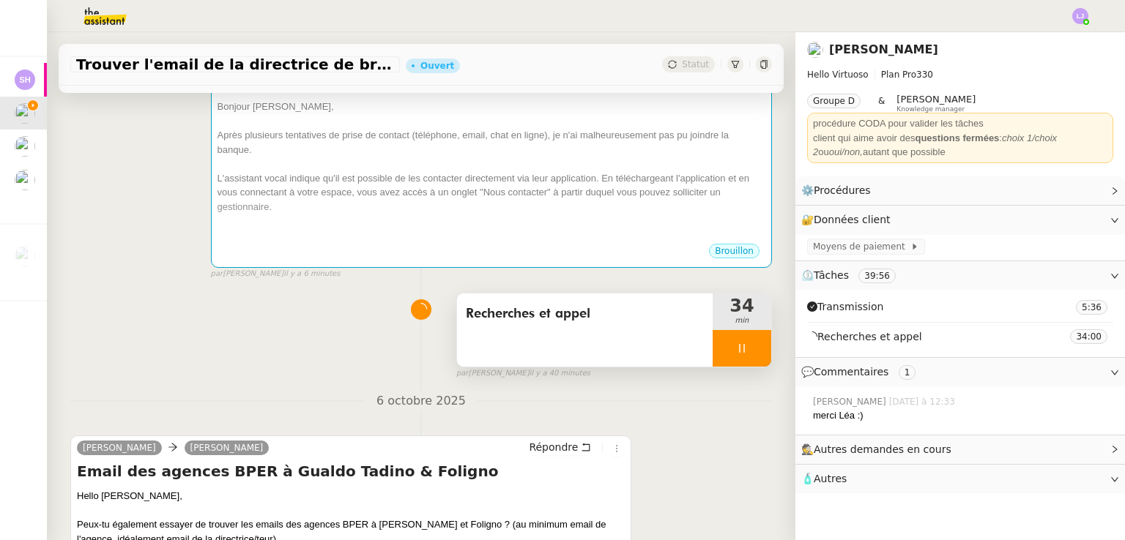
click at [562, 305] on span "Recherches et appel" at bounding box center [585, 314] width 238 height 22
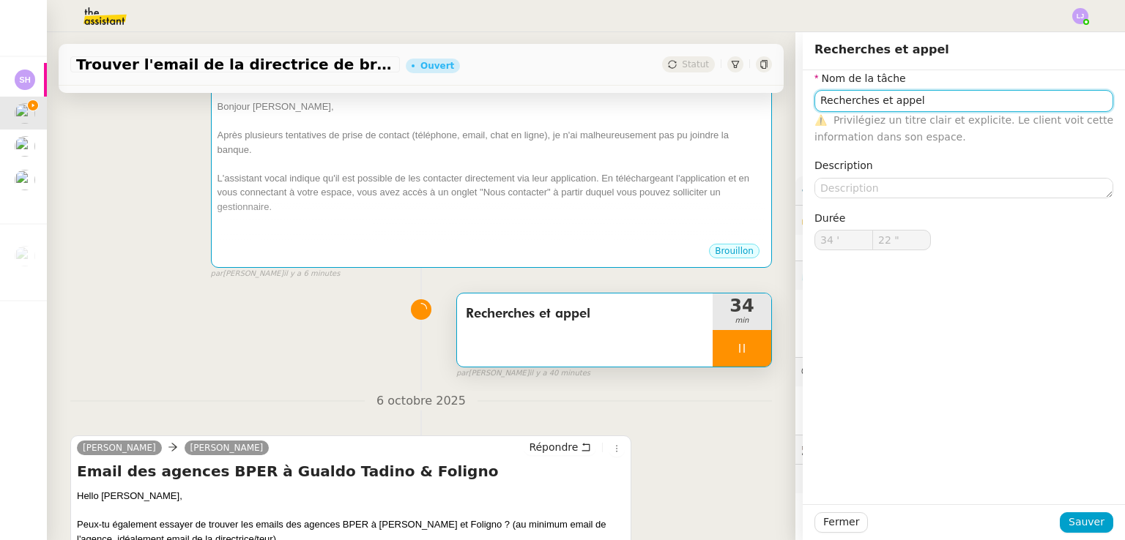
type input "Recherches et appels"
click at [562, 99] on input "Recherches et appels" at bounding box center [963, 100] width 299 height 21
type input "23 ""
type input "Recherches et appels"
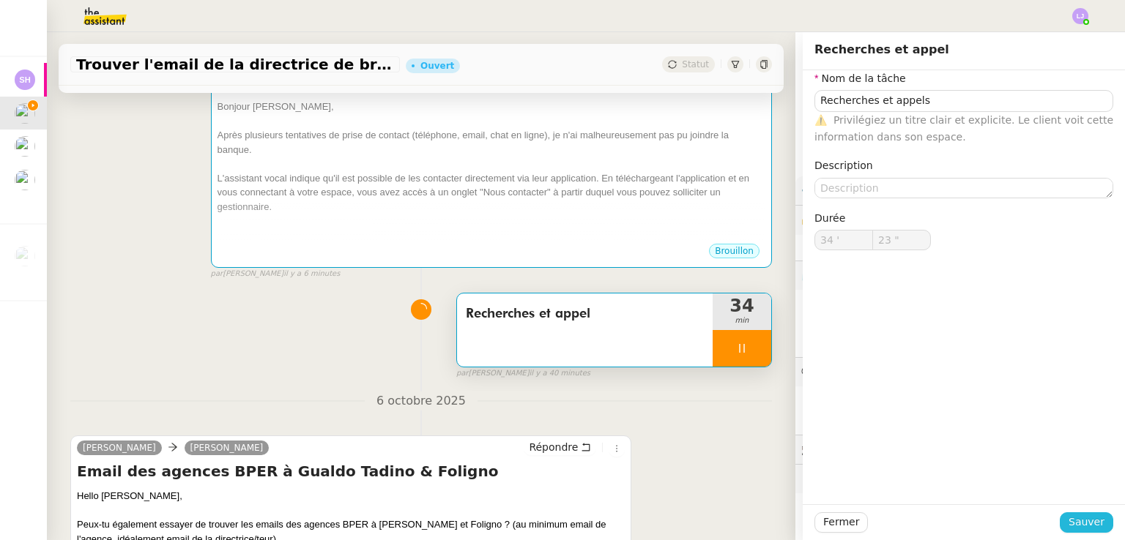
click at [562, 516] on span "Sauver" at bounding box center [1086, 522] width 36 height 17
type input "24 ""
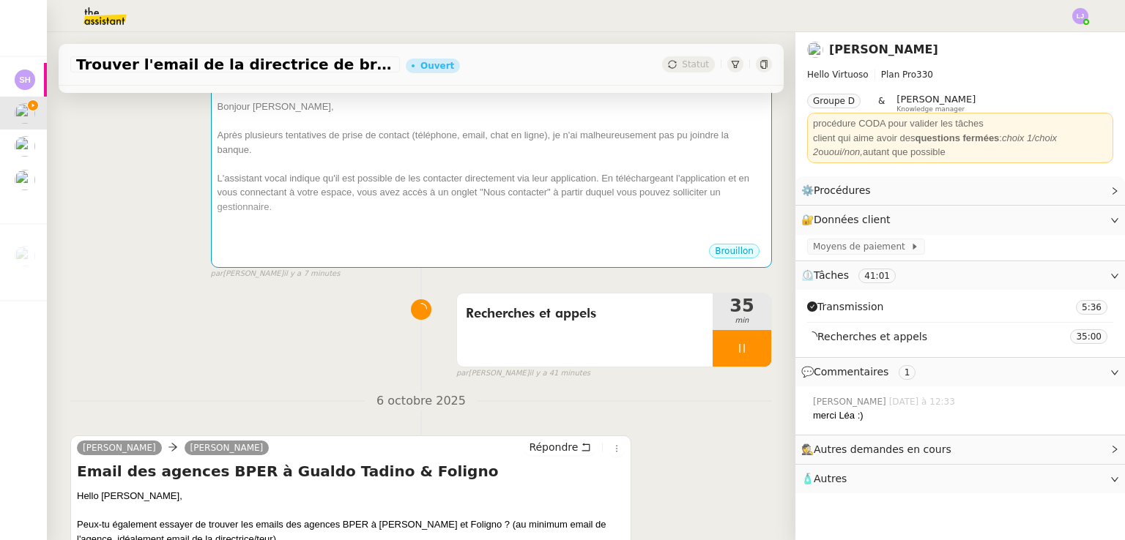
click at [472, 518] on div "Peux-tu également essayer de trouver les emails des agences BPER à [PERSON_NAME…" at bounding box center [351, 532] width 548 height 29
copy div "Foligno"
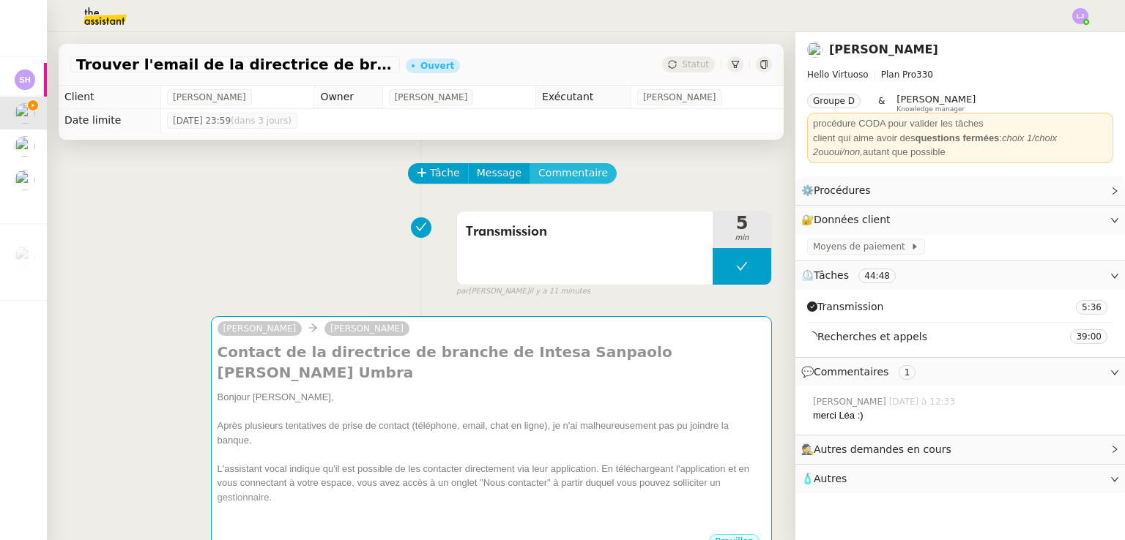
click at [542, 168] on span "Commentaire" at bounding box center [573, 173] width 70 height 17
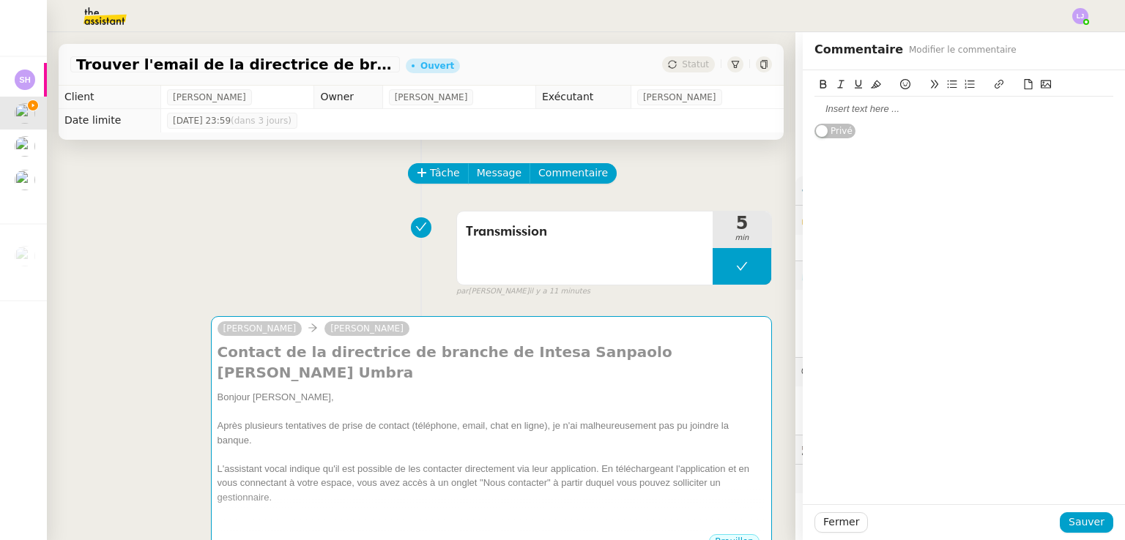
click at [562, 101] on div at bounding box center [963, 109] width 299 height 25
click at [562, 108] on div at bounding box center [963, 109] width 299 height 13
click at [562, 113] on div "foligno." at bounding box center [963, 109] width 299 height 13
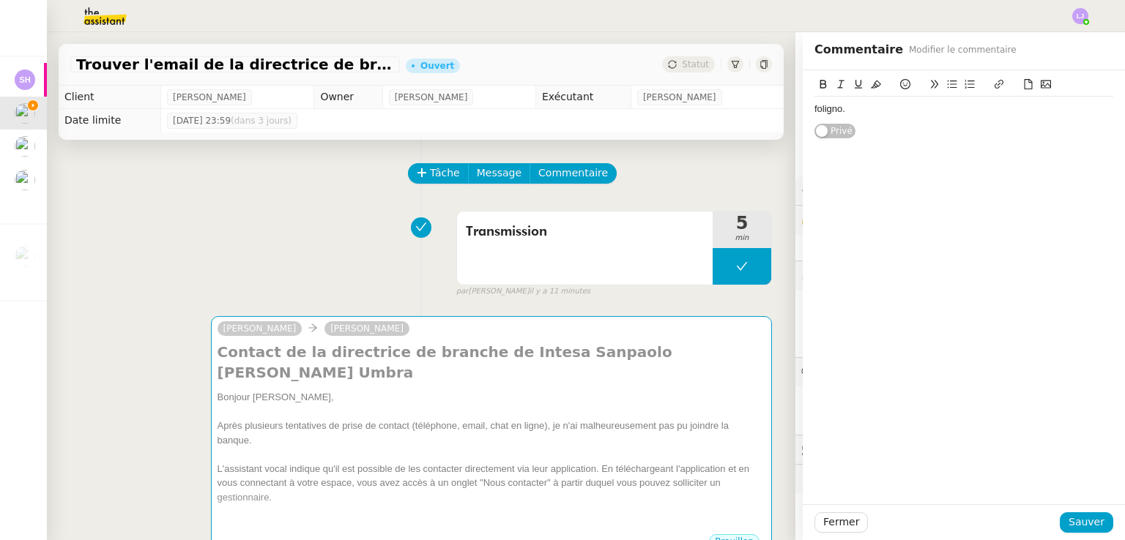
click at [562, 113] on div "foligno." at bounding box center [963, 109] width 299 height 13
click at [562, 137] on div "bber" at bounding box center [963, 136] width 299 height 13
click at [562, 112] on div "foligno." at bounding box center [963, 109] width 299 height 13
click at [562, 118] on div at bounding box center [963, 122] width 299 height 13
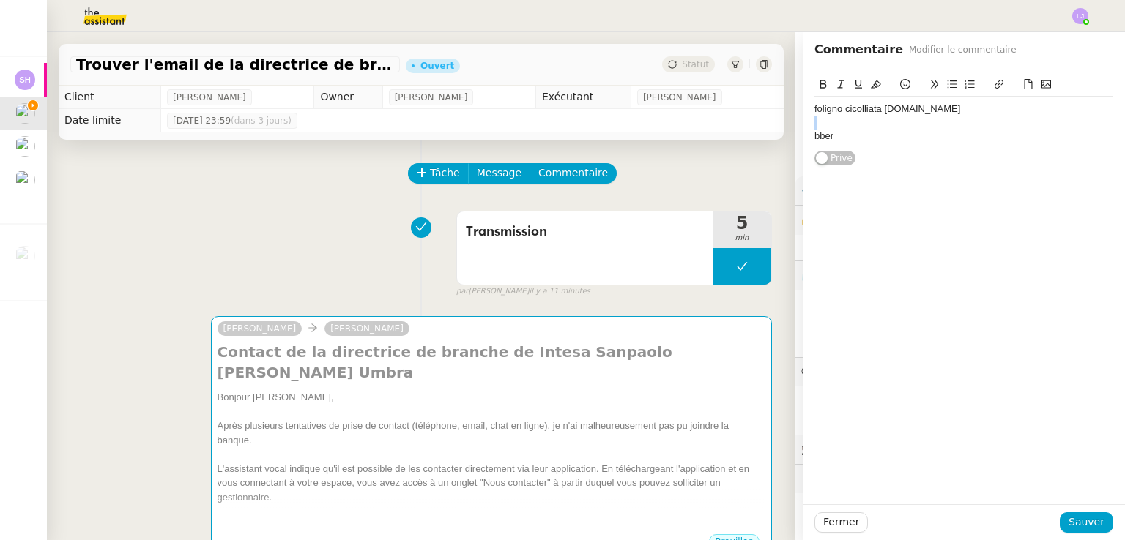
click at [562, 118] on div at bounding box center [963, 122] width 299 height 13
click at [562, 107] on div "foligno cicolliata [DOMAIN_NAME]" at bounding box center [963, 109] width 299 height 13
click at [562, 133] on div "bber" at bounding box center [963, 136] width 299 height 13
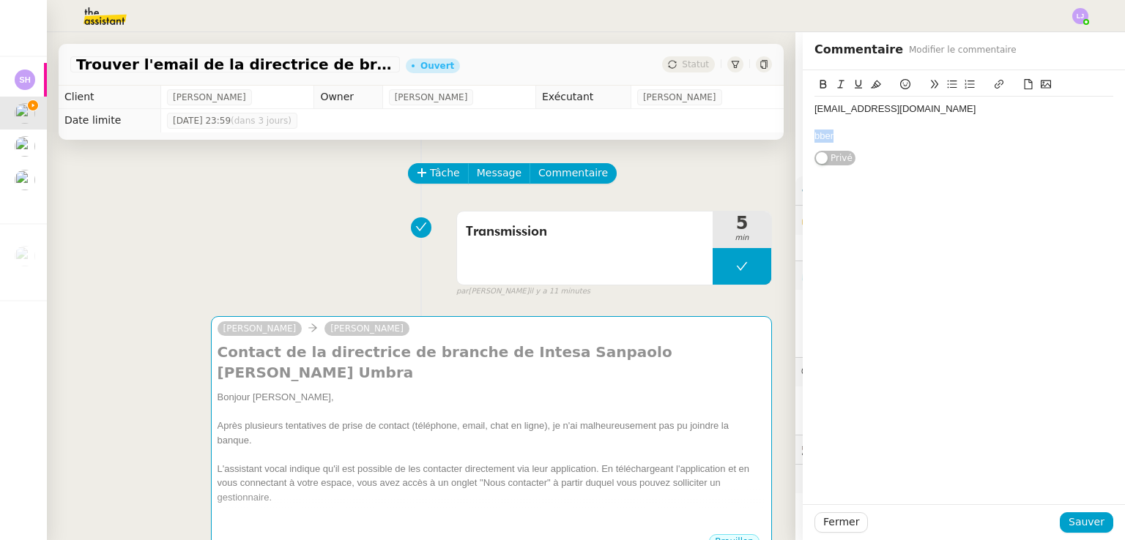
click at [562, 133] on div "bber" at bounding box center [963, 136] width 299 height 13
click at [562, 519] on span "Sauver" at bounding box center [1086, 522] width 36 height 17
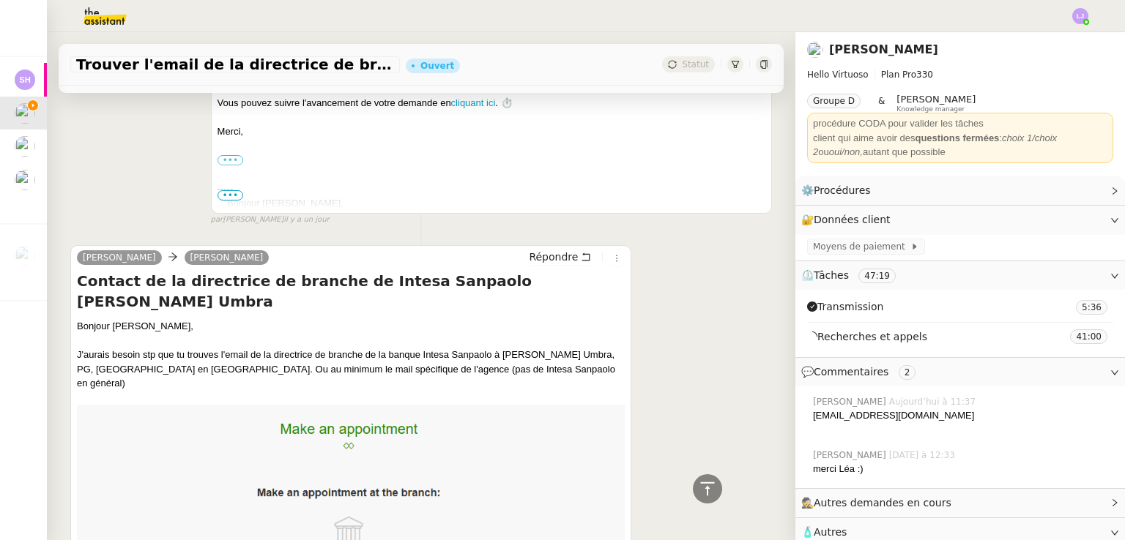
scroll to position [1141, 0]
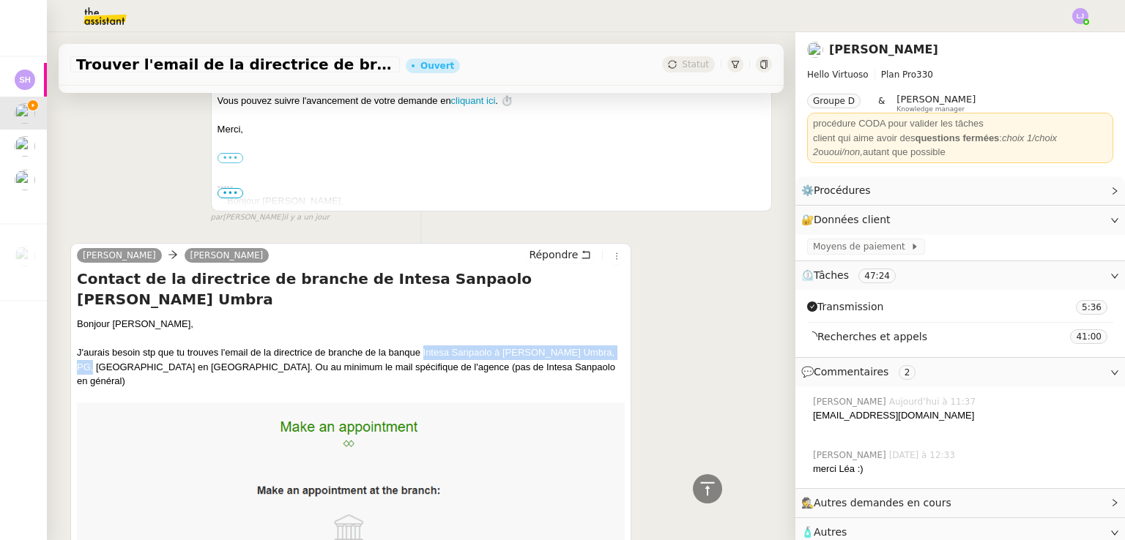
drag, startPoint x: 422, startPoint y: 314, endPoint x: 108, endPoint y: 326, distance: 314.3
click at [108, 346] on div "J'aurais besoin stp que tu trouves l'email de la directrice de branche de la ba…" at bounding box center [351, 367] width 548 height 43
copy div "Intesa Sanpaolo à [GEOGRAPHIC_DATA] Umbra, [GEOGRAPHIC_DATA], [GEOGRAPHIC_DATA]"
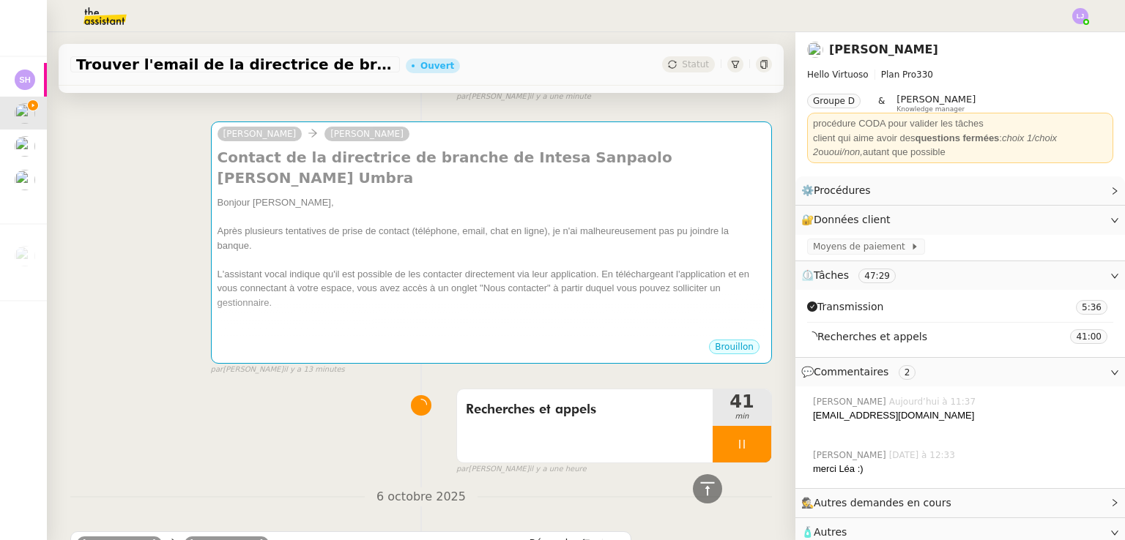
scroll to position [167, 0]
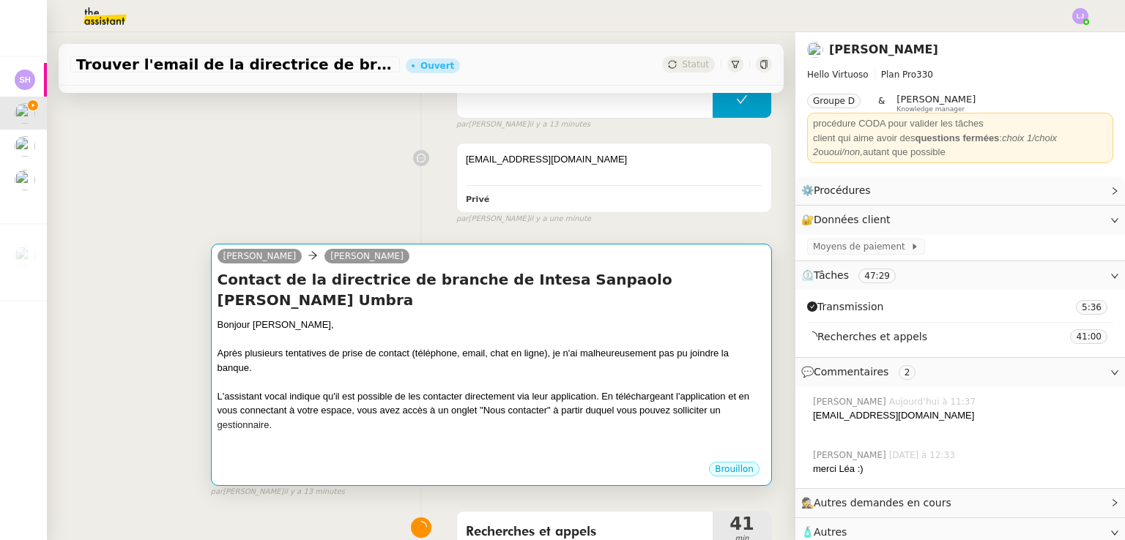
click at [562, 375] on div at bounding box center [491, 382] width 548 height 15
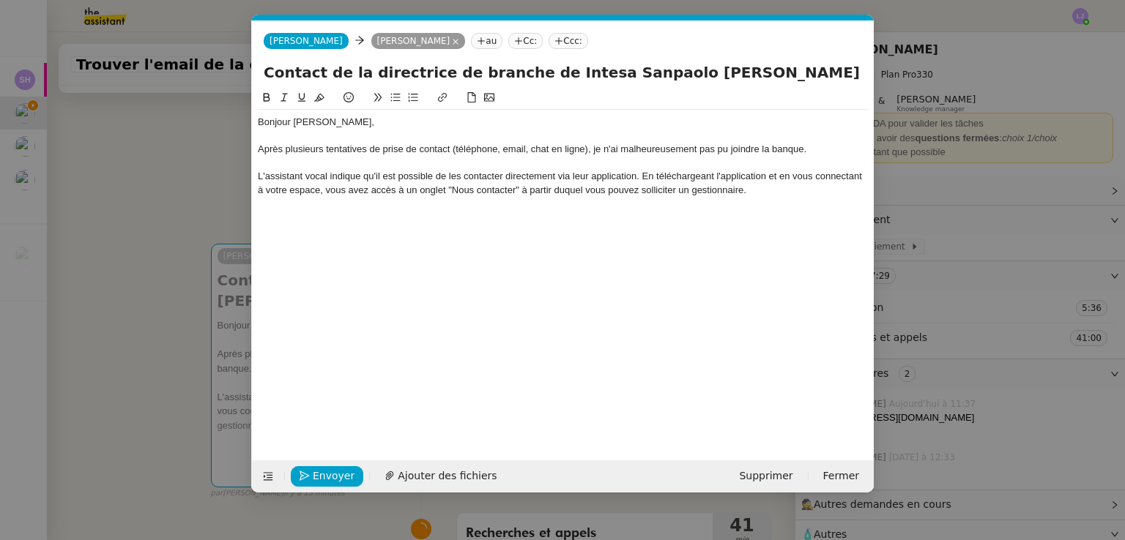
scroll to position [0, 31]
click at [562, 146] on div "Après plusieurs tentatives de prise de contact (téléphone, email, chat en ligne…" at bounding box center [563, 149] width 610 height 13
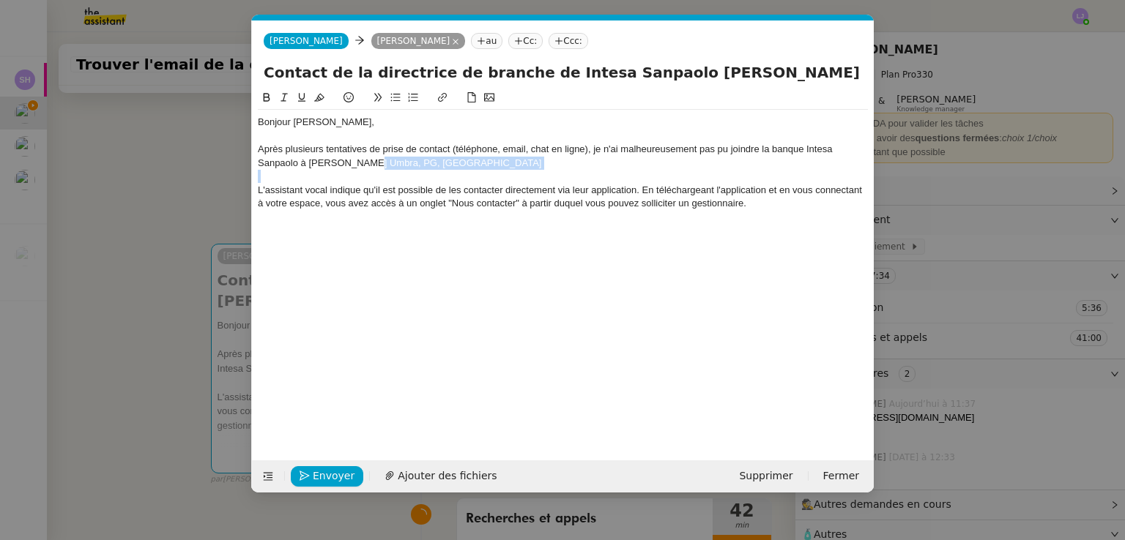
drag, startPoint x: 464, startPoint y: 172, endPoint x: 369, endPoint y: 164, distance: 95.5
click at [369, 164] on div "Bonjour [PERSON_NAME], Après plusieurs tentatives de prise de contact (téléphon…" at bounding box center [563, 170] width 610 height 120
click at [307, 160] on div "Après plusieurs tentatives de prise de contact (téléphone, email, chat en ligne…" at bounding box center [563, 156] width 610 height 27
drag, startPoint x: 469, startPoint y: 164, endPoint x: 374, endPoint y: 163, distance: 94.5
click at [374, 163] on div "Après plusieurs tentatives de prise de contact (téléphone, email, chat en ligne…" at bounding box center [563, 156] width 610 height 27
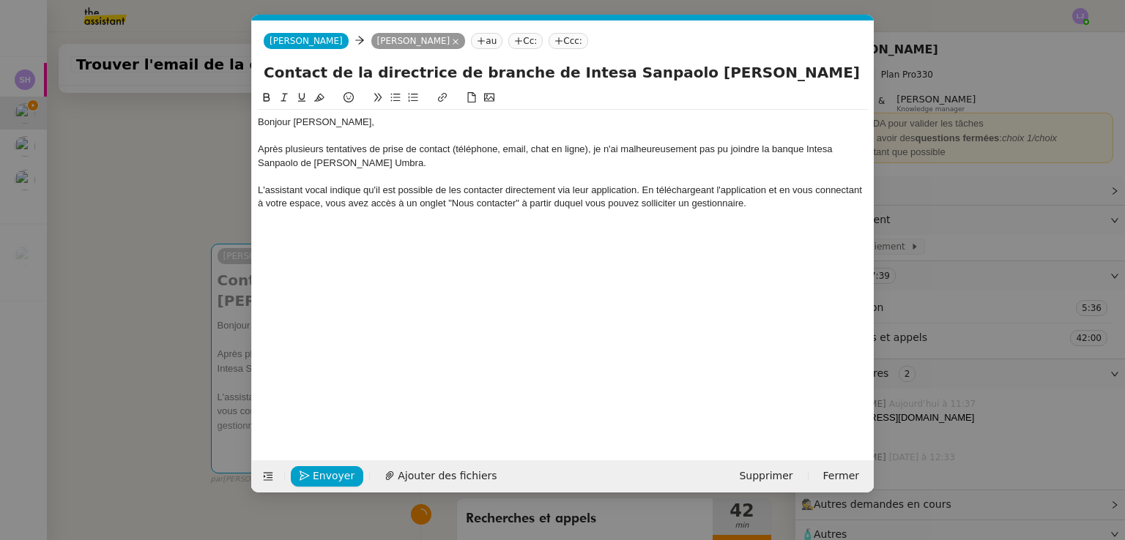
click at [164, 329] on nz-modal-container "Service TA - VOYAGE - PROPOSITION GLOBALE A utiliser dans le cadre de propositi…" at bounding box center [562, 270] width 1125 height 540
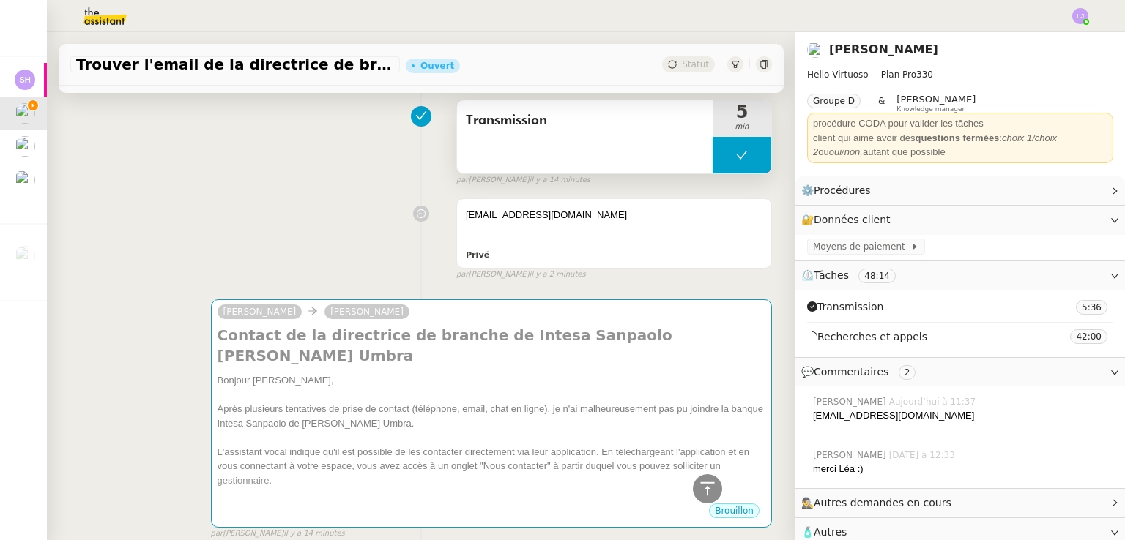
scroll to position [79, 0]
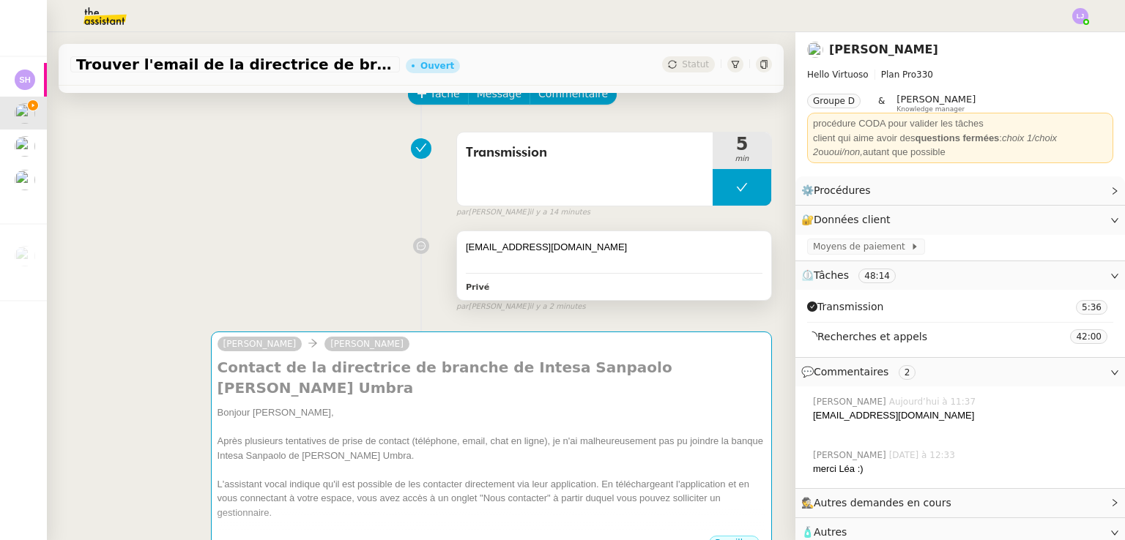
click at [562, 258] on div at bounding box center [614, 262] width 297 height 15
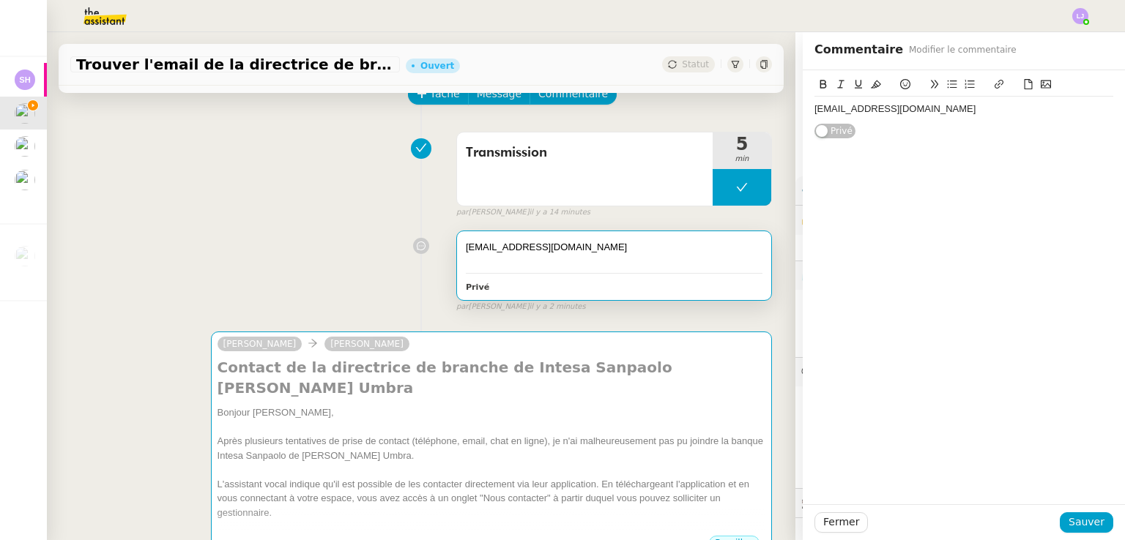
click at [562, 109] on div "[EMAIL_ADDRESS][DOMAIN_NAME]" at bounding box center [963, 109] width 299 height 13
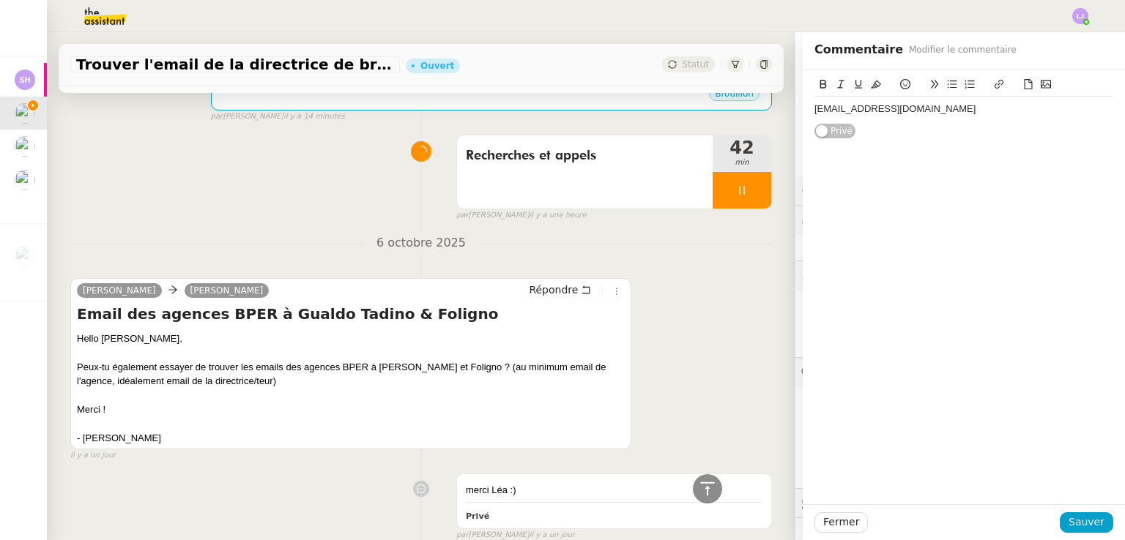
scroll to position [530, 0]
click at [562, 519] on button "Sauver" at bounding box center [1086, 523] width 53 height 21
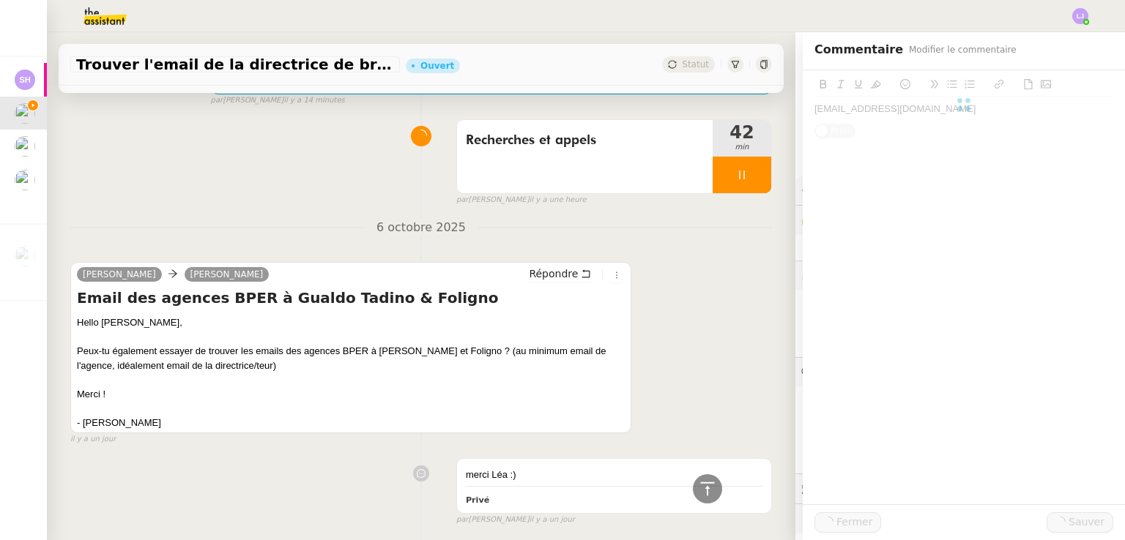
scroll to position [516, 0]
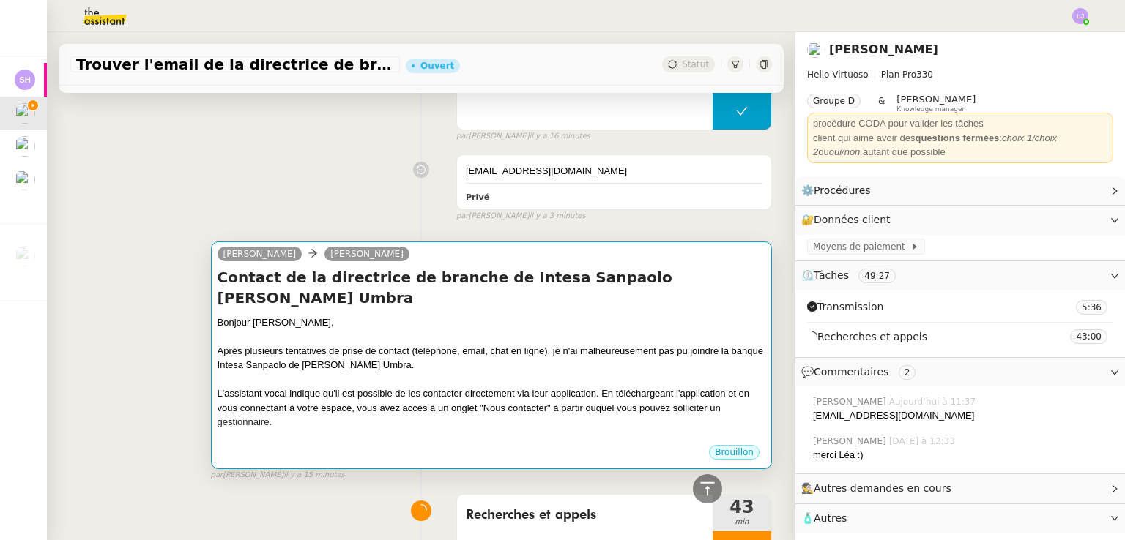
scroll to position [141, 0]
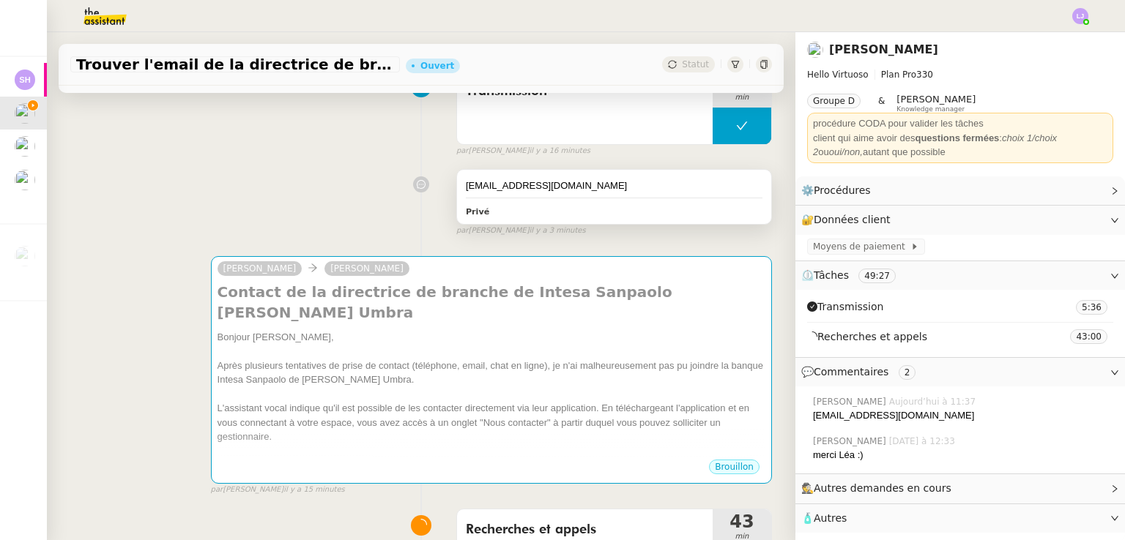
click at [560, 201] on div "[EMAIL_ADDRESS][DOMAIN_NAME] Privé" at bounding box center [614, 197] width 314 height 54
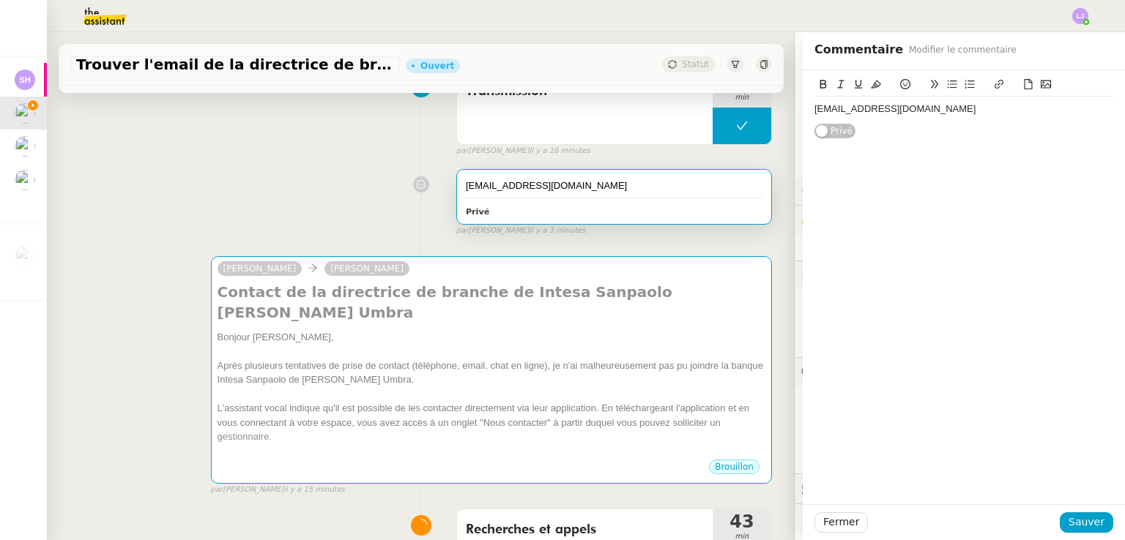
click at [562, 112] on div "[EMAIL_ADDRESS][DOMAIN_NAME]" at bounding box center [963, 109] width 299 height 13
click at [562, 514] on span "Sauver" at bounding box center [1086, 522] width 36 height 17
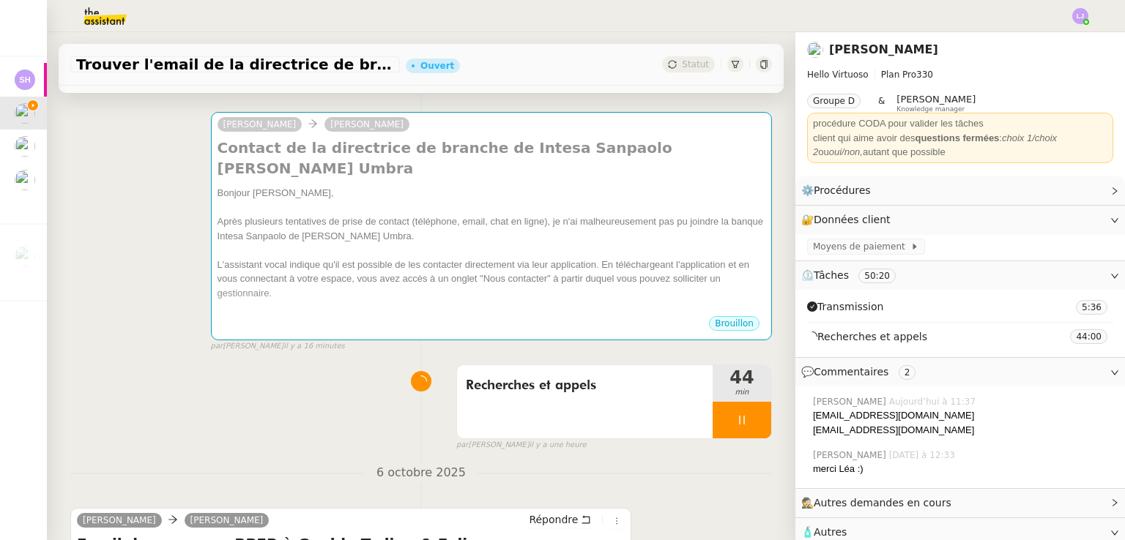
scroll to position [305, 0]
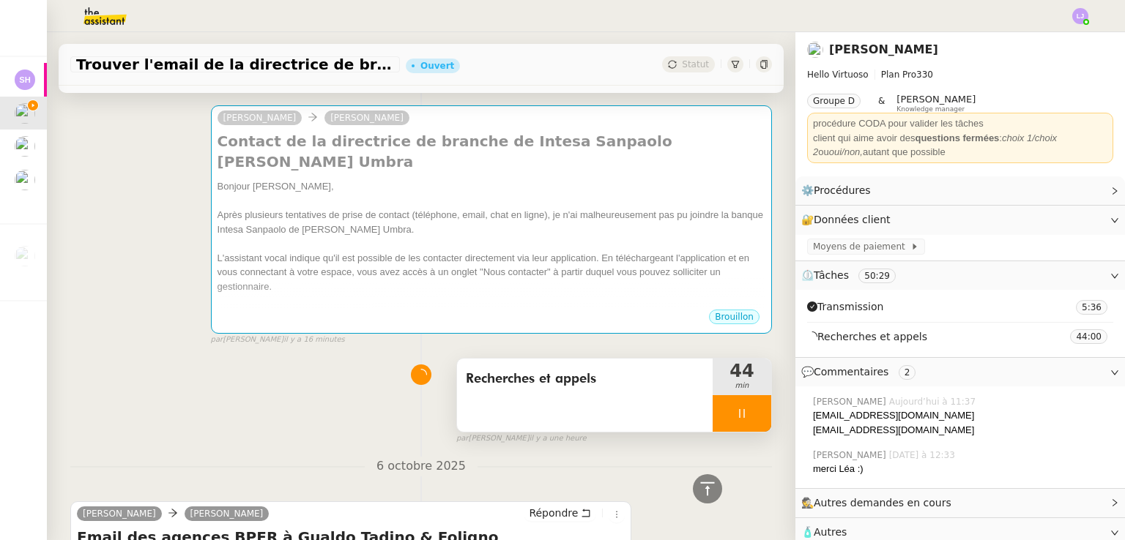
click at [562, 395] on div at bounding box center [741, 413] width 59 height 37
click at [562, 395] on button at bounding box center [756, 413] width 29 height 37
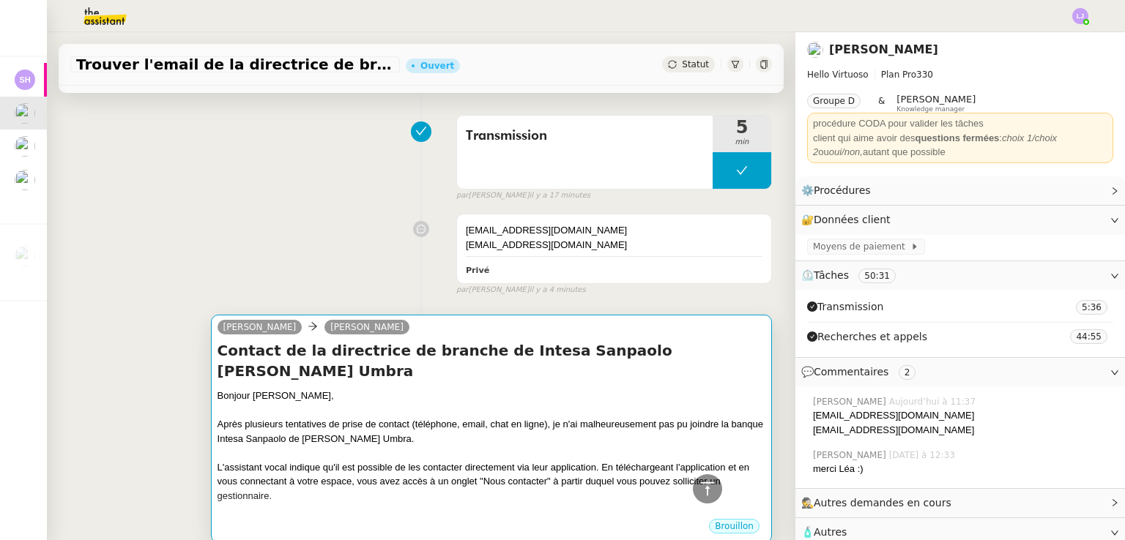
scroll to position [89, 0]
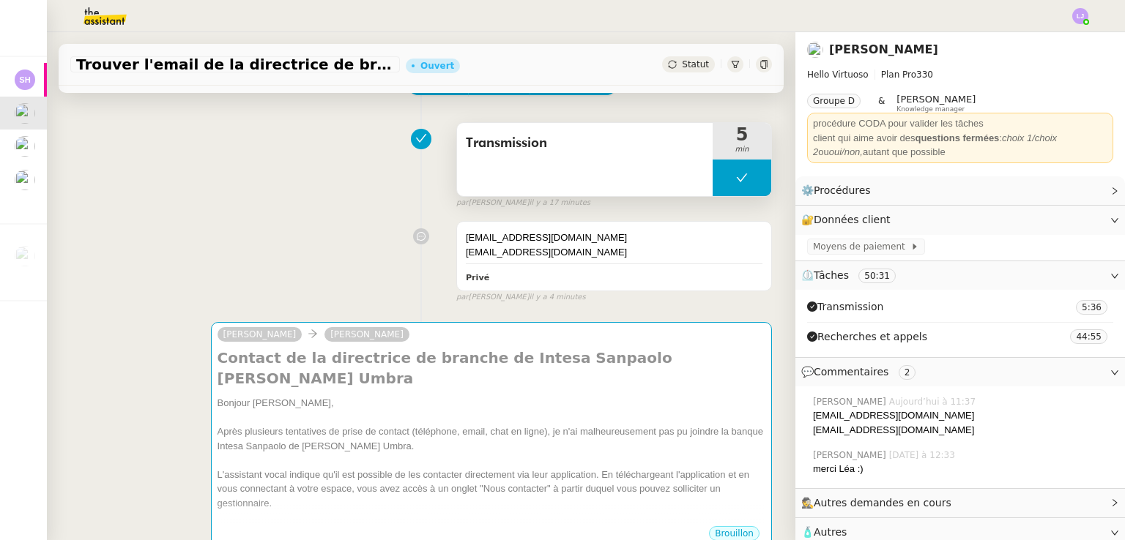
click at [562, 189] on button at bounding box center [741, 178] width 59 height 37
click at [562, 189] on div at bounding box center [726, 178] width 29 height 37
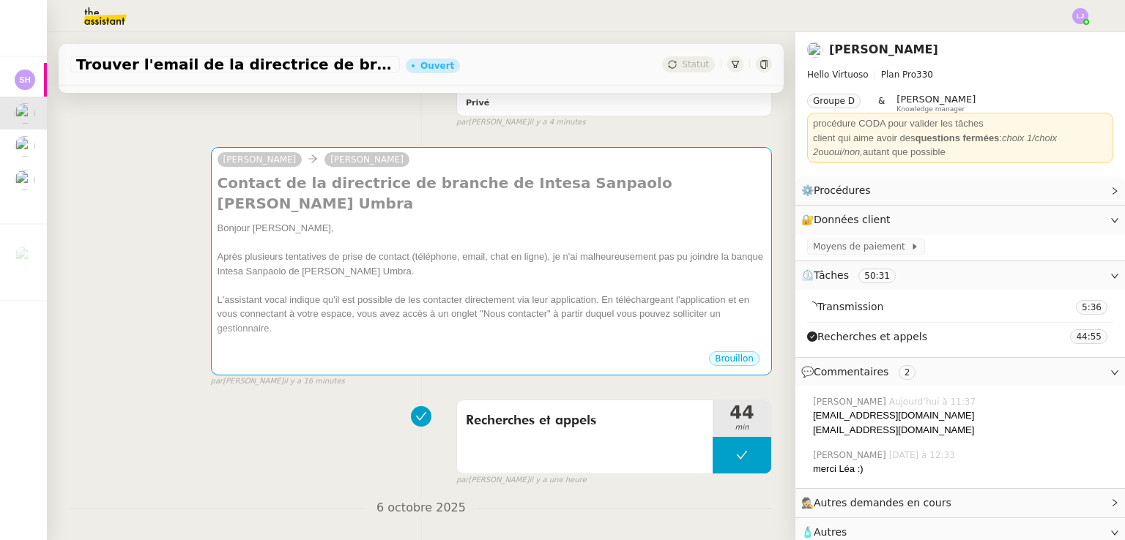
scroll to position [286, 0]
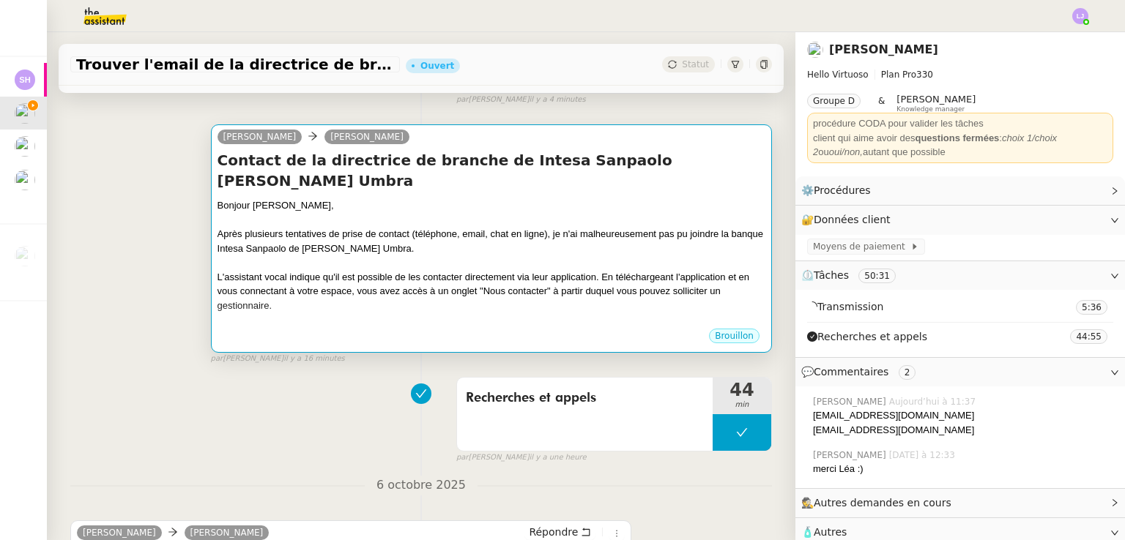
click at [562, 270] on div "L'assistant vocal indique qu'il est possible de les contacter directement via l…" at bounding box center [491, 291] width 548 height 43
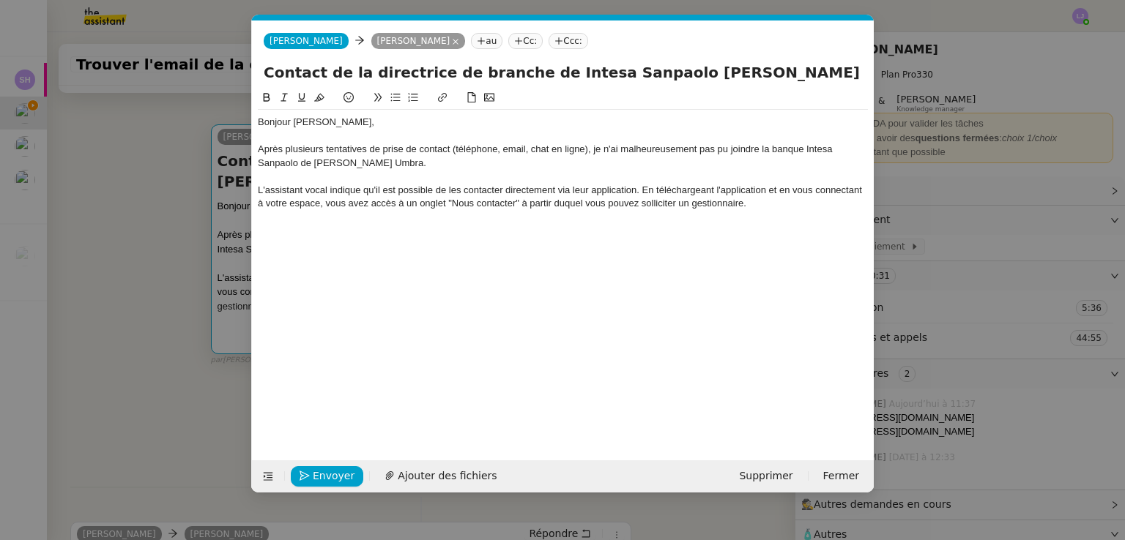
scroll to position [0, 31]
click at [562, 203] on div "L'assistant vocal indique qu'il est possible de les contacter directement via l…" at bounding box center [563, 197] width 610 height 27
click at [562, 230] on nz-modal-container "Service TA - VOYAGE - PROPOSITION GLOBALE A utiliser dans le cadre de propositi…" at bounding box center [562, 270] width 1125 height 540
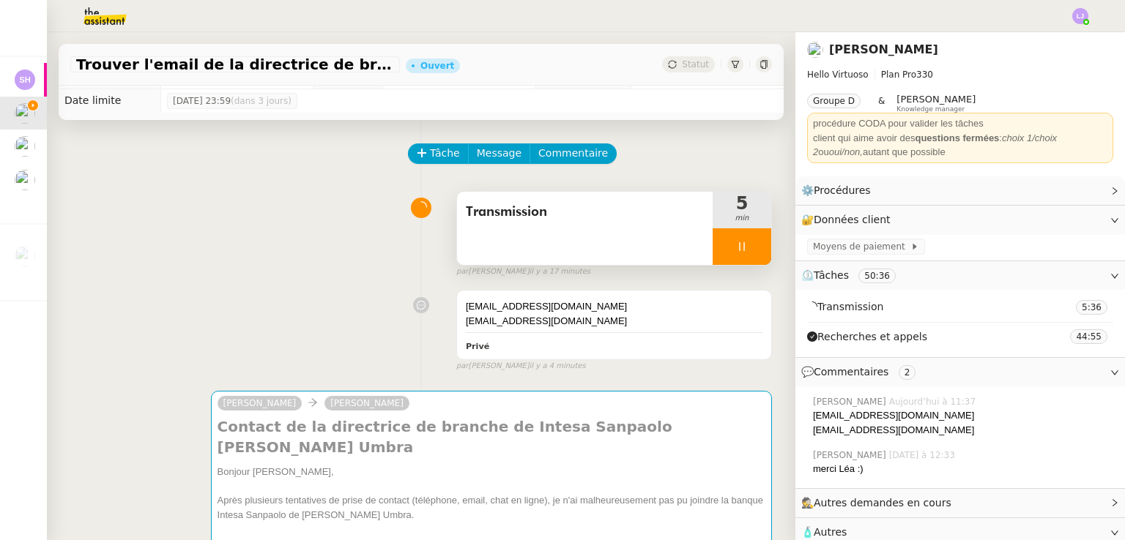
scroll to position [15, 0]
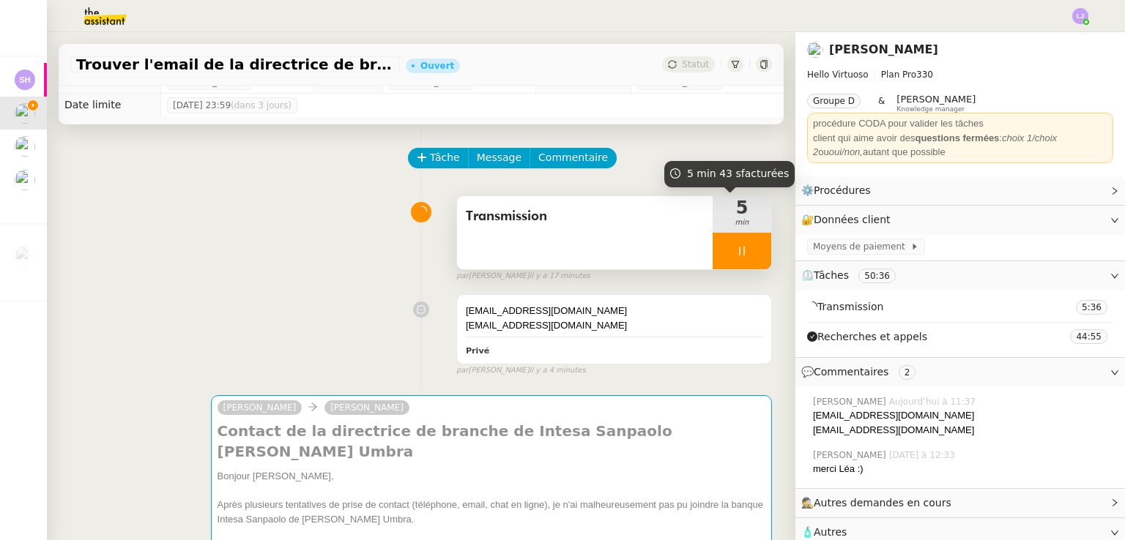
click at [562, 232] on div "5 min" at bounding box center [741, 214] width 59 height 37
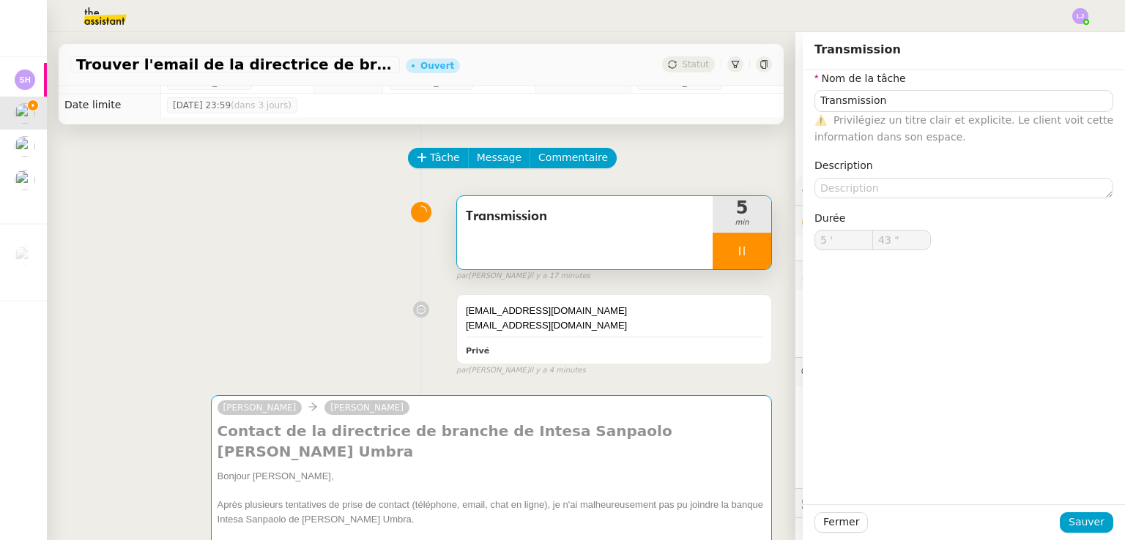
type input "44 ""
click at [562, 261] on div at bounding box center [741, 251] width 59 height 37
type input "Transmission"
type input "5 '"
type input "43 ""
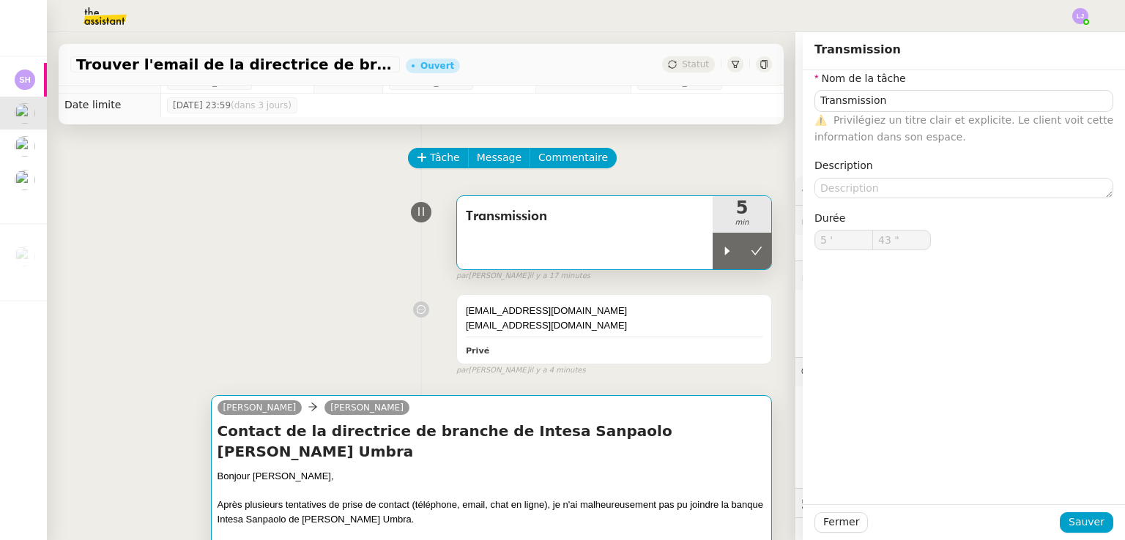
type input "Transmission"
type input "5 '"
type input "43 ""
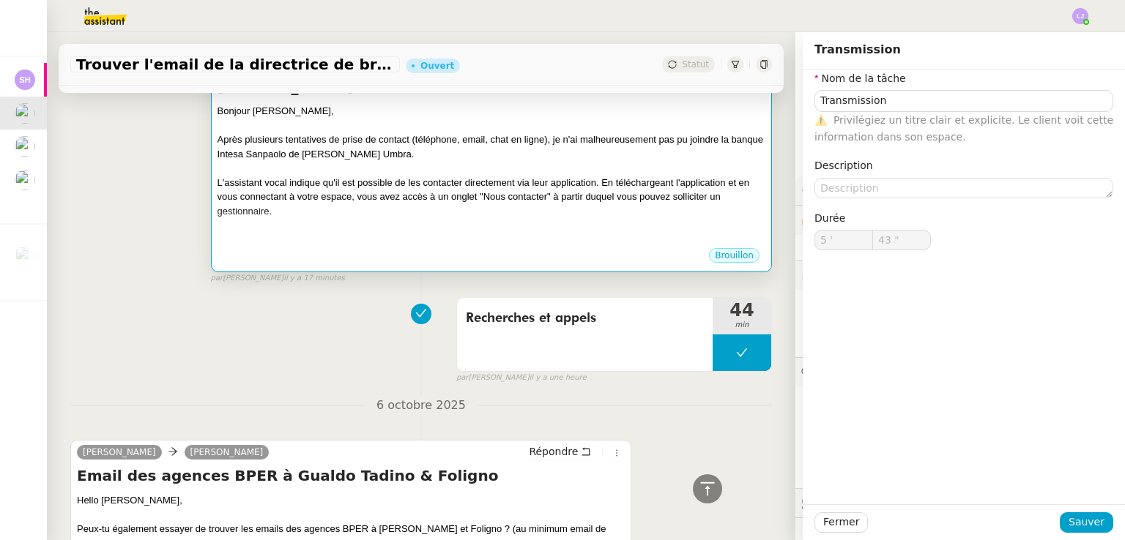
scroll to position [173, 0]
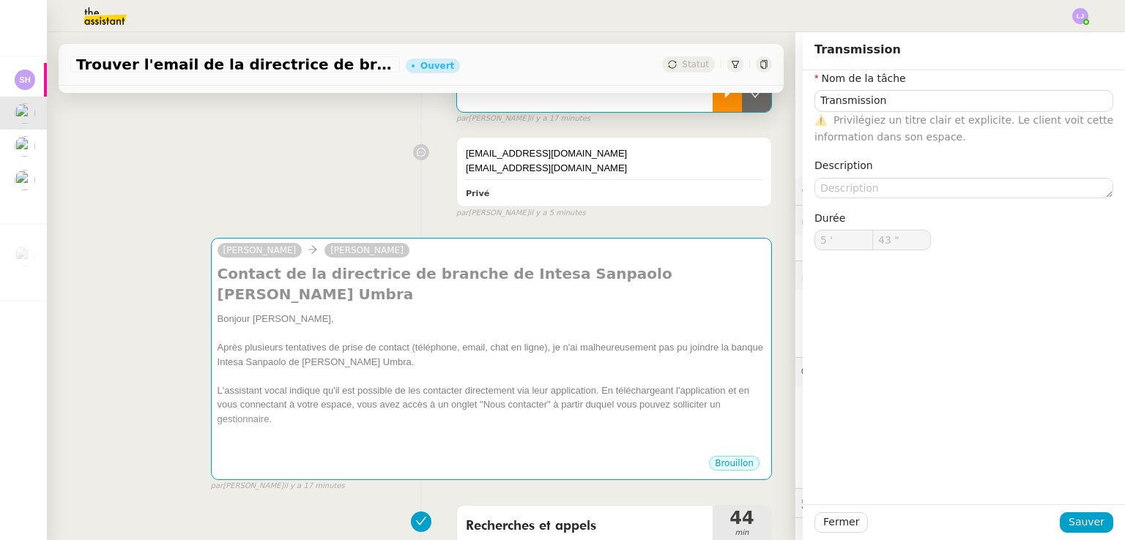
click at [562, 104] on div at bounding box center [726, 93] width 29 height 37
type input "Transmission"
type input "5 '"
type input "43 ""
type input "Transmission"
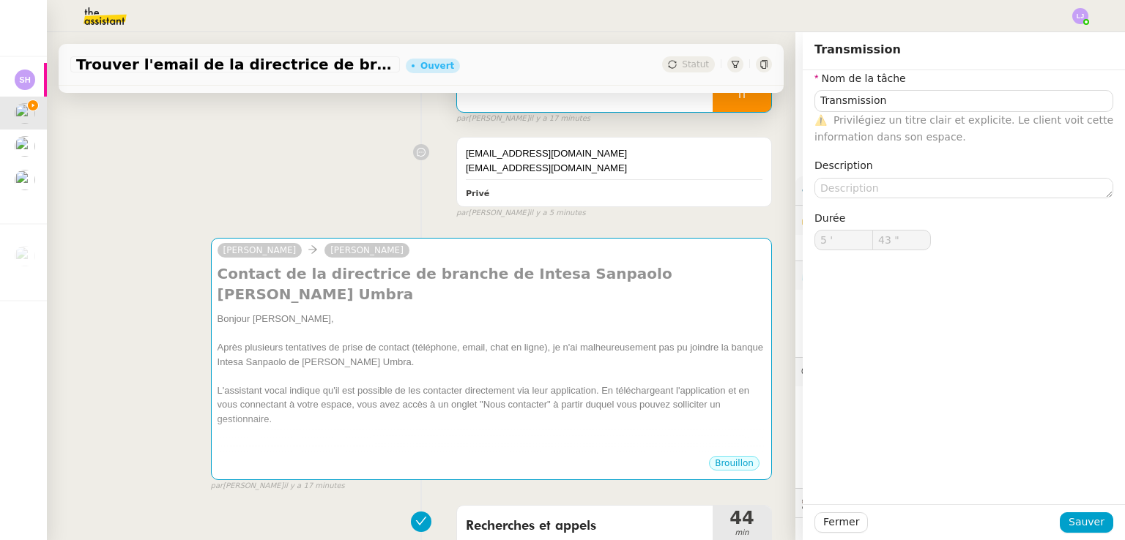
type input "5 '"
type input "43 ""
click at [562, 480] on div "par [PERSON_NAME] il y a 17 minutes" at bounding box center [491, 486] width 561 height 12
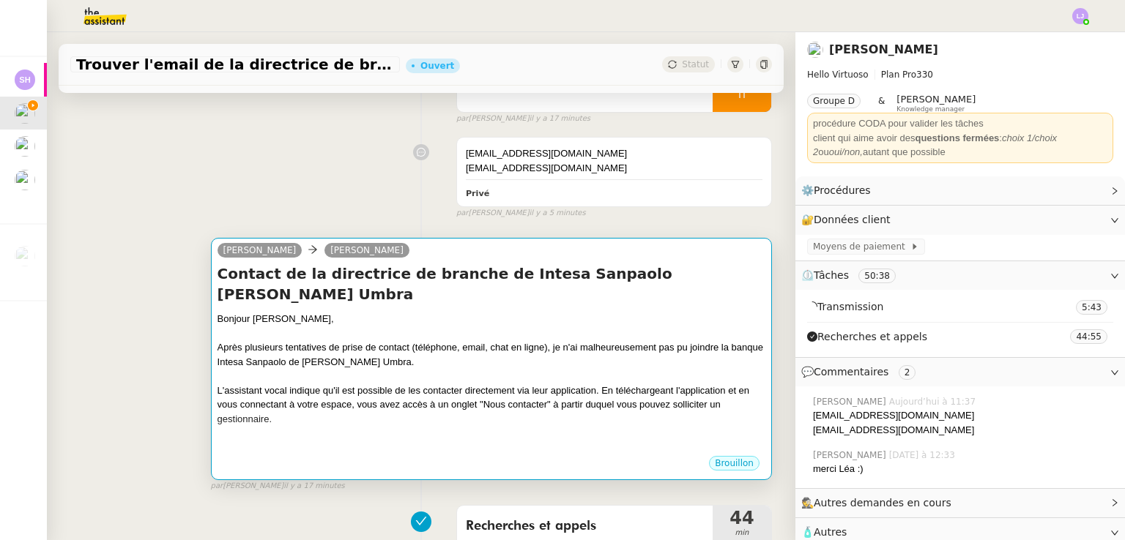
click at [554, 426] on div at bounding box center [491, 433] width 548 height 15
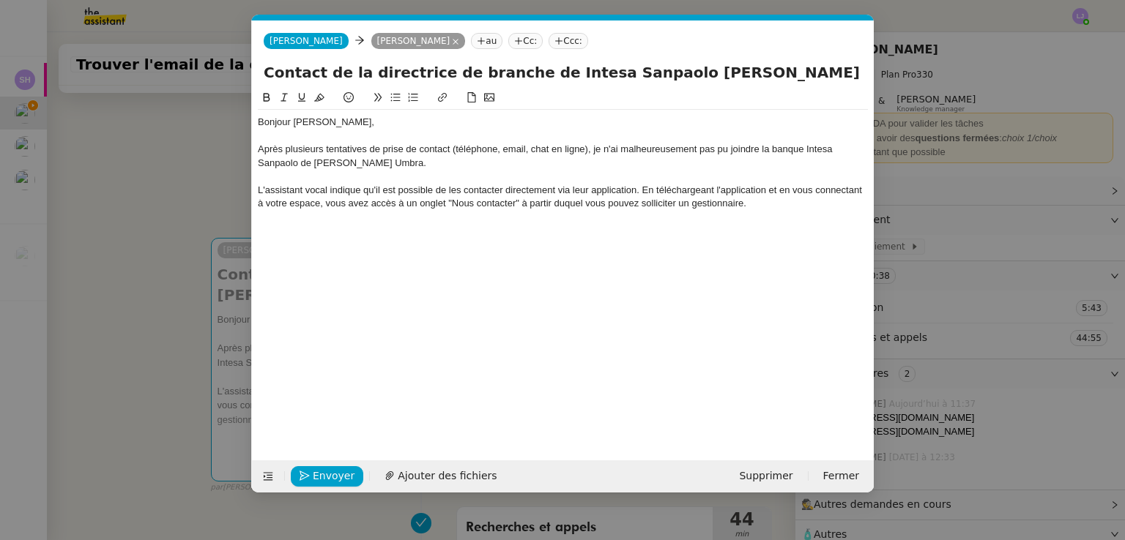
scroll to position [0, 31]
click at [562, 203] on div "L'assistant vocal indique qu'il est possible de les contacter directement via l…" at bounding box center [563, 197] width 610 height 27
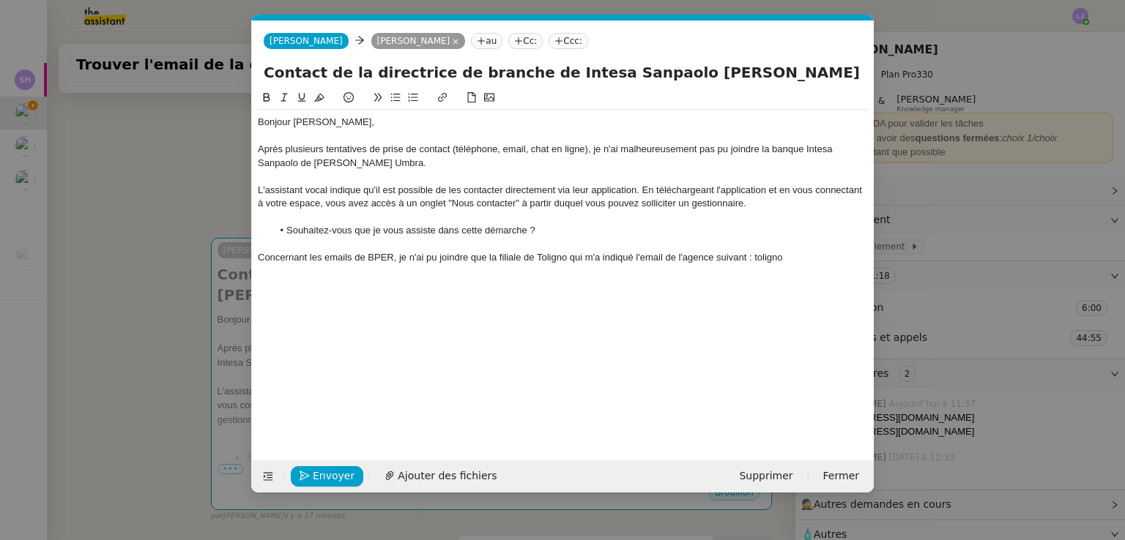
click at [562, 258] on div "Concernant les emails de BPER, je n'ai pu joindre que la filiale de Toligno qui…" at bounding box center [563, 257] width 610 height 13
click at [540, 257] on div "Concernant les emails de BPER, je n'ai pu joindre que la filiale de Toligno qui…" at bounding box center [563, 257] width 610 height 13
click at [562, 263] on div "Concernant les emails de BPER, je n'ai pu joindre que la filiale de Foligno qui…" at bounding box center [563, 257] width 610 height 13
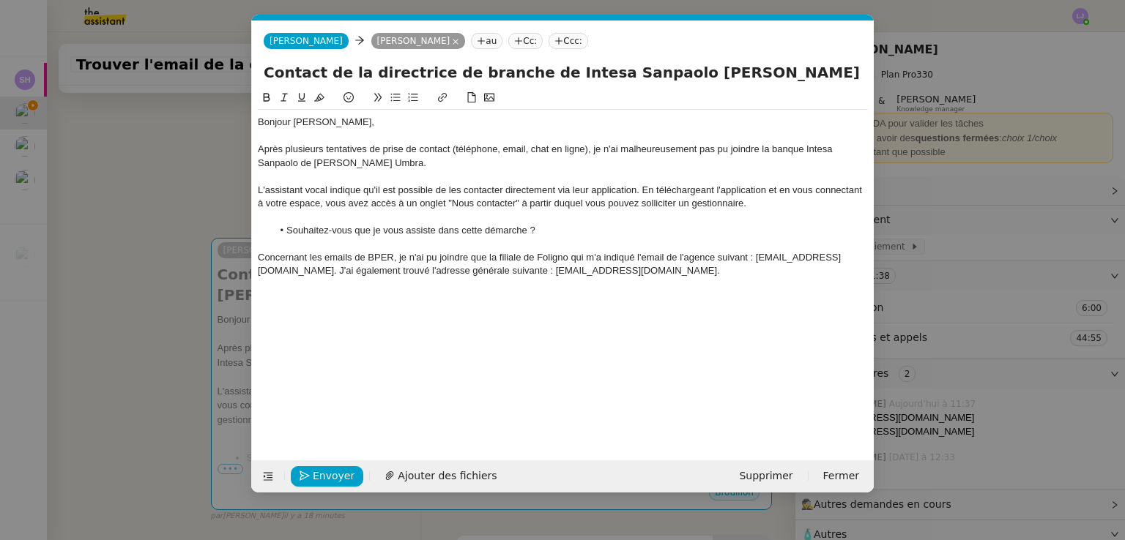
click at [562, 261] on div "Concernant les emails de BPER, je n'ai pu joindre que la filiale de Foligno qui…" at bounding box center [563, 264] width 610 height 27
click at [562, 267] on div "Concernant les emails de BPER, je n'ai pu joindre que la filiale de Foligno qui…" at bounding box center [563, 264] width 610 height 27
click at [562, 258] on div "Concernant les emails de BPER, je n'ai pu joindre que la filiale de Foligno qui…" at bounding box center [563, 264] width 610 height 27
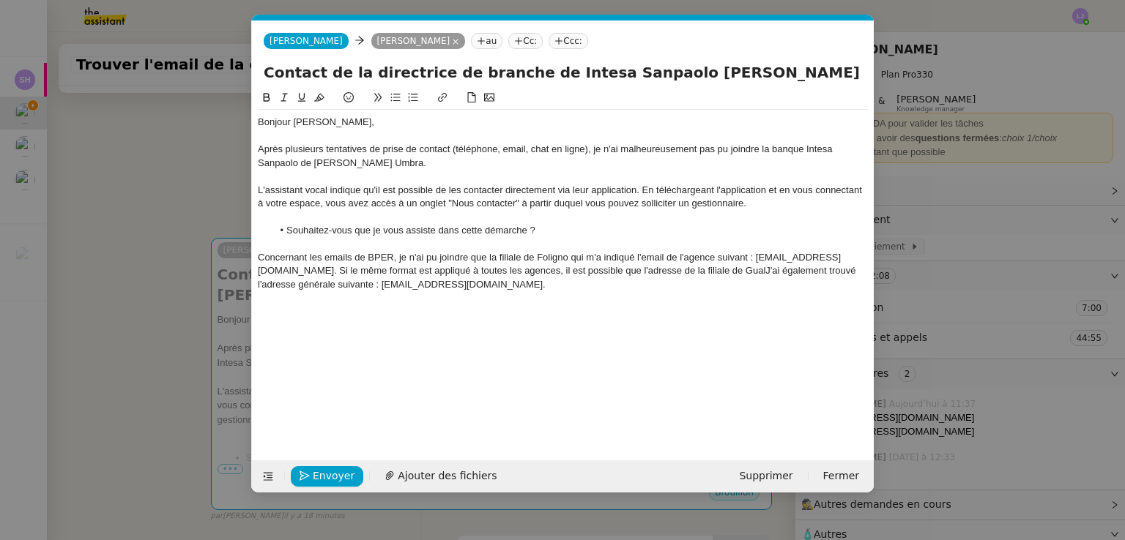
click at [174, 302] on nz-modal-container "Service TA - VOYAGE - PROPOSITION GLOBALE A utiliser dans le cadre de propositi…" at bounding box center [562, 270] width 1125 height 540
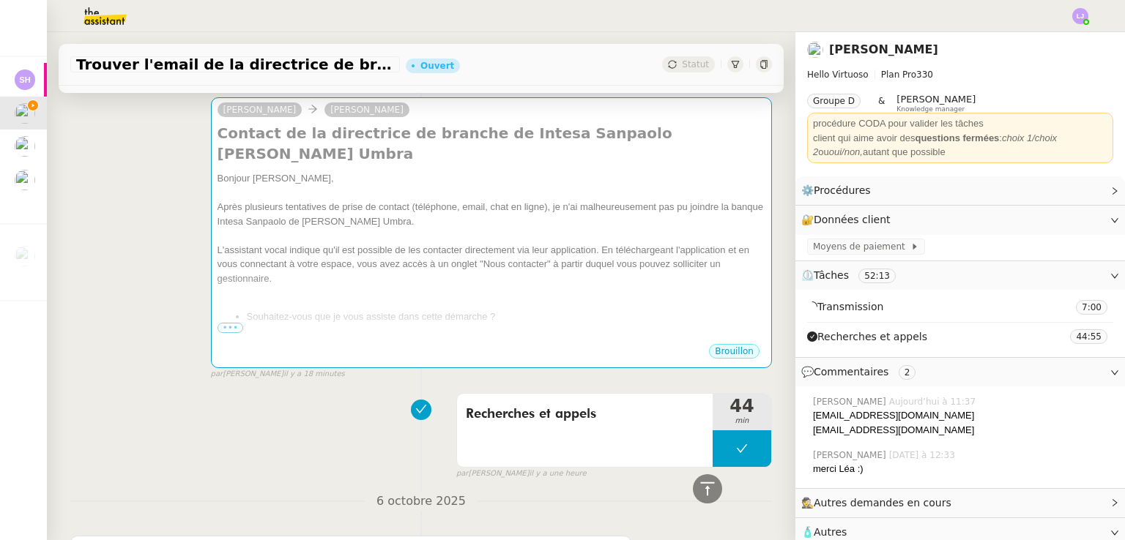
scroll to position [310, 0]
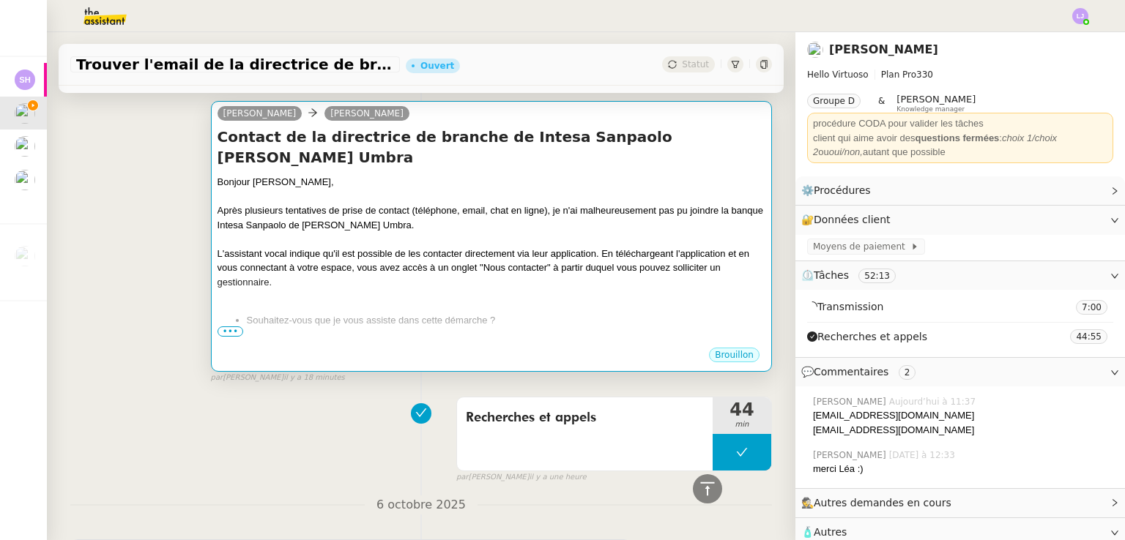
click at [562, 247] on div "L'assistant vocal indique qu'il est possible de les contacter directement via l…" at bounding box center [491, 268] width 548 height 43
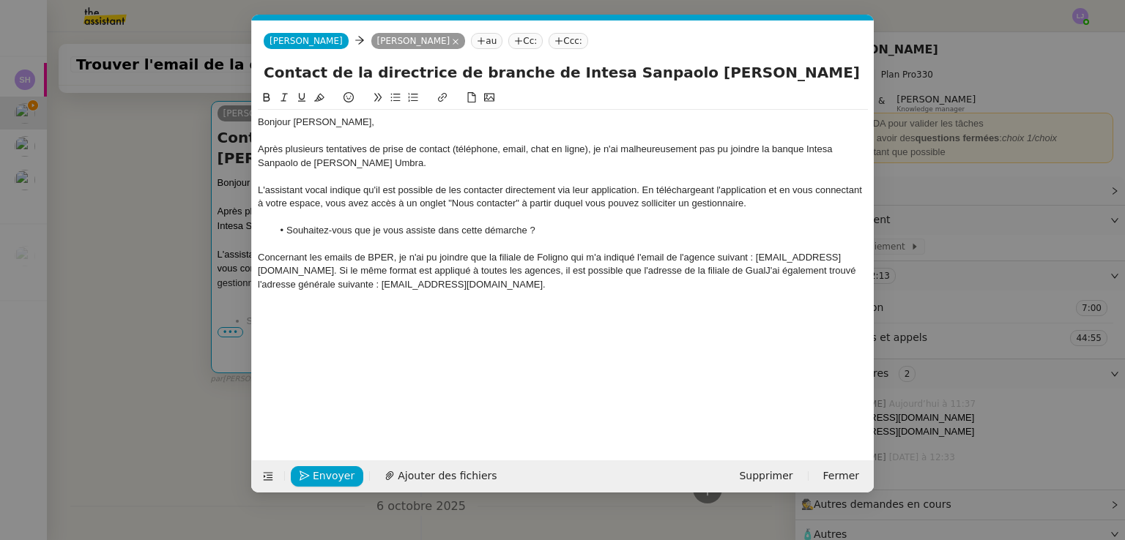
scroll to position [0, 31]
click at [562, 271] on div "Concernant les emails de BPER, je n'ai pu joindre que la filiale de Foligno qui…" at bounding box center [563, 271] width 610 height 40
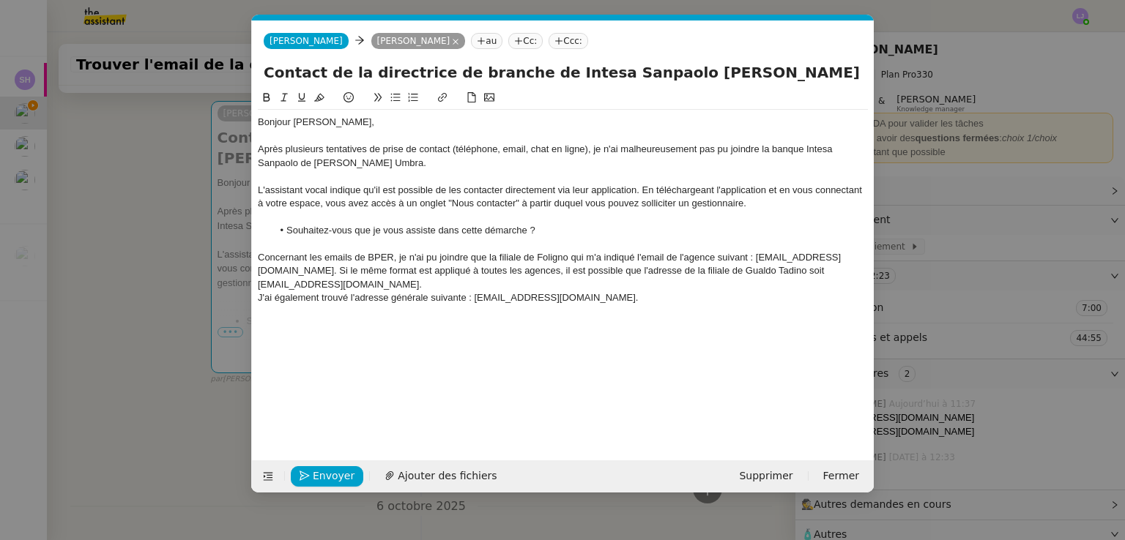
click at [562, 291] on div "J'ai également trouvé l'adresse générale suivante : [EMAIL_ADDRESS][DOMAIN_NAME…" at bounding box center [563, 297] width 610 height 13
click at [486, 319] on li "Souhaitez-vous que je tente de joindre de nouveau les banques ?" at bounding box center [570, 325] width 596 height 13
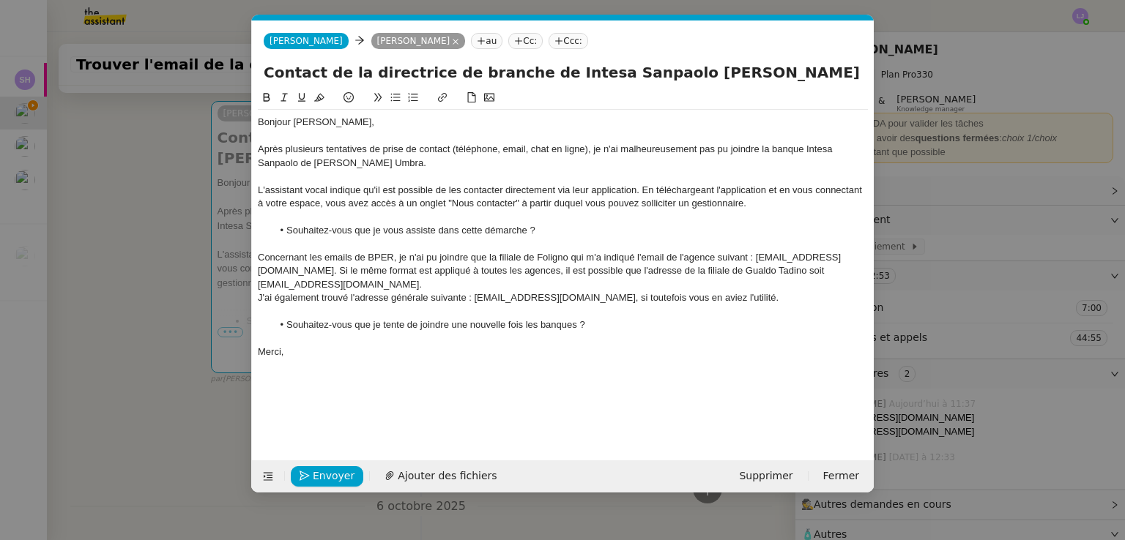
click at [562, 253] on nz-modal-container "Service TA - VOYAGE - PROPOSITION GLOBALE A utiliser dans le cadre de propositi…" at bounding box center [562, 270] width 1125 height 540
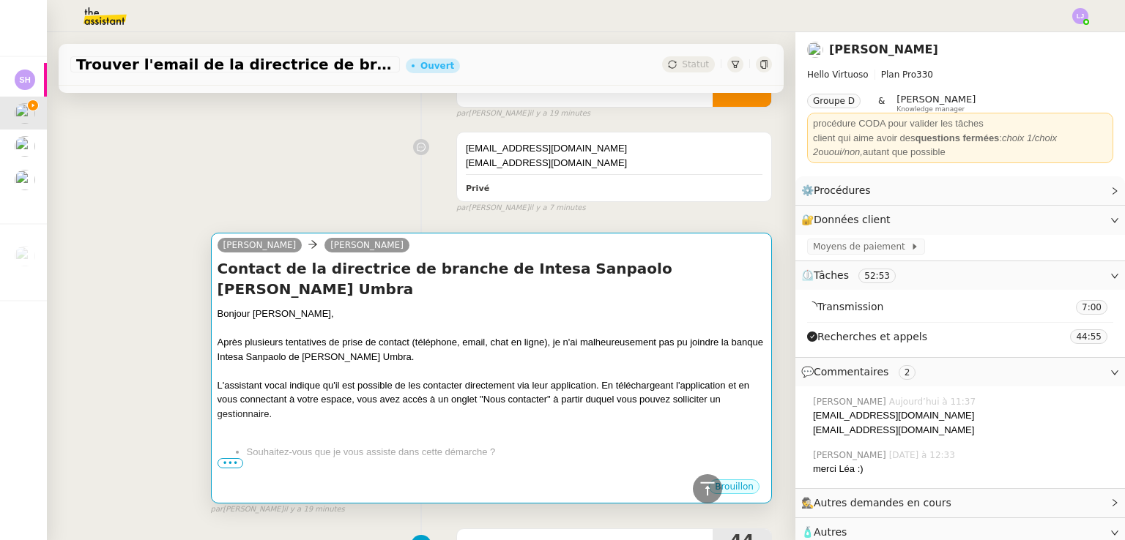
scroll to position [172, 0]
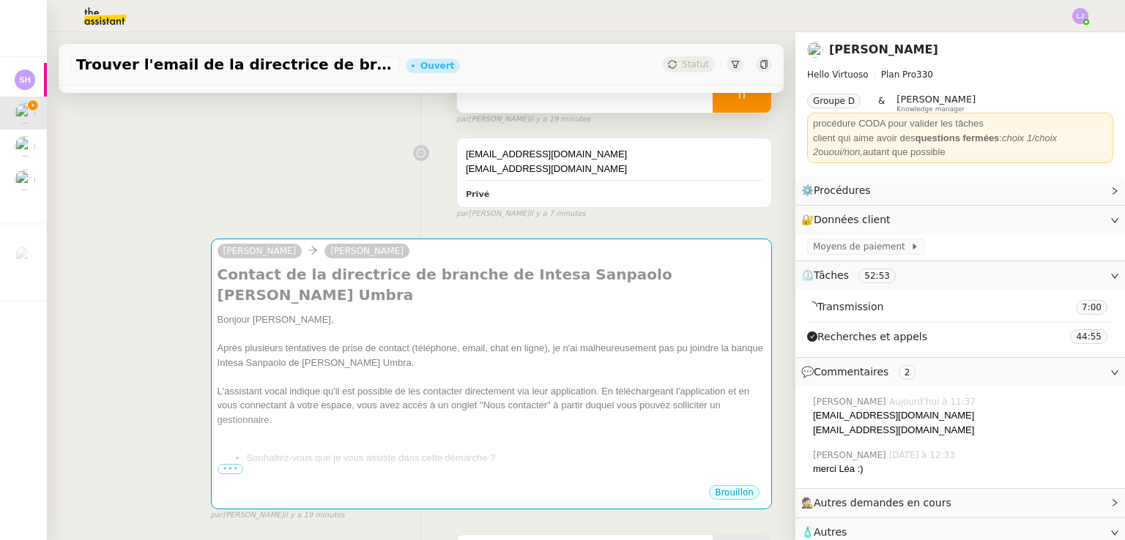
click at [562, 106] on div at bounding box center [741, 94] width 59 height 37
click at [562, 106] on button at bounding box center [756, 94] width 29 height 37
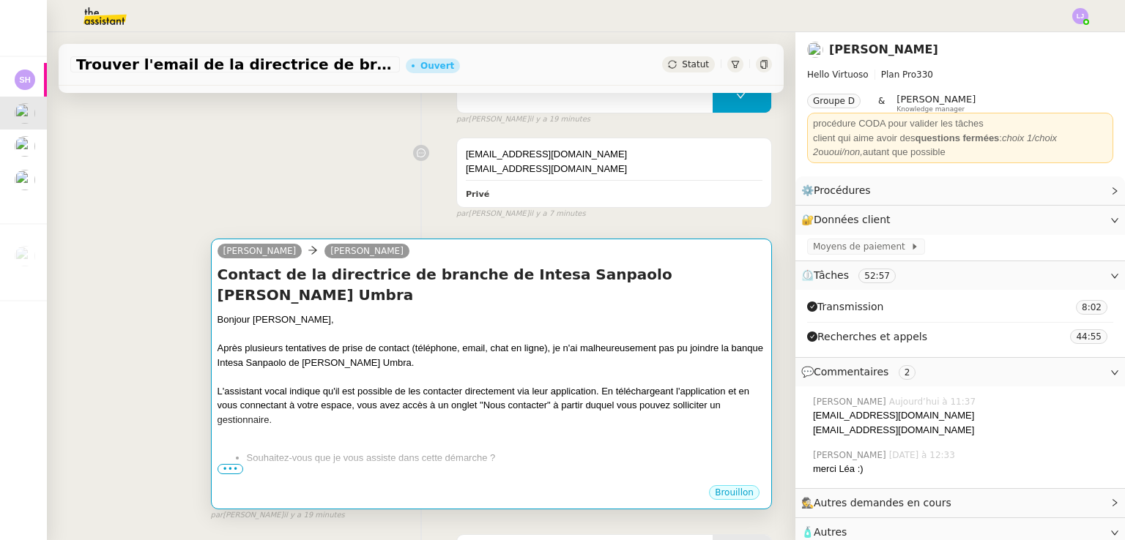
click at [559, 451] on li "Souhaitez-vous que je vous assiste dans cette démarche ?" at bounding box center [506, 458] width 518 height 15
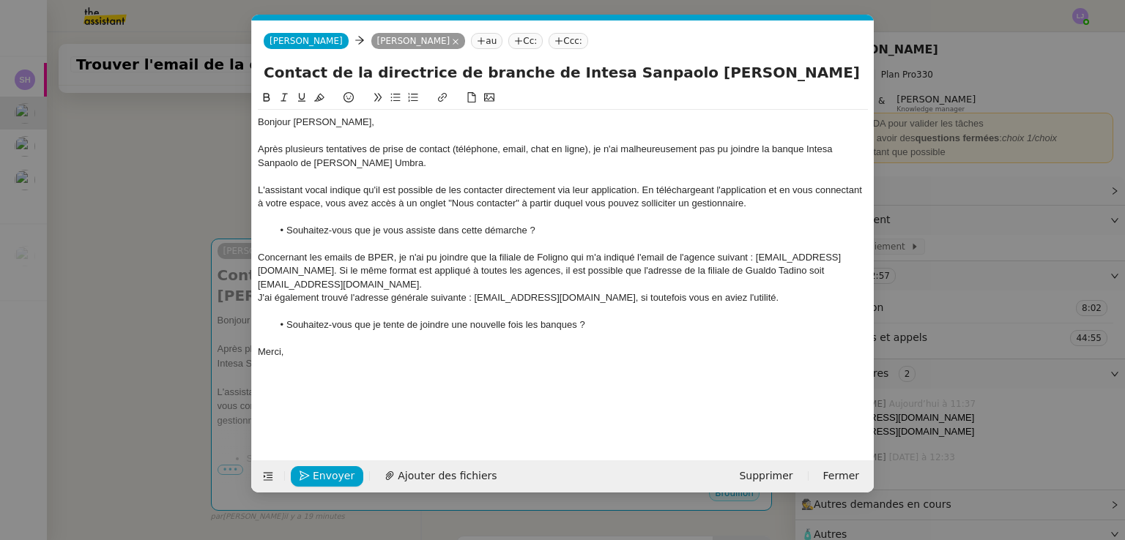
scroll to position [0, 31]
click at [366, 189] on div "L'assistant vocal indique qu'il est possible de les contacter directement via l…" at bounding box center [563, 197] width 610 height 27
click at [384, 191] on div "L'assistant vocal indique cepedant qu'il est possible de les contacter directem…" at bounding box center [563, 197] width 610 height 27
click at [562, 269] on div "Concernant les emails de BPER, je n'ai pu joindre que la filiale de Foligno qui…" at bounding box center [563, 271] width 610 height 40
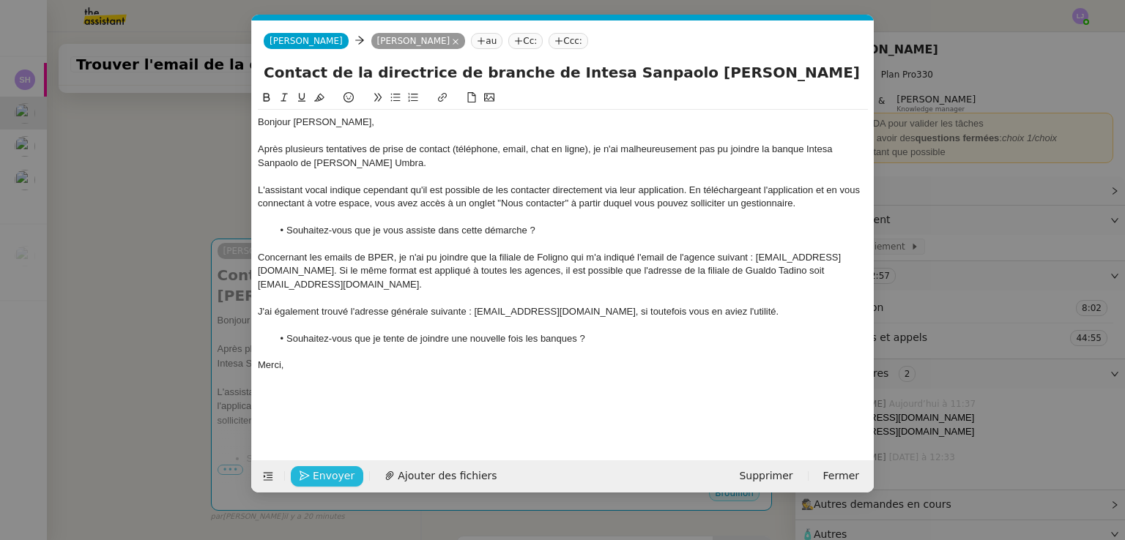
click at [333, 475] on span "Envoyer" at bounding box center [334, 476] width 42 height 17
click at [333, 475] on span "Confirmer l'envoi" at bounding box center [357, 476] width 88 height 17
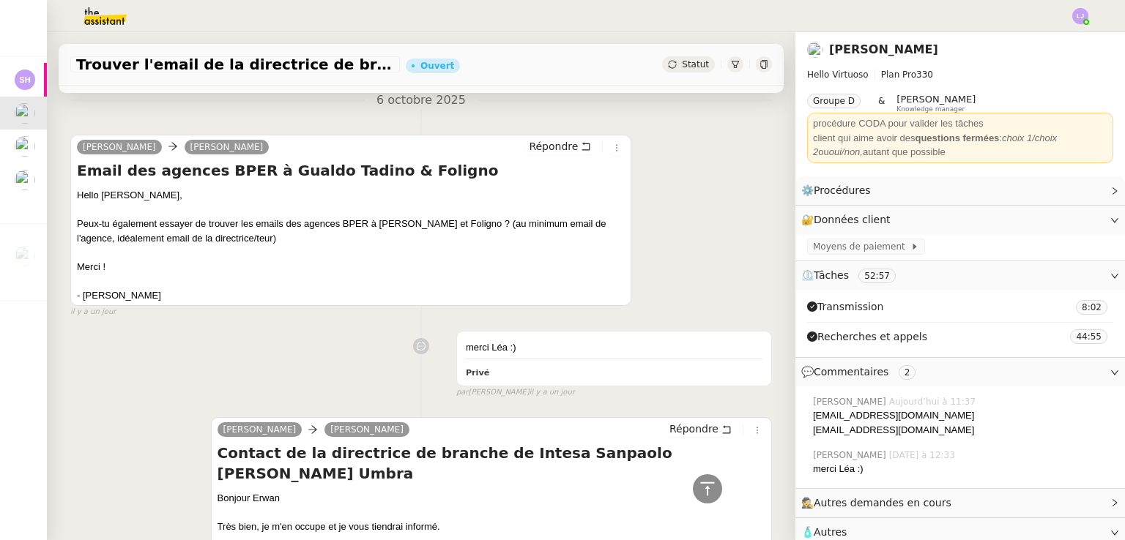
scroll to position [236, 0]
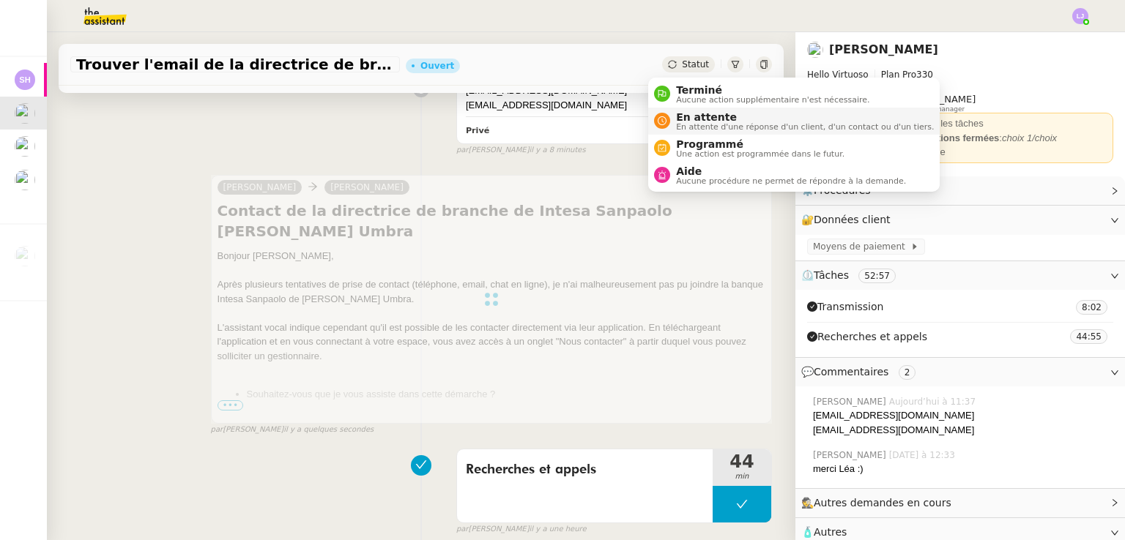
click at [562, 125] on span "En attente d'une réponse d'un client, d'un contact ou d'un tiers." at bounding box center [805, 127] width 258 height 8
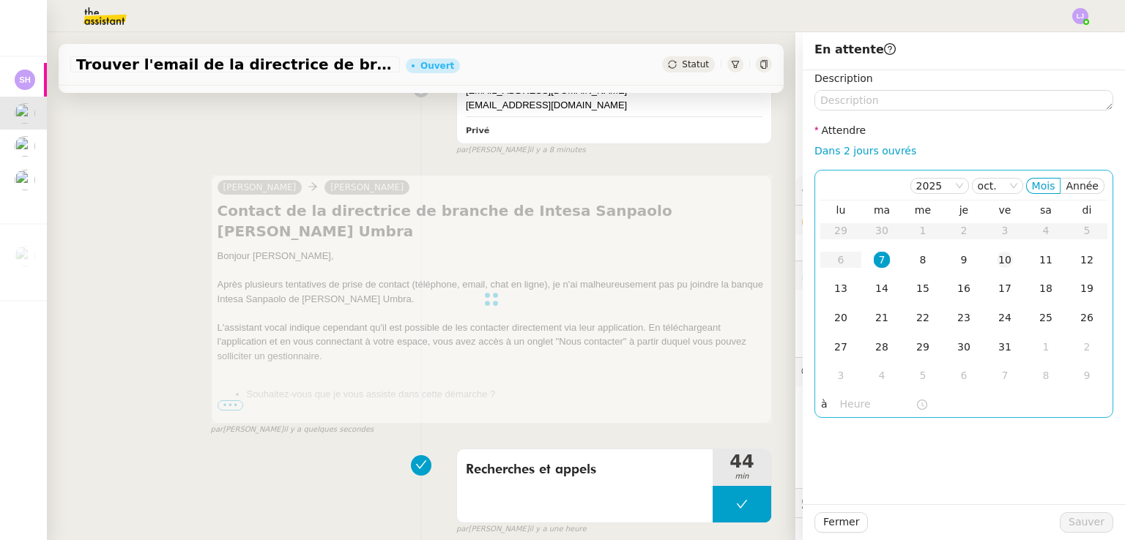
click at [562, 256] on div "10" at bounding box center [1005, 260] width 16 height 16
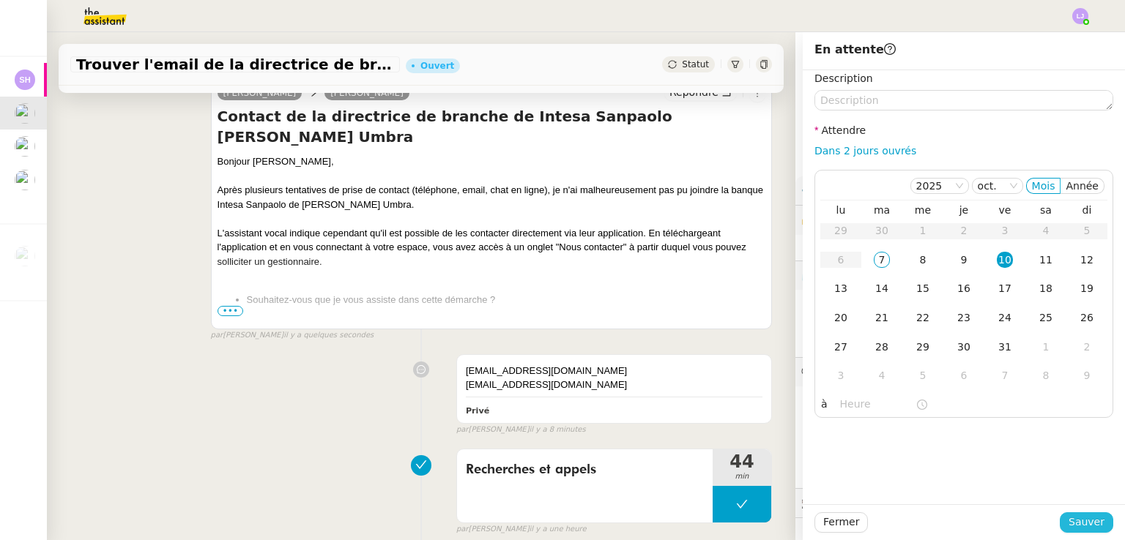
click at [562, 525] on span "Sauver" at bounding box center [1086, 522] width 36 height 17
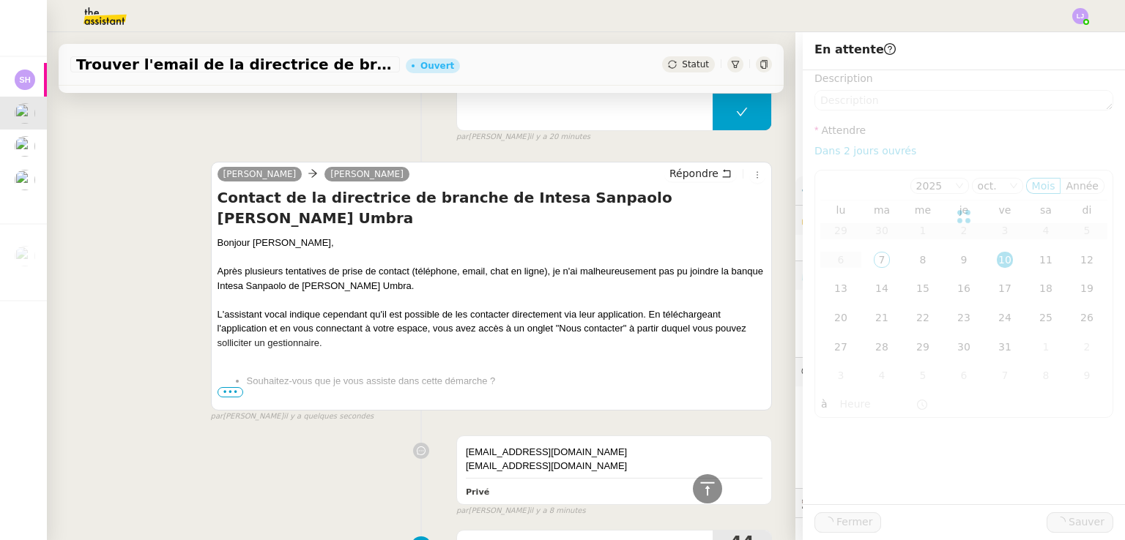
scroll to position [316, 0]
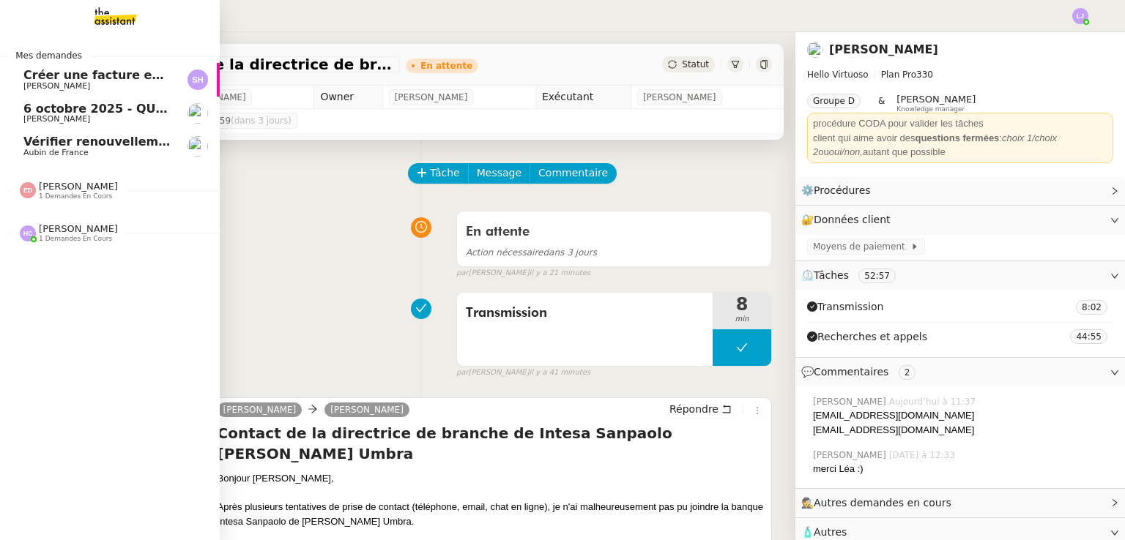
click at [67, 141] on span "Vérifier renouvellements Capital Vision" at bounding box center [152, 142] width 258 height 14
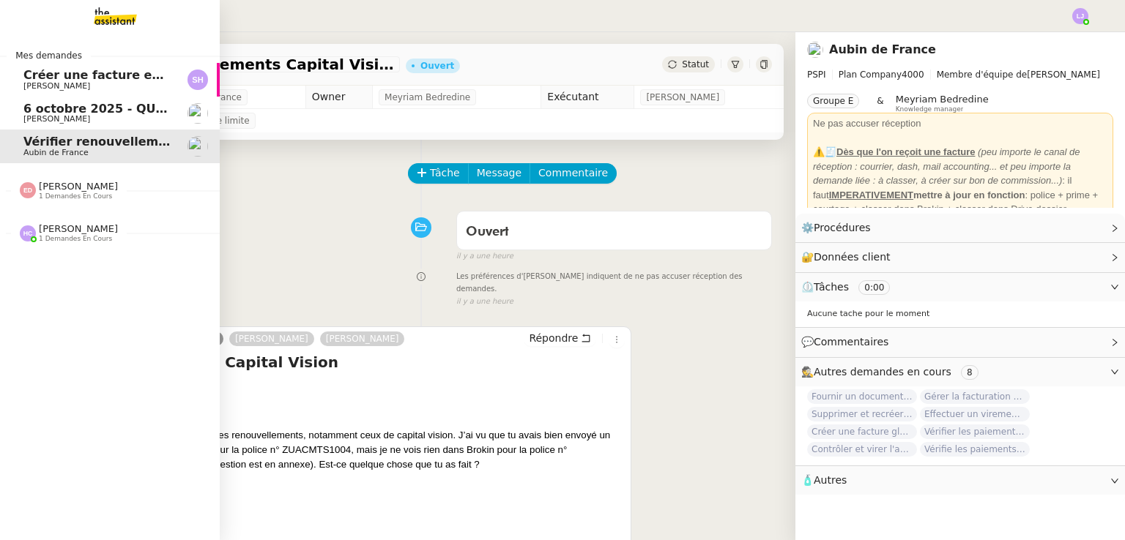
click at [92, 109] on span "6 octobre 2025 - QUOTIDIEN Gestion boite mail Accounting" at bounding box center [218, 109] width 390 height 14
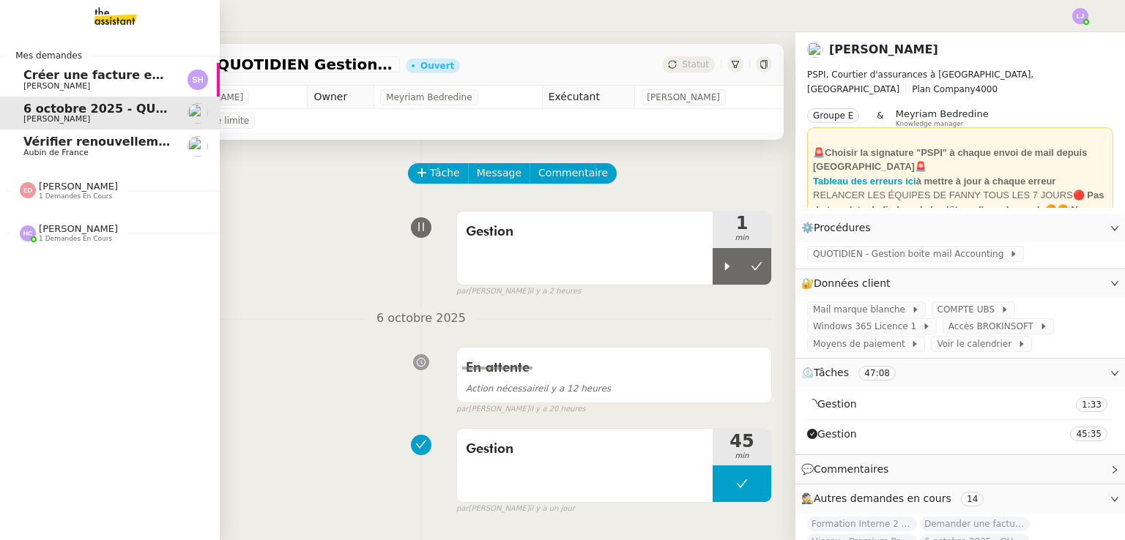
click at [176, 78] on link "Créer une facture en anglais immédiatement [PERSON_NAME]" at bounding box center [110, 80] width 220 height 34
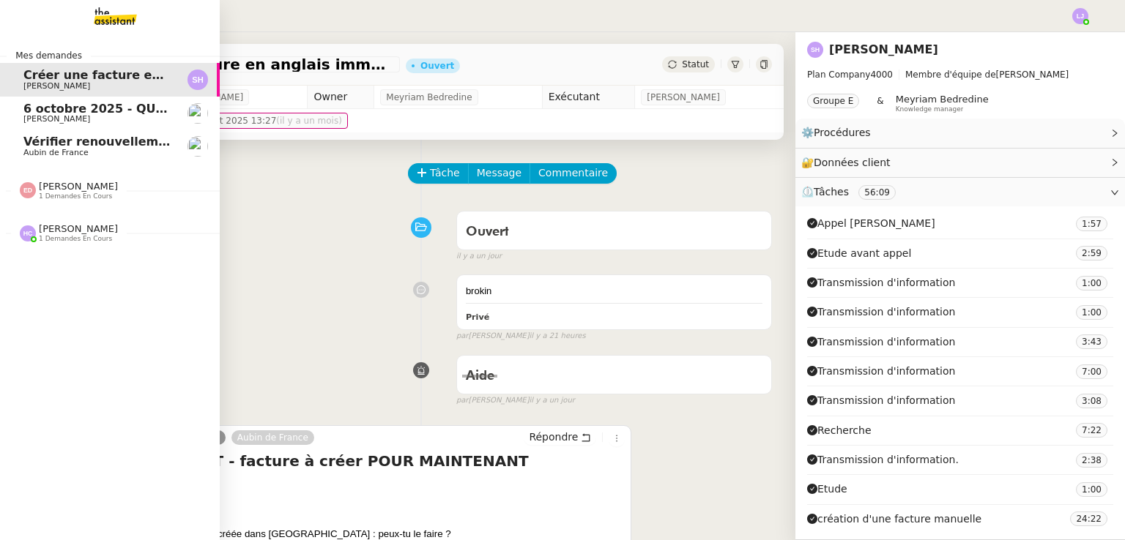
click at [171, 120] on link "[DATE] - QUOTIDIEN Gestion boite mail Accounting [PERSON_NAME]" at bounding box center [110, 114] width 220 height 34
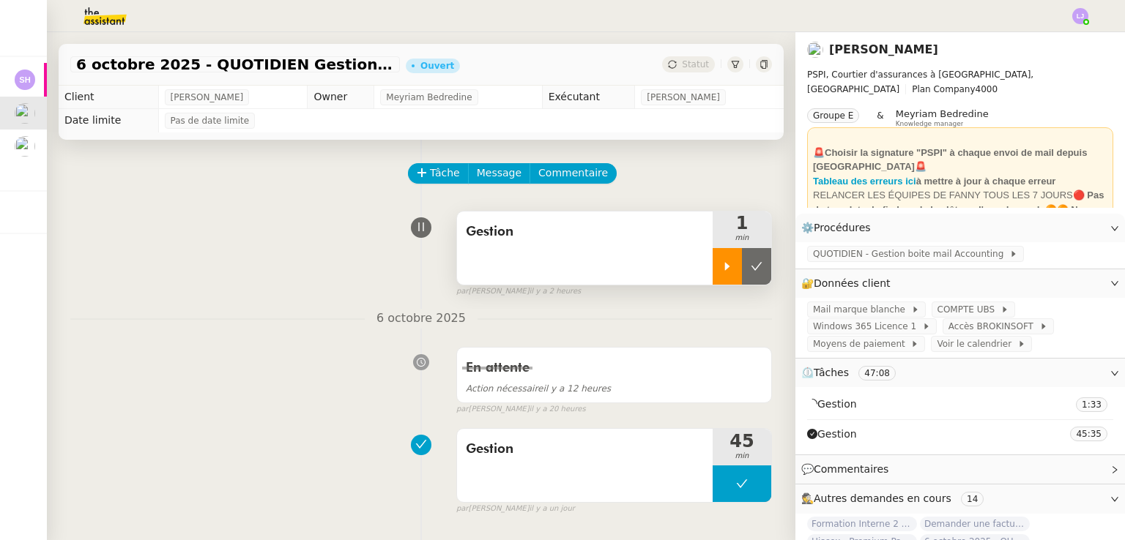
click at [562, 272] on div at bounding box center [726, 266] width 29 height 37
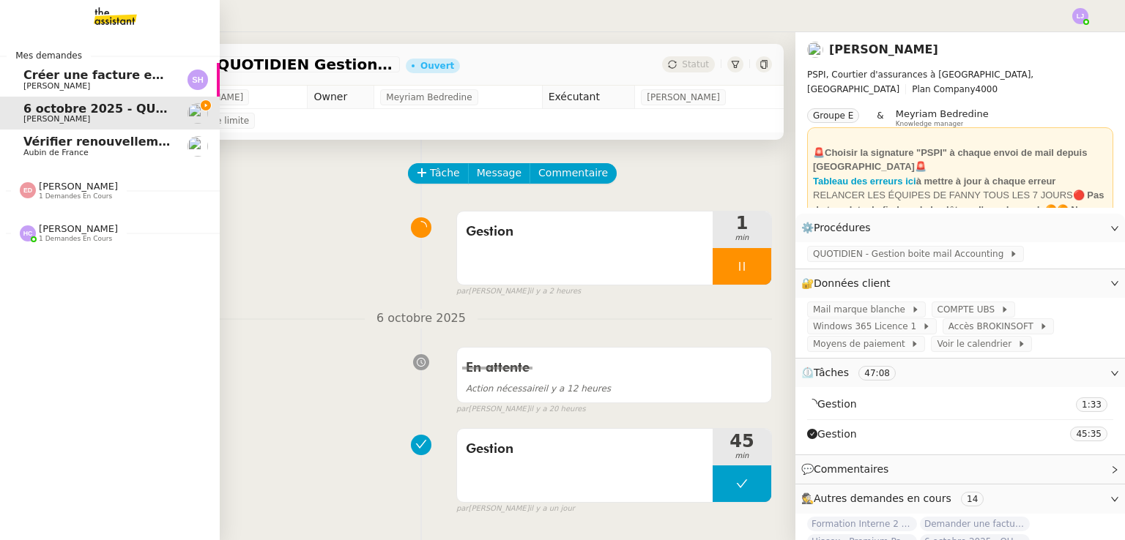
click at [52, 231] on span "[PERSON_NAME]" at bounding box center [78, 228] width 79 height 11
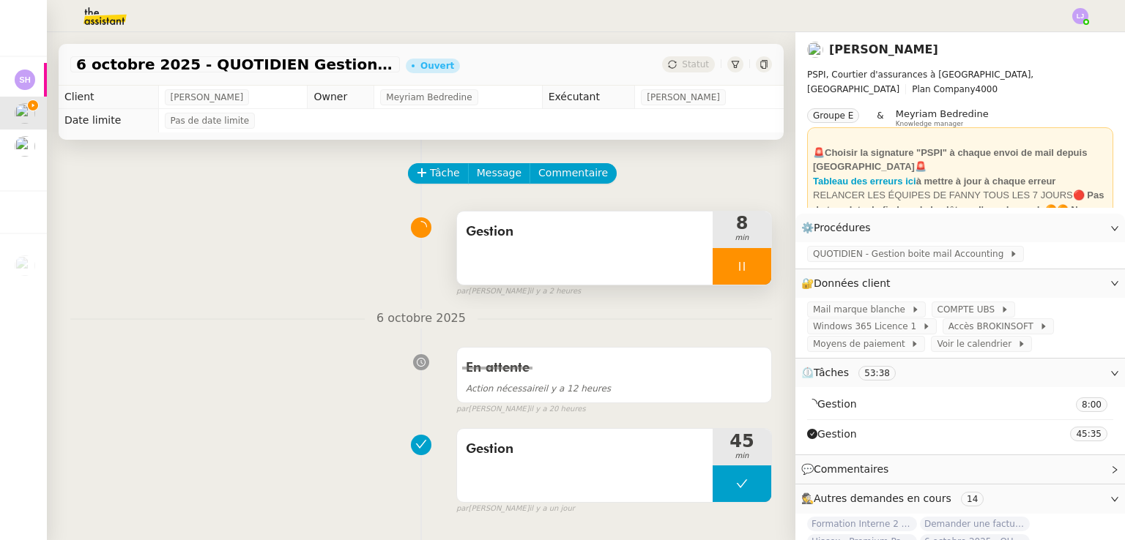
click at [562, 278] on div at bounding box center [741, 266] width 59 height 37
click at [562, 278] on button at bounding box center [756, 266] width 29 height 37
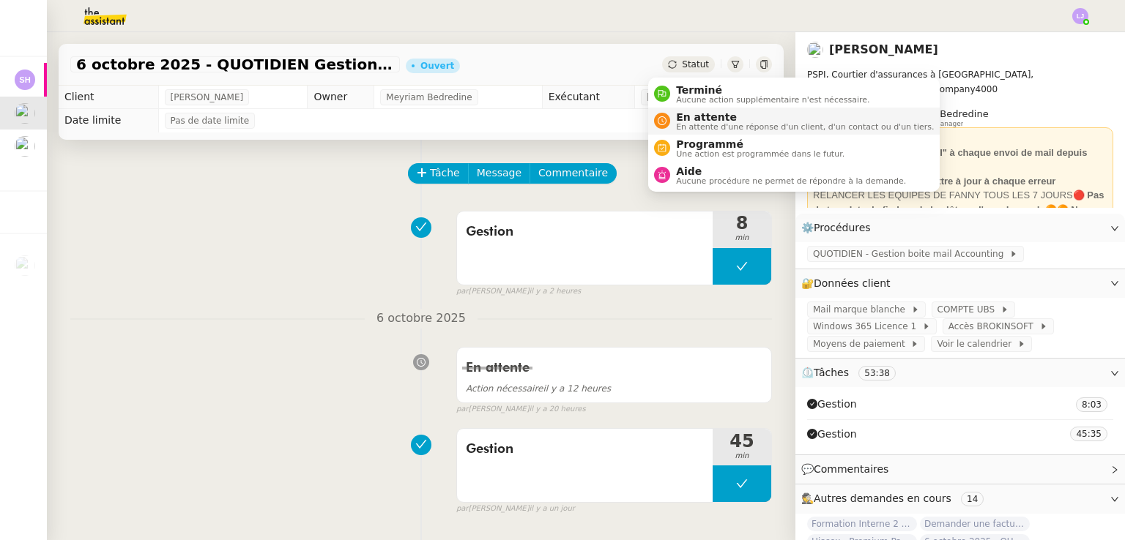
click at [562, 113] on span "En attente" at bounding box center [805, 117] width 258 height 12
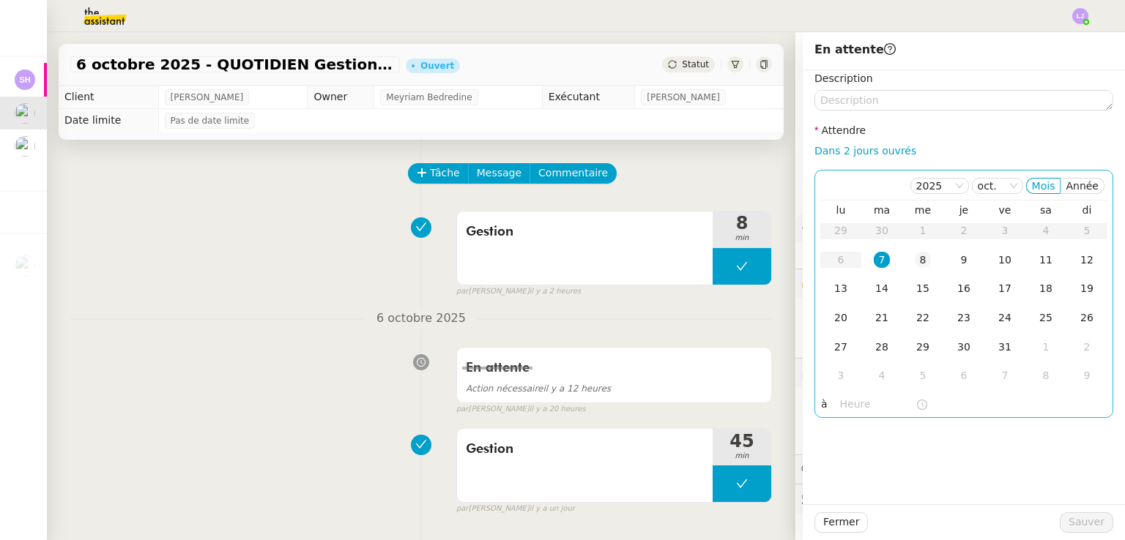
click at [562, 256] on div "8" at bounding box center [923, 260] width 16 height 16
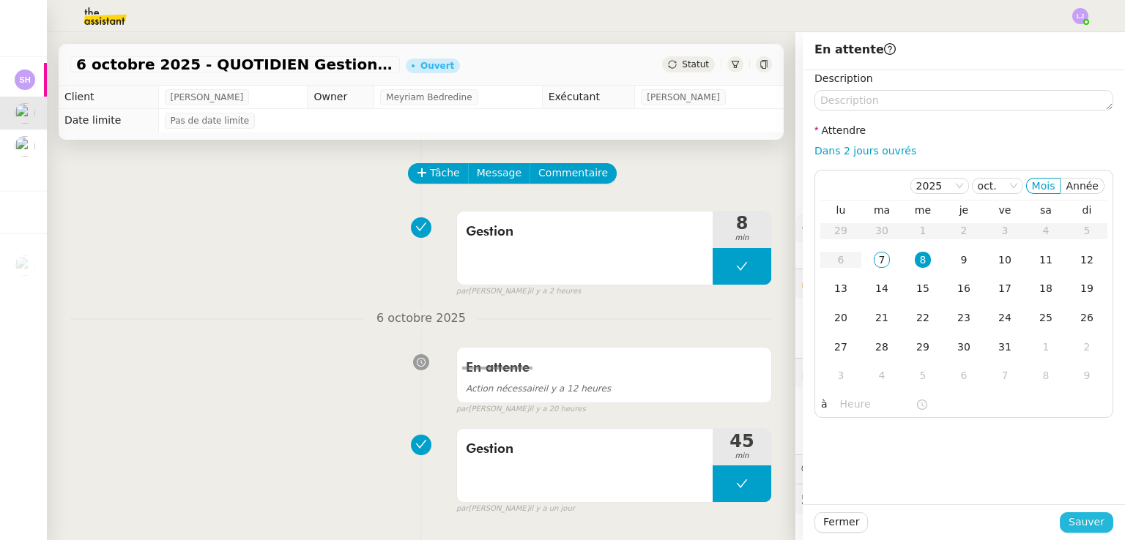
click at [562, 513] on button "Sauver" at bounding box center [1086, 523] width 53 height 21
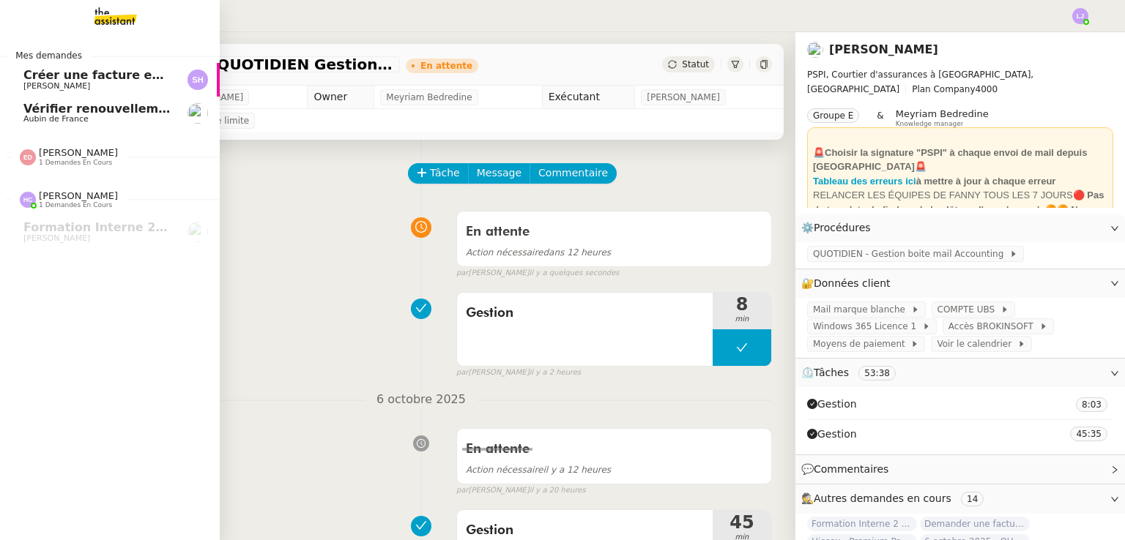
click at [147, 111] on span "Vérifier renouvellements Capital Vision" at bounding box center [152, 109] width 258 height 14
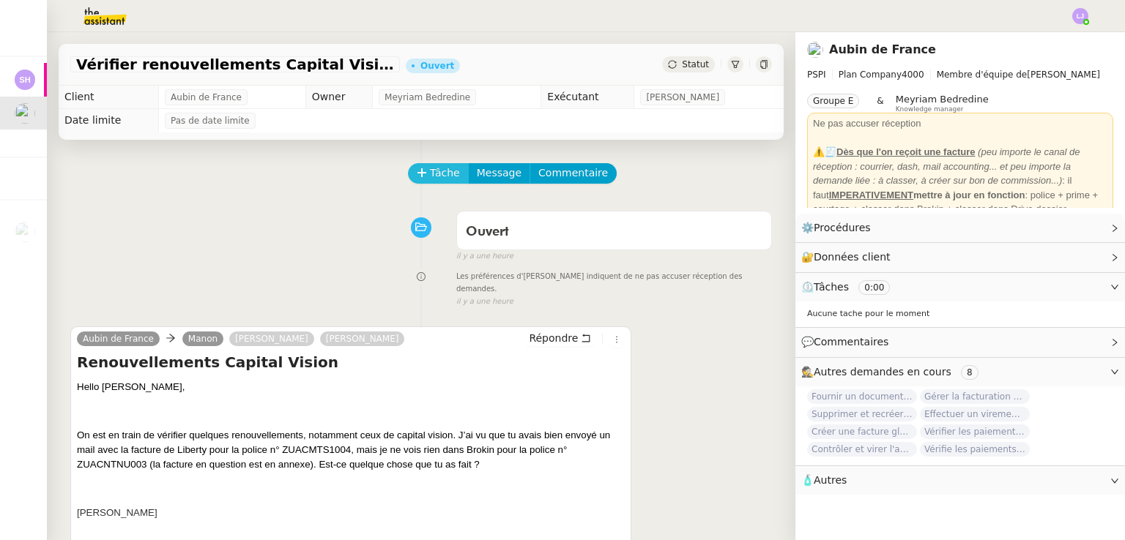
click at [408, 172] on button "Tâche" at bounding box center [438, 173] width 61 height 21
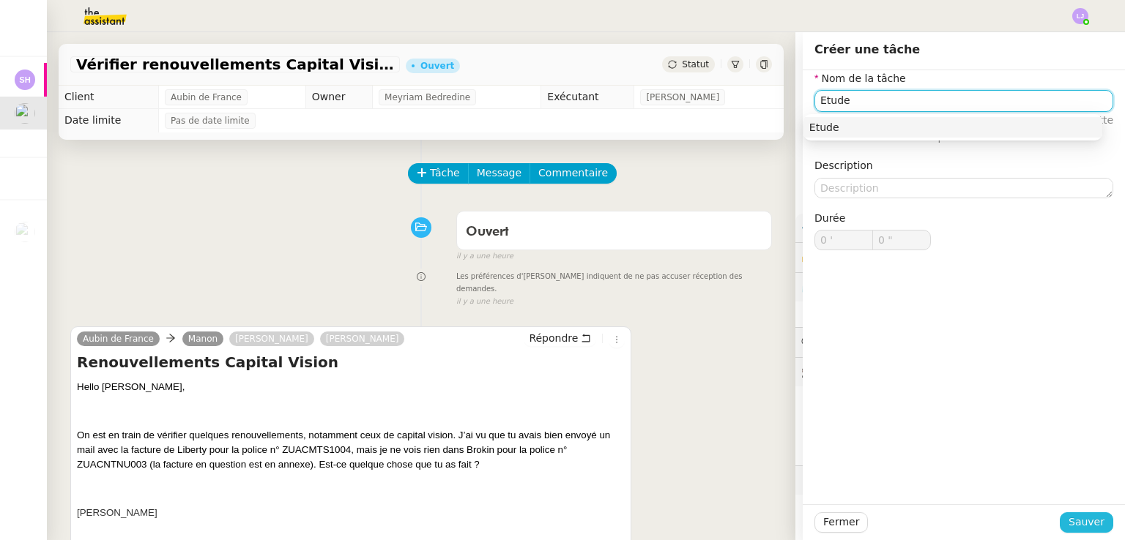
type input "Etude"
click at [562, 513] on button "Sauver" at bounding box center [1086, 523] width 53 height 21
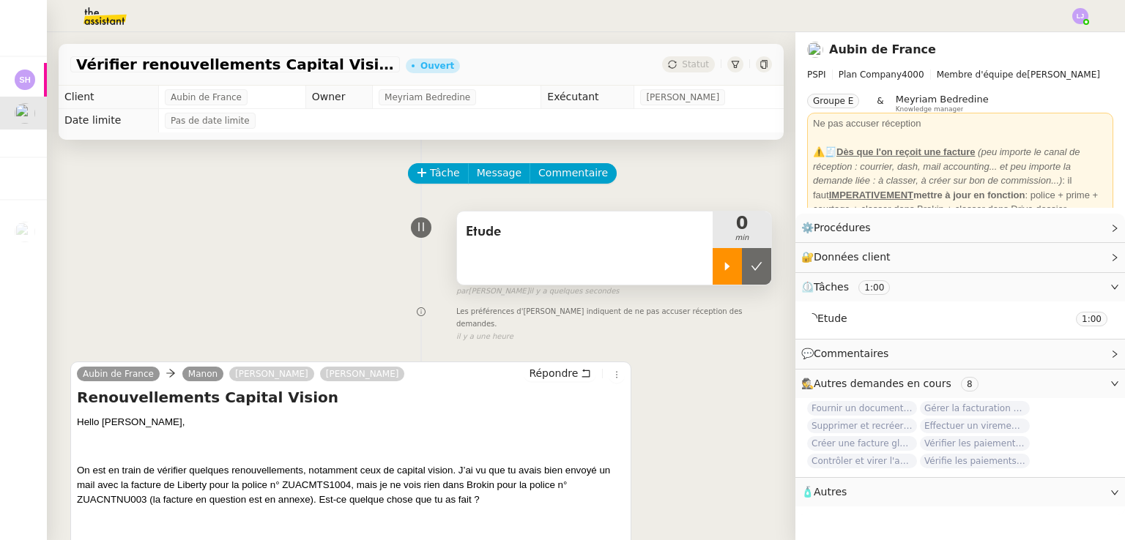
click at [562, 268] on div at bounding box center [726, 266] width 29 height 37
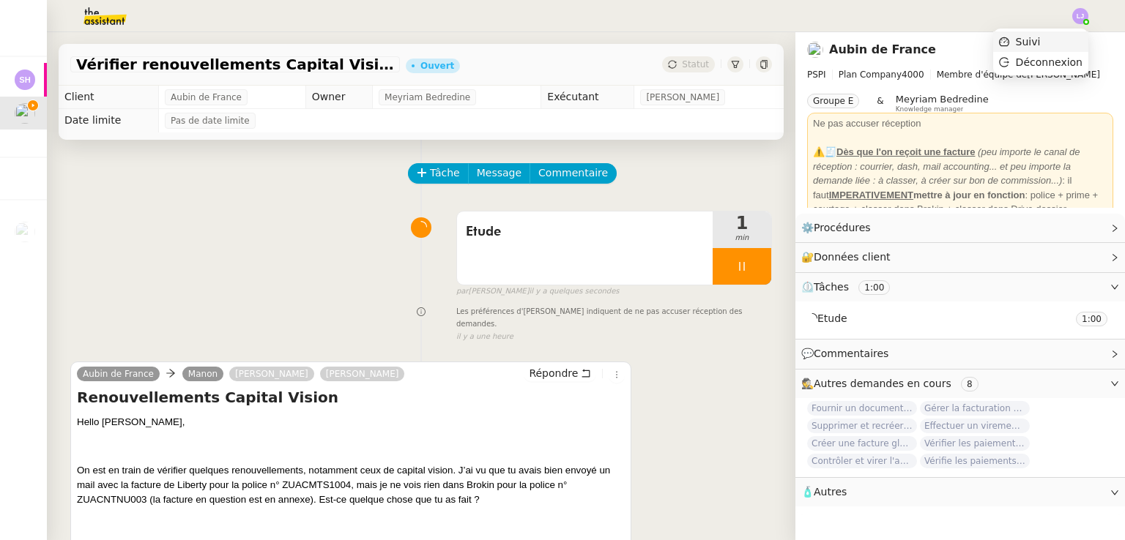
click at [562, 33] on li "Suivi" at bounding box center [1040, 41] width 95 height 21
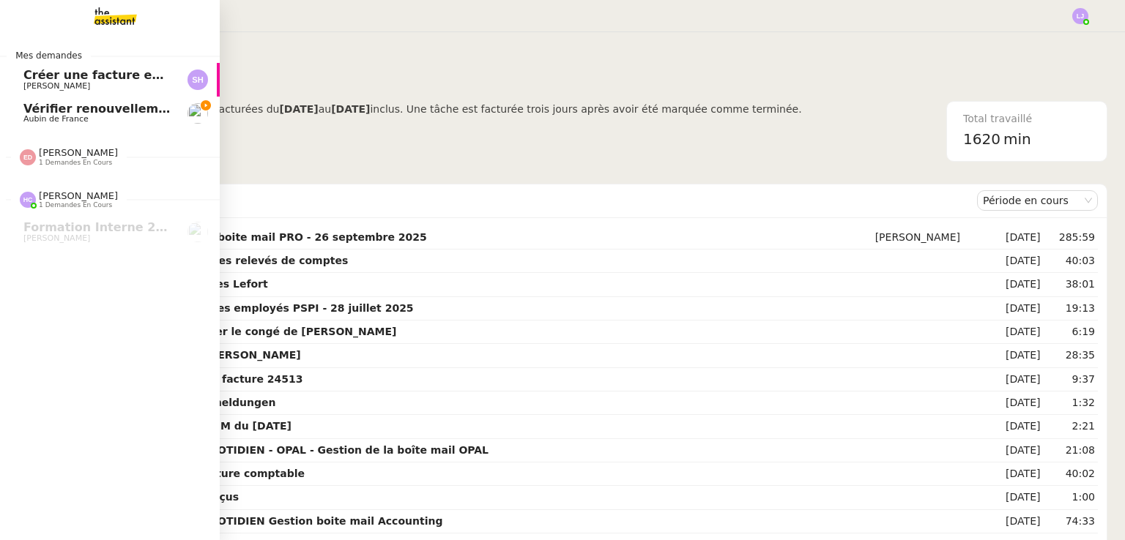
click at [63, 116] on span "Aubin de France" at bounding box center [55, 119] width 65 height 10
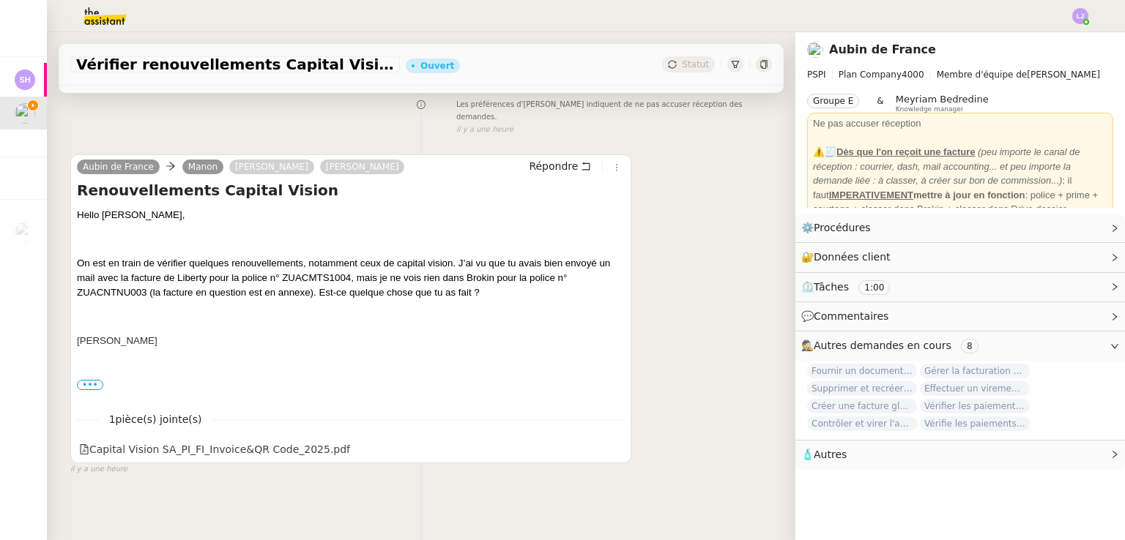
scroll to position [211, 0]
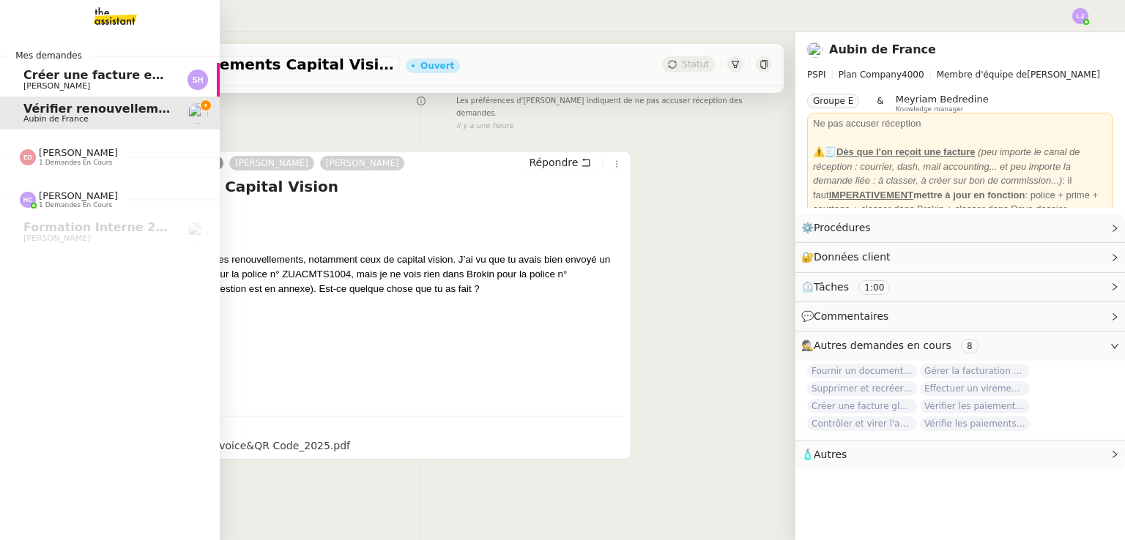
click at [104, 164] on span "[PERSON_NAME] 1 demandes en cours" at bounding box center [69, 156] width 116 height 19
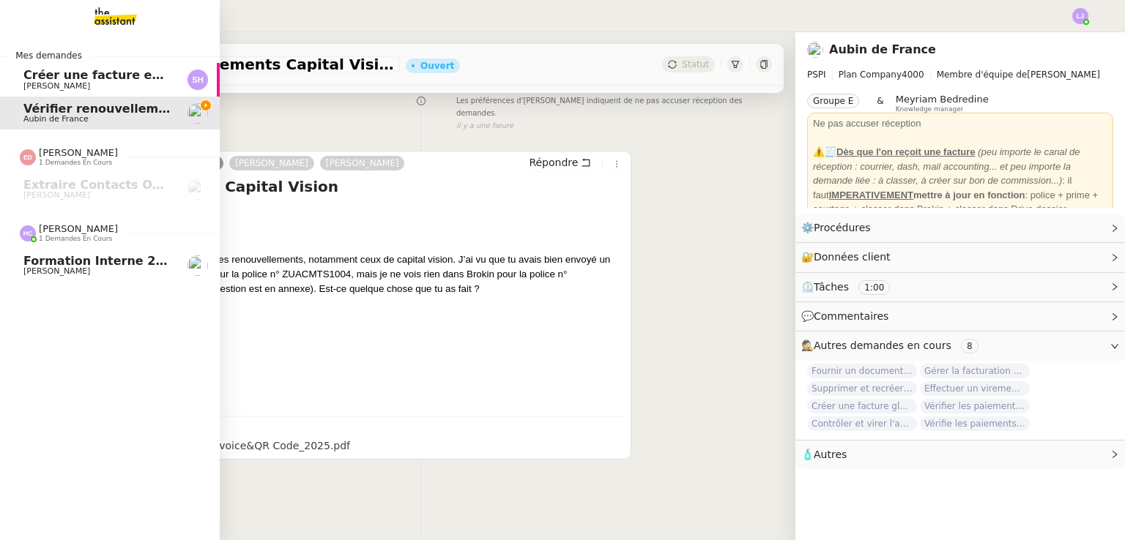
click at [155, 257] on span "Formation Interne 2 - [PERSON_NAME]" at bounding box center [150, 261] width 254 height 14
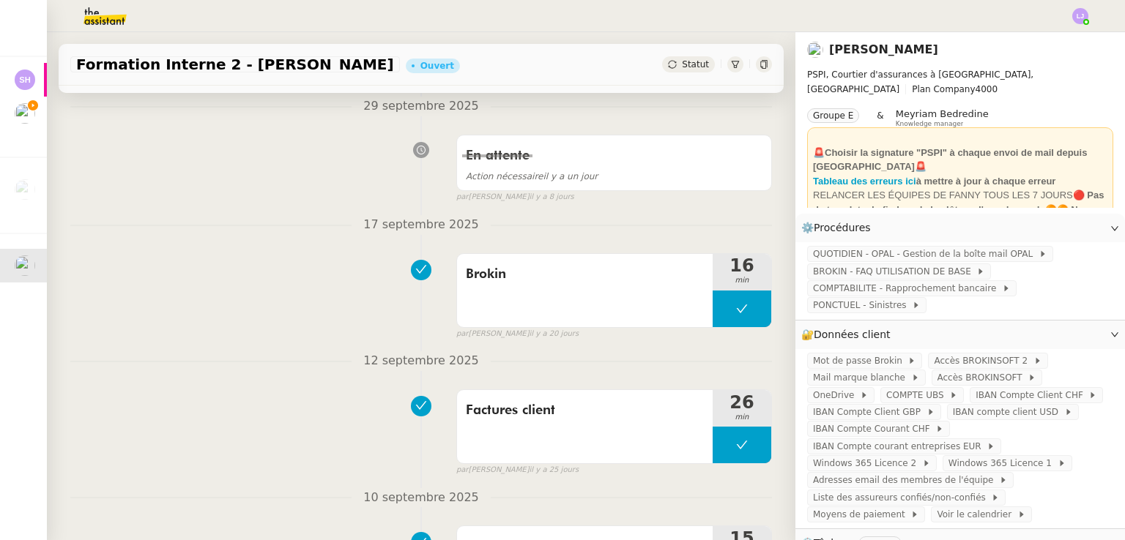
scroll to position [179, 0]
click at [562, 461] on span "Windows 365 Licence 2" at bounding box center [867, 463] width 109 height 15
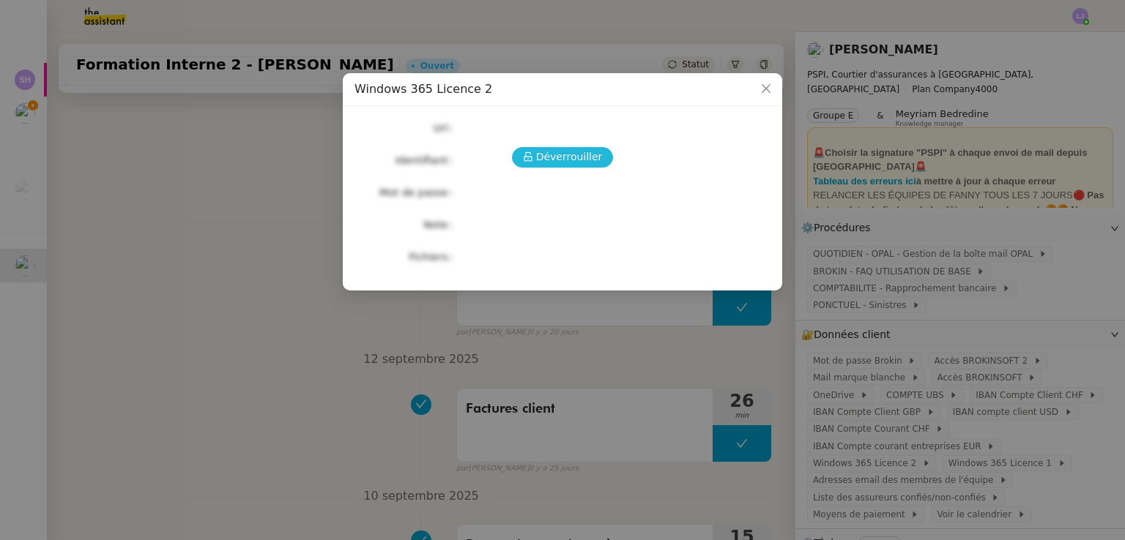
click at [562, 160] on button "Déverrouiller" at bounding box center [563, 157] width 102 height 21
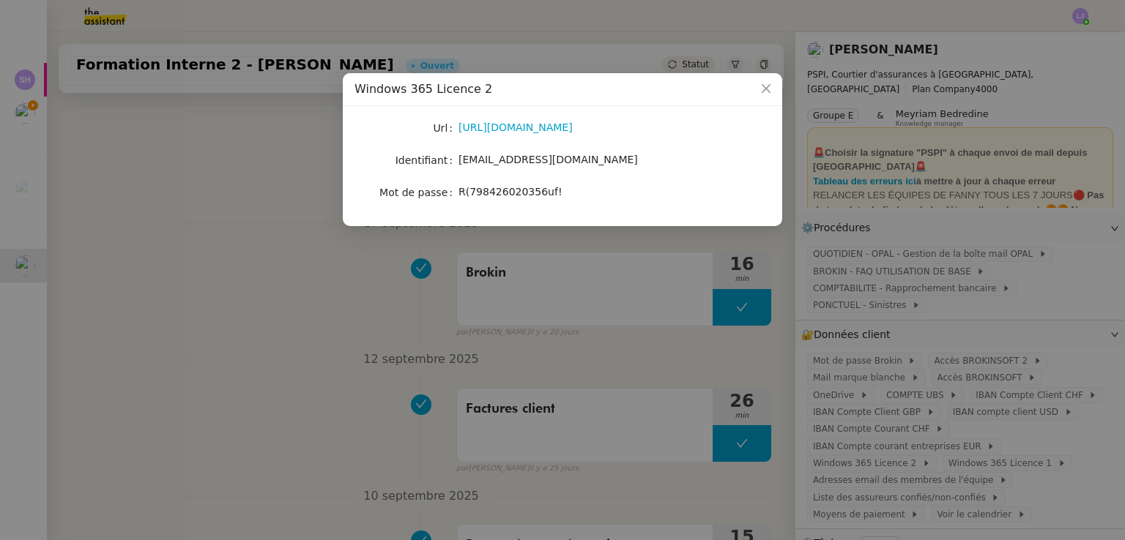
click at [516, 190] on span "R(798426020356uf!" at bounding box center [510, 192] width 104 height 12
click at [562, 262] on nz-modal-container "Windows 365 Licence 2 Url [URL][DOMAIN_NAME] Identifiant [EMAIL_ADDRESS][DOMAIN…" at bounding box center [562, 270] width 1125 height 540
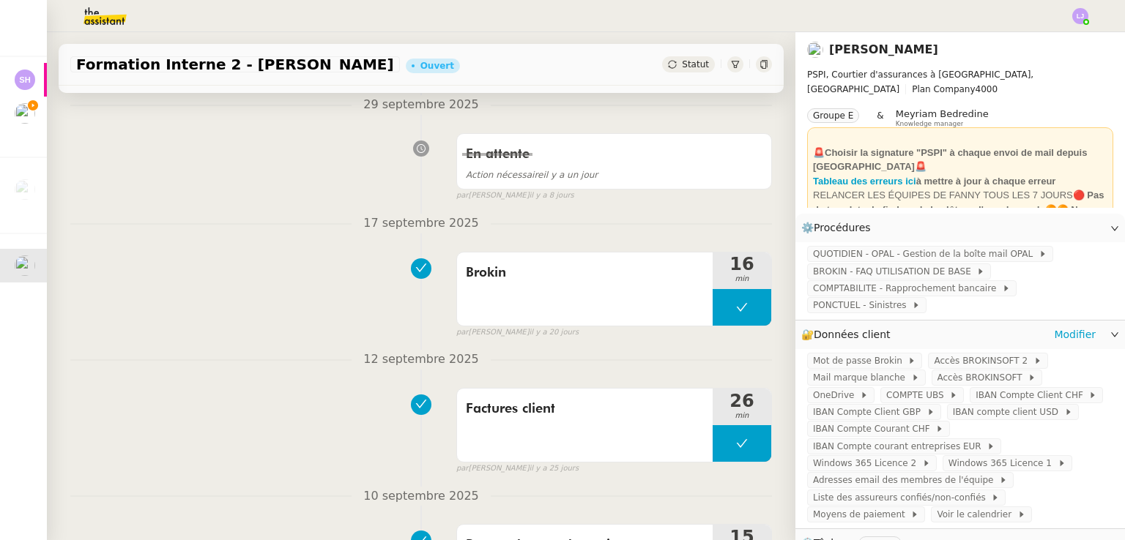
click at [562, 343] on div "🔐 Données client Modifier" at bounding box center [948, 335] width 294 height 17
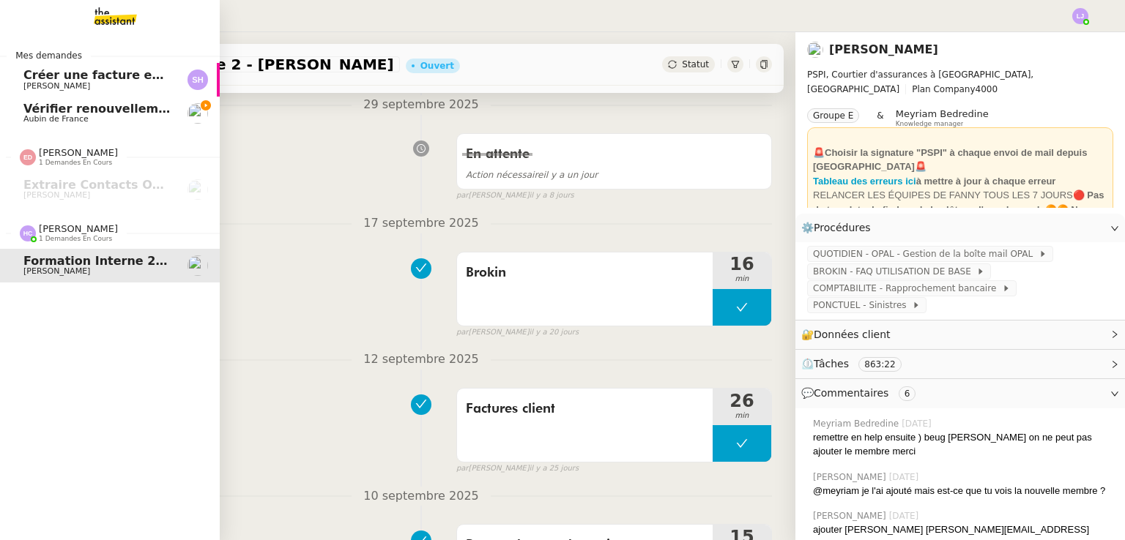
click at [21, 112] on link "Vérifier renouvellements Capital Vision Aubin de [GEOGRAPHIC_DATA]" at bounding box center [110, 114] width 220 height 34
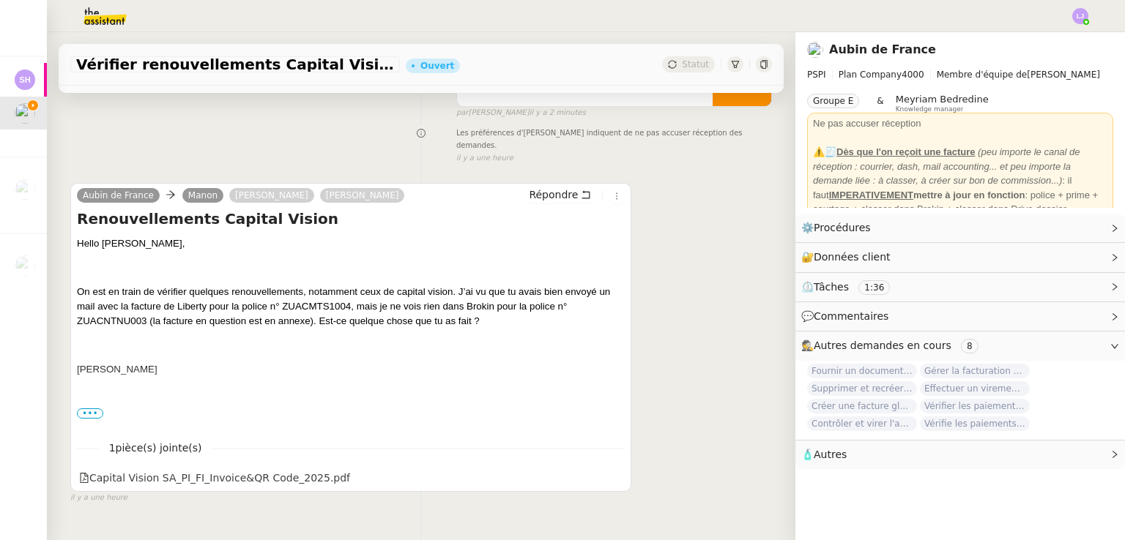
click at [309, 294] on span "On est en train de vérifier quelques renouvellements, notamment ceux de capital…" at bounding box center [343, 299] width 533 height 26
click at [119, 316] on span "ZUACNTNU003 (la facture en question est en annexe). Est-ce quelque chose que tu…" at bounding box center [278, 321] width 403 height 11
click at [309, 298] on span "On est en train de vérifier quelques renouvellements, notamment ceux de capital…" at bounding box center [343, 299] width 533 height 26
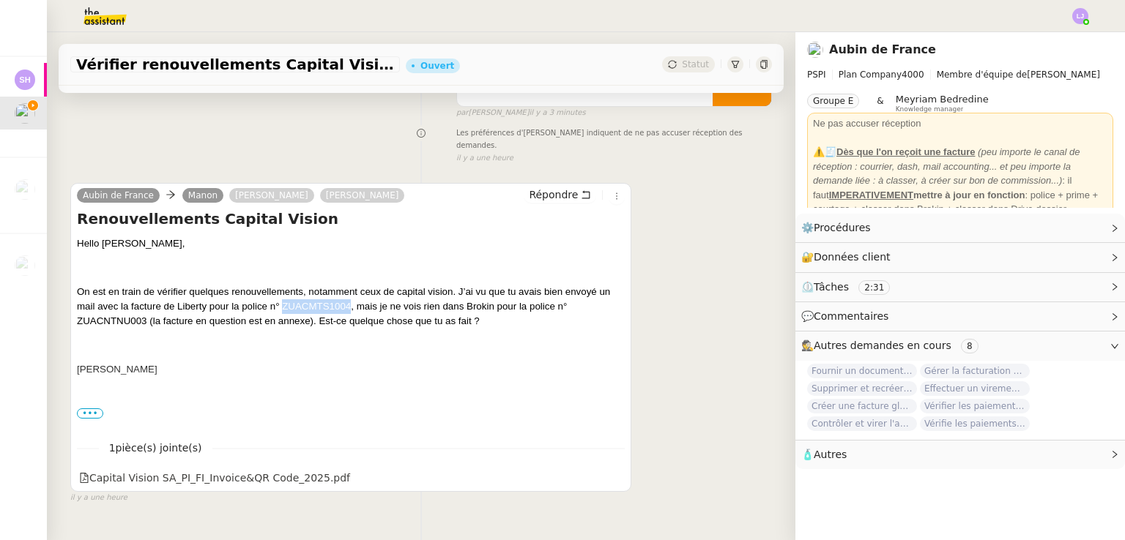
click at [309, 298] on span "On est en train de vérifier quelques renouvellements, notamment ceux de capital…" at bounding box center [343, 299] width 533 height 26
click at [390, 373] on div "Hello [PERSON_NAME], On est en train de vérifier quelques renouvellements, nota…" at bounding box center [351, 515] width 548 height 556
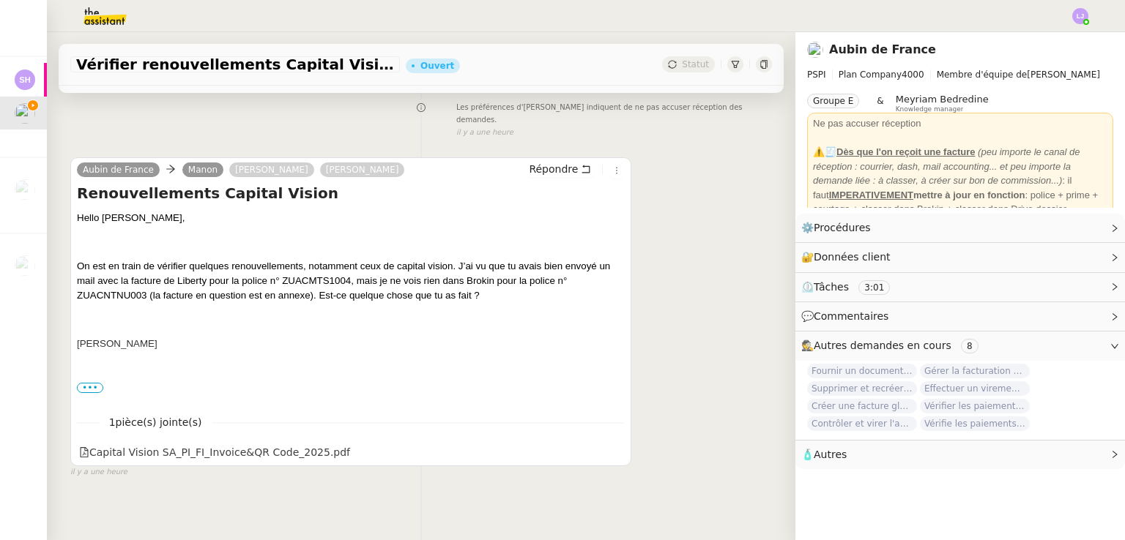
scroll to position [205, 0]
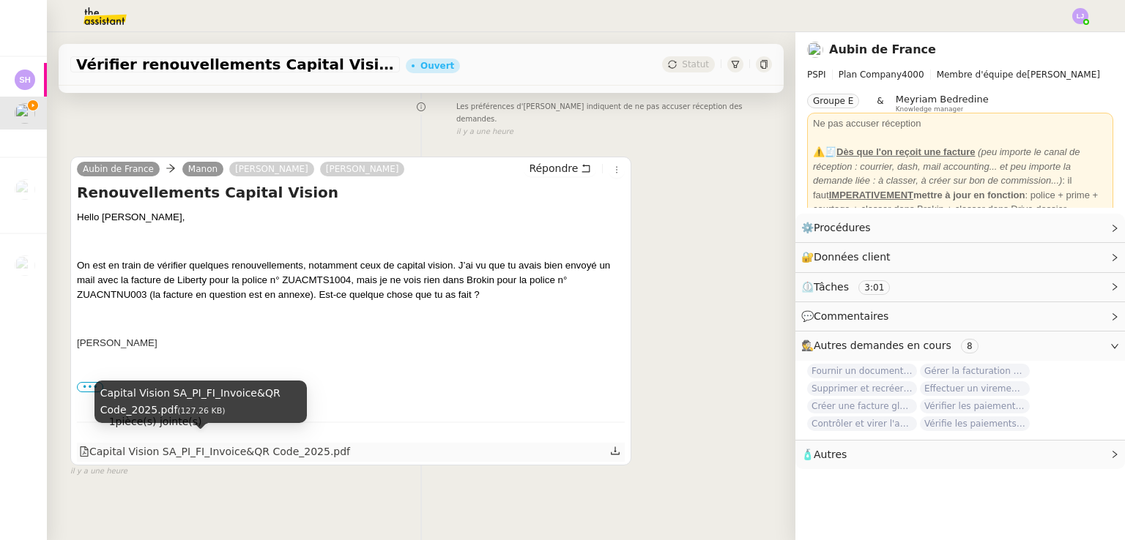
click at [299, 444] on div "Capital Vision SA_PI_FI_Invoice&QR Code_2025.pdf" at bounding box center [214, 452] width 271 height 17
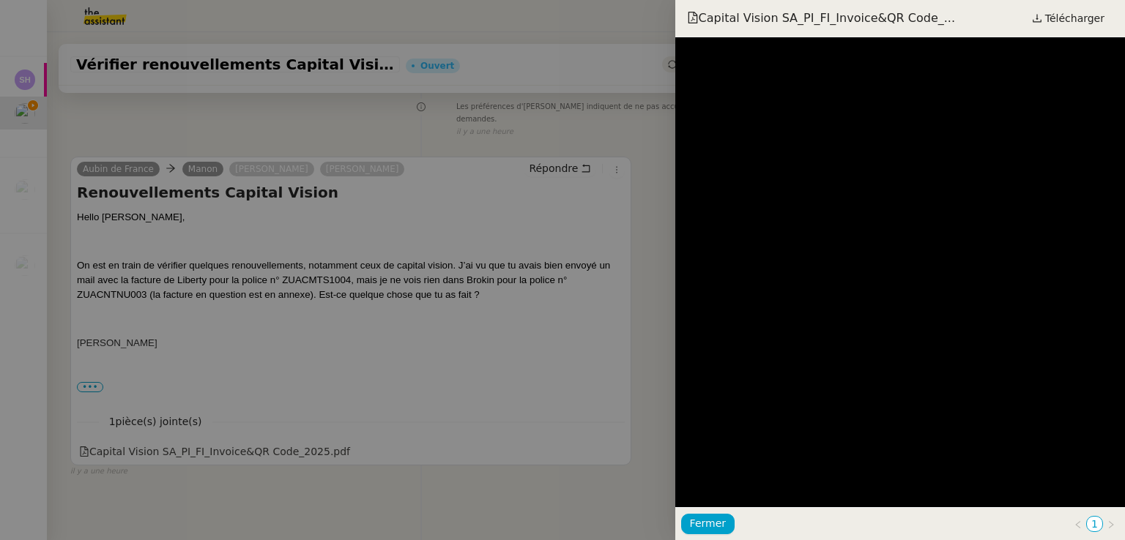
click at [411, 359] on div at bounding box center [562, 270] width 1125 height 540
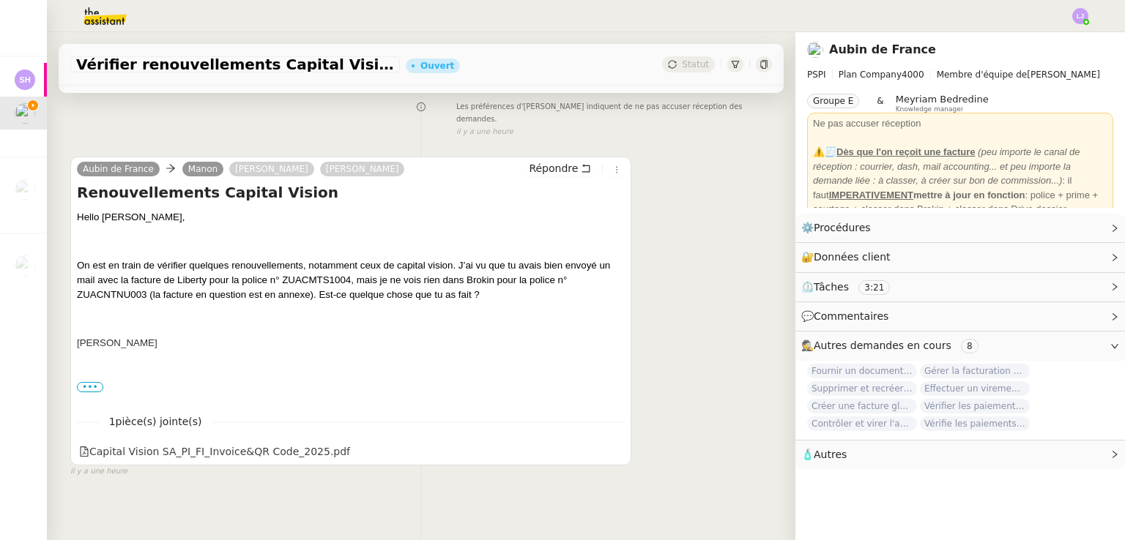
scroll to position [0, 0]
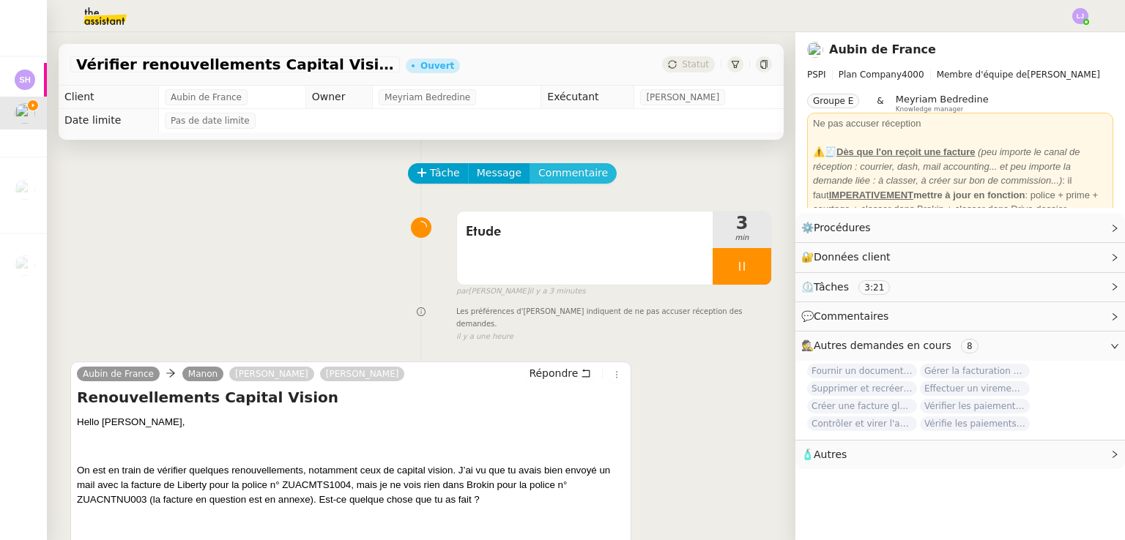
click at [545, 171] on span "Commentaire" at bounding box center [573, 173] width 70 height 17
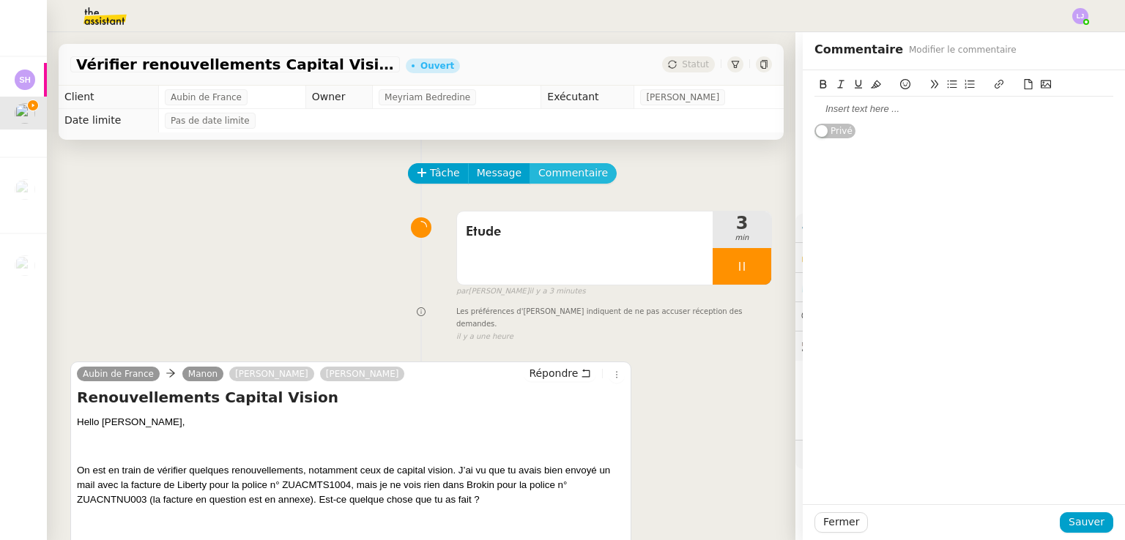
scroll to position [196, 0]
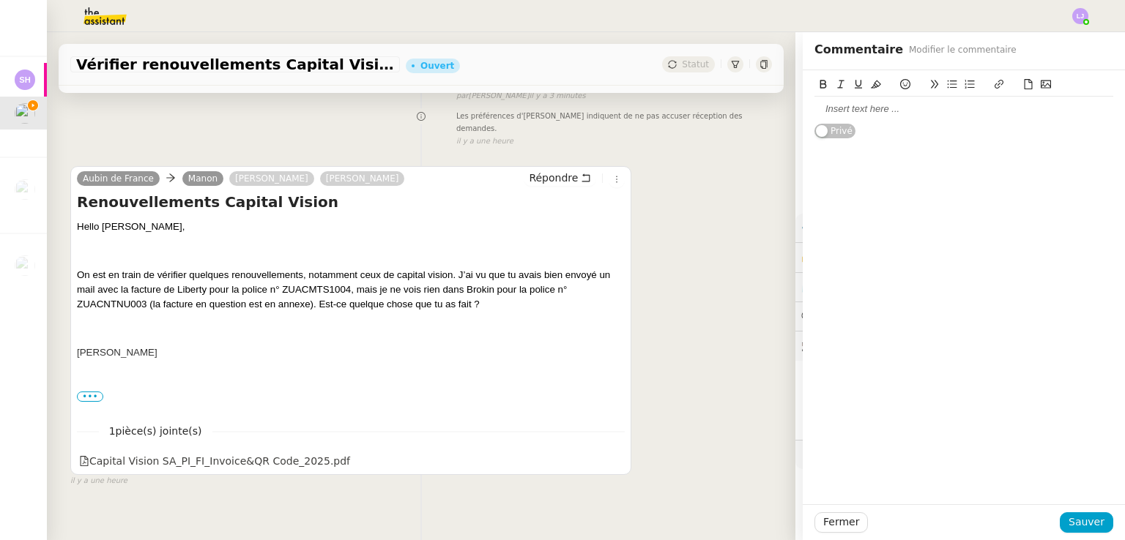
click at [562, 117] on div at bounding box center [963, 109] width 299 height 25
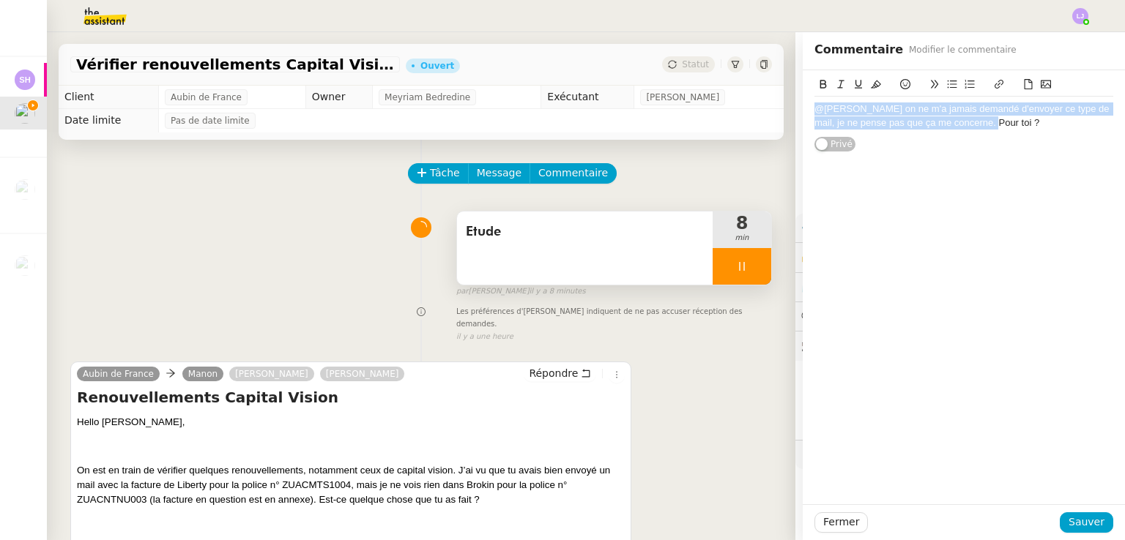
scroll to position [211, 0]
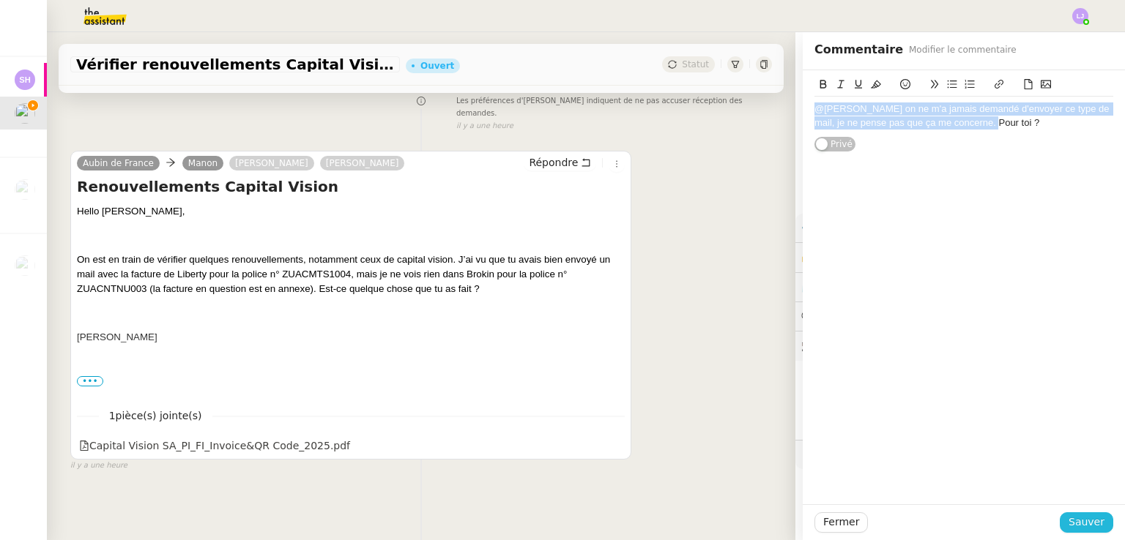
click at [562, 524] on span "Sauver" at bounding box center [1086, 522] width 36 height 17
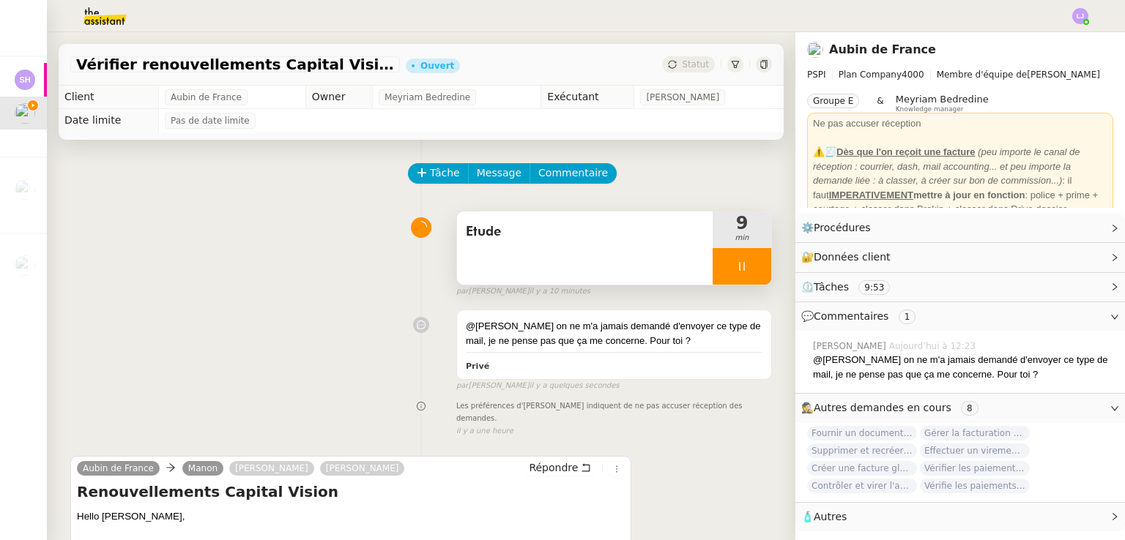
click at [562, 262] on div at bounding box center [741, 266] width 59 height 37
click at [562, 262] on icon at bounding box center [757, 267] width 12 height 12
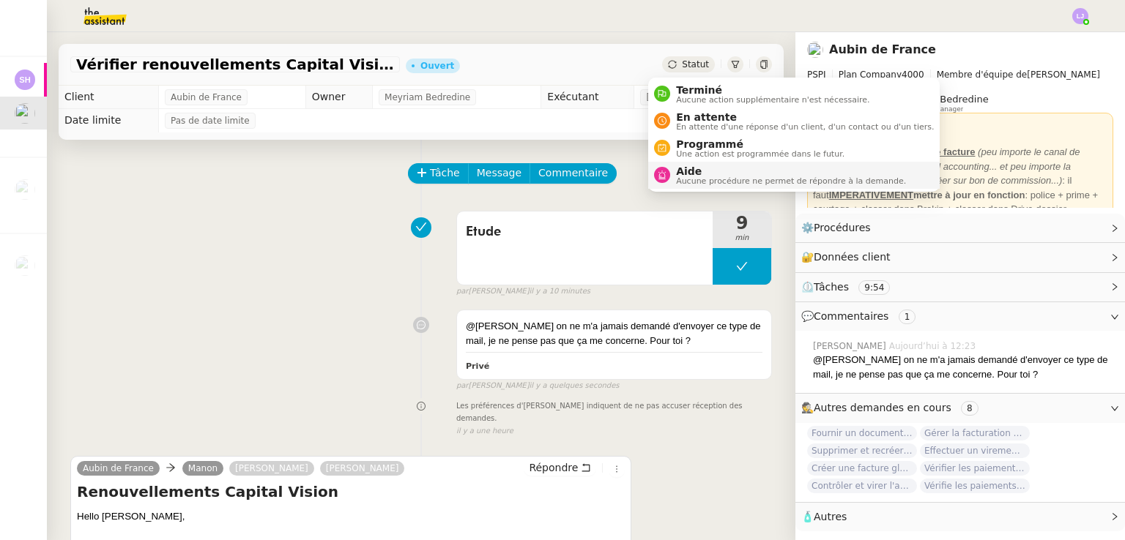
click at [562, 164] on li "Aide Aucune procédure ne permet de répondre à la demande." at bounding box center [793, 175] width 291 height 27
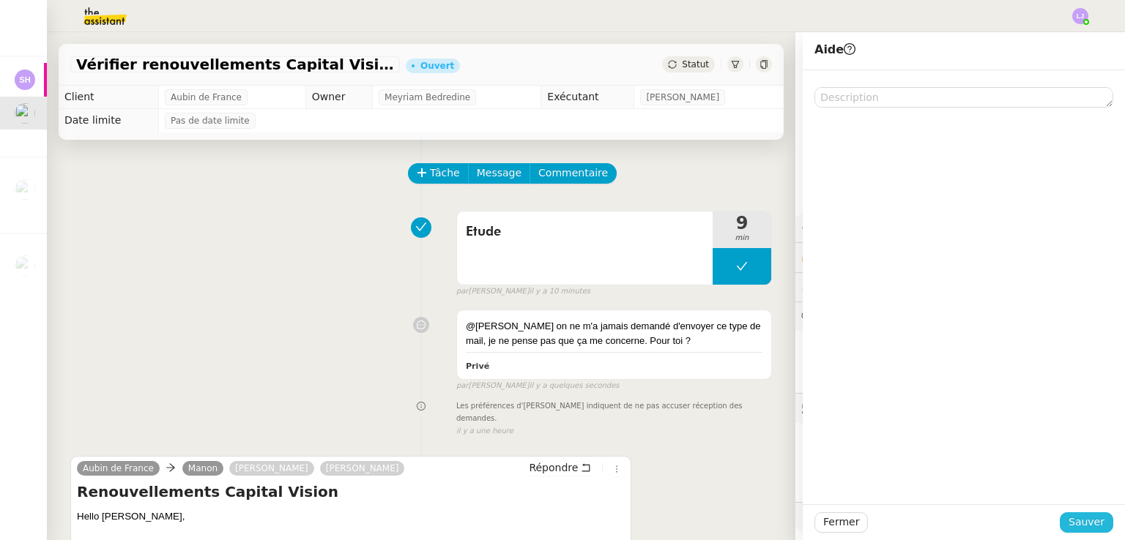
click at [562, 524] on span "Sauver" at bounding box center [1086, 522] width 36 height 17
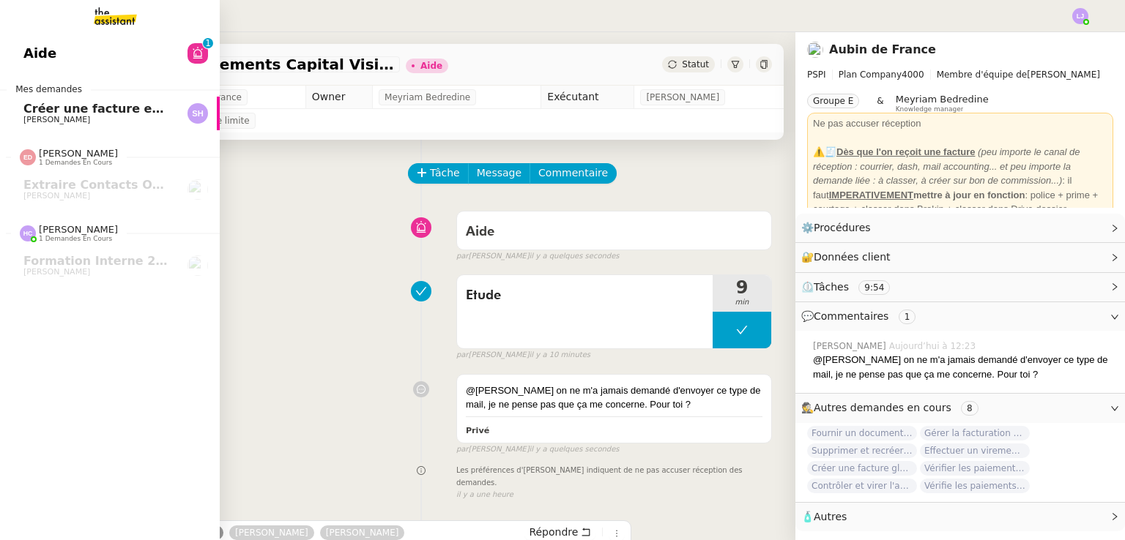
click at [34, 113] on span "Créer une facture en anglais immédiatement" at bounding box center [171, 109] width 297 height 14
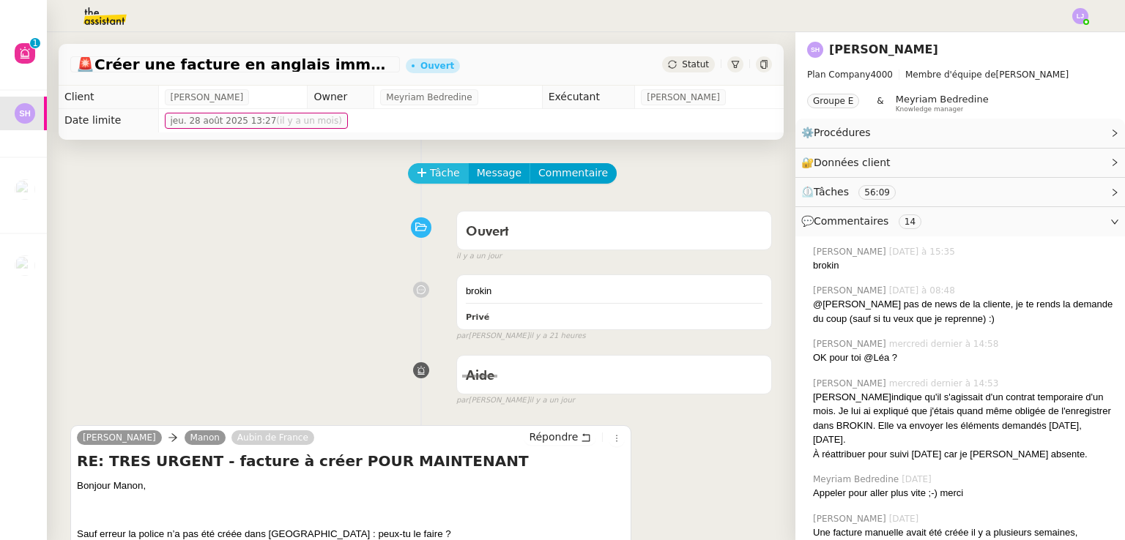
click at [430, 178] on span "Tâche" at bounding box center [445, 173] width 30 height 17
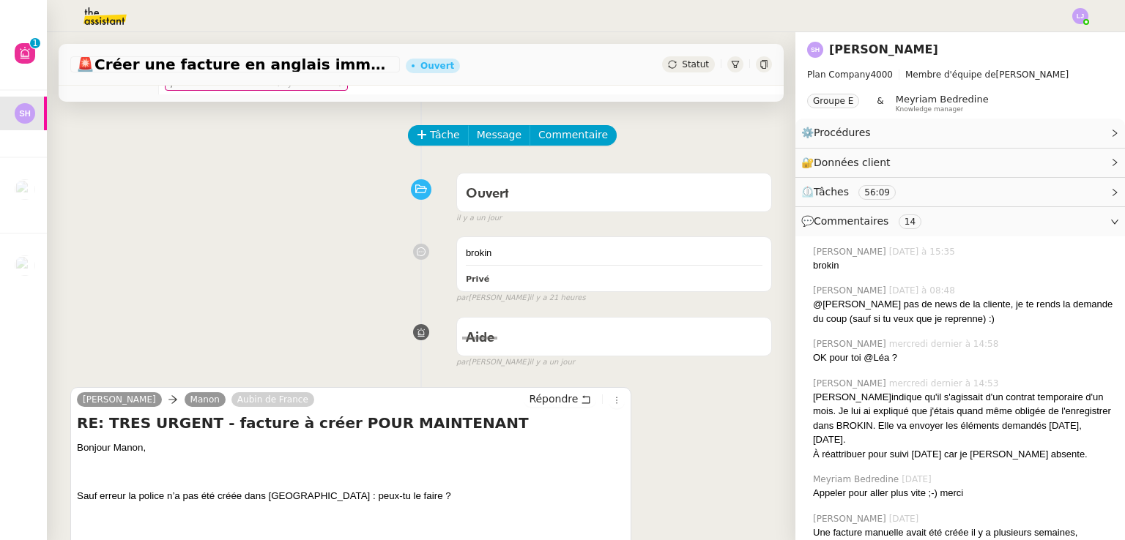
scroll to position [37, 0]
click at [419, 141] on button "Tâche" at bounding box center [438, 136] width 61 height 21
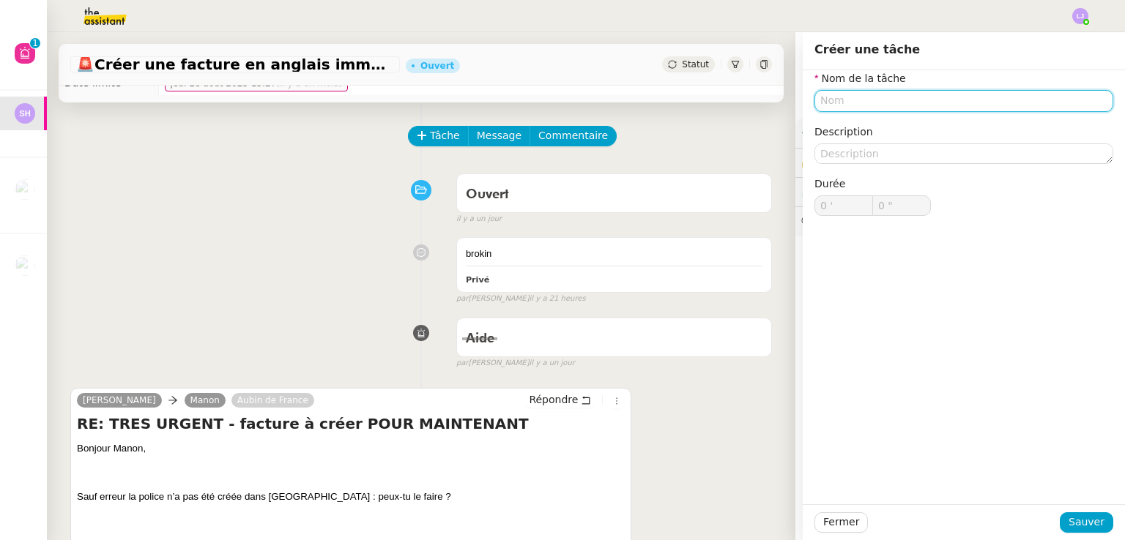
click at [562, 100] on input "text" at bounding box center [963, 100] width 299 height 21
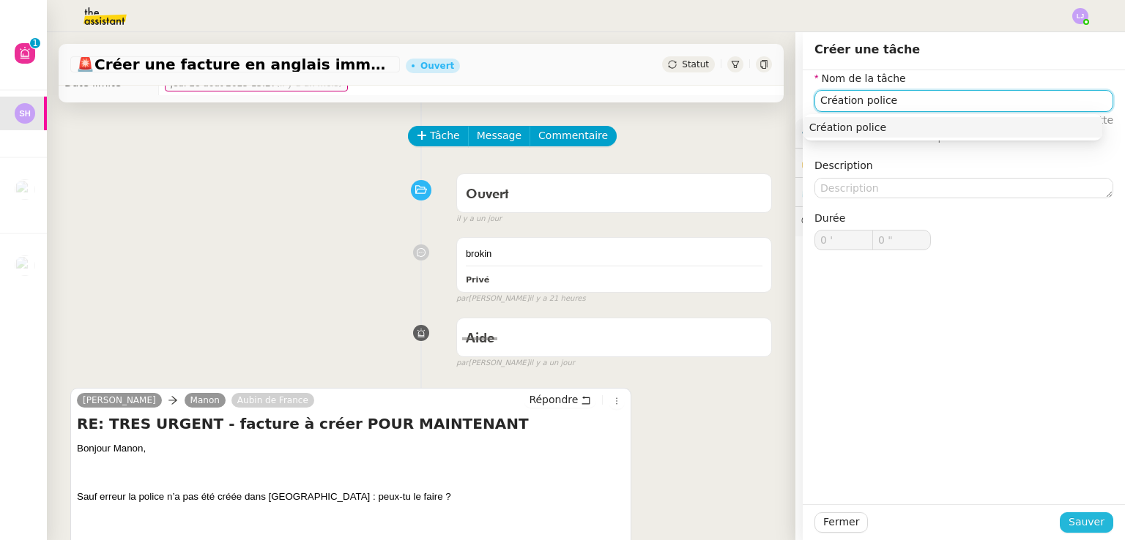
type input "Création police"
click at [562, 513] on button "Sauver" at bounding box center [1086, 523] width 53 height 21
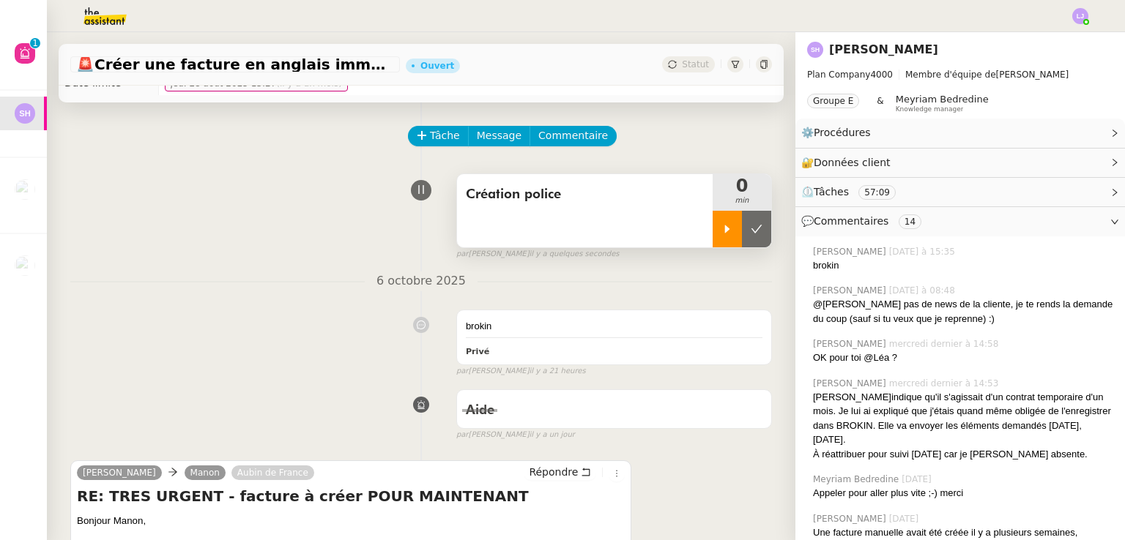
click at [562, 225] on icon at bounding box center [727, 229] width 12 height 12
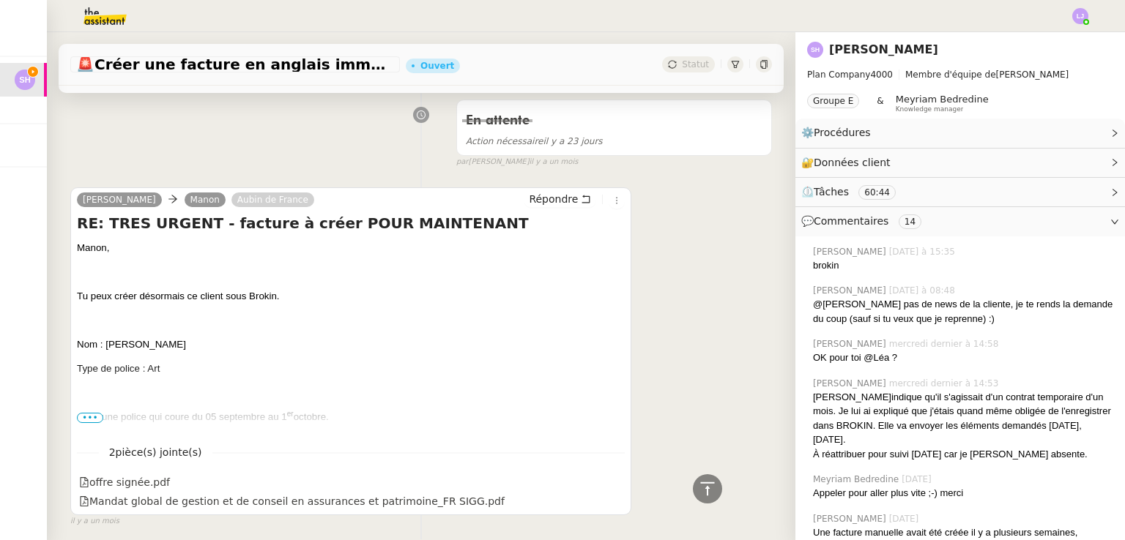
scroll to position [3994, 0]
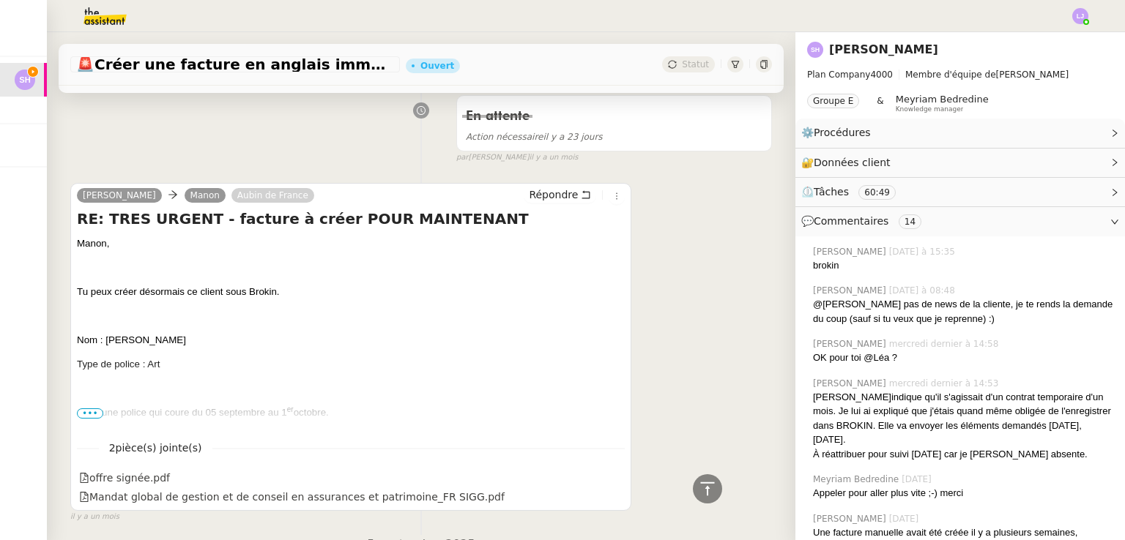
click at [94, 409] on span "•••" at bounding box center [90, 414] width 26 height 10
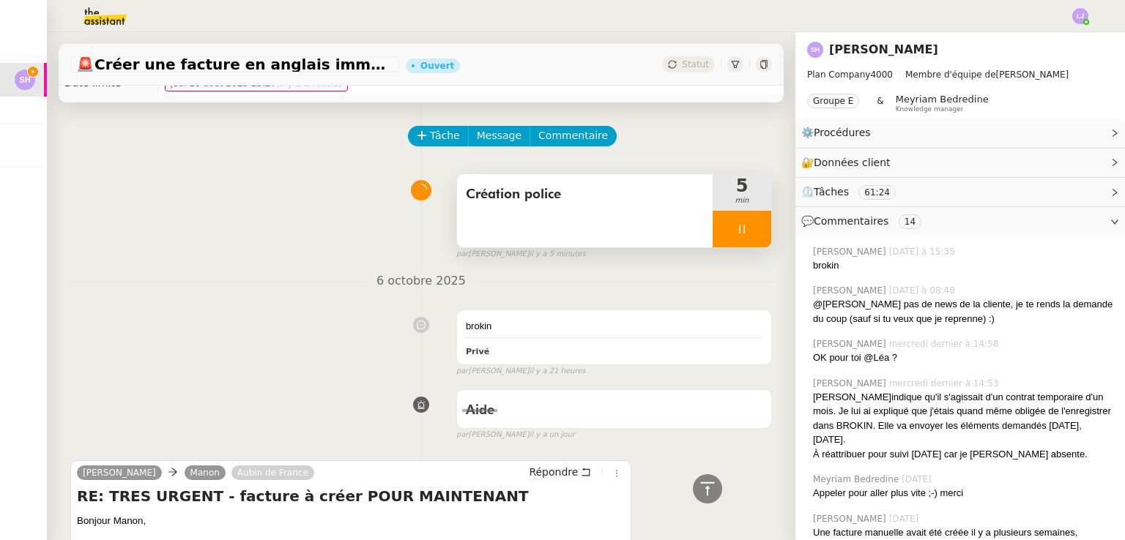
scroll to position [8, 0]
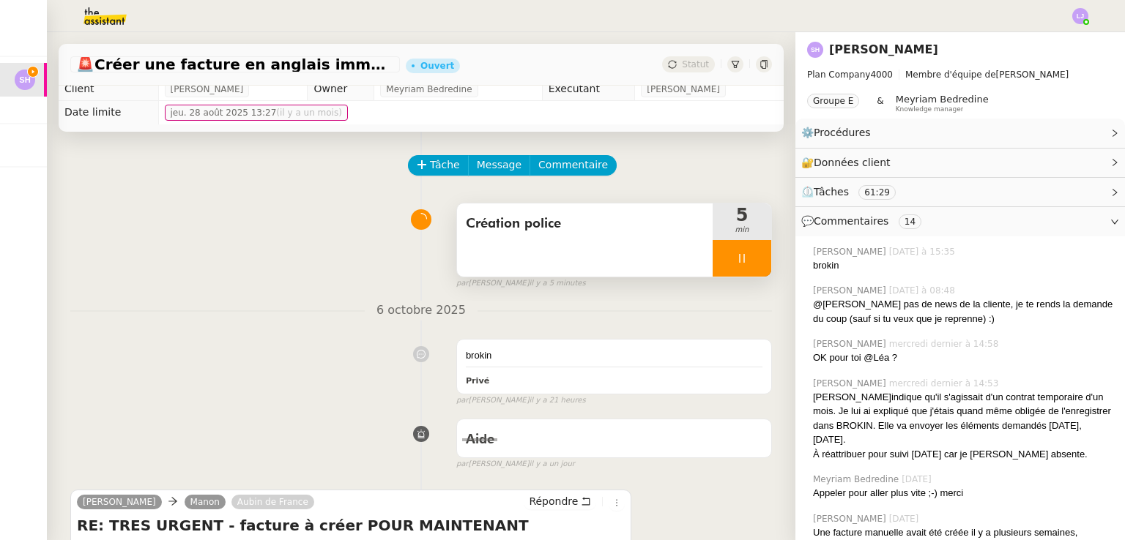
click at [562, 256] on div at bounding box center [741, 258] width 59 height 37
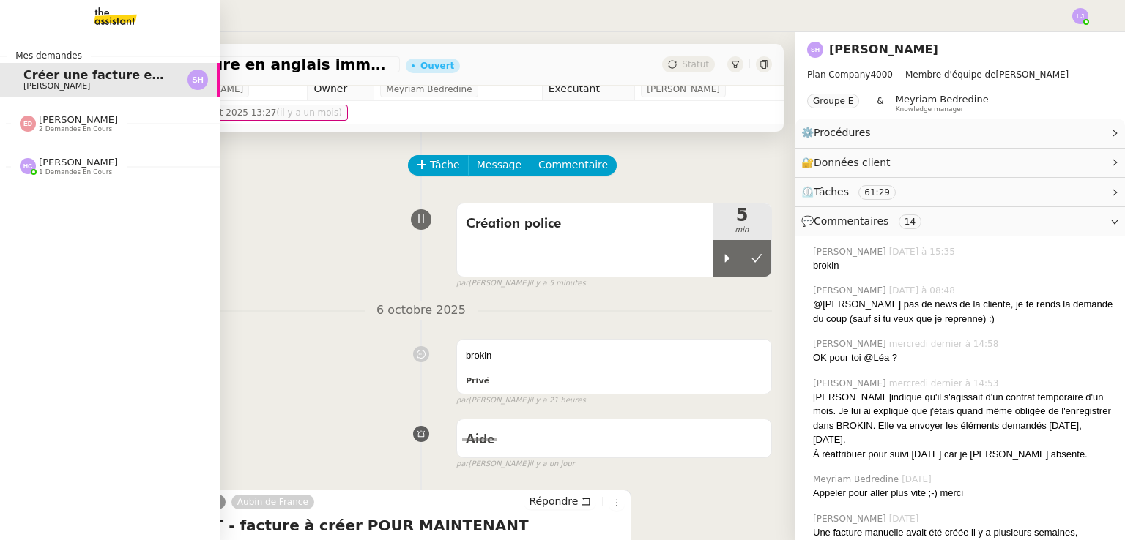
click at [73, 176] on div "[PERSON_NAME] 1 demandes en cours" at bounding box center [110, 160] width 220 height 42
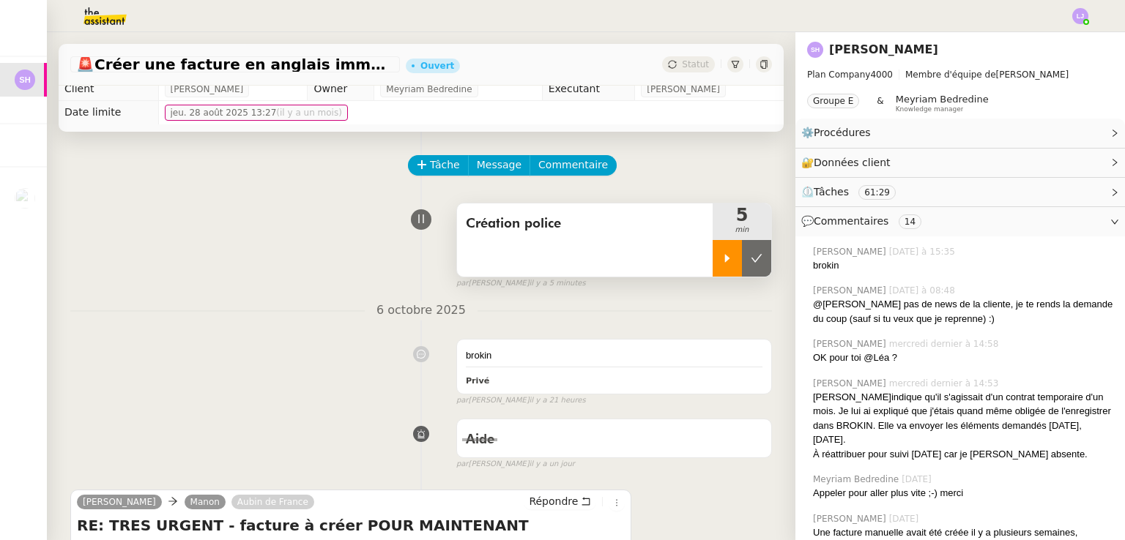
click at [562, 267] on div at bounding box center [726, 258] width 29 height 37
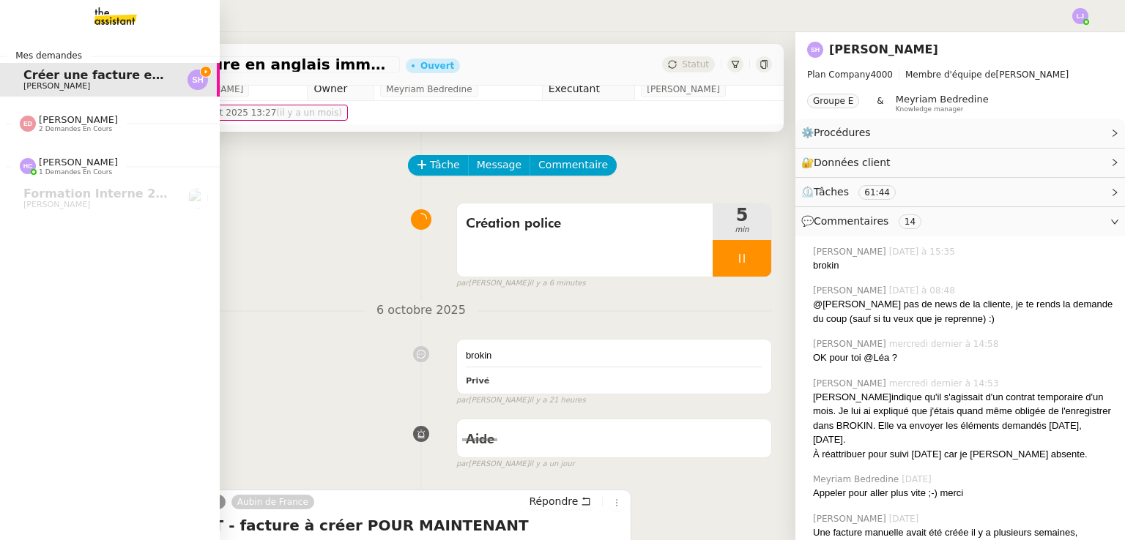
click at [0, 350] on div "Mes demandes Créer une facture en anglais immédiatement [PERSON_NAME] 2 demande…" at bounding box center [110, 286] width 220 height 508
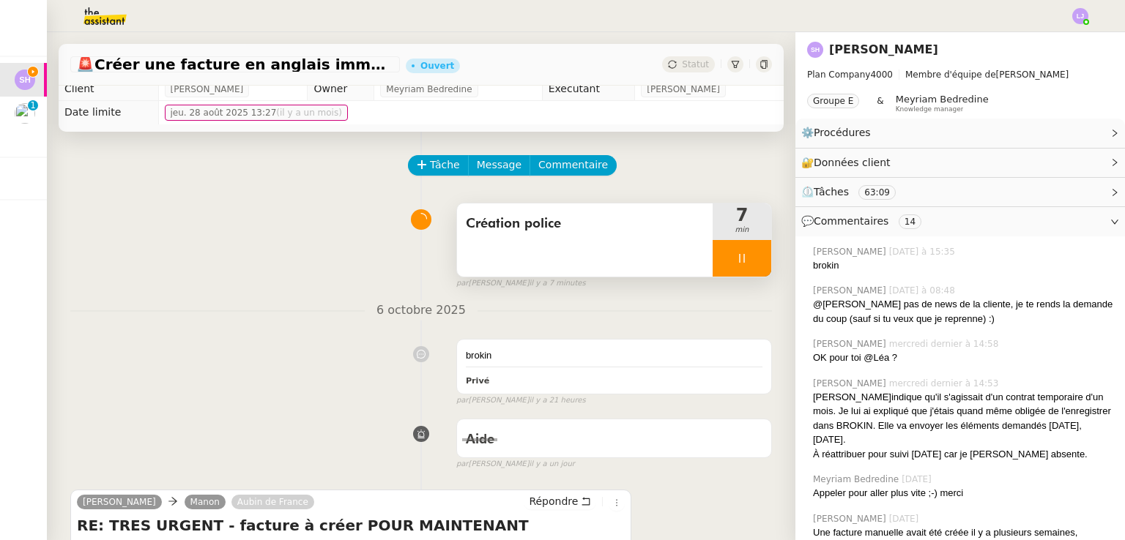
click at [562, 253] on div at bounding box center [741, 258] width 59 height 37
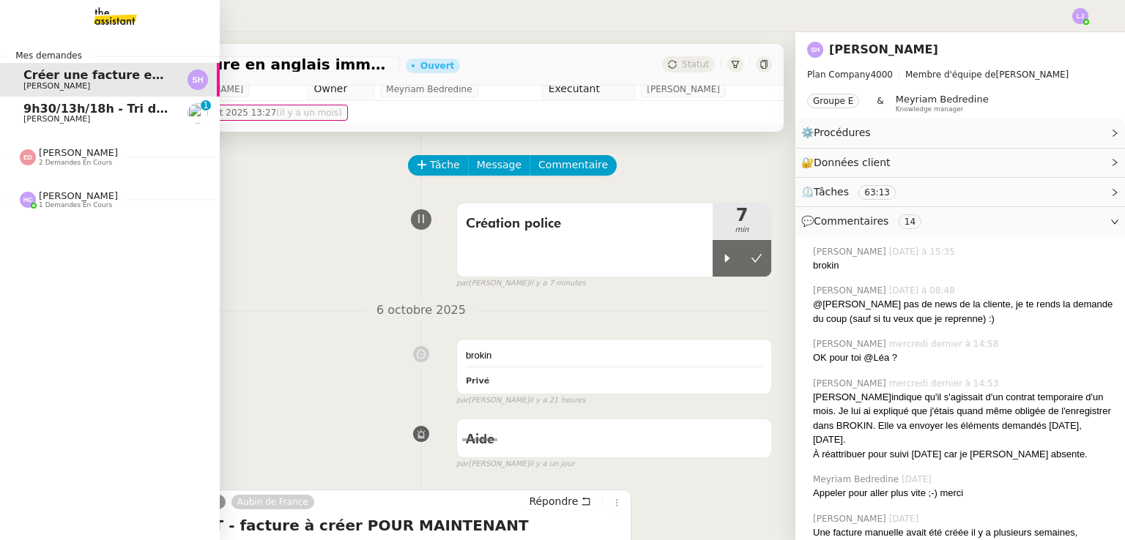
click at [40, 113] on span "9h30/13h/18h - Tri de la boite mail PRO - 3 octobre 2025" at bounding box center [208, 109] width 371 height 14
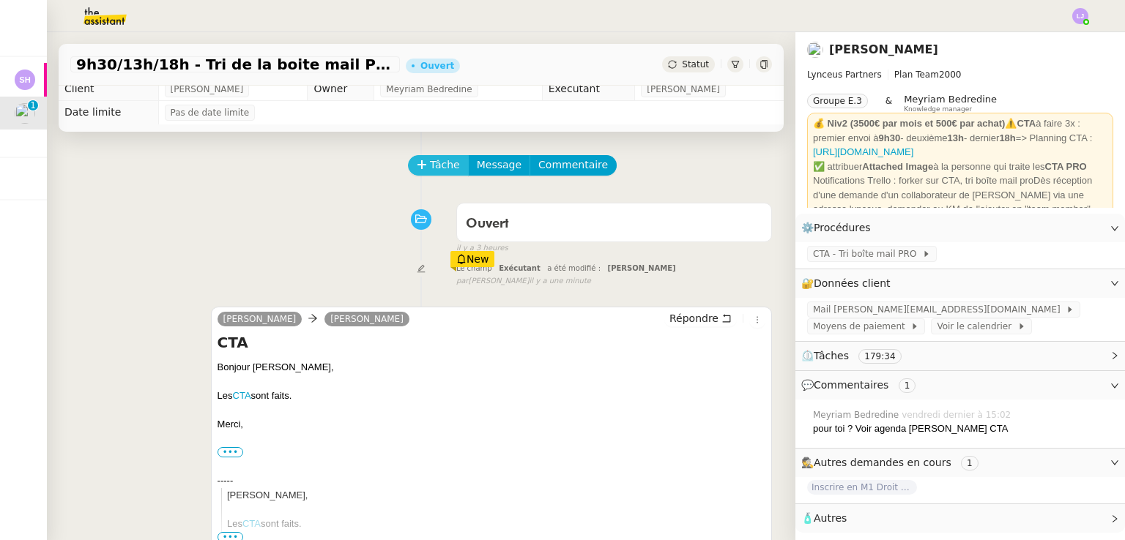
click at [430, 166] on span "Tâche" at bounding box center [445, 165] width 30 height 17
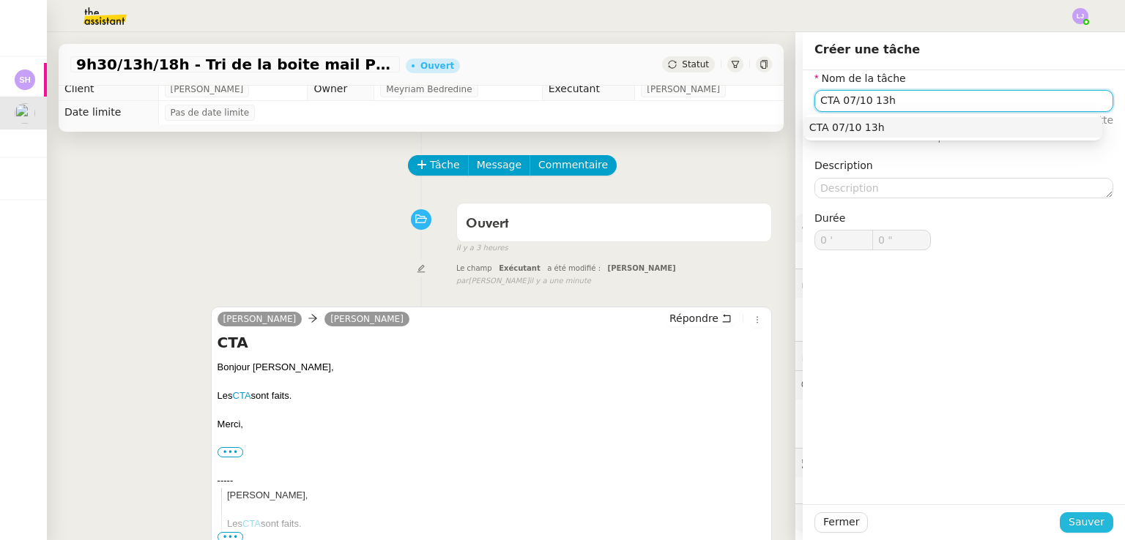
type input "CTA 07/10 13h"
click at [562, 516] on span "Sauver" at bounding box center [1086, 522] width 36 height 17
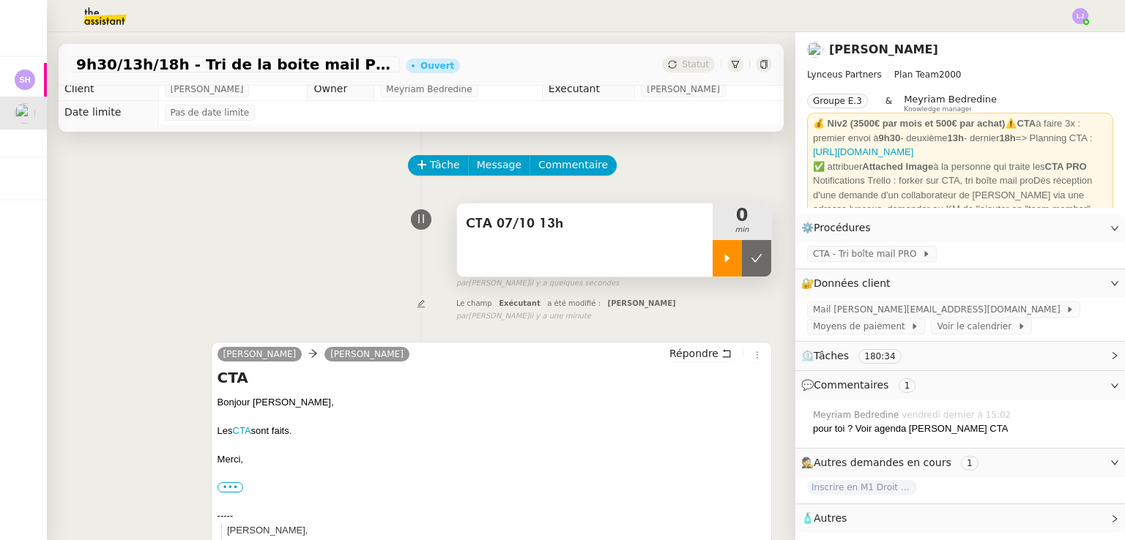
click at [562, 250] on div at bounding box center [726, 258] width 29 height 37
click at [562, 364] on span "⏲️ Tâches 180:34" at bounding box center [948, 356] width 294 height 17
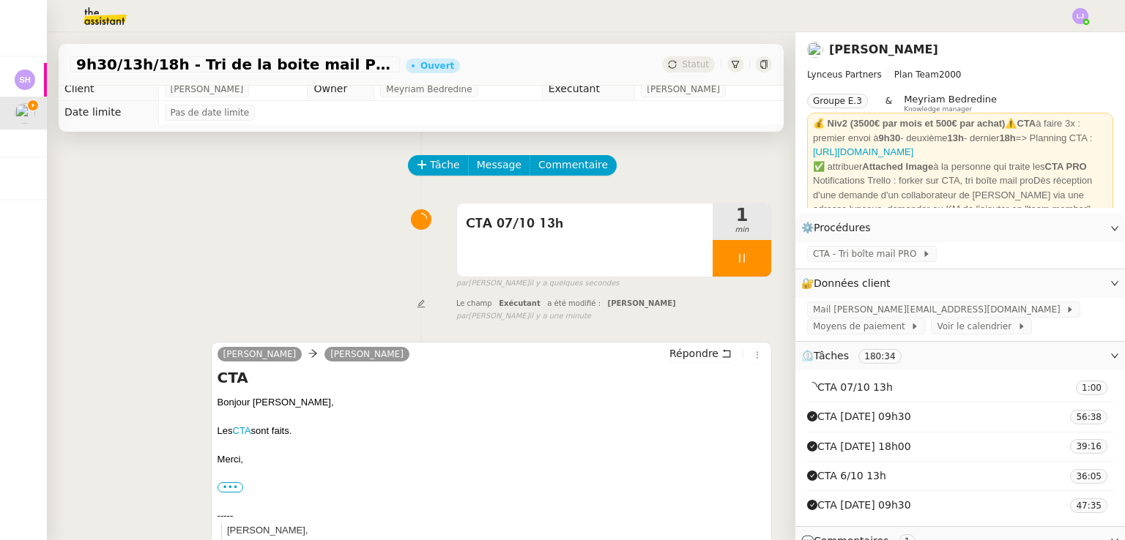
click at [562, 364] on span "⏲️ Tâches 180:34" at bounding box center [948, 356] width 294 height 17
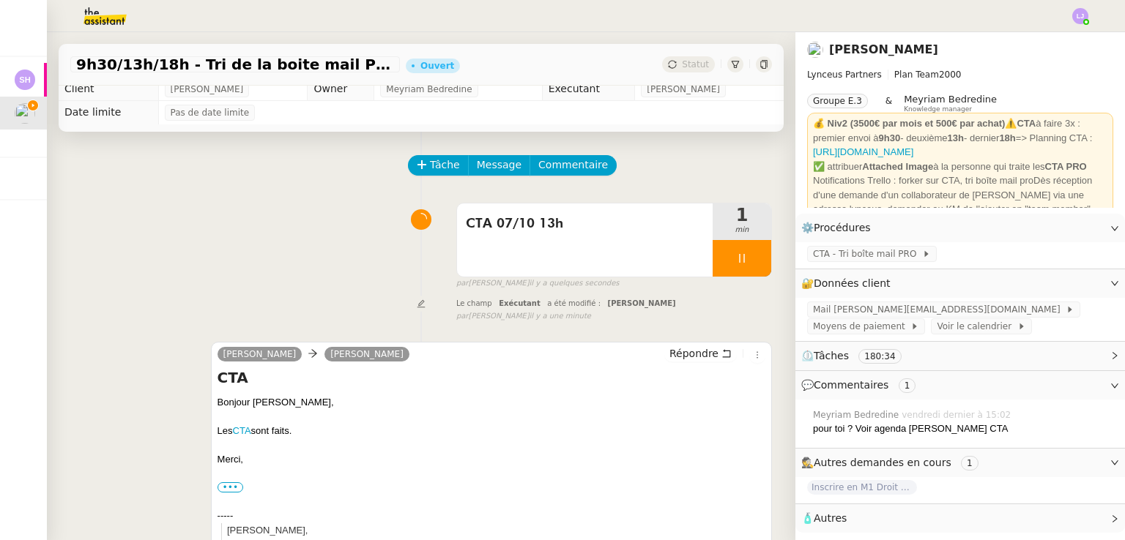
scroll to position [210, 0]
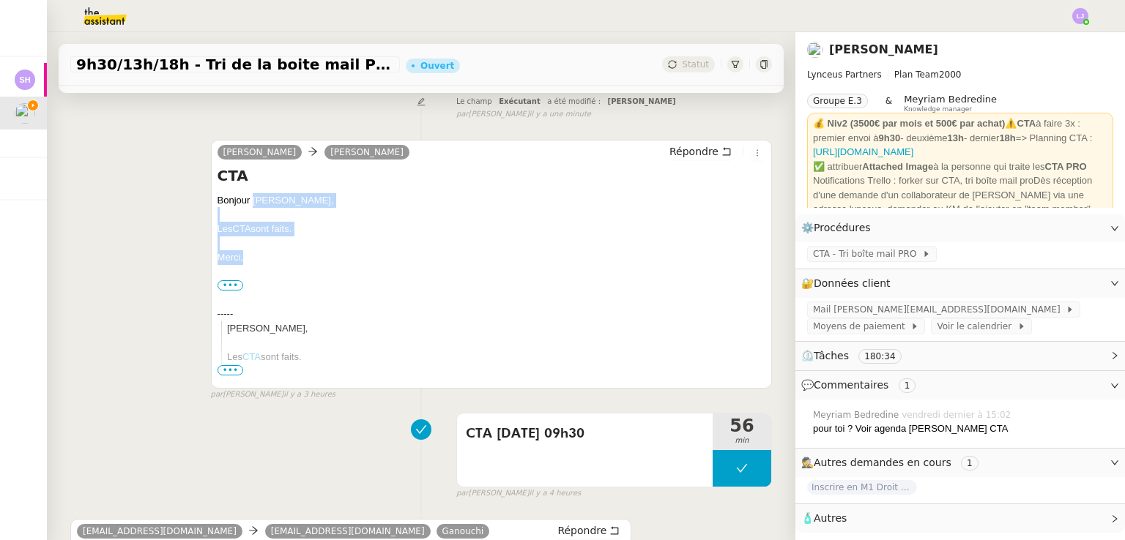
drag, startPoint x: 247, startPoint y: 264, endPoint x: 249, endPoint y: 201, distance: 62.3
click at [249, 201] on div "Bonjour [PERSON_NAME], Les CTA sont faits. [GEOGRAPHIC_DATA], ••• Iris Assistan…" at bounding box center [491, 435] width 548 height 485
click at [562, 149] on span "Répondre" at bounding box center [693, 151] width 49 height 15
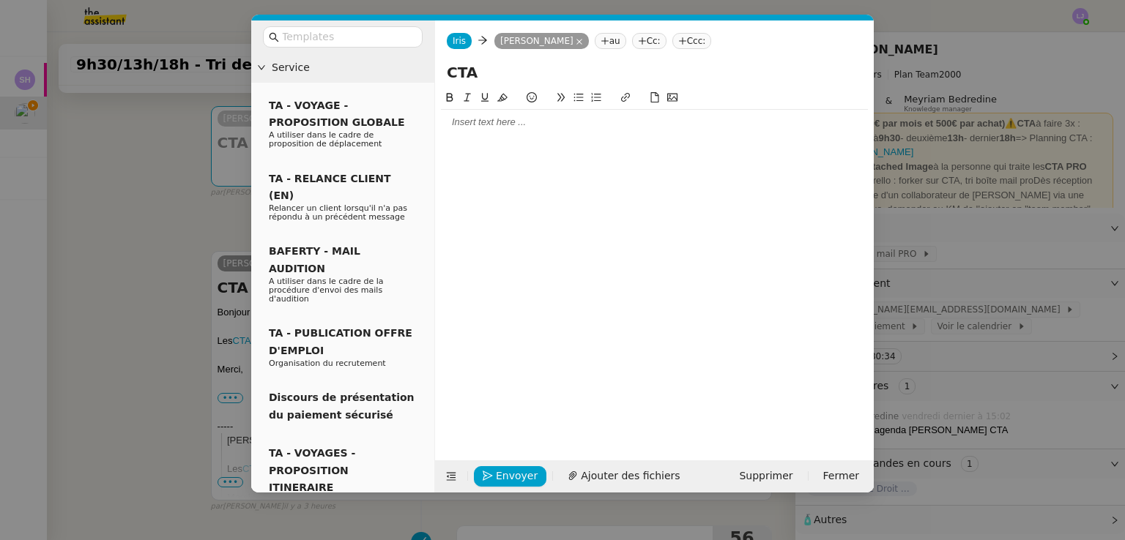
click at [554, 124] on div at bounding box center [654, 122] width 427 height 13
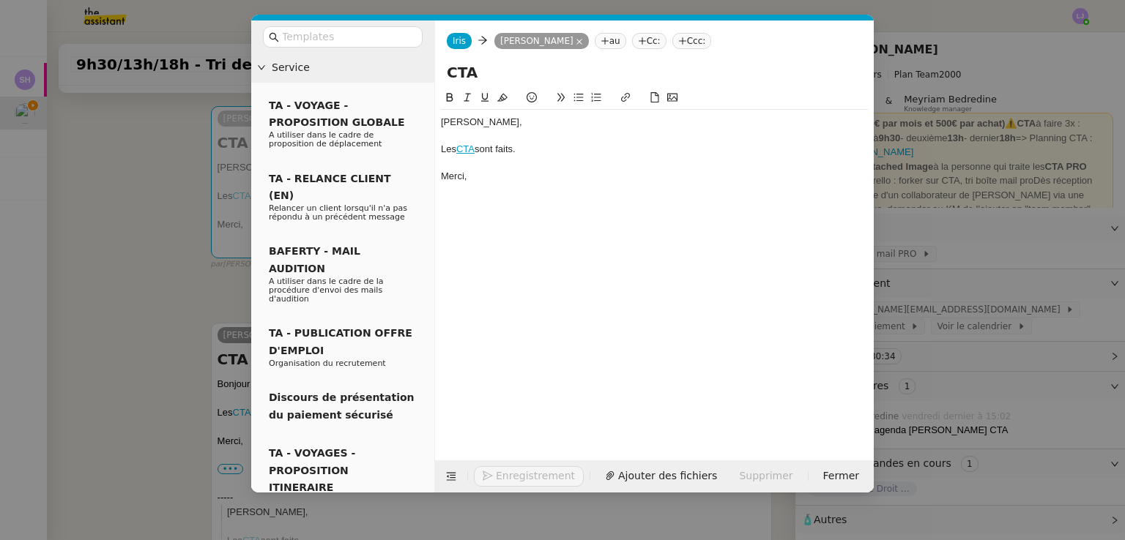
click at [562, 116] on nz-modal-container "Service TA - VOYAGE - PROPOSITION GLOBALE A utiliser dans le cadre de propositi…" at bounding box center [562, 270] width 1125 height 540
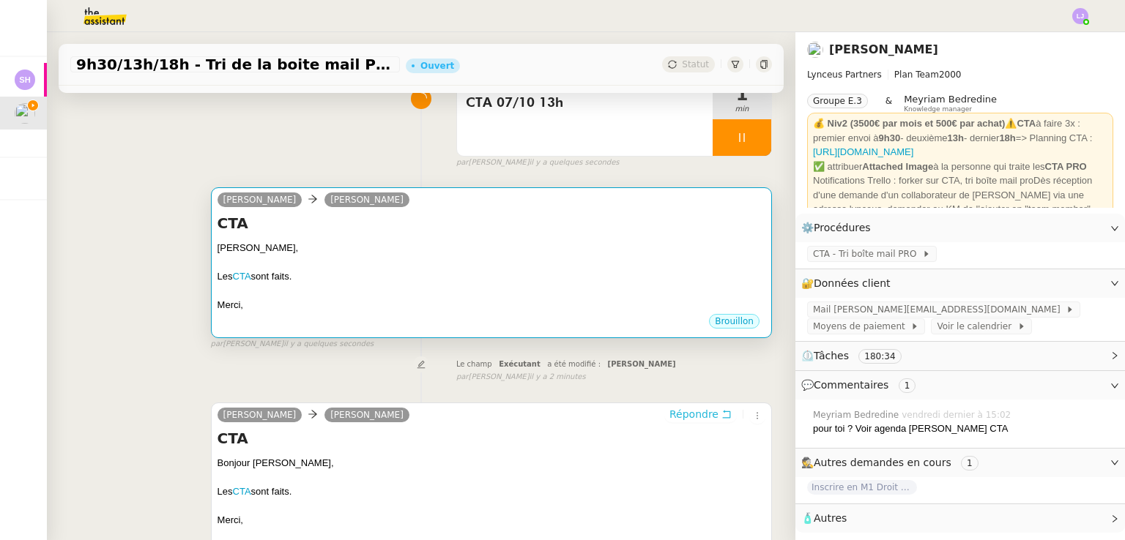
scroll to position [126, 0]
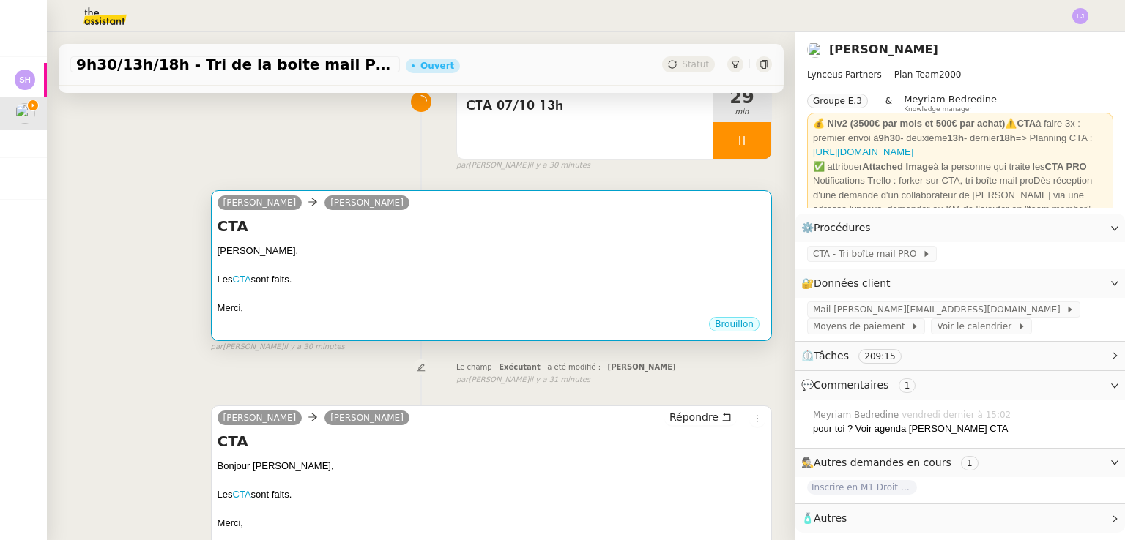
click at [540, 242] on div "CTA [PERSON_NAME], Les CTA sont faits. [GEOGRAPHIC_DATA], •••" at bounding box center [491, 266] width 548 height 100
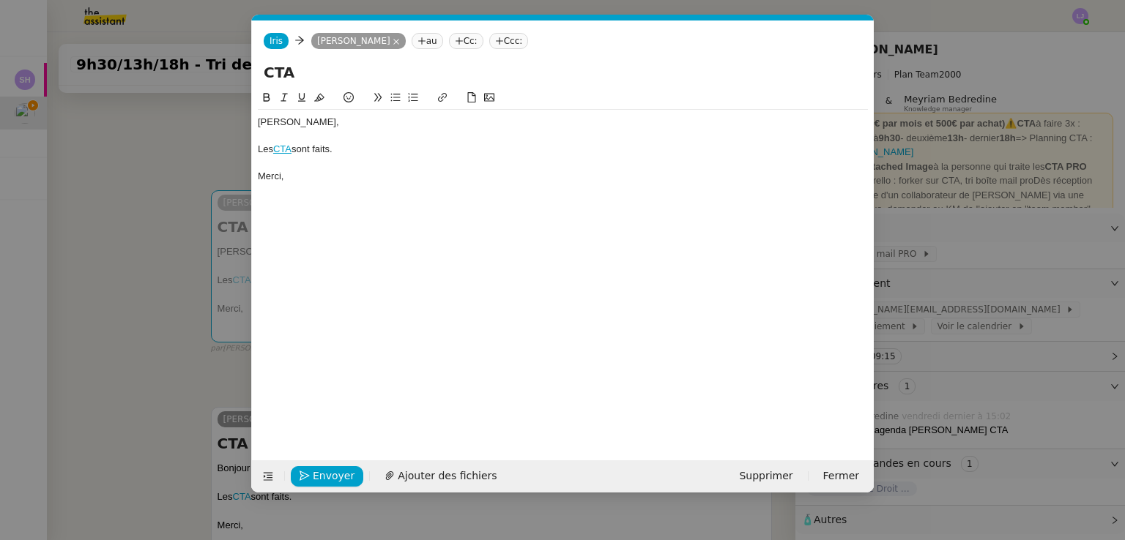
scroll to position [0, 31]
click at [333, 463] on div "Envoyer Ajouter des fichiers Supprimer Fermer" at bounding box center [563, 477] width 622 height 32
click at [343, 476] on span "Envoyer" at bounding box center [334, 476] width 42 height 17
click at [343, 476] on span "Confirmer l'envoi" at bounding box center [357, 476] width 88 height 17
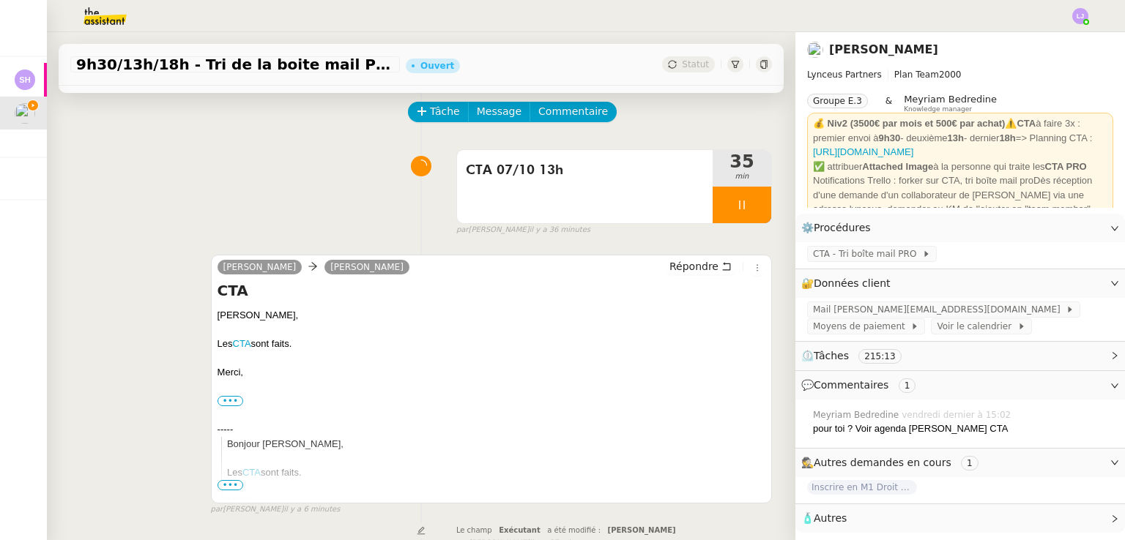
scroll to position [56, 0]
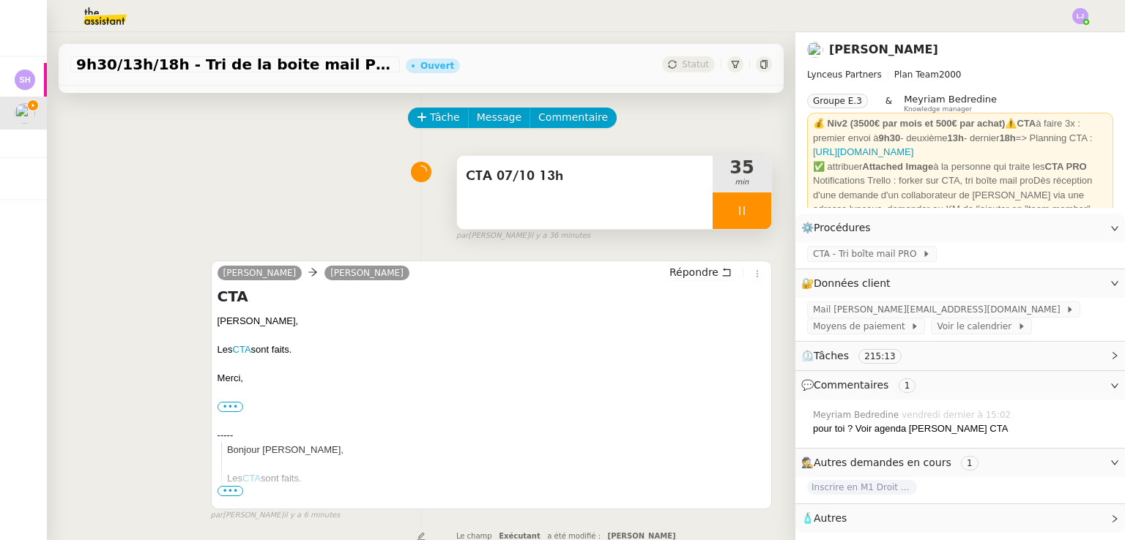
click at [562, 204] on div at bounding box center [741, 211] width 59 height 37
click at [562, 204] on button at bounding box center [756, 211] width 29 height 37
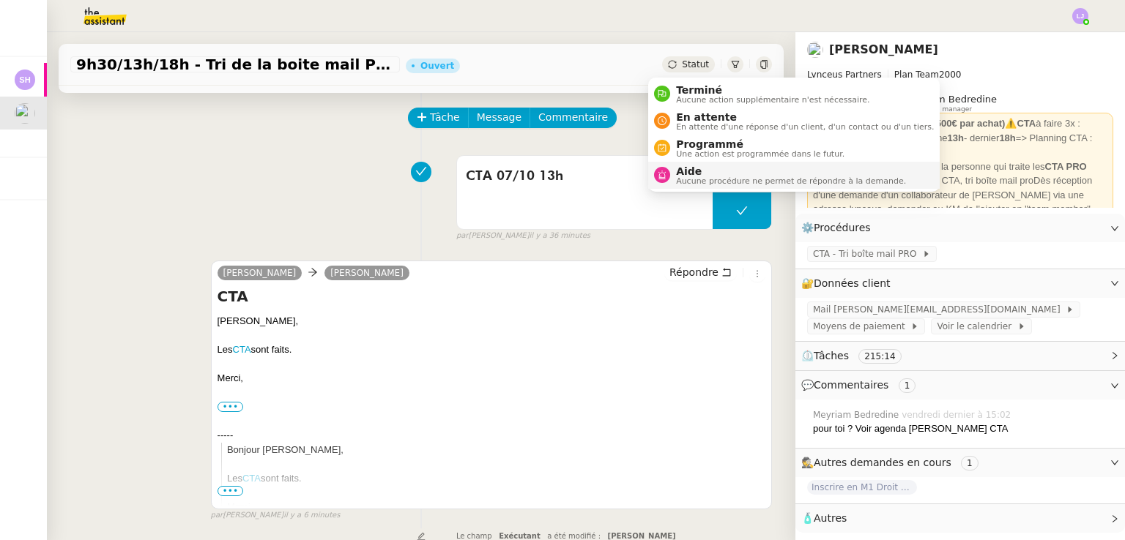
click at [562, 170] on span "Aide" at bounding box center [791, 171] width 230 height 12
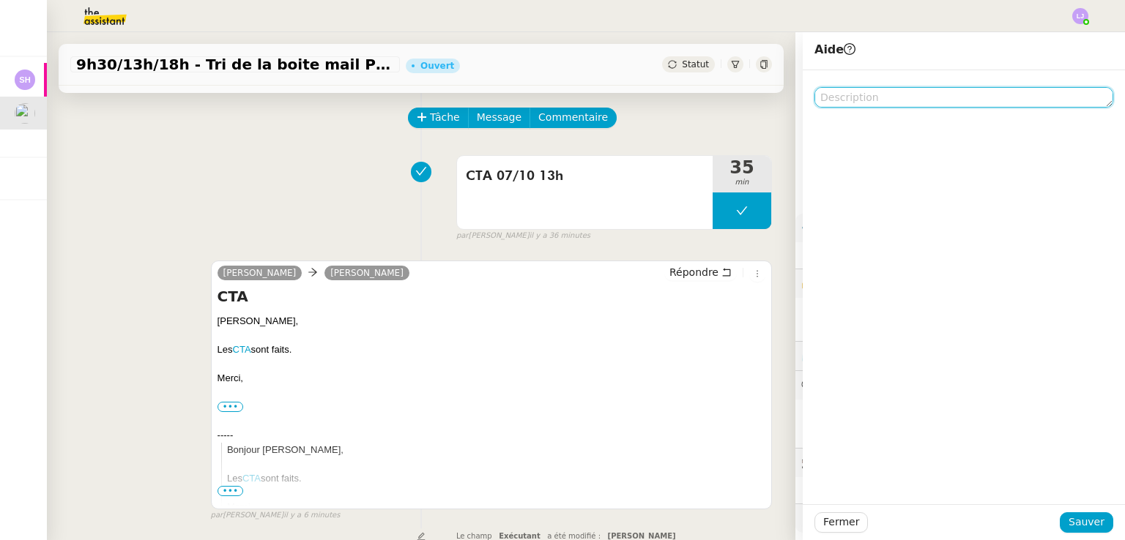
click at [562, 100] on textarea at bounding box center [963, 97] width 299 height 21
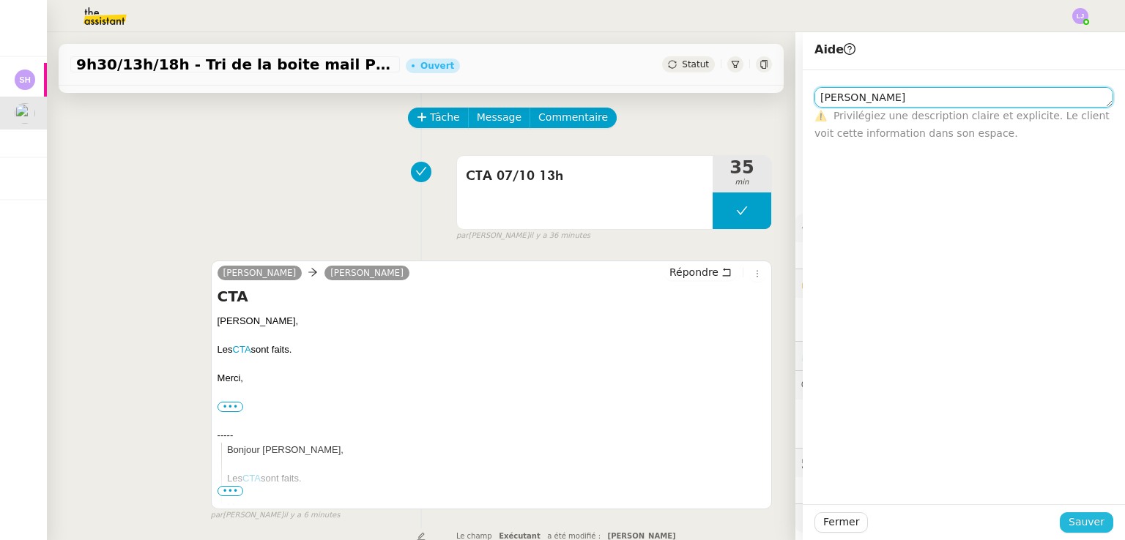
type textarea "[PERSON_NAME]"
click at [562, 520] on span "Sauver" at bounding box center [1086, 522] width 36 height 17
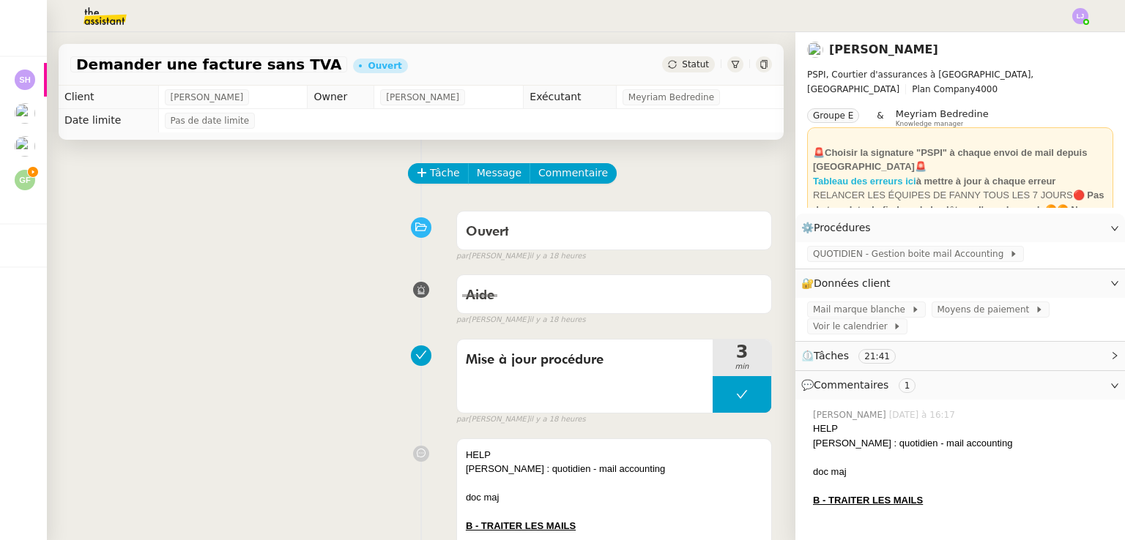
click at [876, 176] on strong "Tableau des erreurs ici" at bounding box center [864, 181] width 103 height 11
click at [760, 62] on icon at bounding box center [763, 64] width 7 height 9
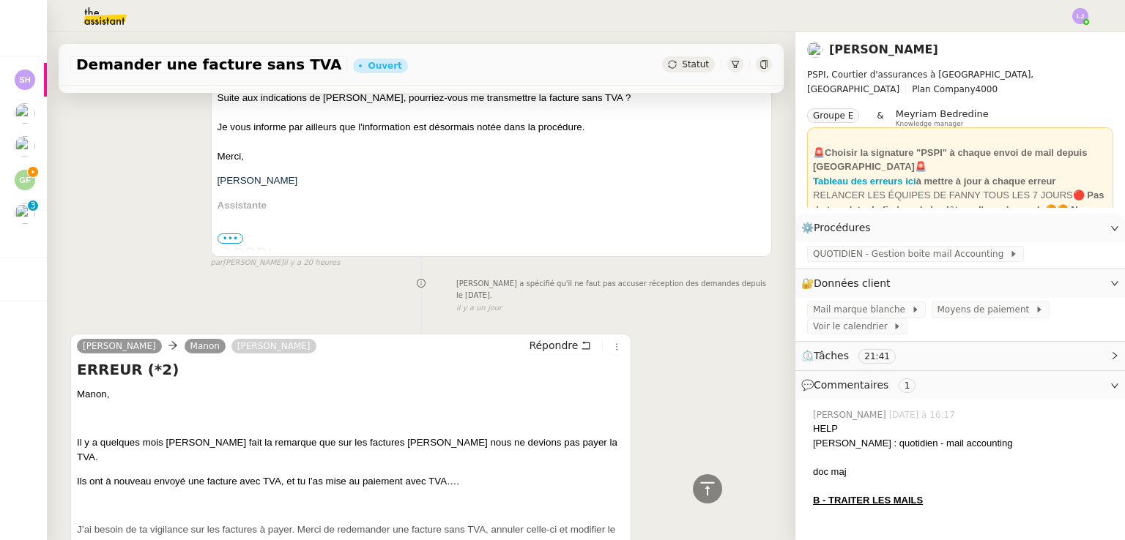
scroll to position [2371, 0]
